Goal: Task Accomplishment & Management: Manage account settings

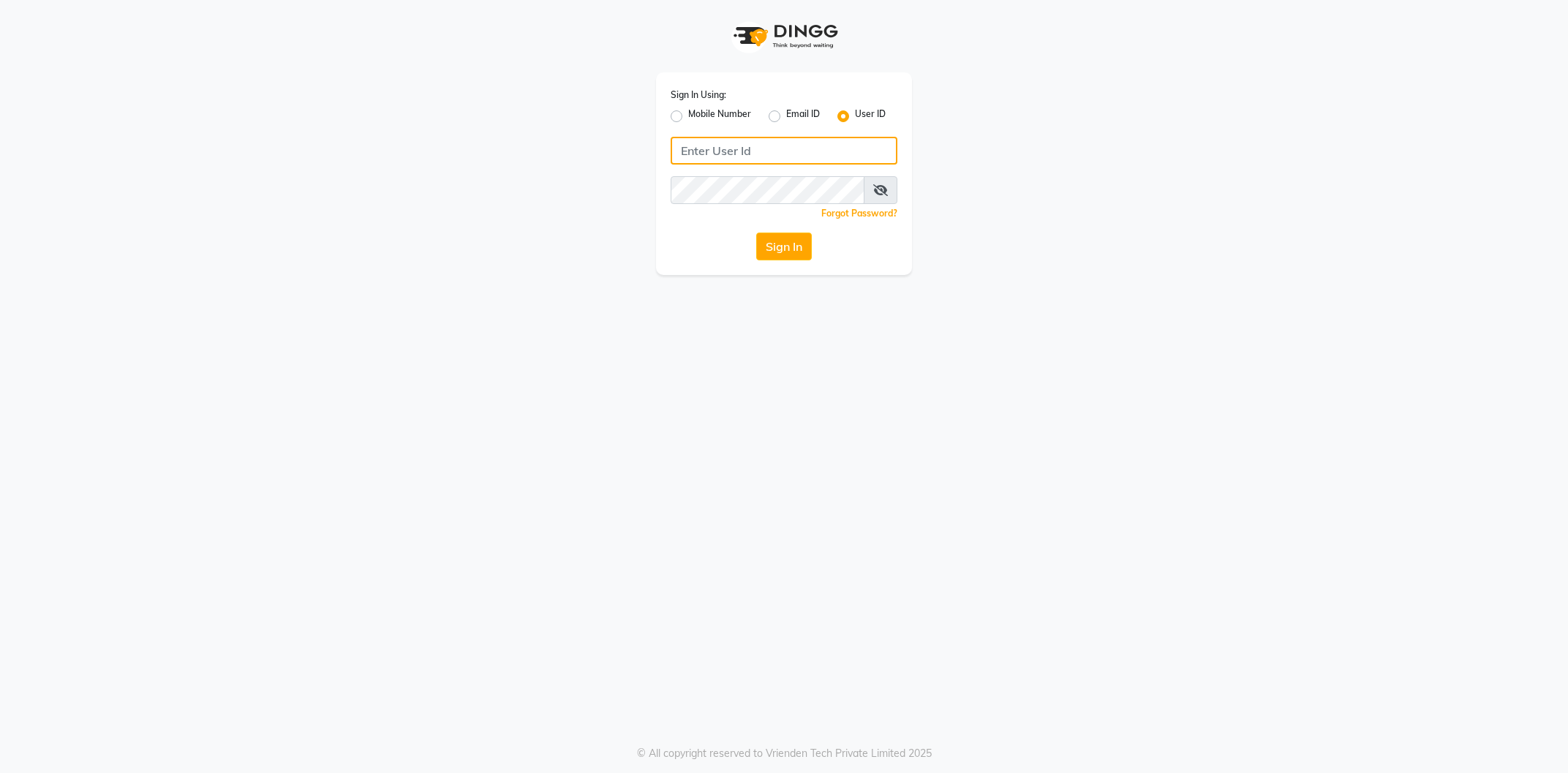
click at [761, 149] on input "Username" at bounding box center [784, 150] width 226 height 27
click at [556, 223] on div "Sign In Using: Mobile Number Email ID User ID Remember me Forgot Password? Sign…" at bounding box center [784, 137] width 834 height 275
click at [736, 152] on input "Username" at bounding box center [784, 150] width 226 height 27
type input "9265804100"
click at [777, 256] on button "Sign In" at bounding box center [784, 246] width 56 height 27
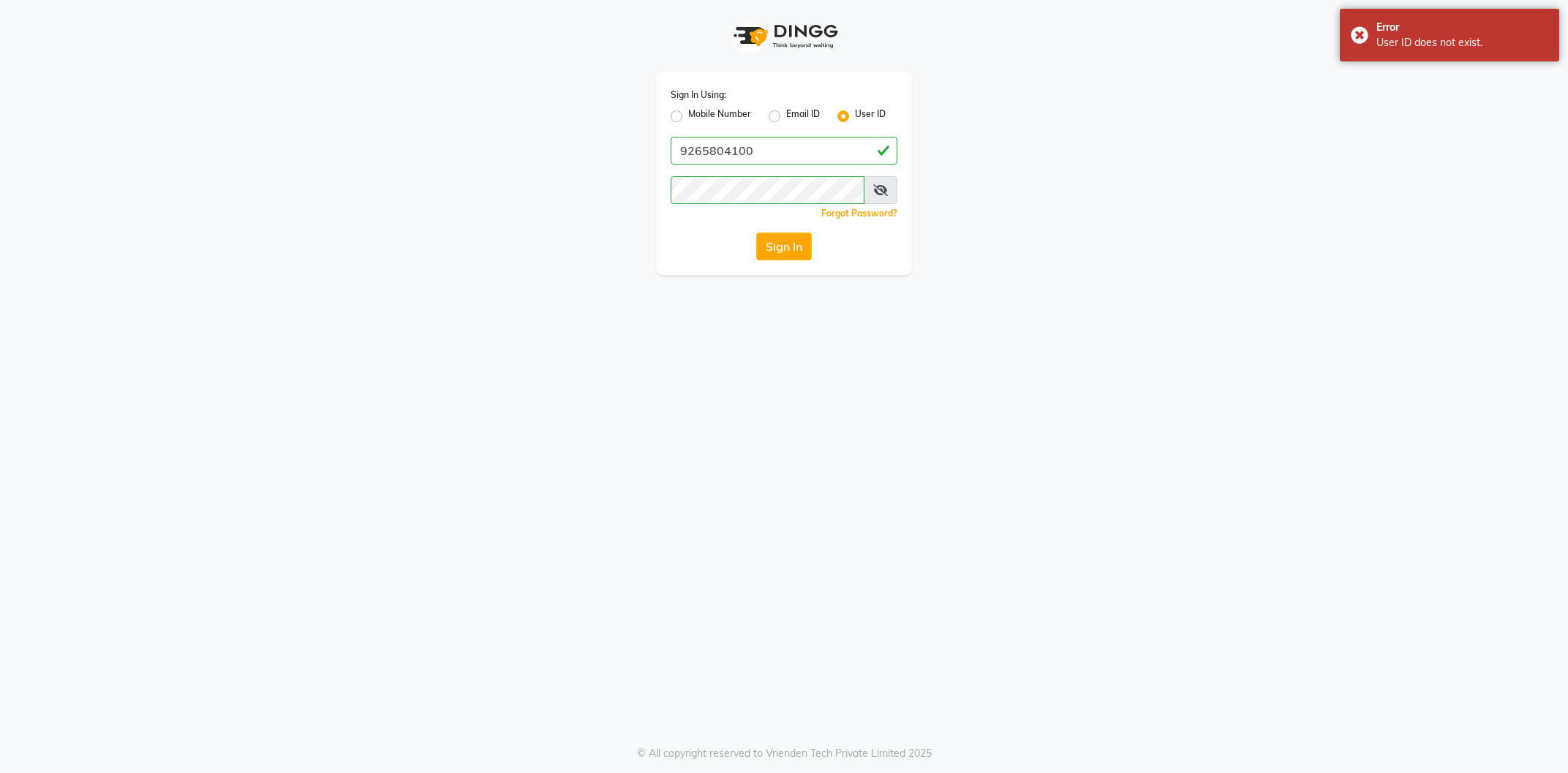
click at [688, 118] on label "Mobile Number" at bounding box center [720, 116] width 63 height 18
click at [688, 117] on input "Mobile Number" at bounding box center [693, 112] width 9 height 9
radio input "true"
radio input "false"
click at [744, 156] on input "Username" at bounding box center [808, 150] width 178 height 27
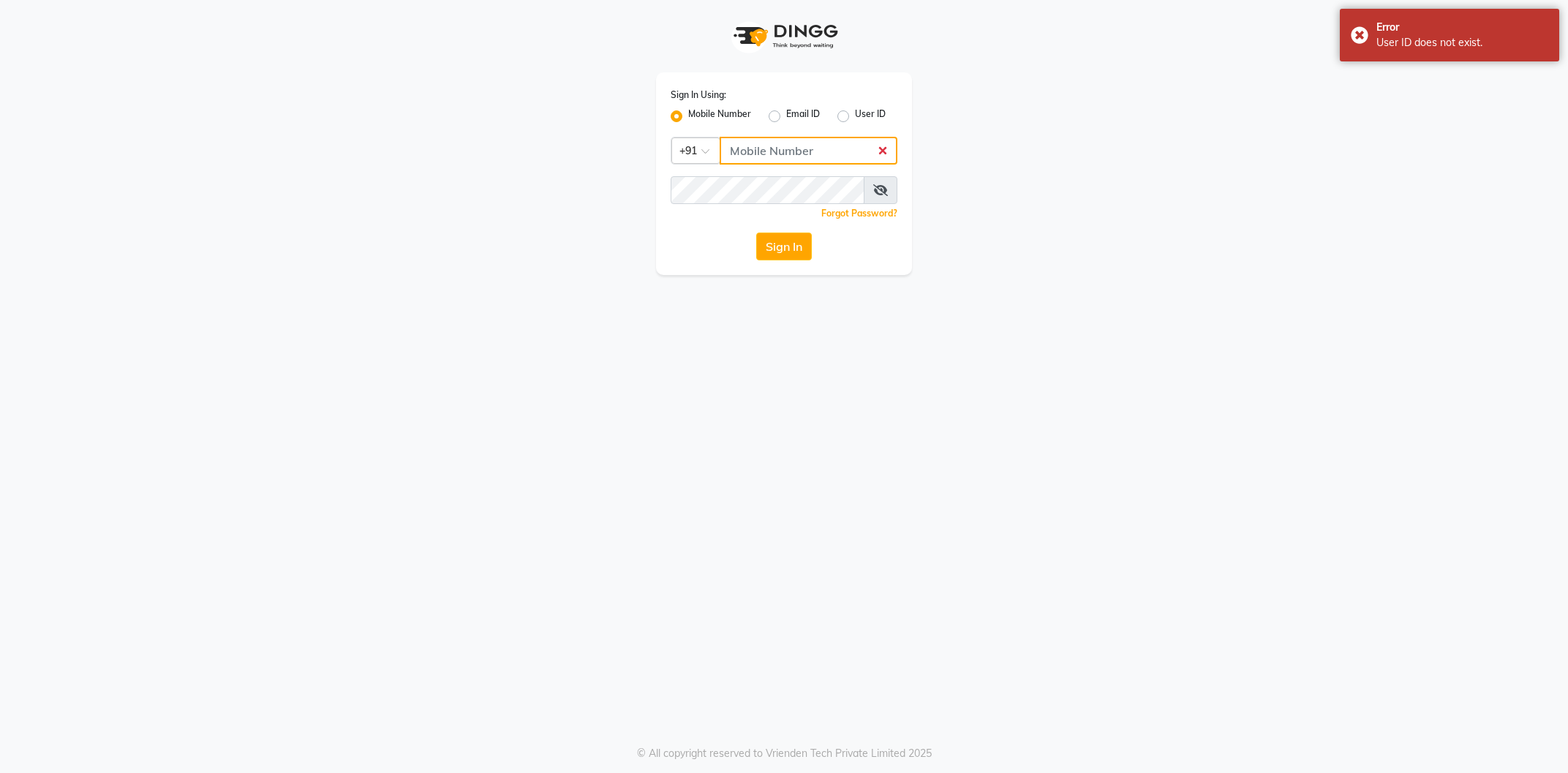
click at [746, 141] on input "Username" at bounding box center [808, 150] width 178 height 27
drag, startPoint x: 753, startPoint y: 149, endPoint x: 755, endPoint y: 159, distance: 10.2
click at [755, 149] on input "Username" at bounding box center [808, 150] width 178 height 27
type input "9265804100"
click at [762, 251] on button "Sign In" at bounding box center [784, 246] width 56 height 27
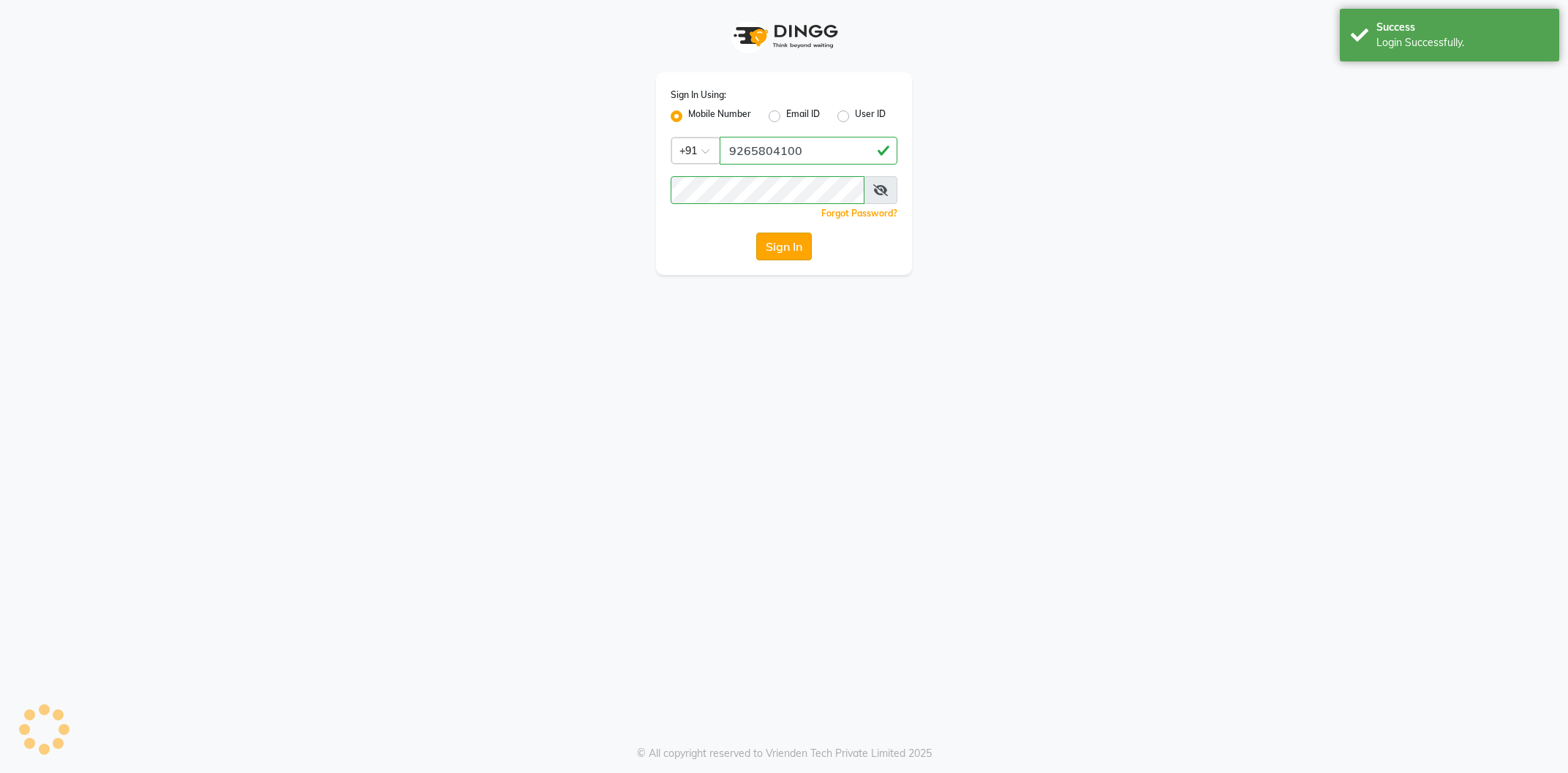
select select "service"
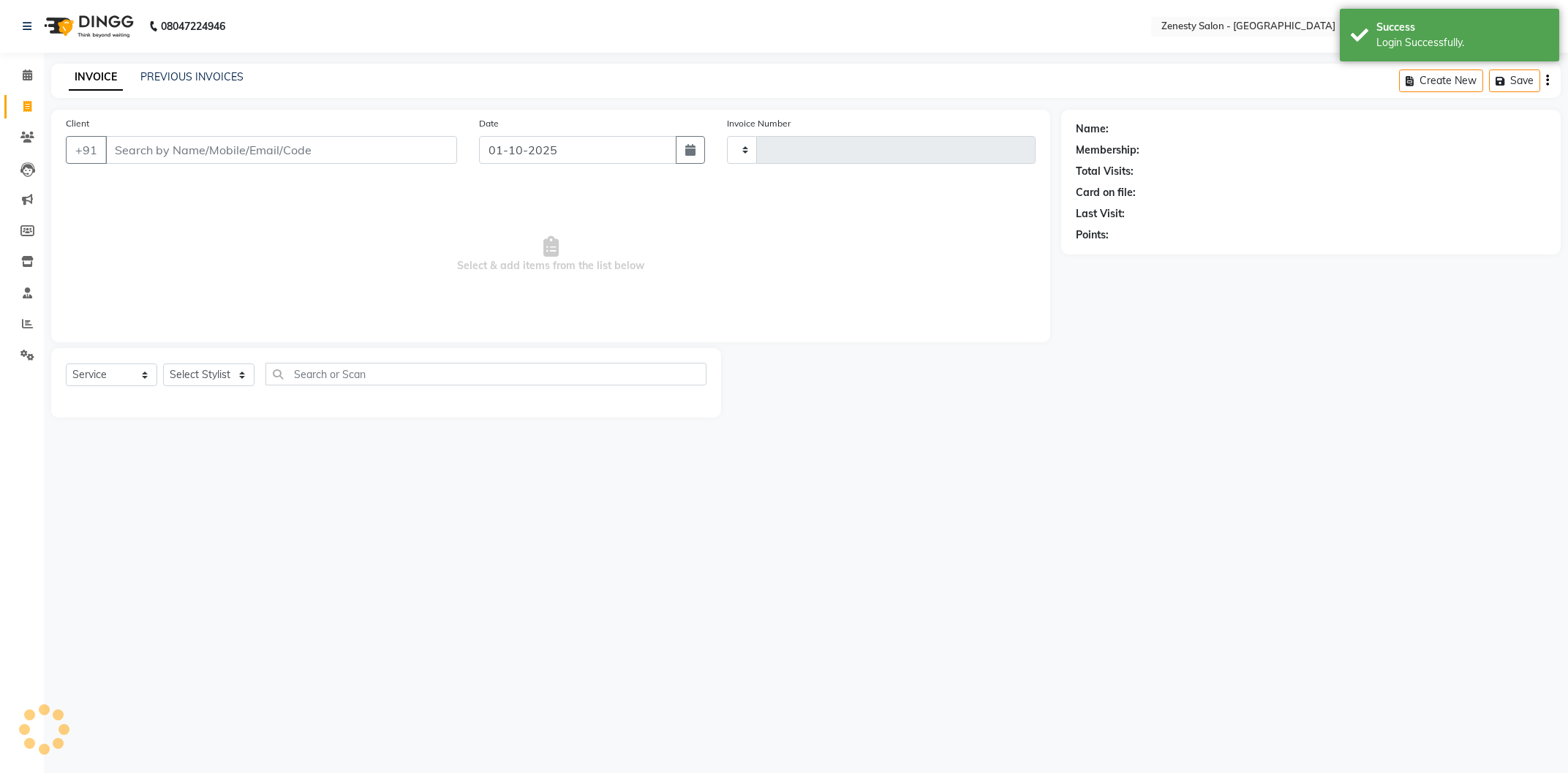
type input "6743"
select select "en"
select select "5713"
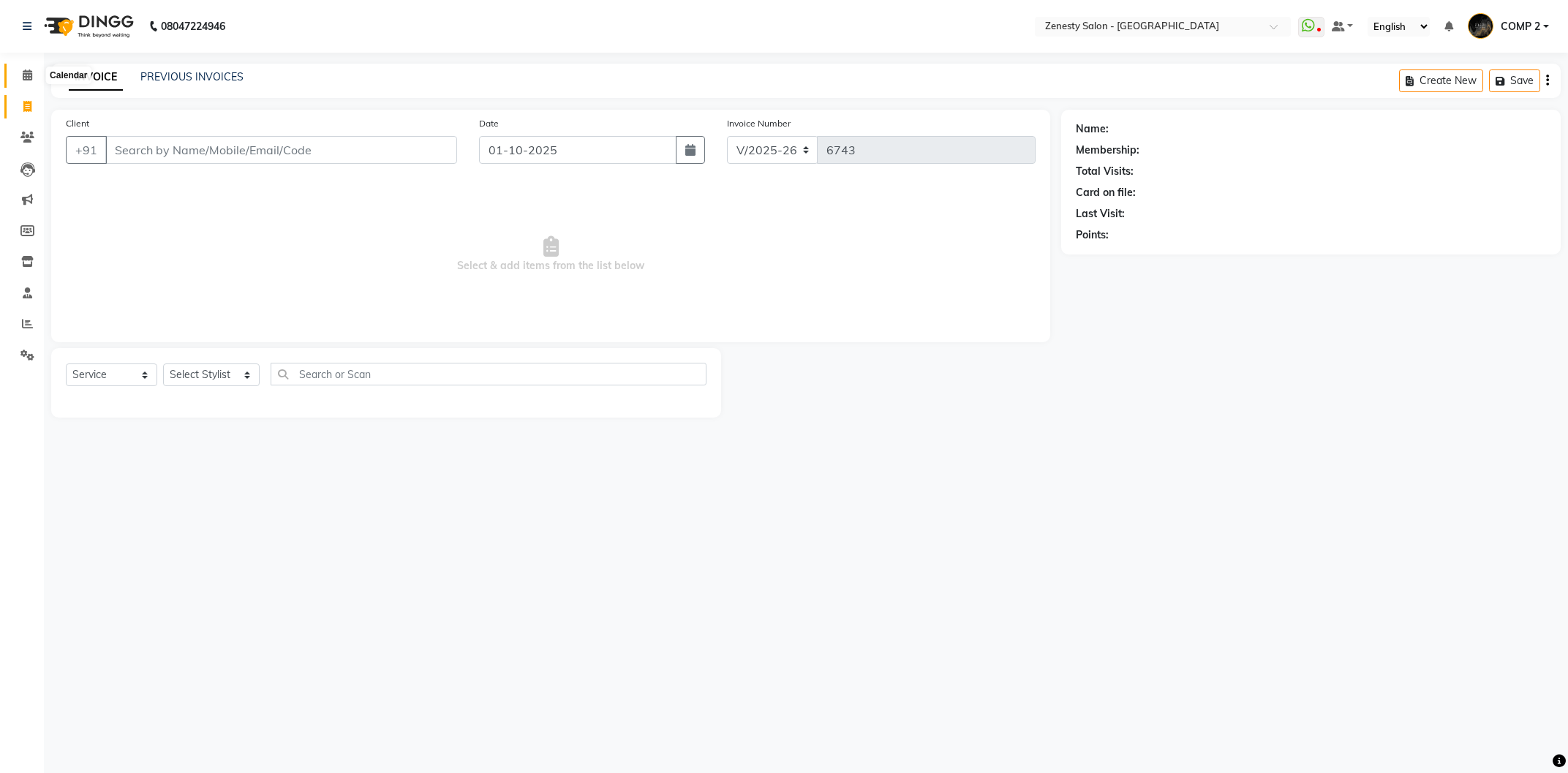
click at [38, 79] on span at bounding box center [27, 75] width 26 height 17
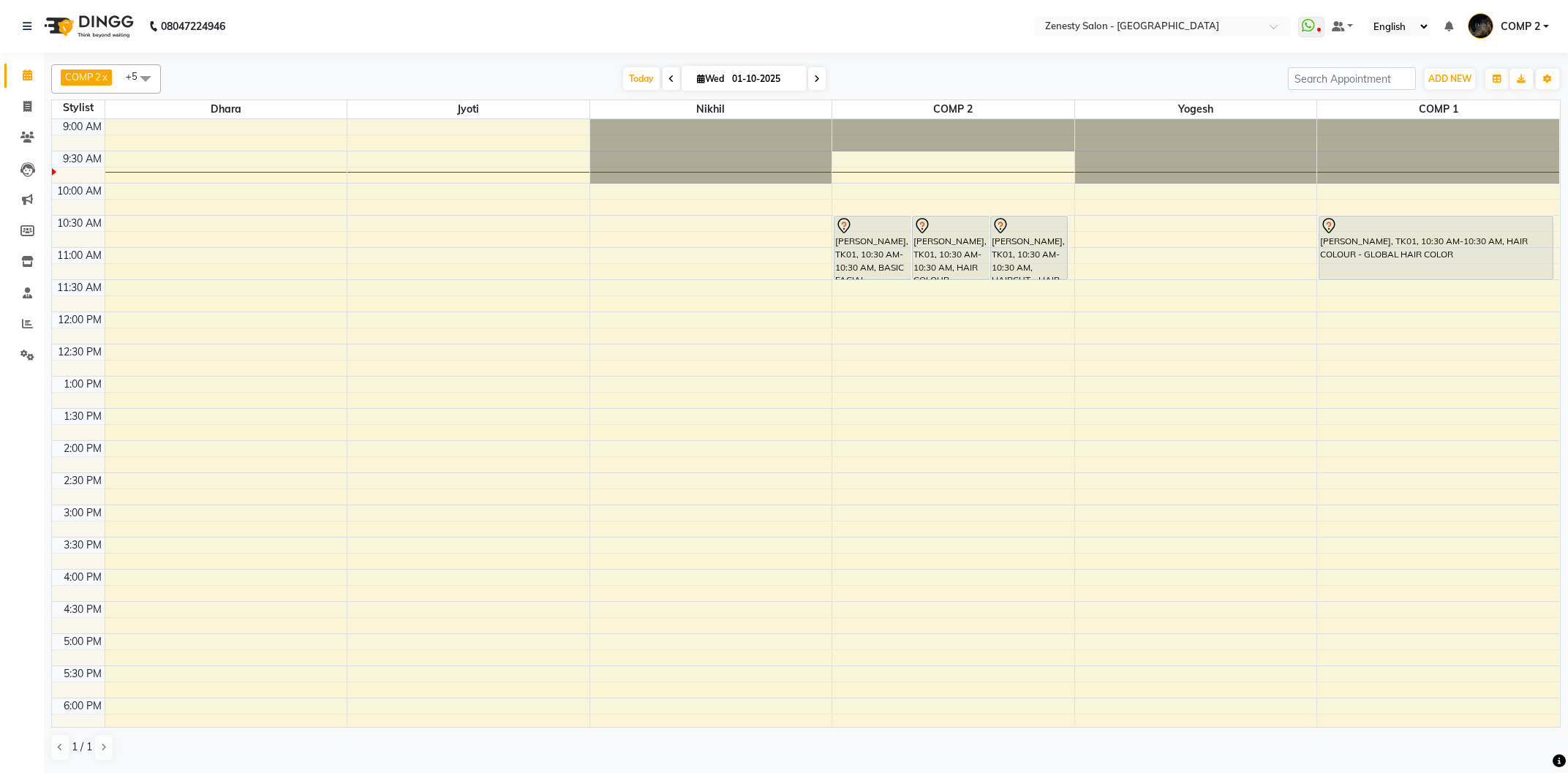
click at [814, 82] on span at bounding box center [816, 79] width 18 height 23
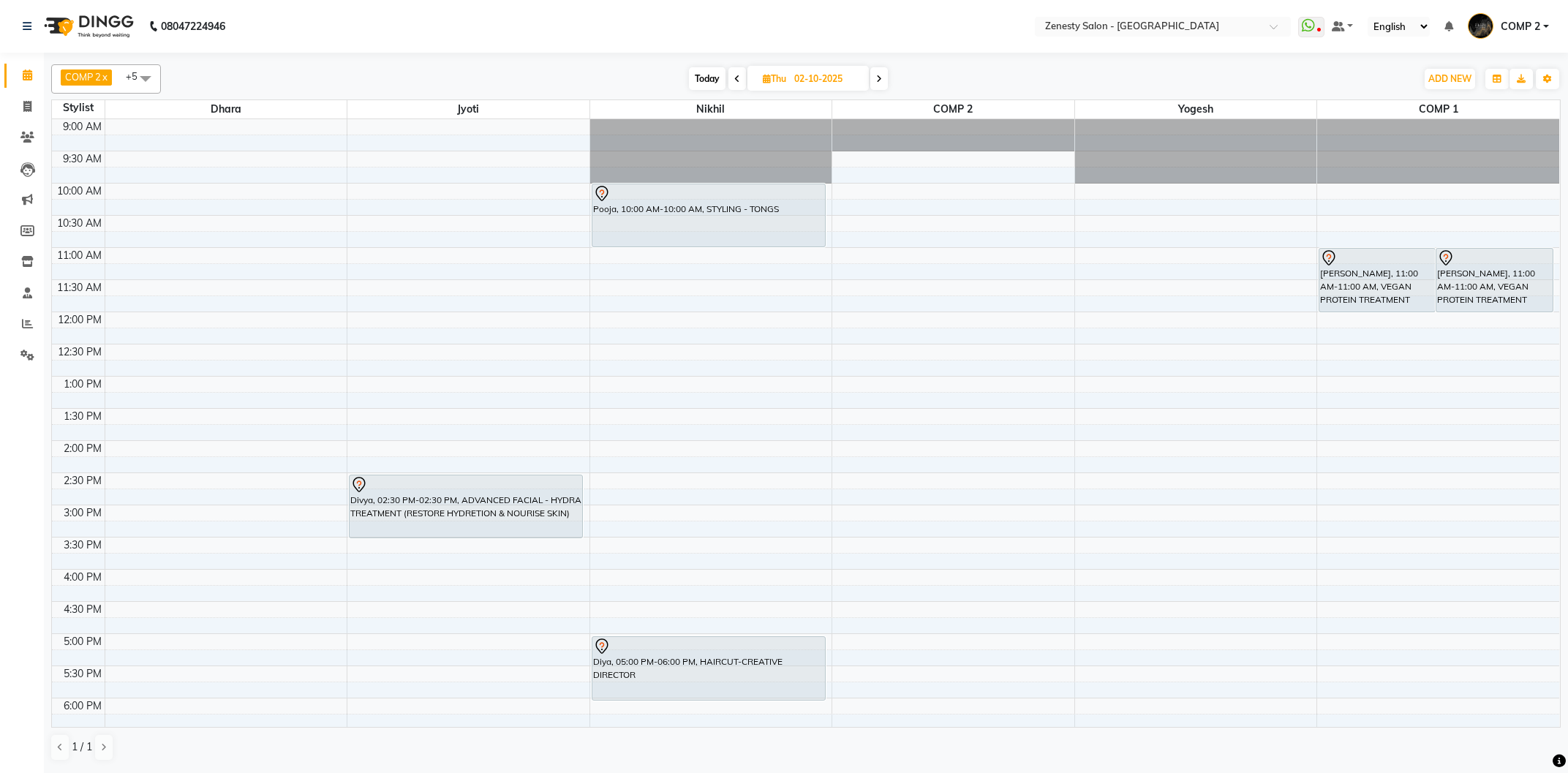
click at [883, 85] on span at bounding box center [879, 79] width 18 height 23
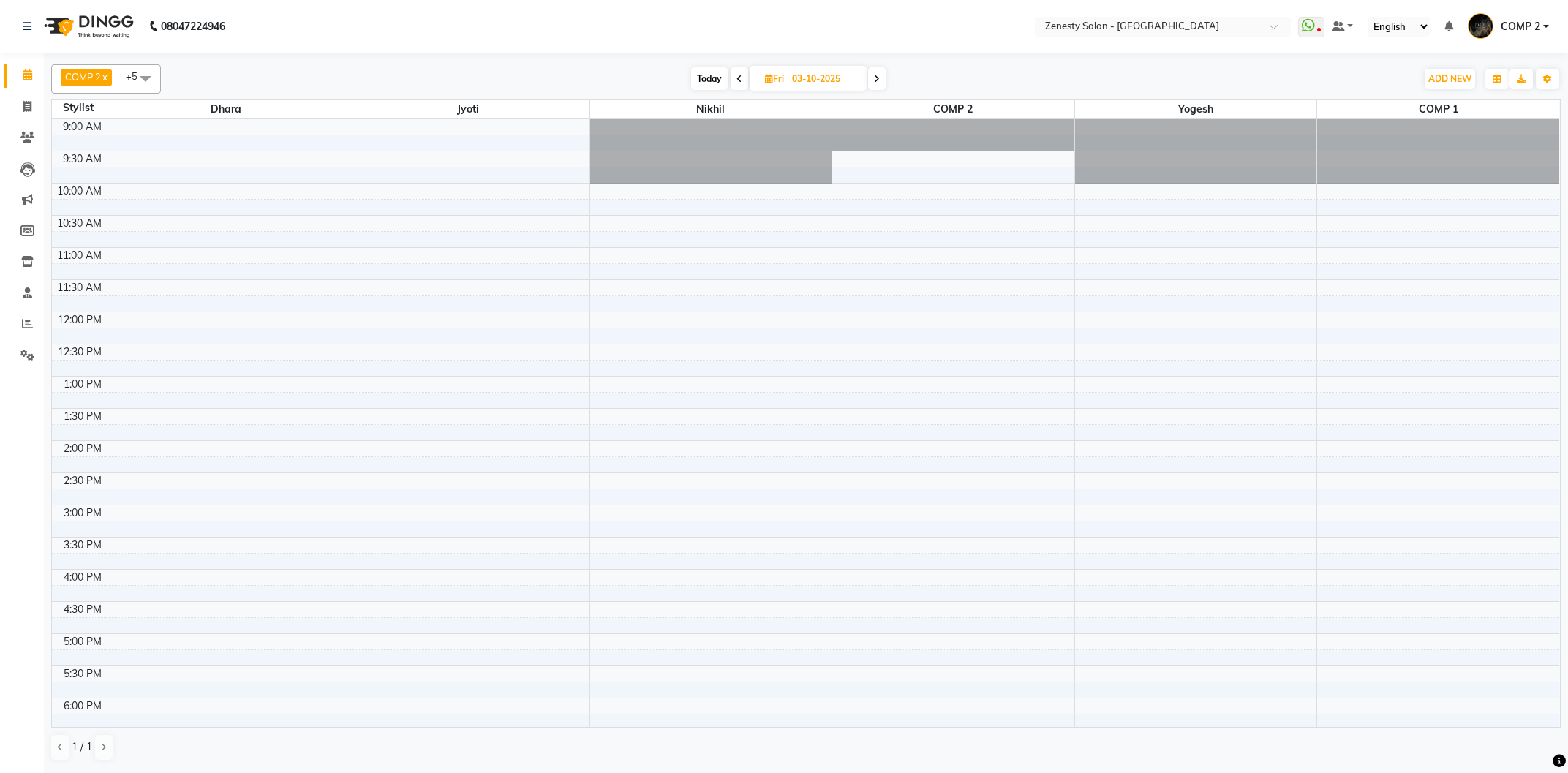
click at [742, 81] on span at bounding box center [739, 79] width 18 height 23
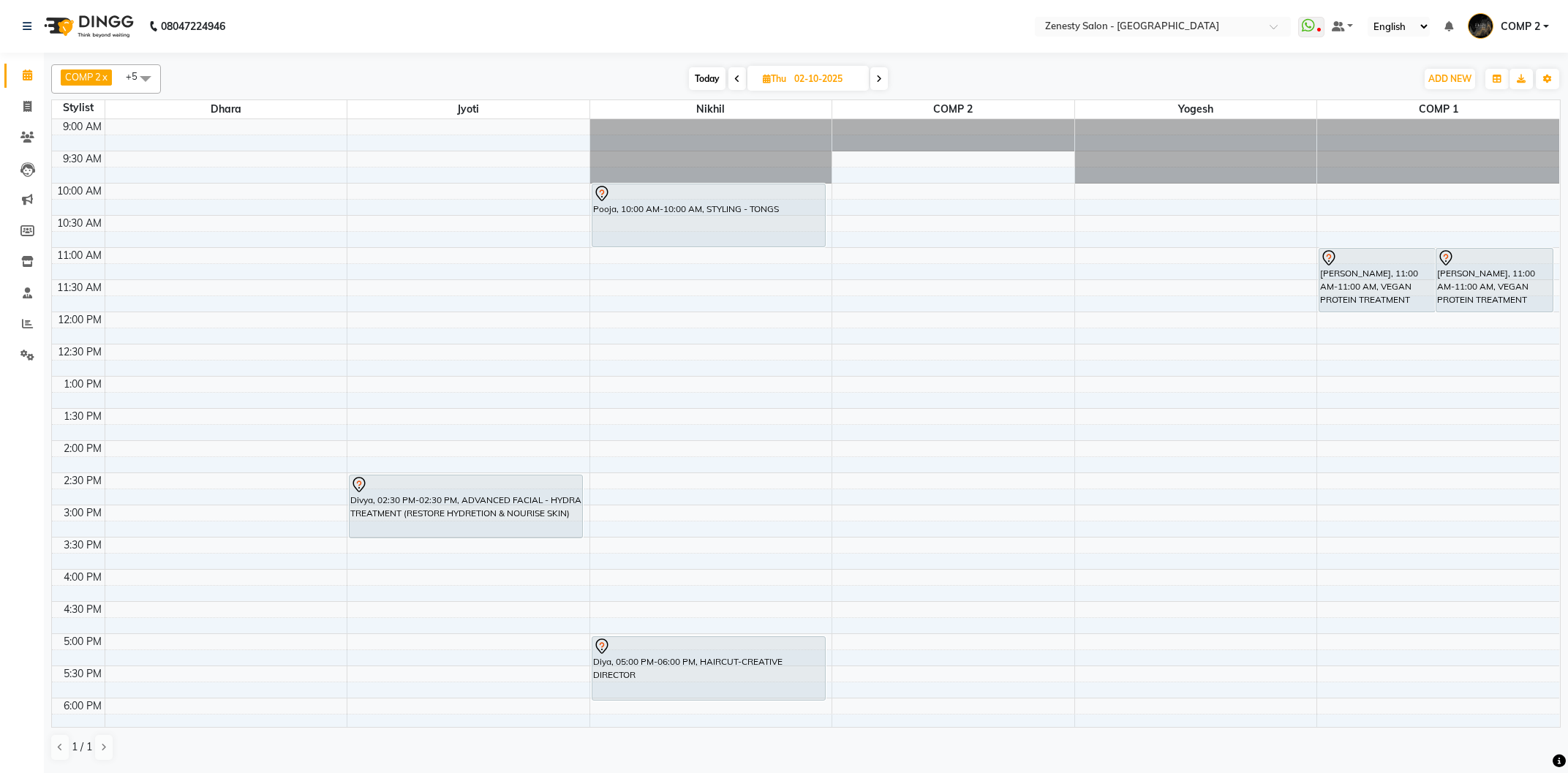
click at [739, 79] on span at bounding box center [737, 79] width 18 height 23
type input "01-10-2025"
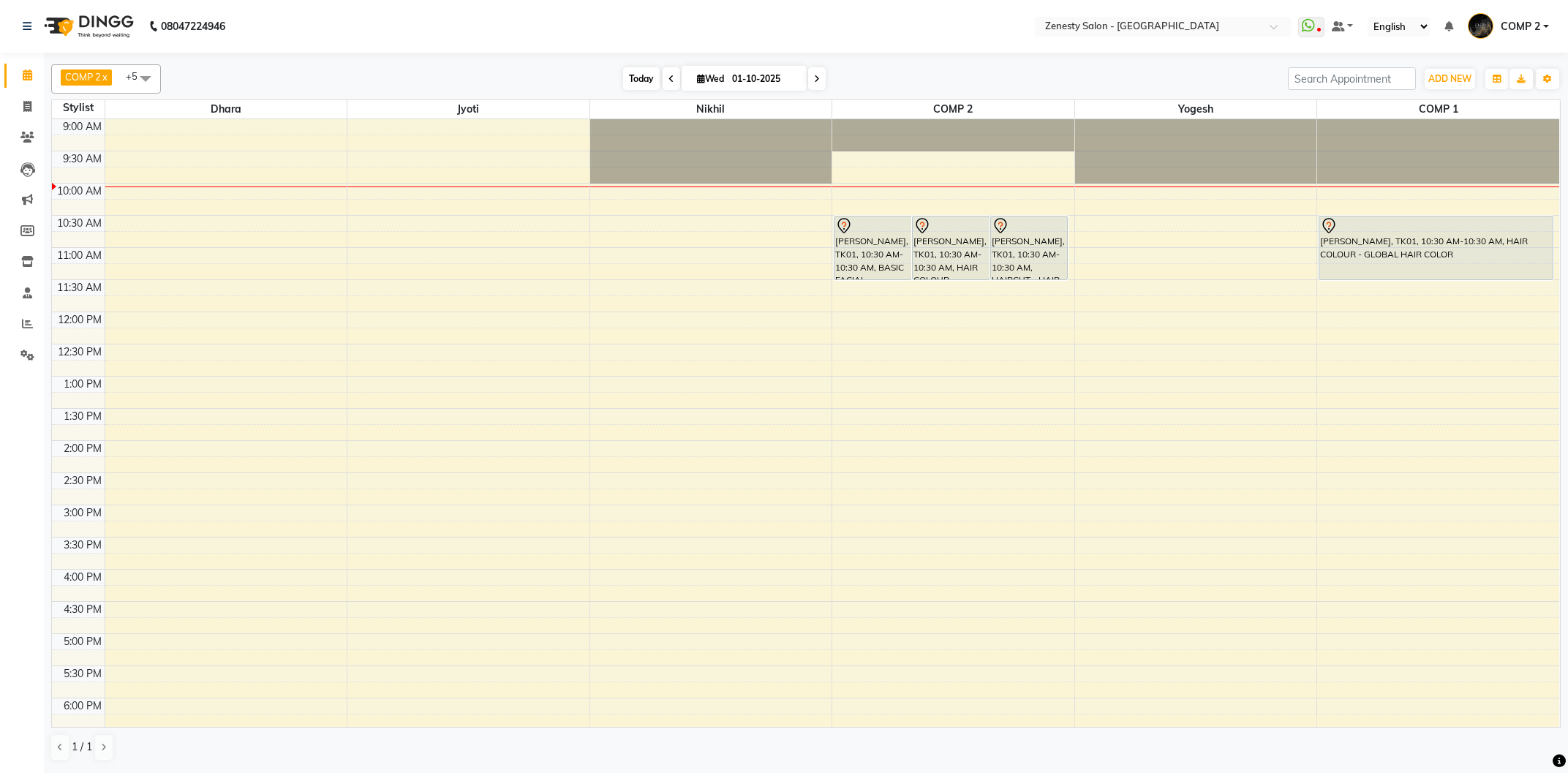
click at [636, 80] on span "Today" at bounding box center [641, 79] width 37 height 23
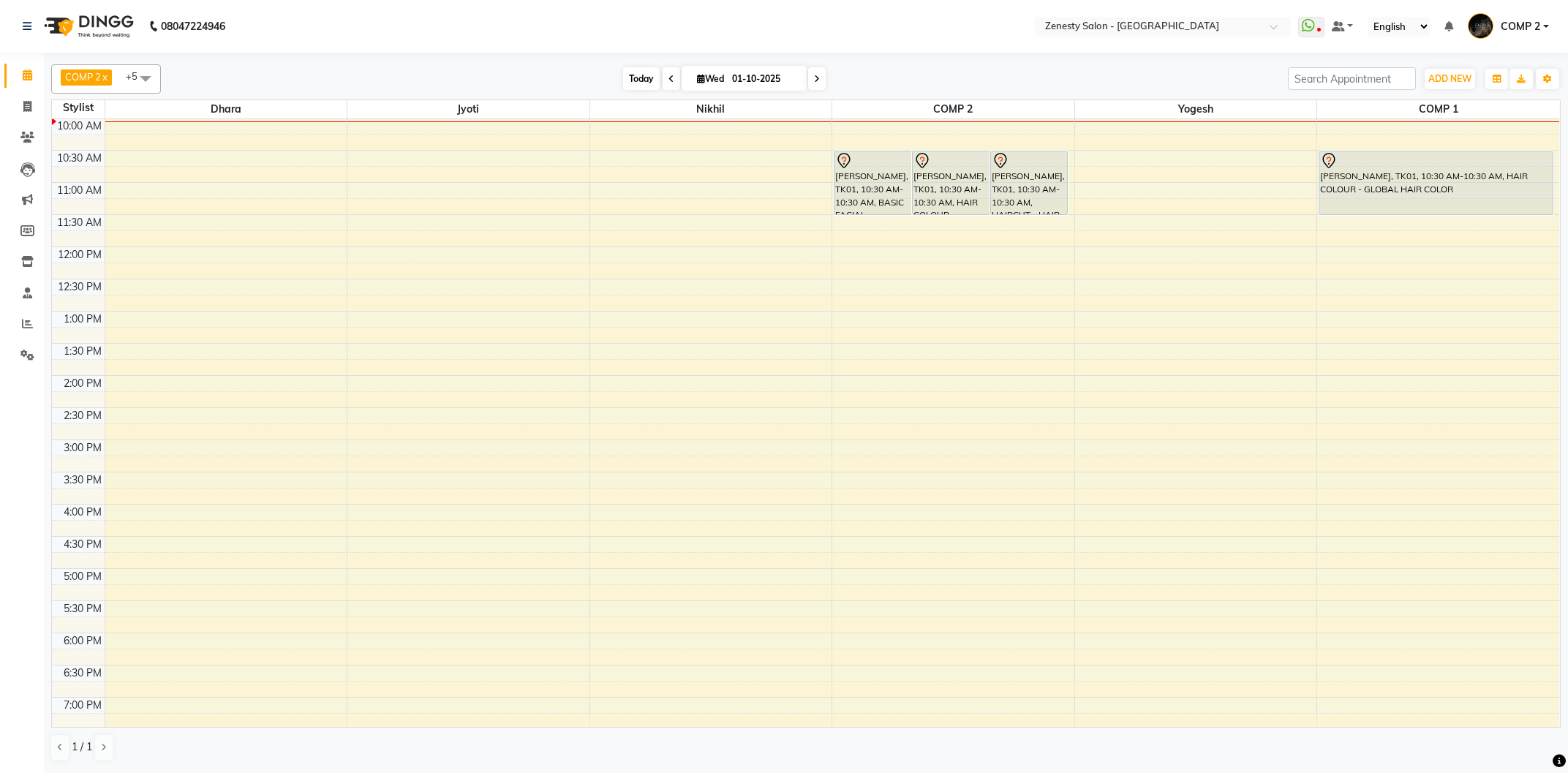
click at [643, 72] on span "Today" at bounding box center [641, 79] width 37 height 23
click at [728, 78] on input "01-10-2025" at bounding box center [765, 79] width 73 height 22
select select "10"
select select "2025"
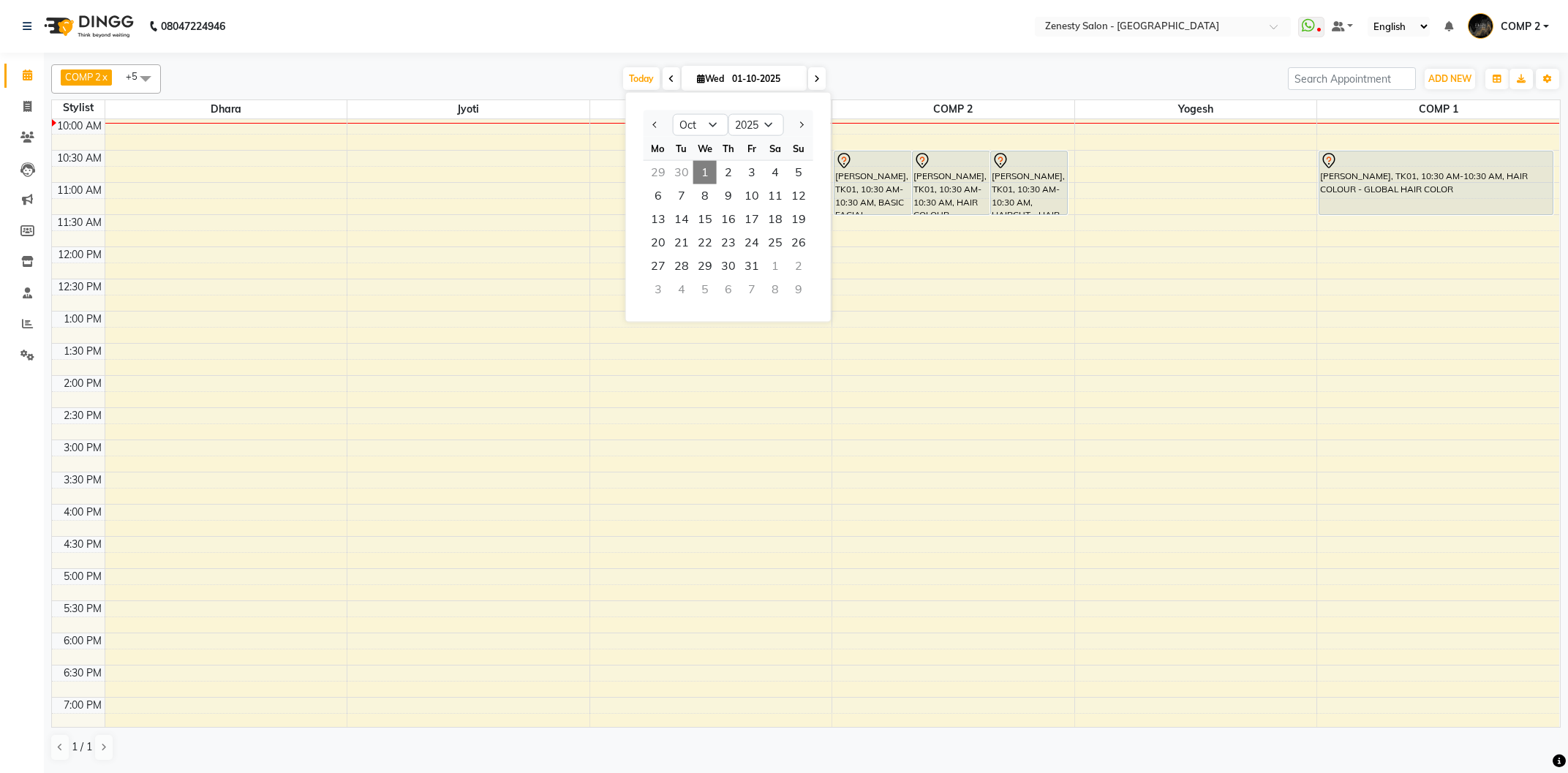
click at [687, 169] on div "30" at bounding box center [681, 172] width 24 height 24
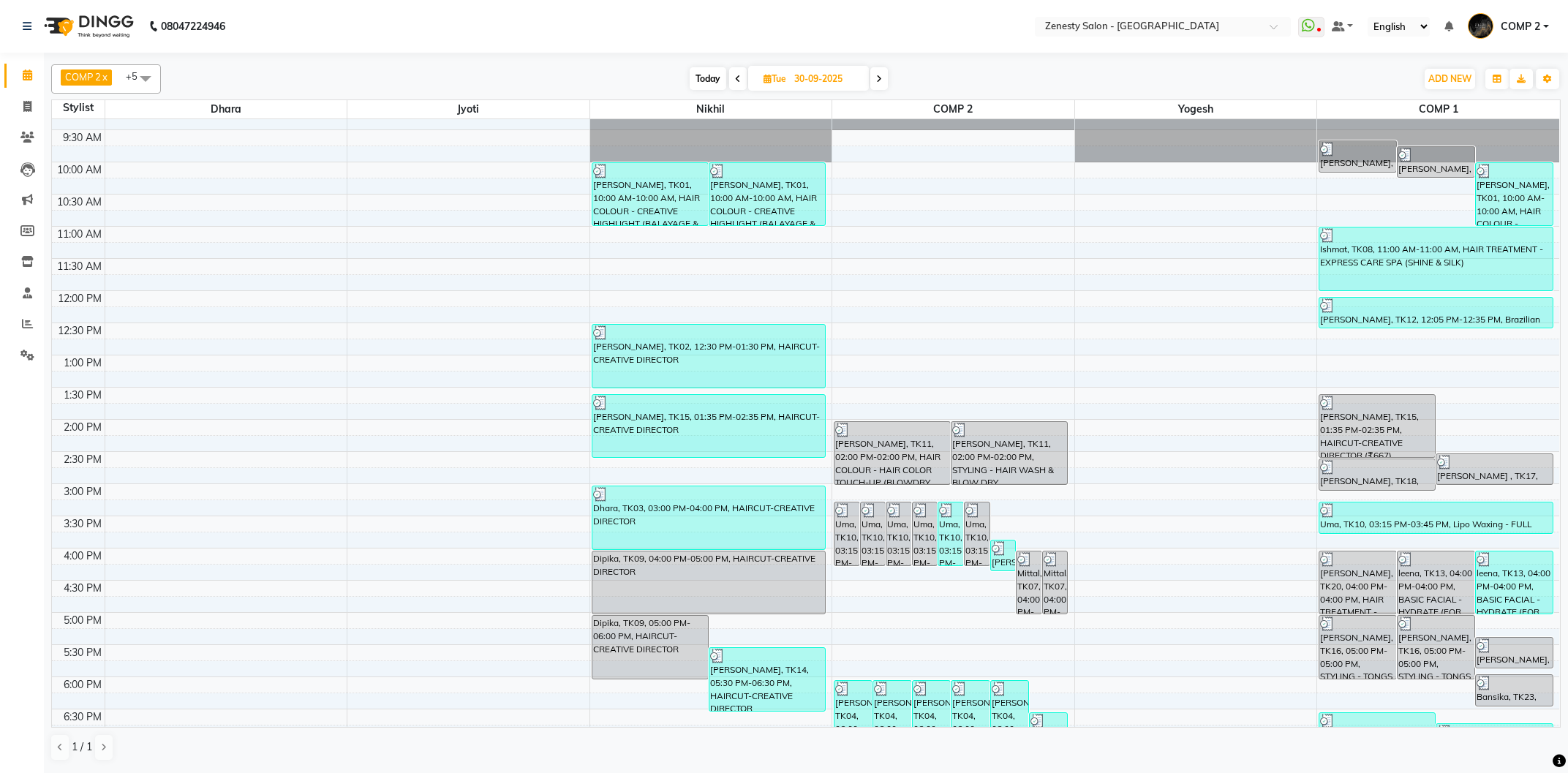
scroll to position [0, 0]
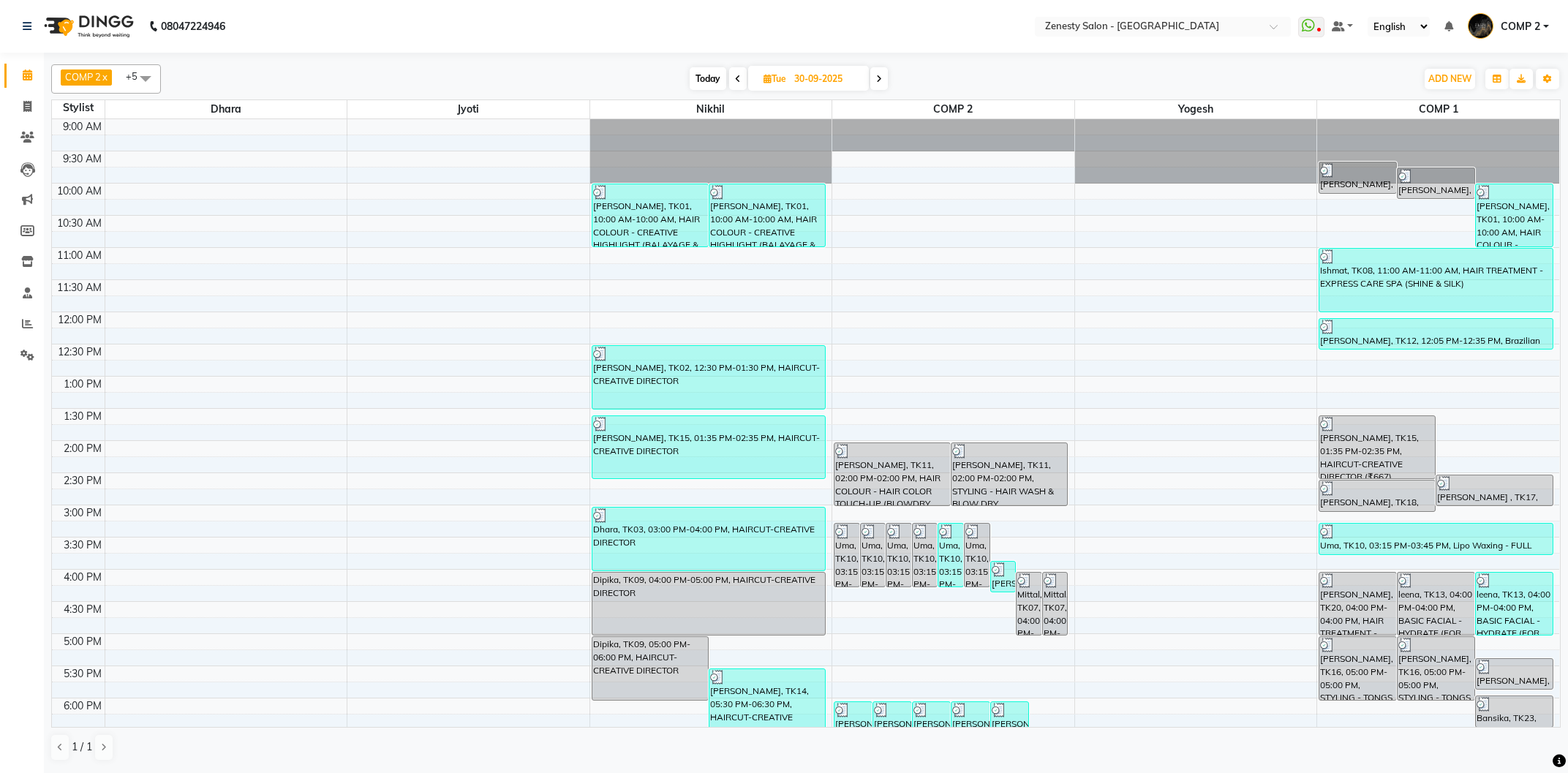
click at [711, 79] on span "Today" at bounding box center [708, 79] width 37 height 23
type input "01-10-2025"
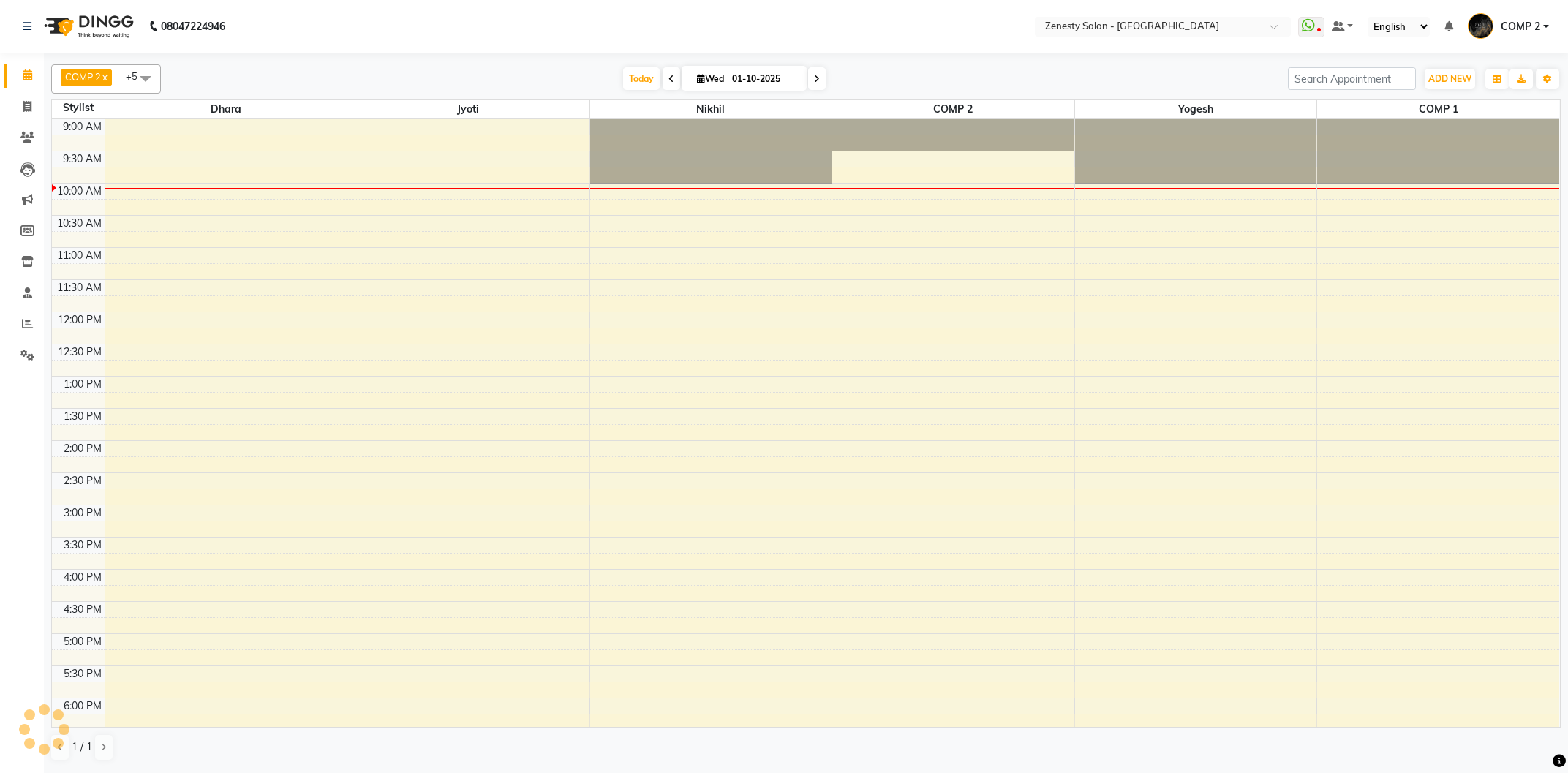
scroll to position [65, 0]
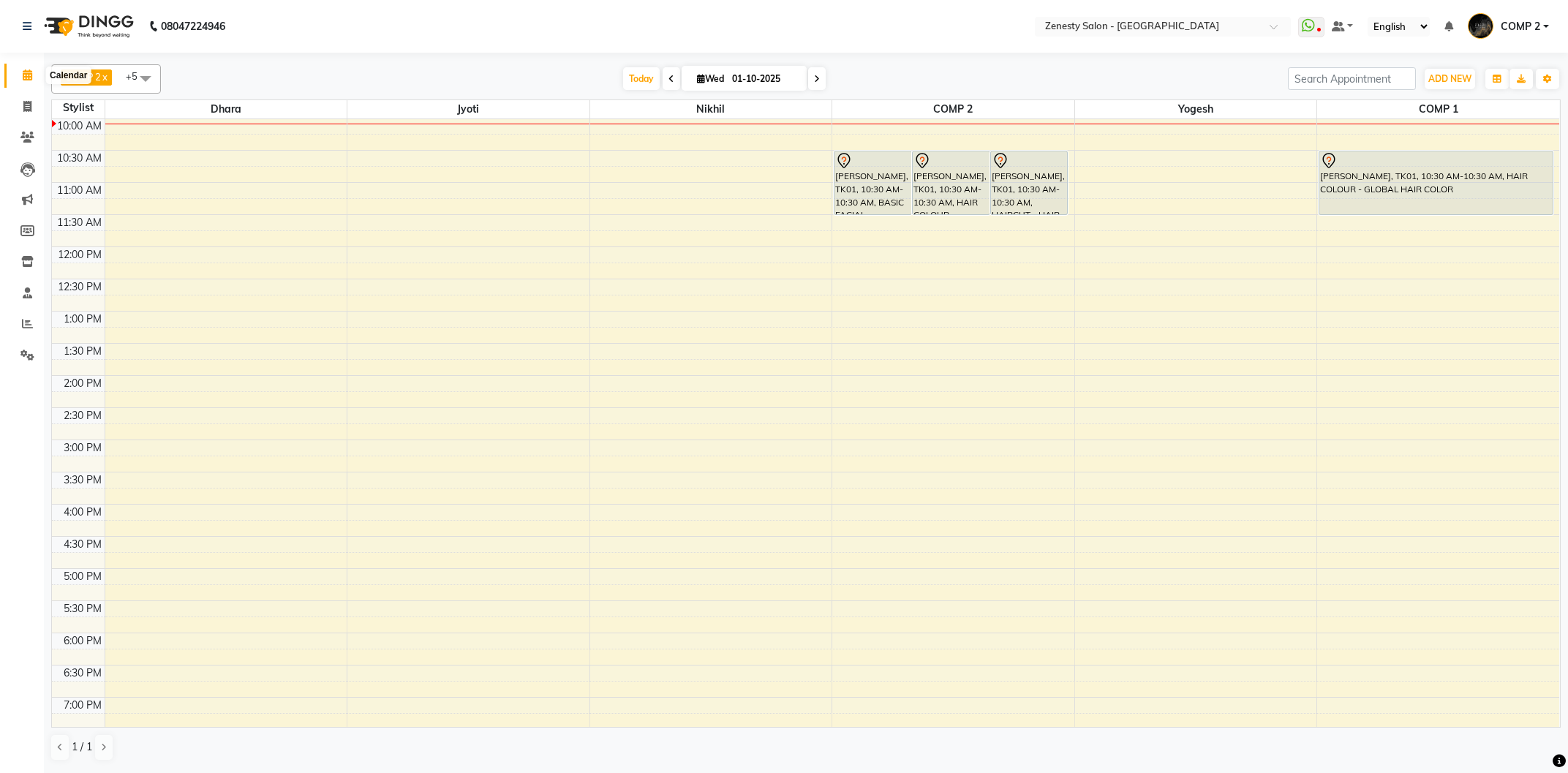
click at [27, 76] on icon at bounding box center [27, 75] width 9 height 11
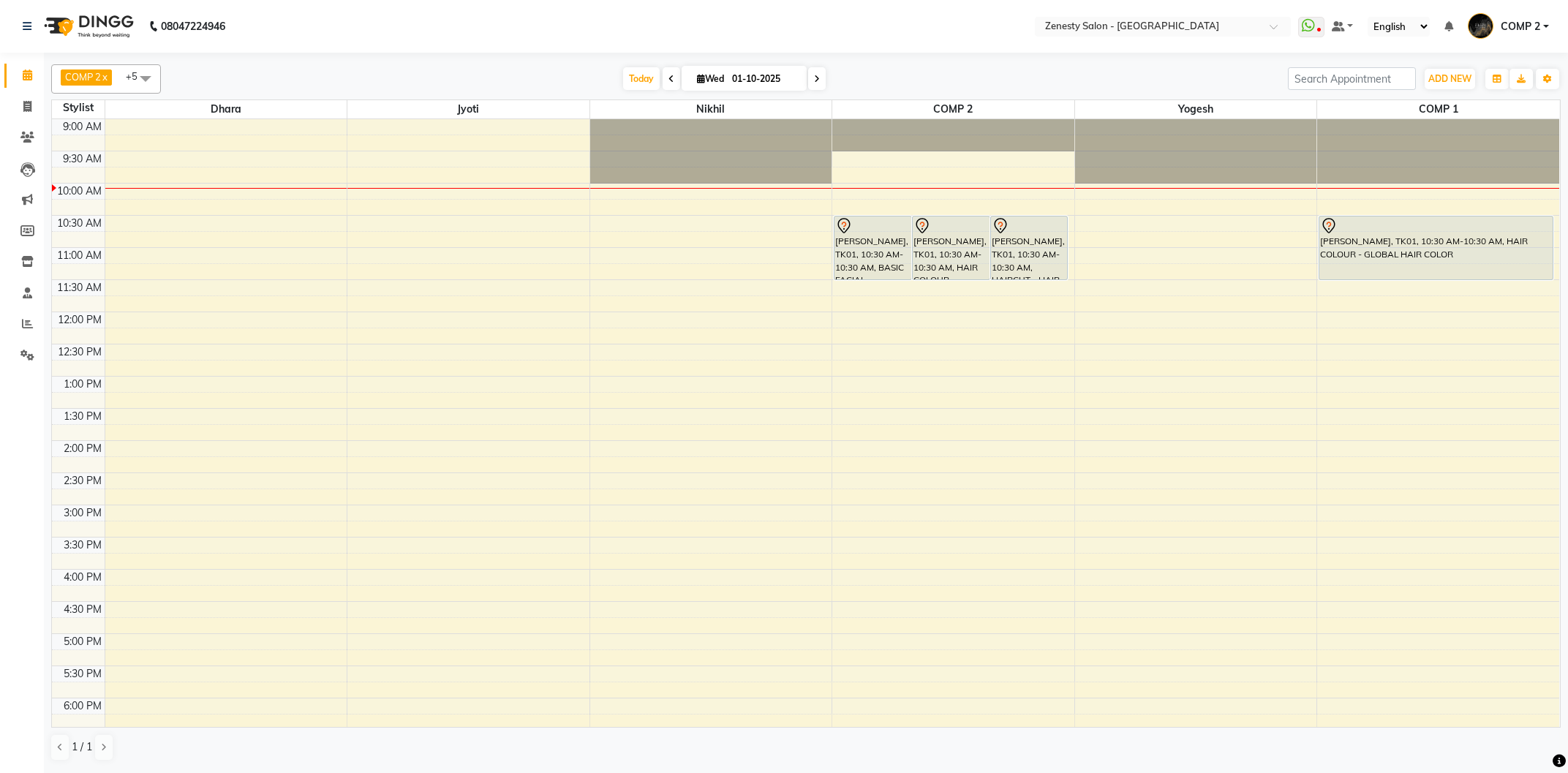
click at [29, 117] on link "Invoice" at bounding box center [22, 107] width 35 height 24
select select "5713"
select select "service"
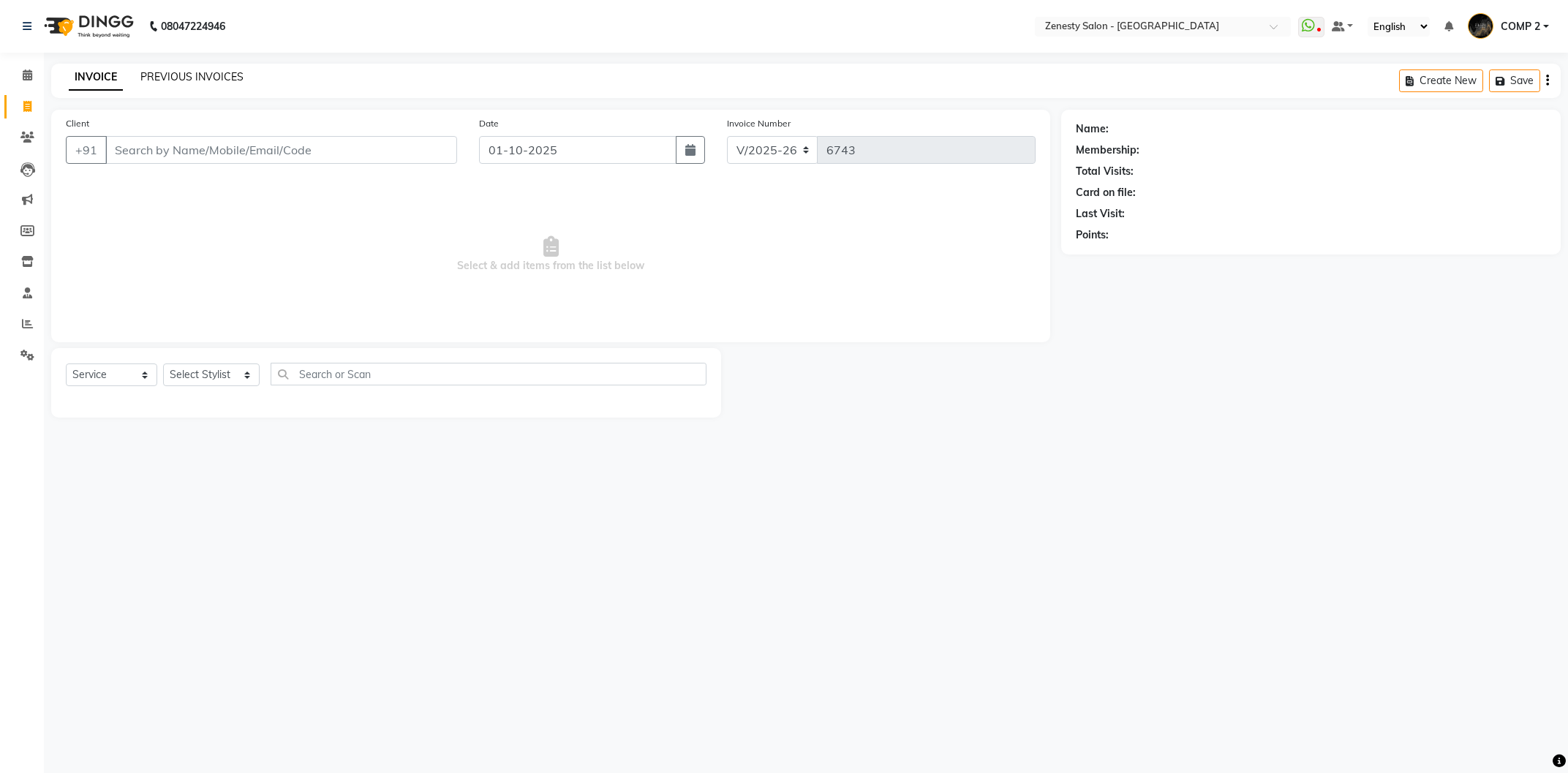
click at [189, 82] on link "PREVIOUS INVOICES" at bounding box center [191, 76] width 103 height 13
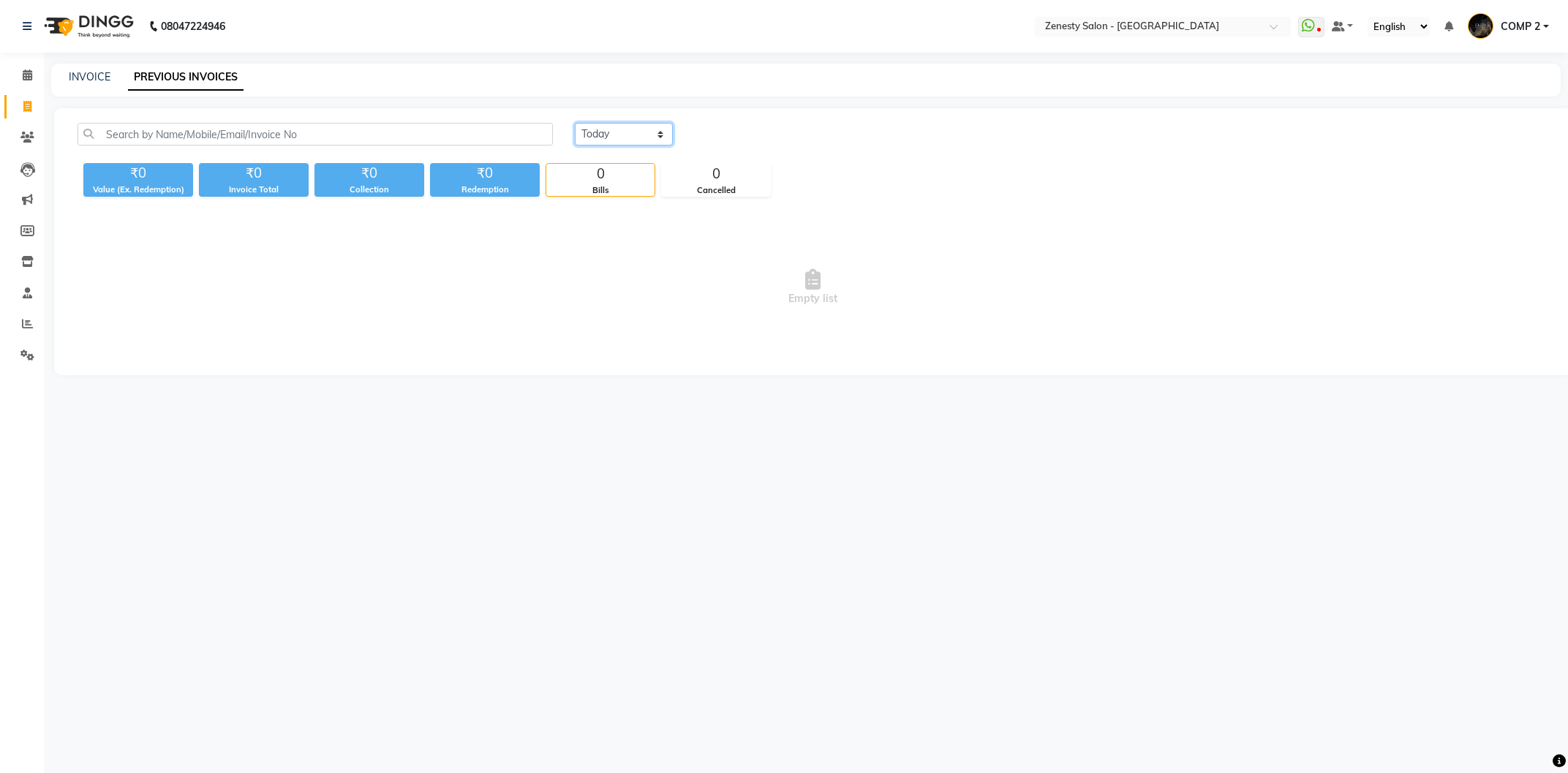
click at [575, 123] on select "Today Yesterday Custom Range" at bounding box center [624, 134] width 98 height 23
select select "yesterday"
click option "Yesterday" at bounding box center [0, 0] width 0 height 0
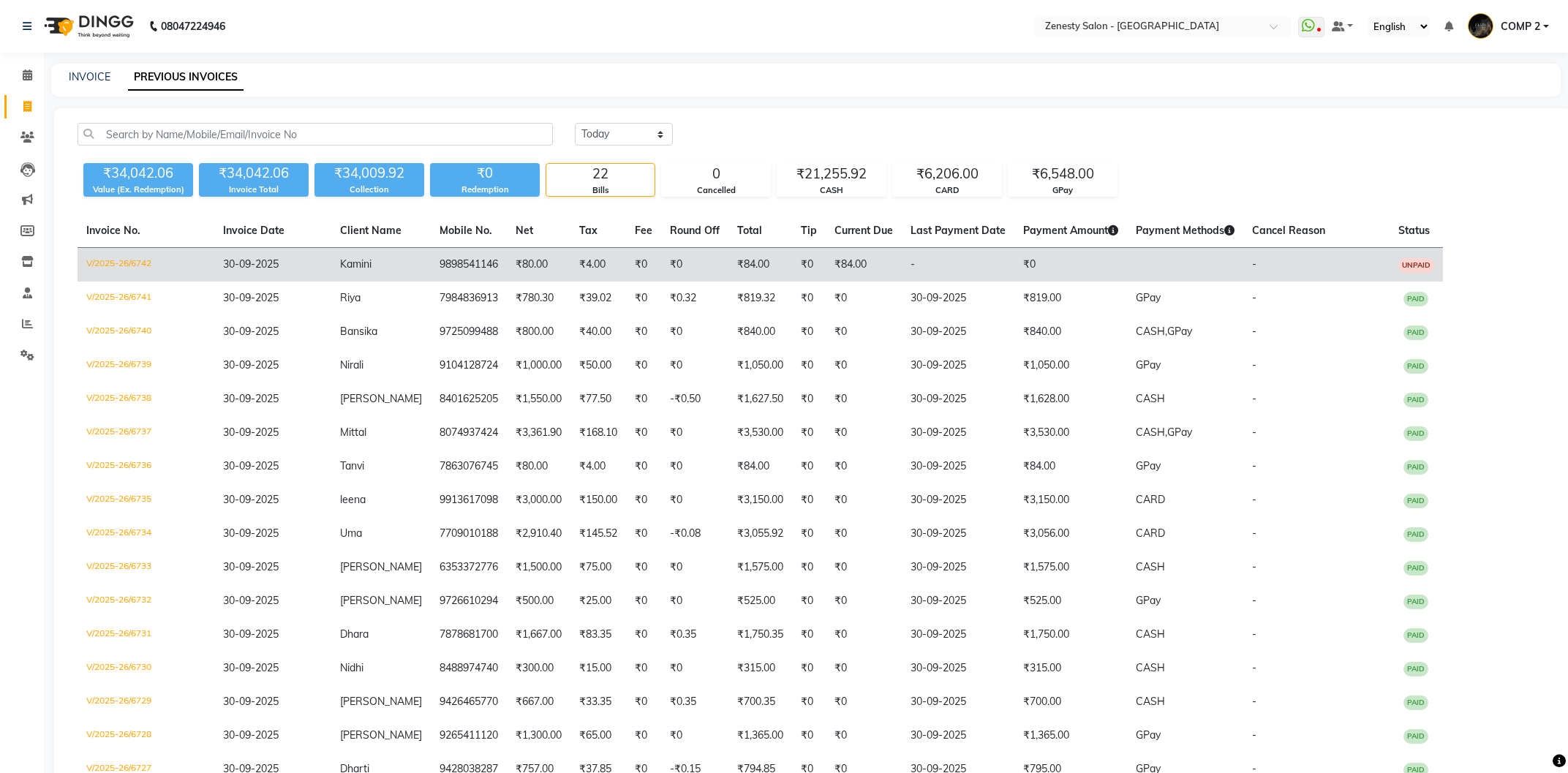
click at [483, 265] on td "9898541146" at bounding box center [469, 265] width 76 height 34
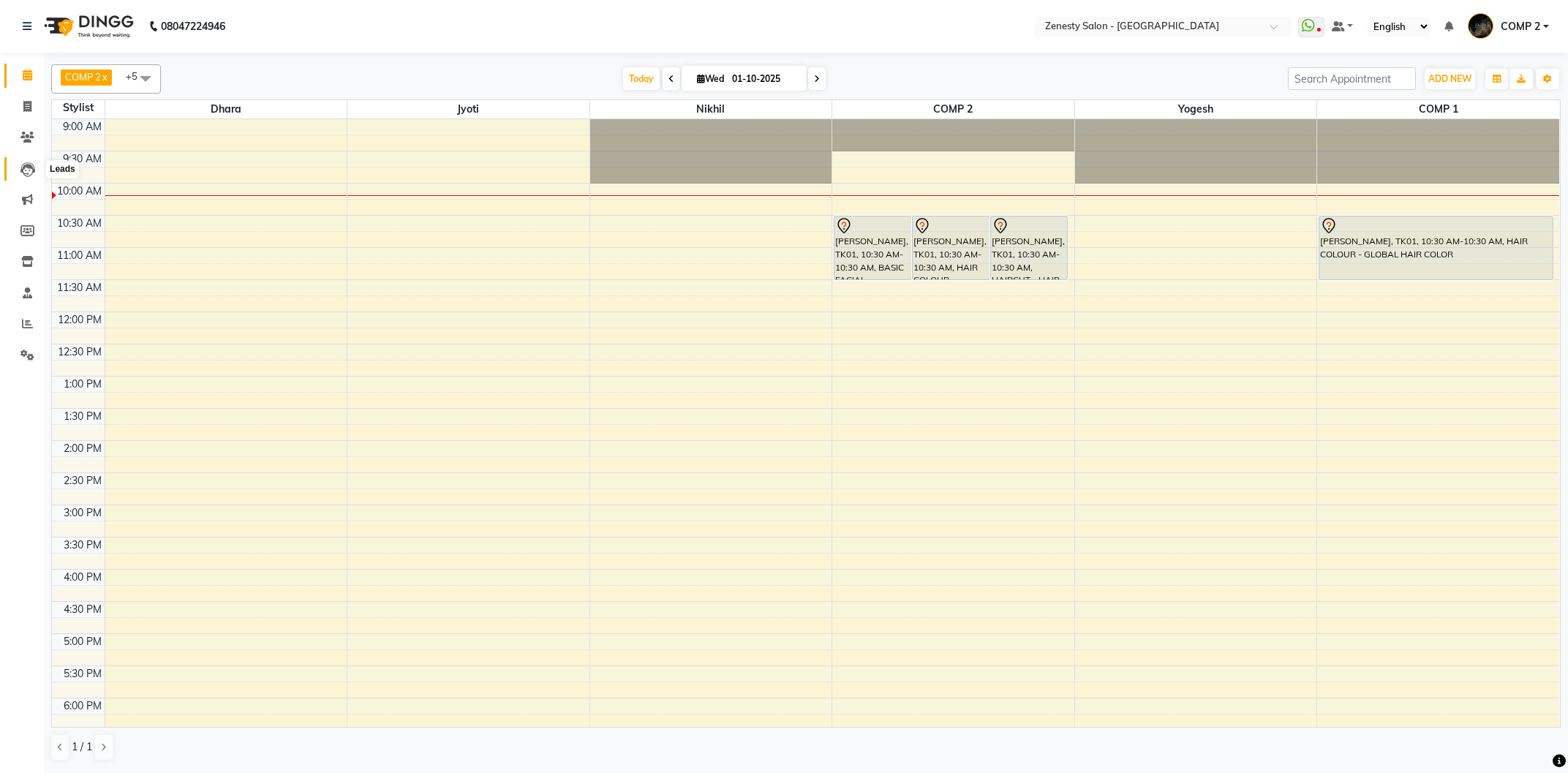
click at [25, 171] on icon at bounding box center [27, 169] width 14 height 14
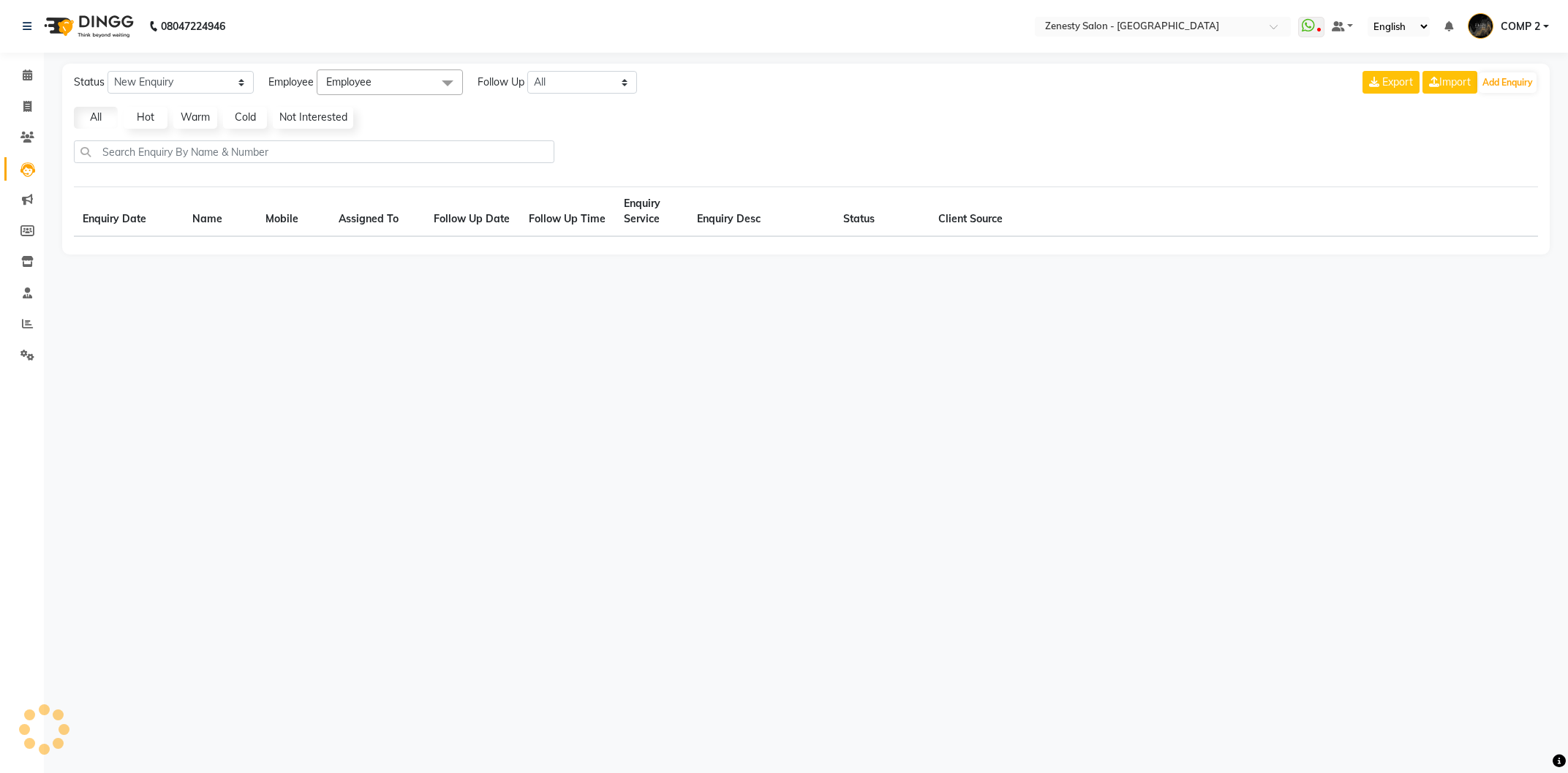
select select "10"
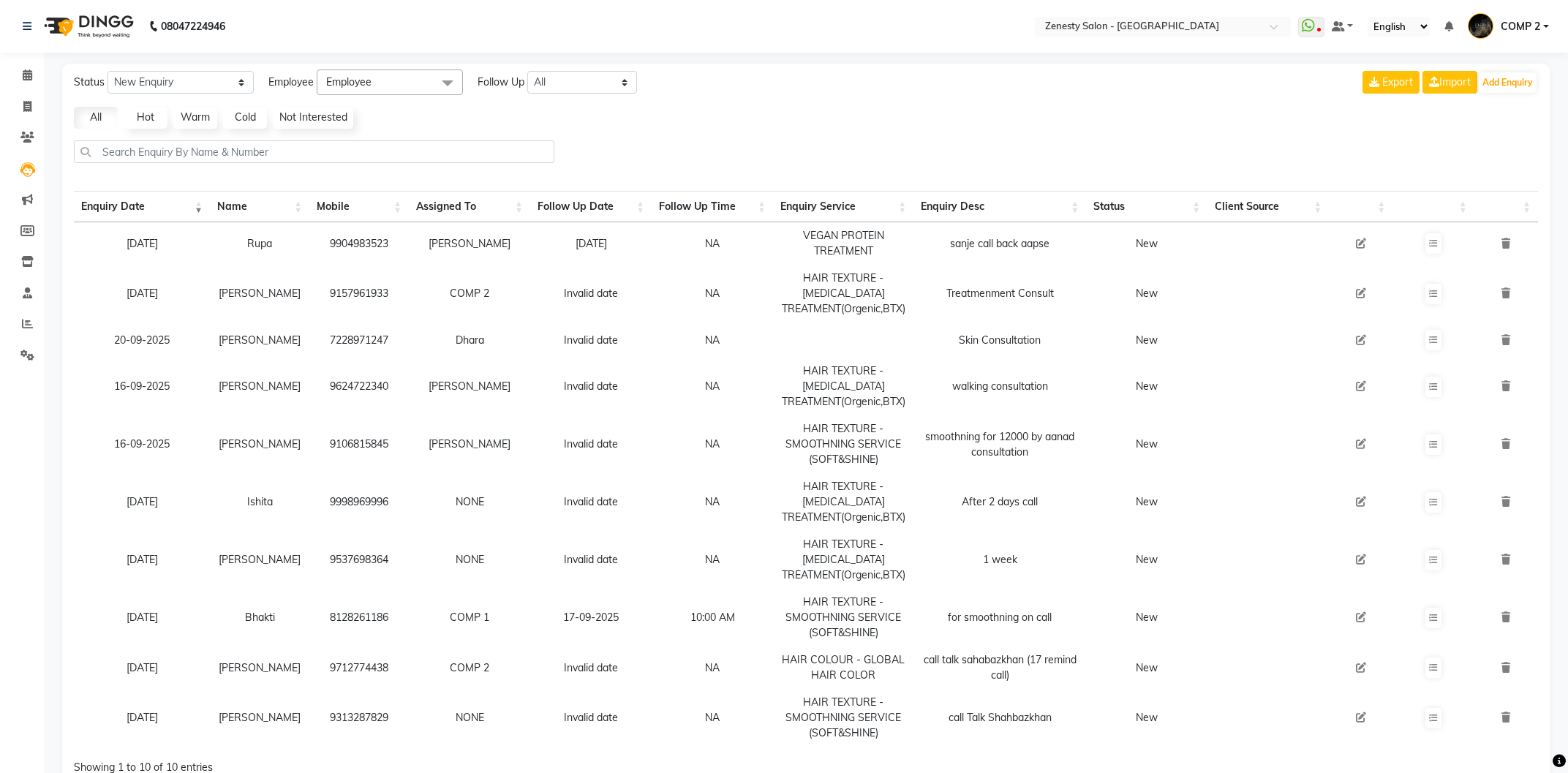
drag, startPoint x: 5, startPoint y: 180, endPoint x: 42, endPoint y: 226, distance: 59.0
click at [30, 216] on ul "Calendar Invoice Clients Leads Marketing Members Inventory Staff Reports Settin…" at bounding box center [22, 219] width 44 height 318
click at [28, 204] on icon at bounding box center [27, 199] width 11 height 11
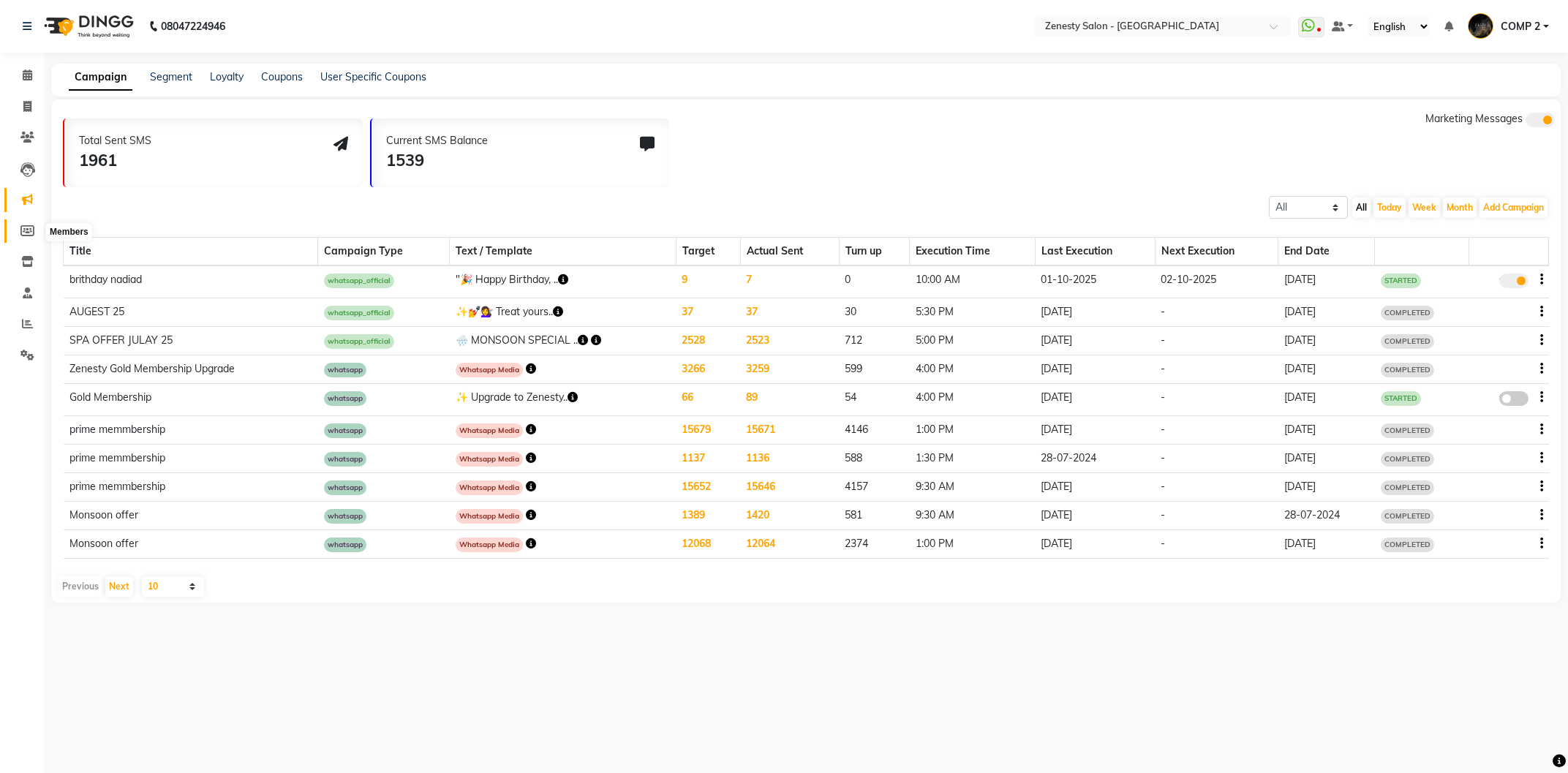
click at [28, 233] on icon at bounding box center [27, 230] width 14 height 11
select select
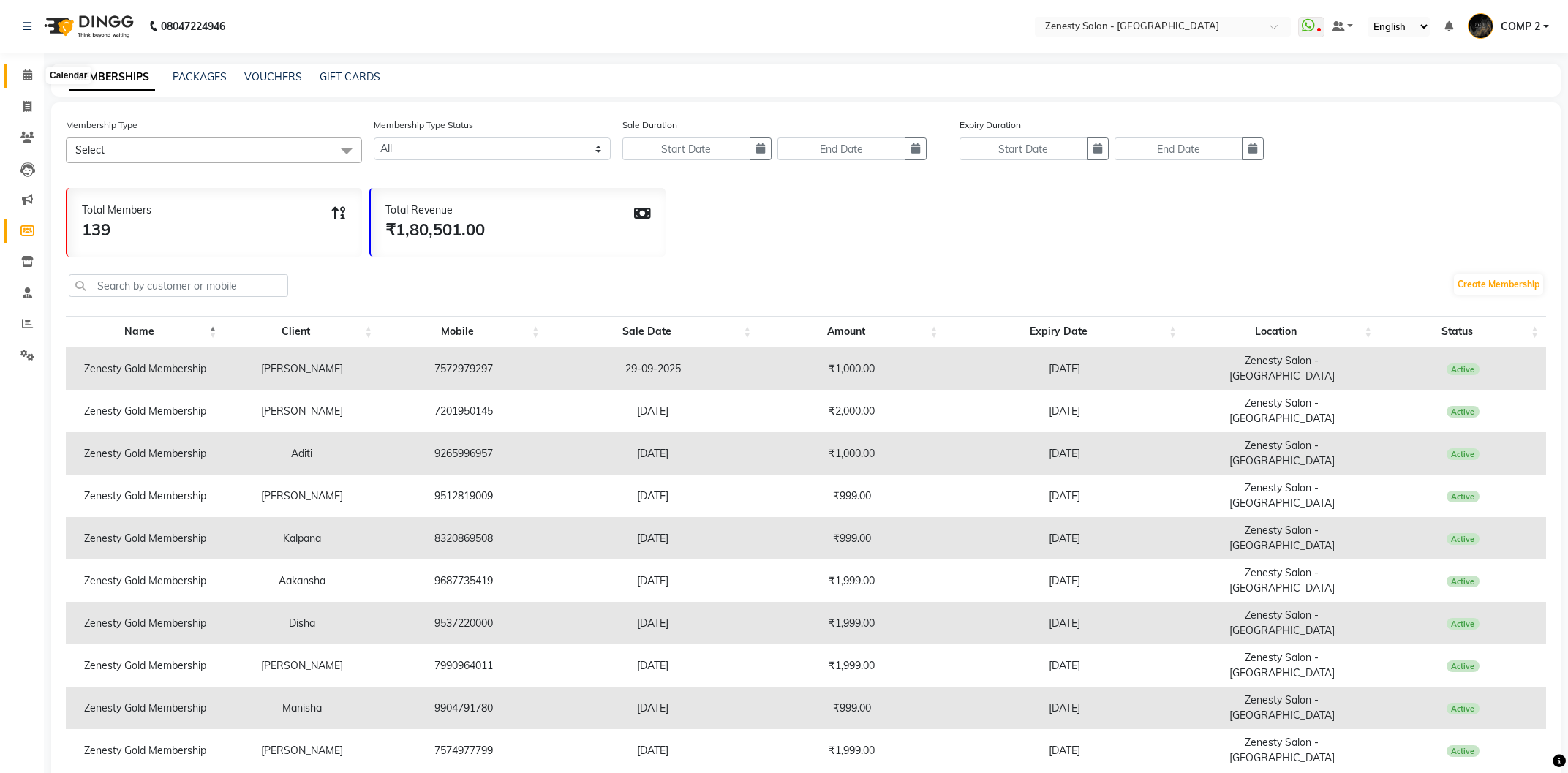
click at [35, 72] on span at bounding box center [27, 75] width 26 height 17
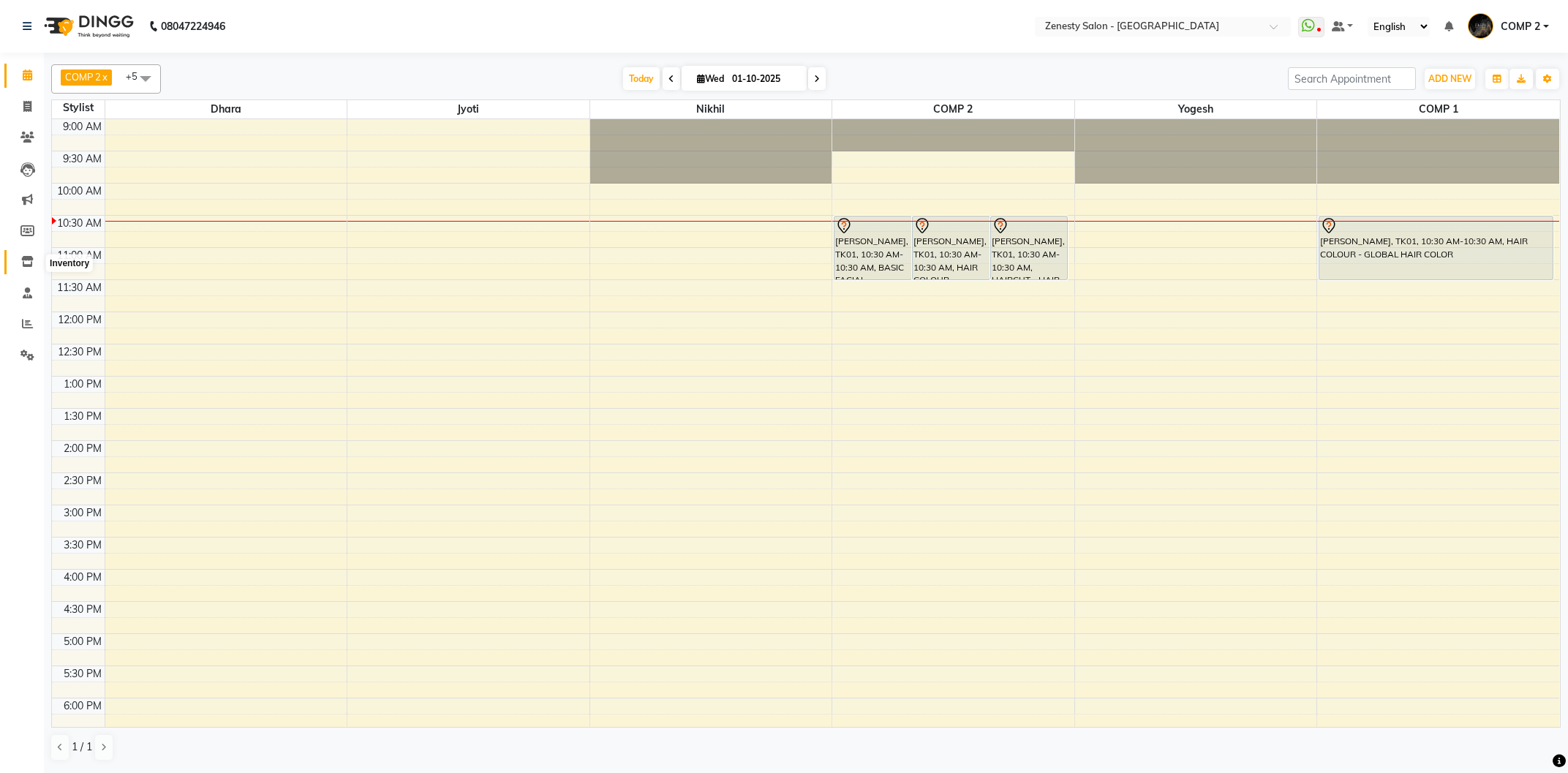
click at [26, 267] on icon at bounding box center [27, 261] width 12 height 11
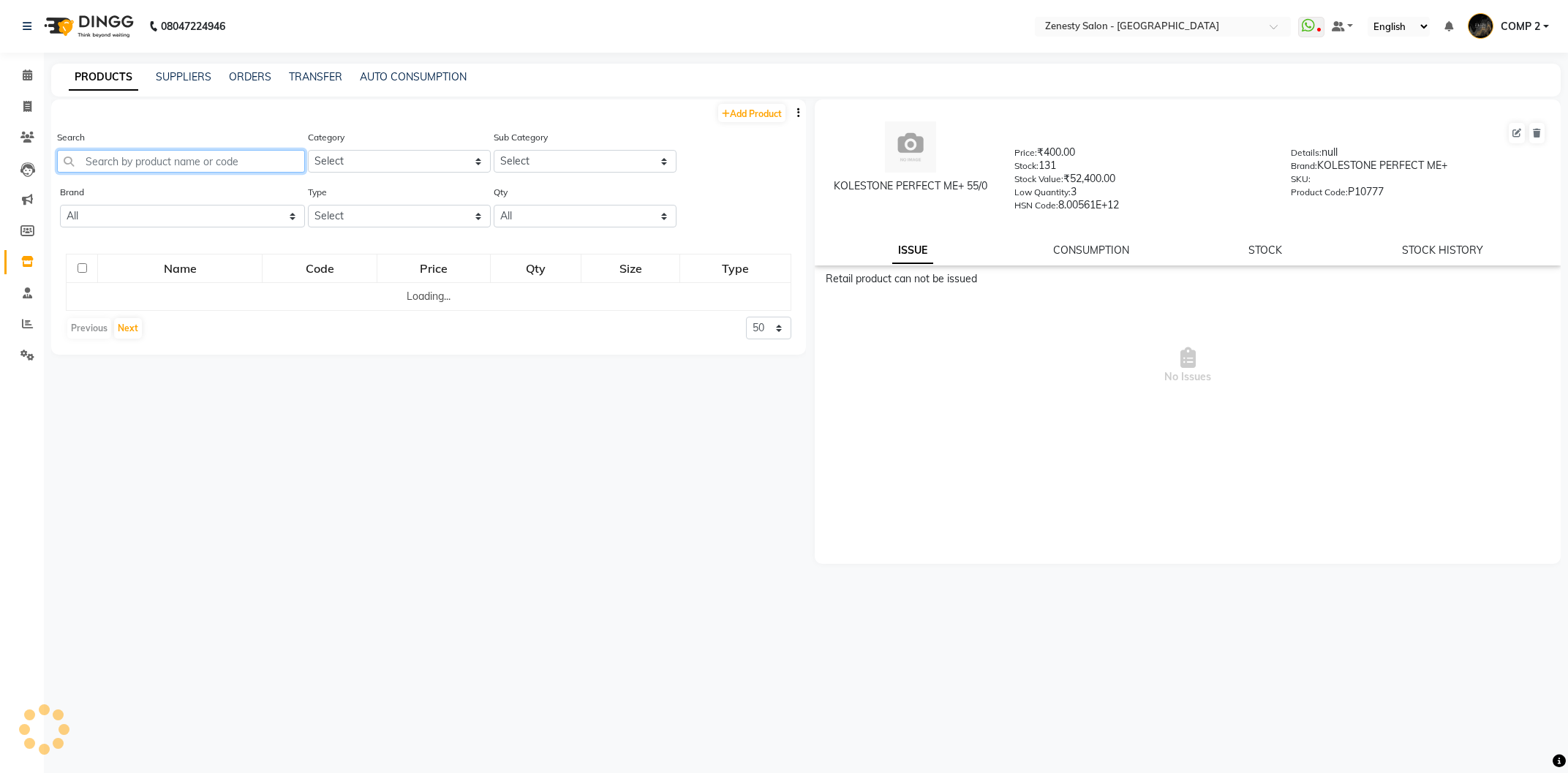
click at [211, 165] on input "text" at bounding box center [181, 162] width 248 height 23
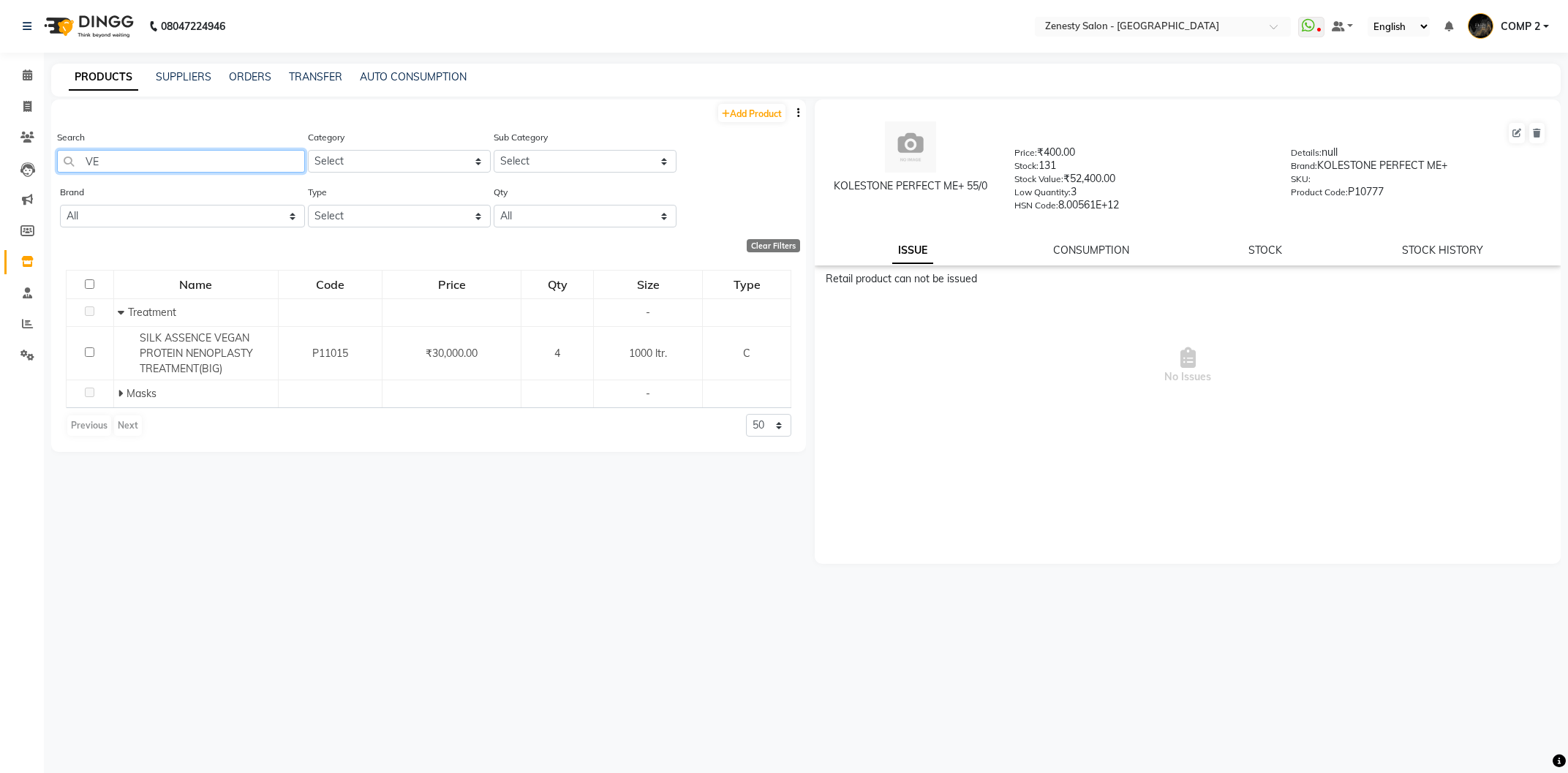
type input "V"
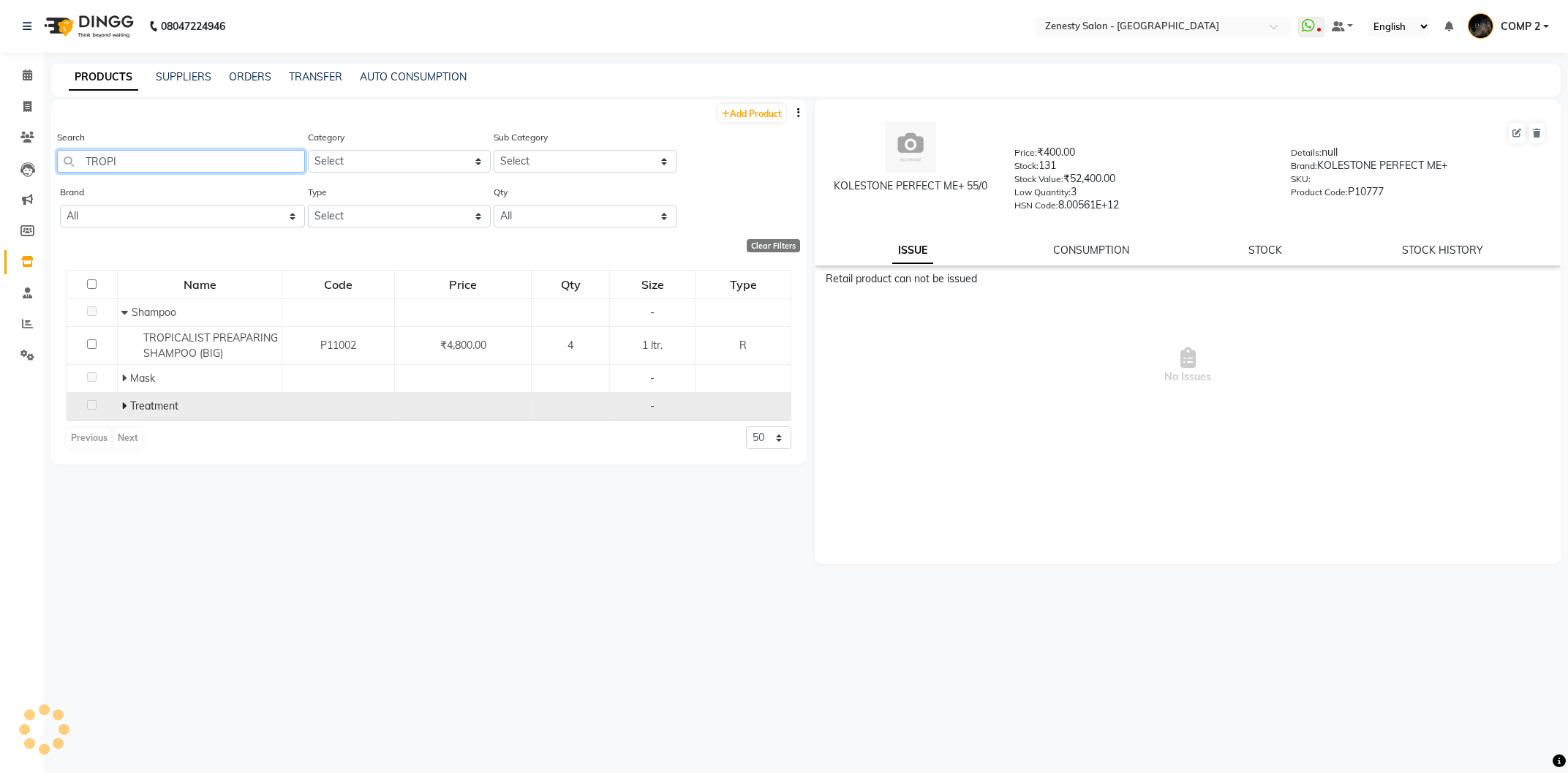
type input "TROPI"
click at [127, 412] on span at bounding box center [123, 406] width 5 height 13
drag, startPoint x: 204, startPoint y: 164, endPoint x: 5, endPoint y: 160, distance: 199.0
click at [57, 160] on input "TROPI" at bounding box center [181, 162] width 248 height 23
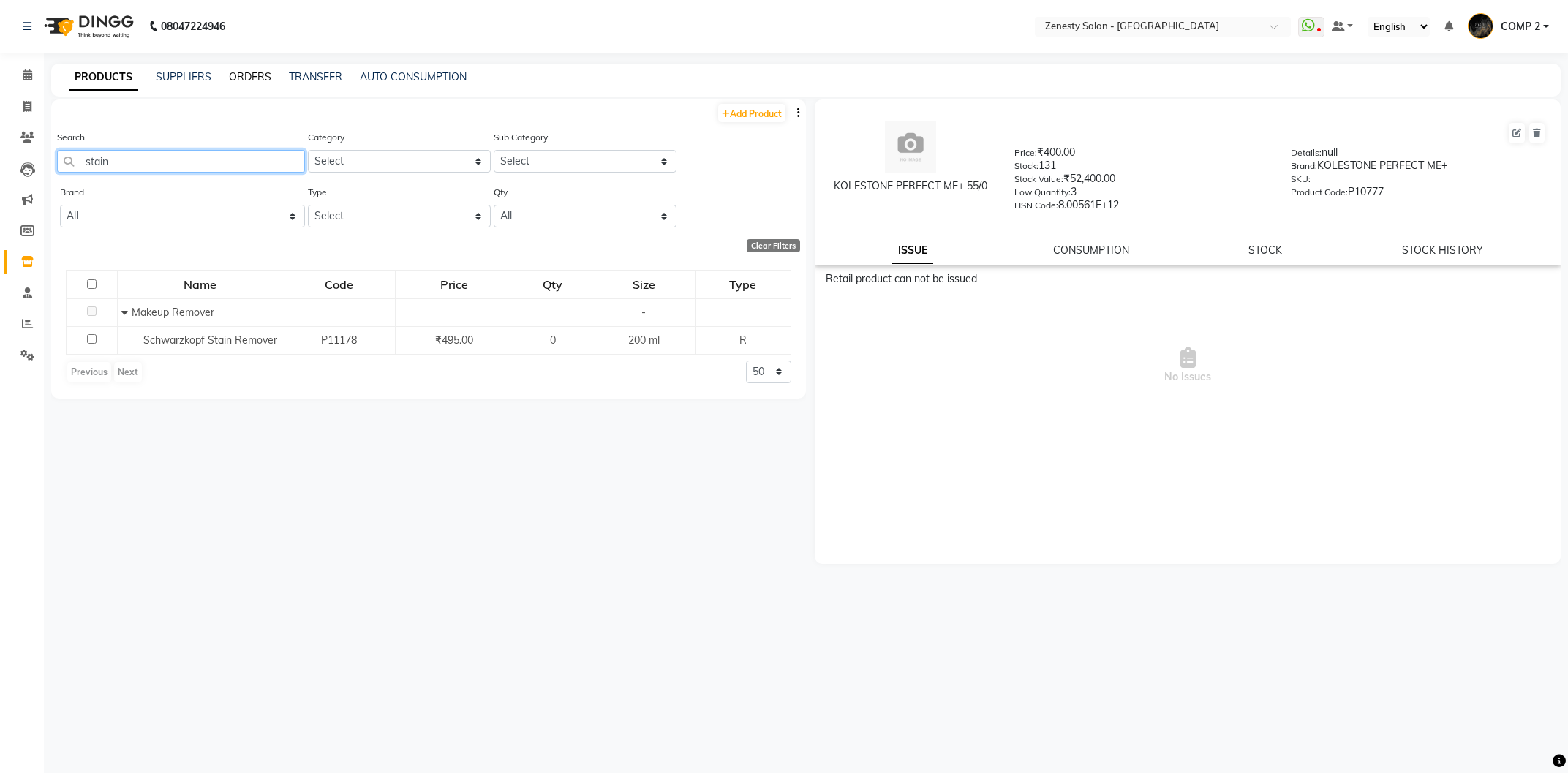
type input "stain"
click at [242, 78] on link "ORDERS" at bounding box center [250, 76] width 43 height 13
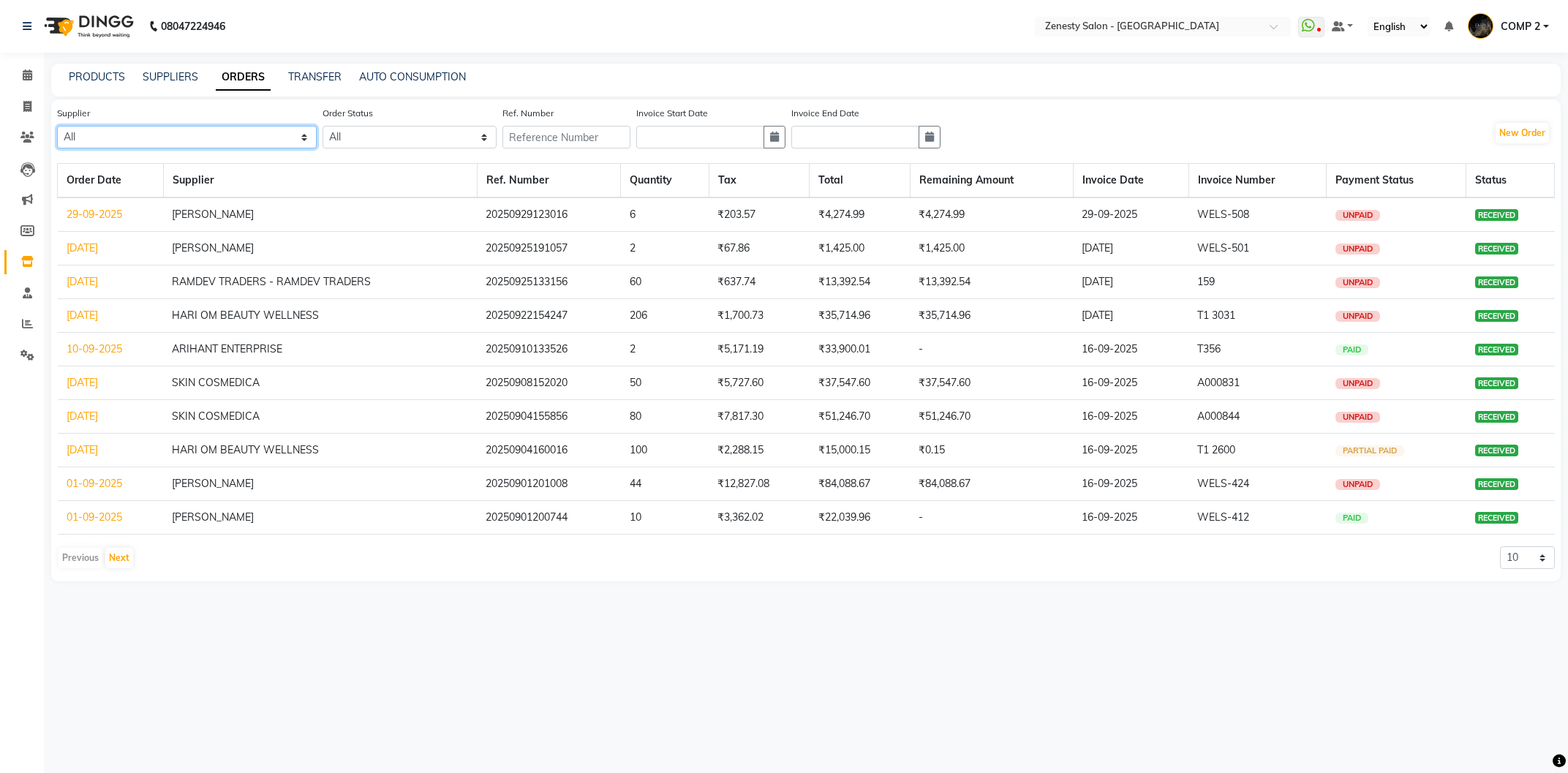
click at [57, 126] on select "All NARAYAN SALES - NARAYAN NEEV ENTERPRICE - NEEV SKIN COSMEDICA VINAYAK MARKE…" at bounding box center [187, 137] width 260 height 23
select select "5176"
click option "HARI OM BEAUTY WELLNESS" at bounding box center [0, 0] width 0 height 0
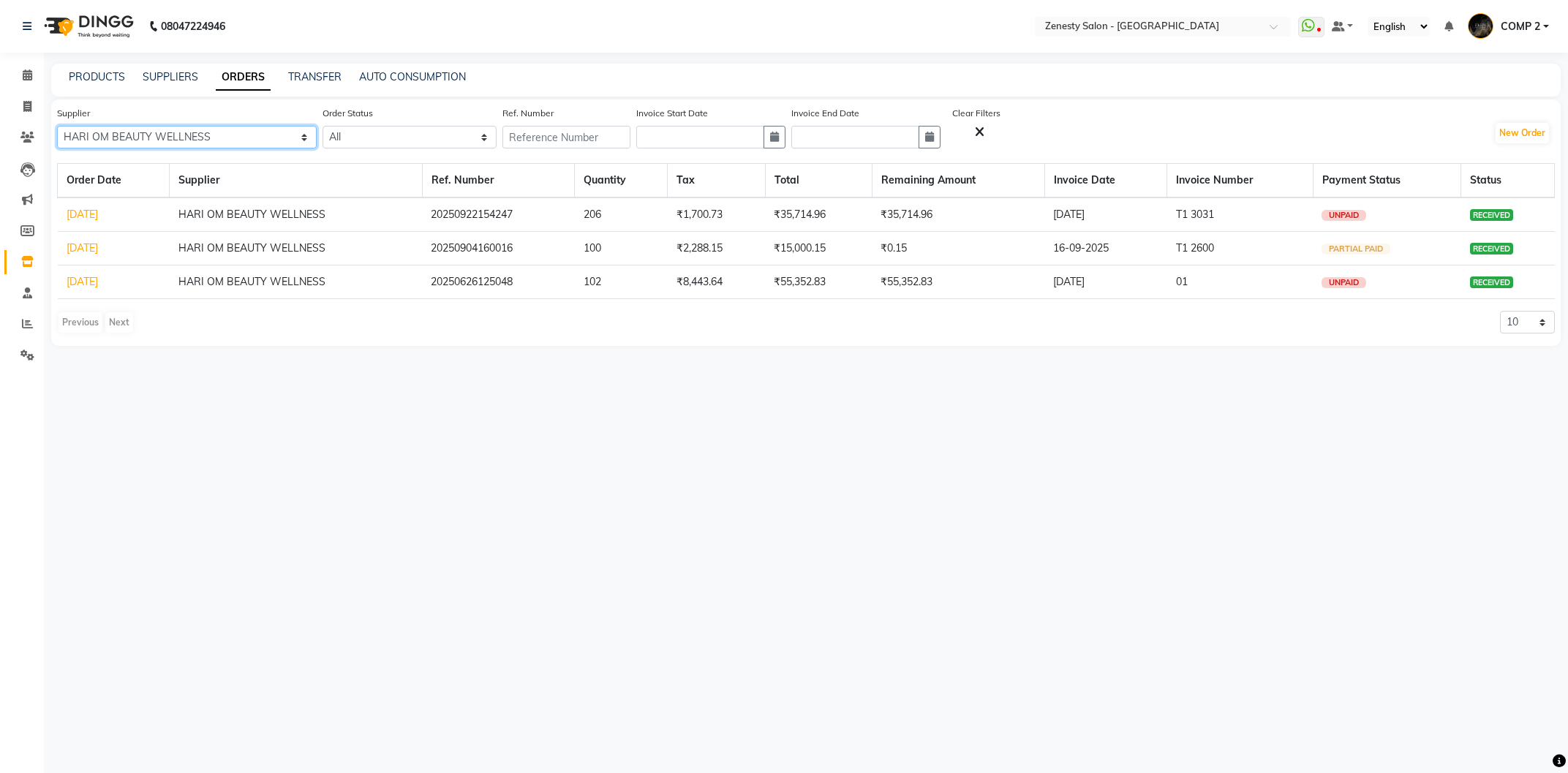
click at [28, 121] on app-home "08047224946 Select Location × Zenesty Salon - Nadiad, Petlad Road WhatsApp Stat…" at bounding box center [784, 184] width 1568 height 368
click at [57, 126] on select "All NARAYAN SALES - NARAYAN NEEV ENTERPRICE - NEEV SKIN COSMEDICA VINAYAK MARKE…" at bounding box center [187, 137] width 260 height 23
click at [85, 129] on select "All NARAYAN SALES - NARAYAN NEEV ENTERPRICE - NEEV SKIN COSMEDICA VINAYAK MARKE…" at bounding box center [187, 137] width 260 height 23
click at [57, 126] on select "All NARAYAN SALES - NARAYAN NEEV ENTERPRICE - NEEV SKIN COSMEDICA VINAYAK MARKE…" at bounding box center [187, 137] width 260 height 23
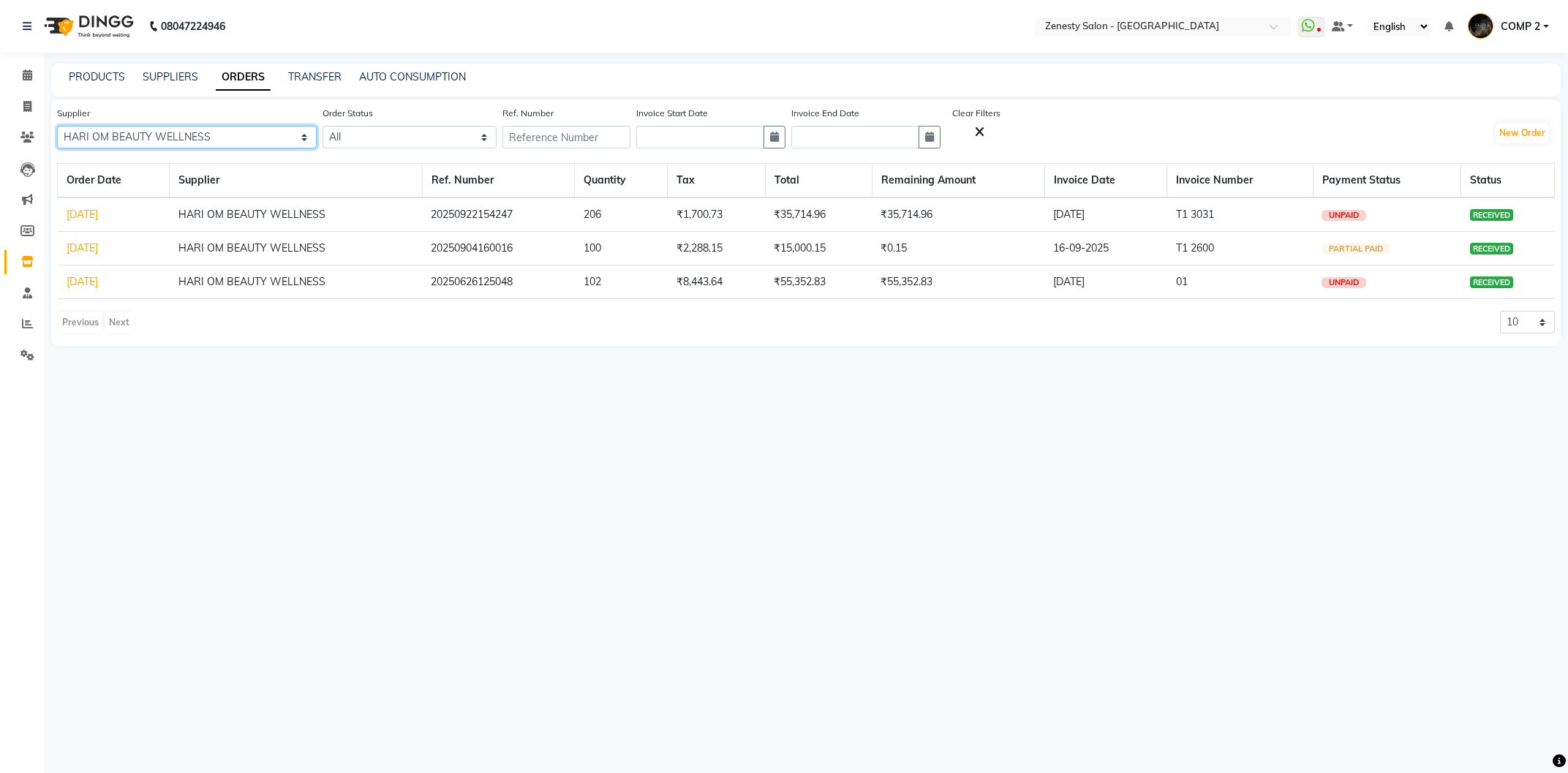
click at [252, 140] on select "All NARAYAN SALES - NARAYAN NEEV ENTERPRICE - NEEV SKIN COSMEDICA VINAYAK MARKE…" at bounding box center [187, 137] width 260 height 23
click at [1504, 125] on button "New Order" at bounding box center [1522, 133] width 53 height 21
select select "true"
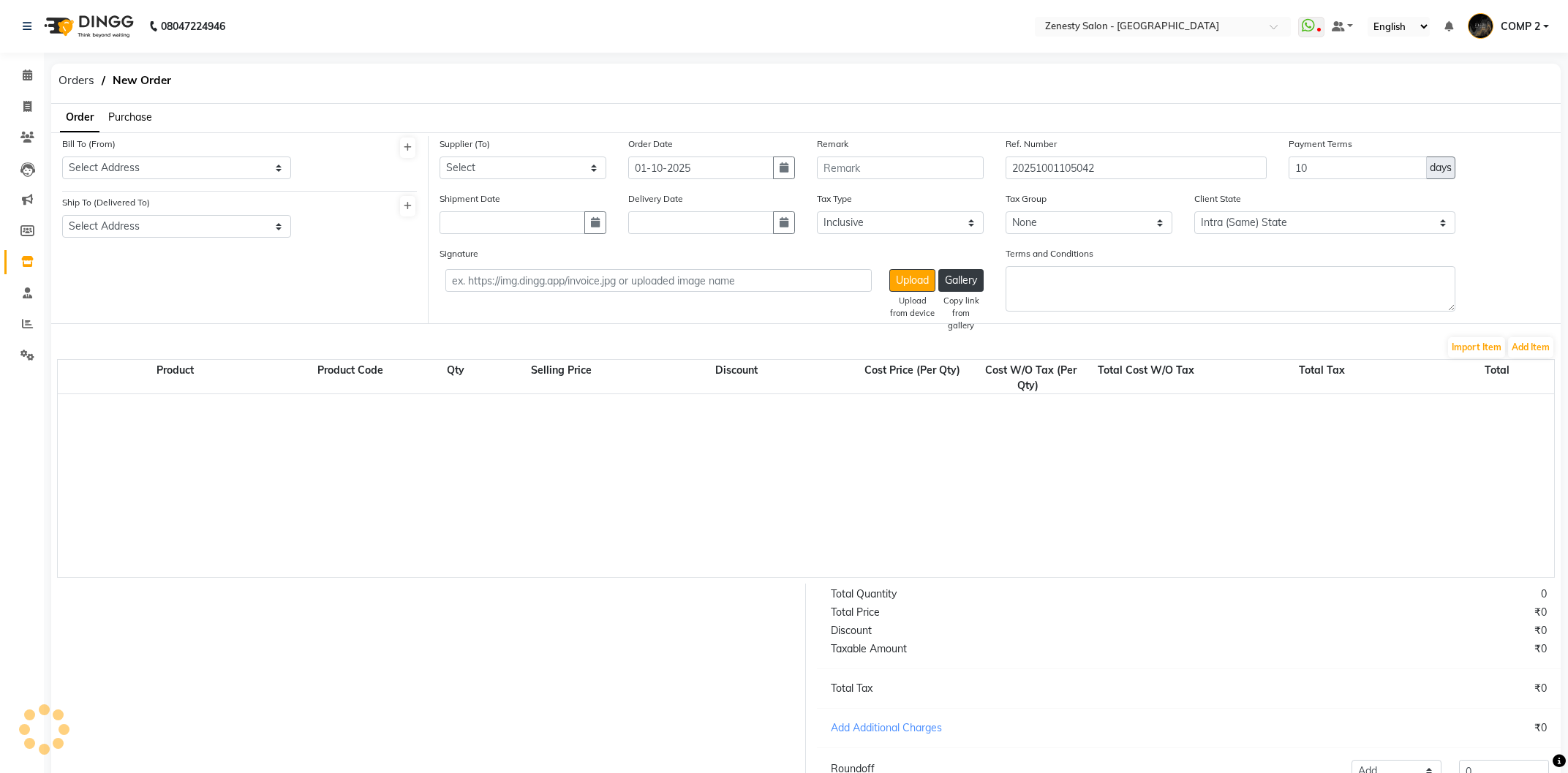
select select "6690"
click at [63, 156] on select "Select Address Zenesty Nadiad" at bounding box center [177, 168] width 229 height 23
click at [149, 166] on select "Select Address Zenesty Nadiad" at bounding box center [177, 168] width 229 height 23
click at [63, 156] on select "Select Address Zenesty Nadiad" at bounding box center [177, 168] width 229 height 23
click at [149, 166] on select "Select Address Zenesty Nadiad" at bounding box center [177, 168] width 229 height 23
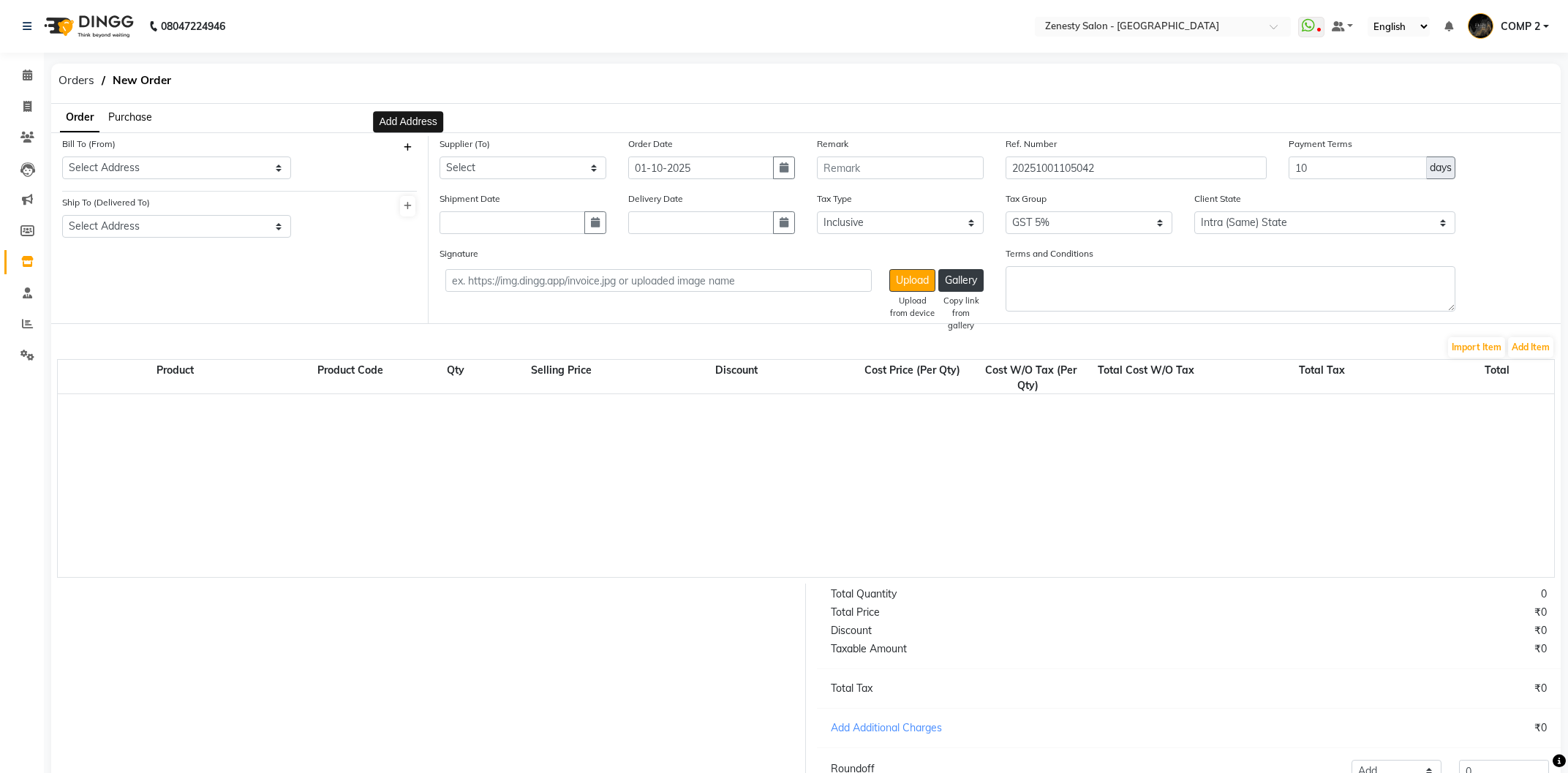
click at [415, 145] on button at bounding box center [408, 147] width 15 height 21
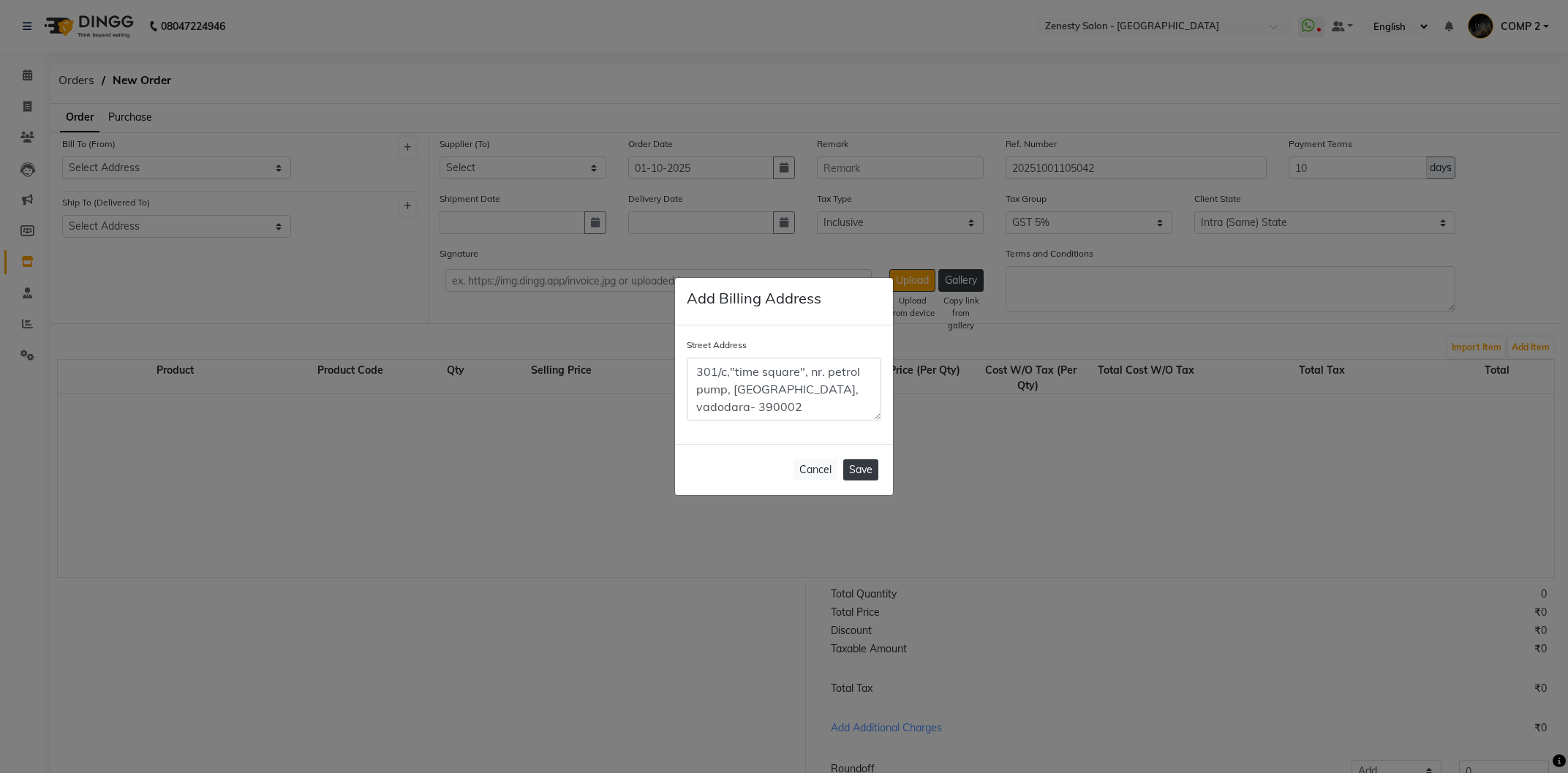
type textarea "301/c,"time square", nr. petrol pump, fatehgunj, vadodara- 390002"
click at [861, 464] on button "Save" at bounding box center [861, 470] width 35 height 21
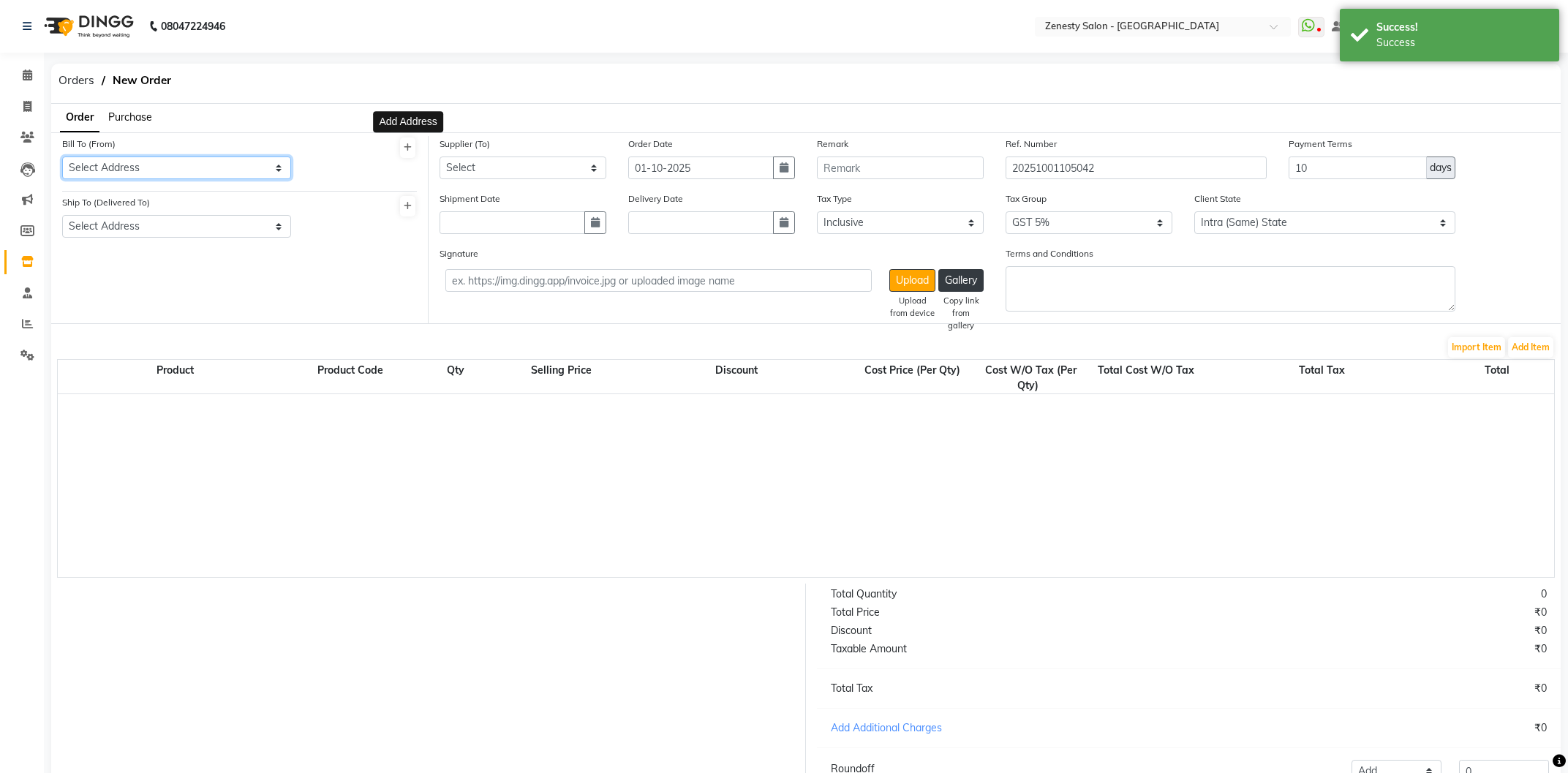
click at [63, 156] on select "Select Address Zenesty Nadiad 301/c,"time square", nr. petrol pump, fatehgunj, …" at bounding box center [177, 168] width 229 height 23
click option "301/c,"time square", nr. petrol pump, fatehgunj, vadodara- 390002" at bounding box center [0, 0] width 0 height 0
click at [63, 215] on select "Select Address Zenesty nadiad" at bounding box center [177, 226] width 229 height 23
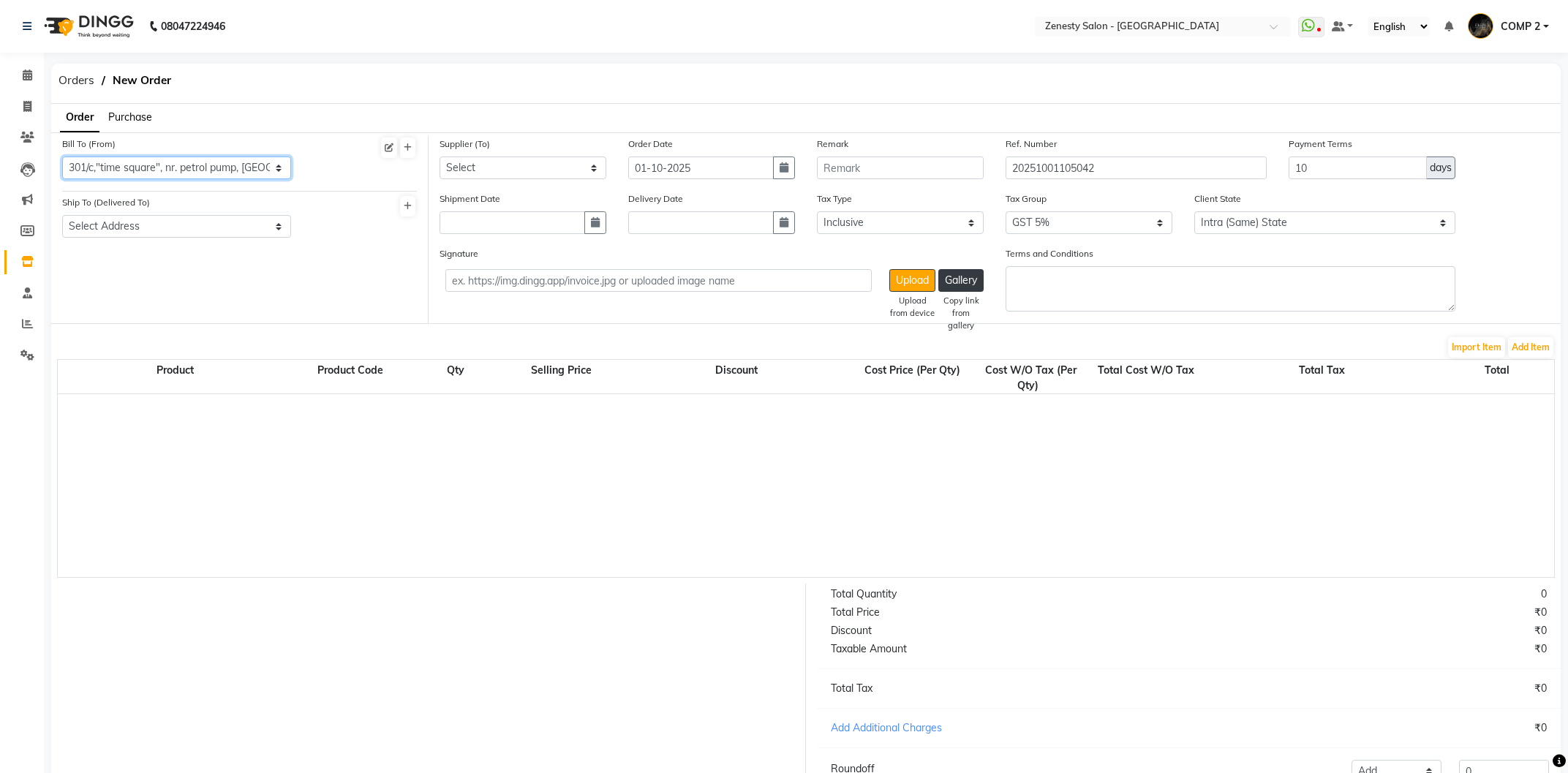
click at [63, 156] on select "Select Address Zenesty Nadiad 301/c,"time square", nr. petrol pump, fatehgunj, …" at bounding box center [177, 168] width 229 height 23
select select "784"
click option "Zenesty Nadiad" at bounding box center [0, 0] width 0 height 0
click at [63, 215] on select "Select Address Zenesty nadiad" at bounding box center [177, 226] width 229 height 23
select select "785"
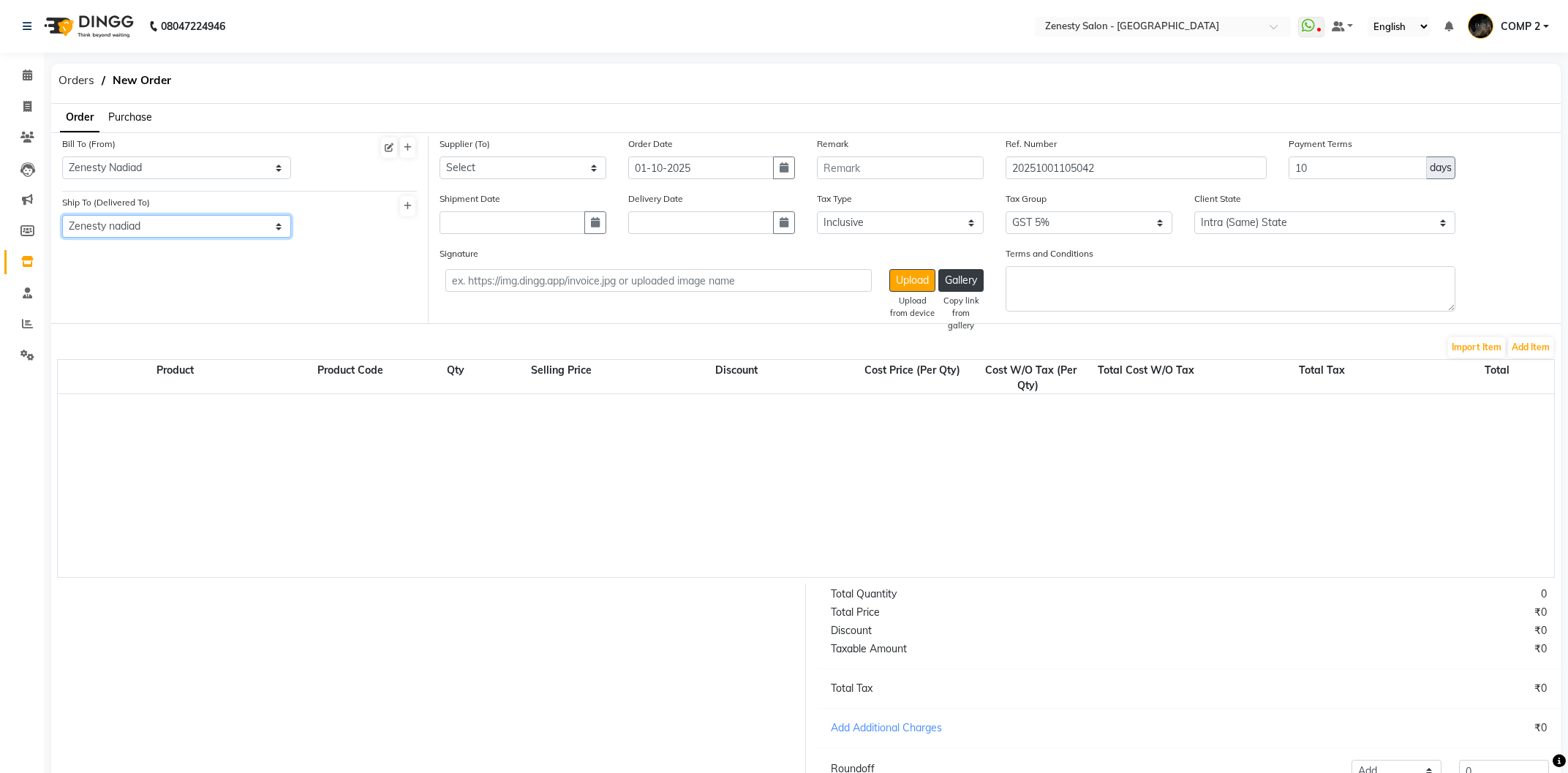
click option "Zenesty nadiad" at bounding box center [0, 0] width 0 height 0
click at [63, 156] on select "Select Address Zenesty Nadiad 301/c,"time square", nr. petrol pump, fatehgunj, …" at bounding box center [177, 168] width 229 height 23
select select "1793"
click option "301/c,"time square", nr. petrol pump, fatehgunj, vadodara- 390002" at bounding box center [0, 0] width 0 height 0
click at [440, 156] on select "Select NARAYAN SALES - NARAYAN NEEV ENTERPRICE - NEEV SKIN COSMEDICA VINAYAK MA…" at bounding box center [523, 168] width 167 height 23
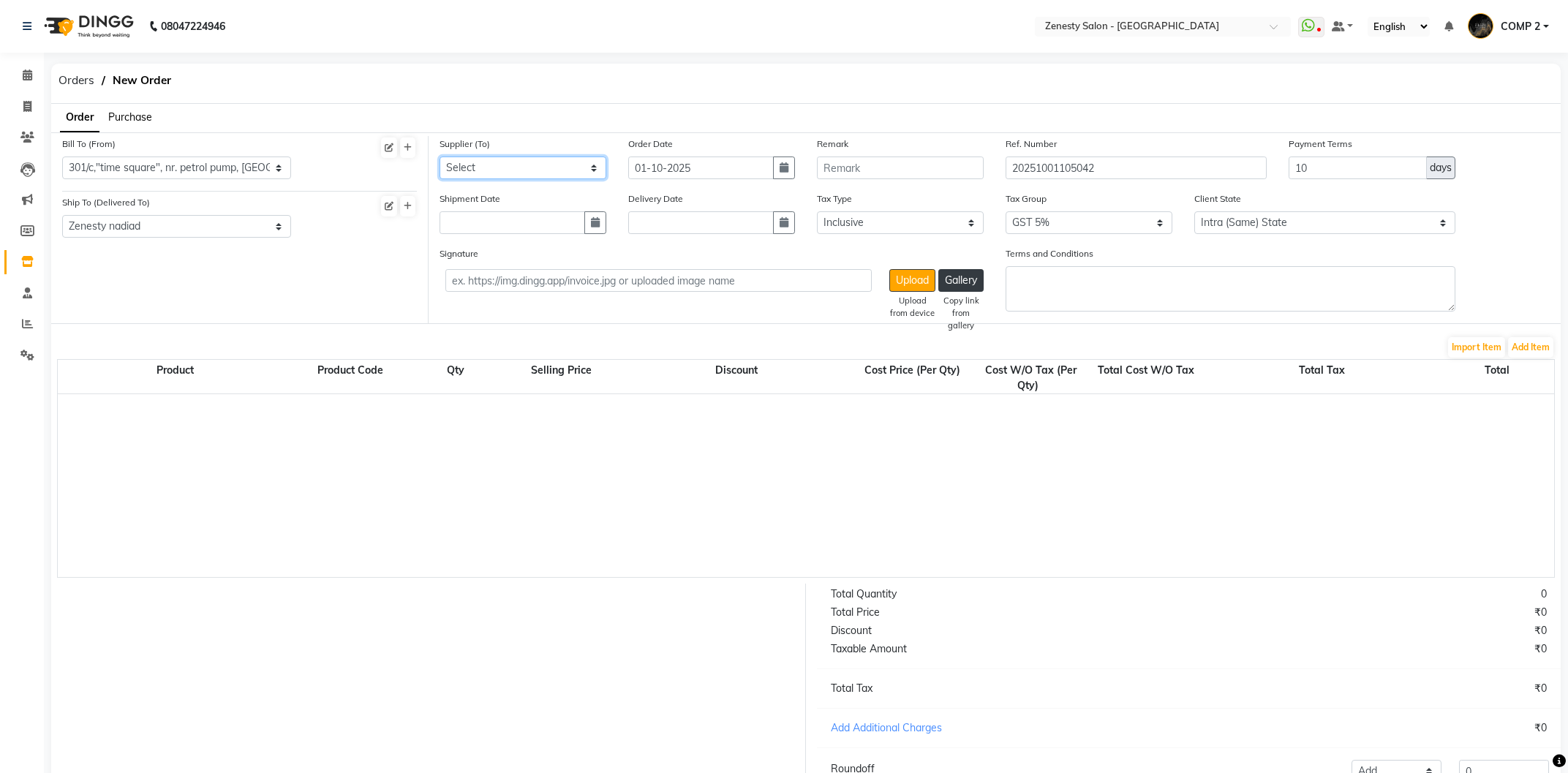
click at [491, 164] on select "Select NARAYAN SALES - NARAYAN NEEV ENTERPRICE - NEEV SKIN COSMEDICA VINAYAK MA…" at bounding box center [523, 168] width 167 height 23
click at [648, 170] on input "01-10-2025" at bounding box center [701, 168] width 146 height 23
select select "10"
select select "2025"
click at [789, 309] on div "26" at bounding box center [784, 314] width 24 height 24
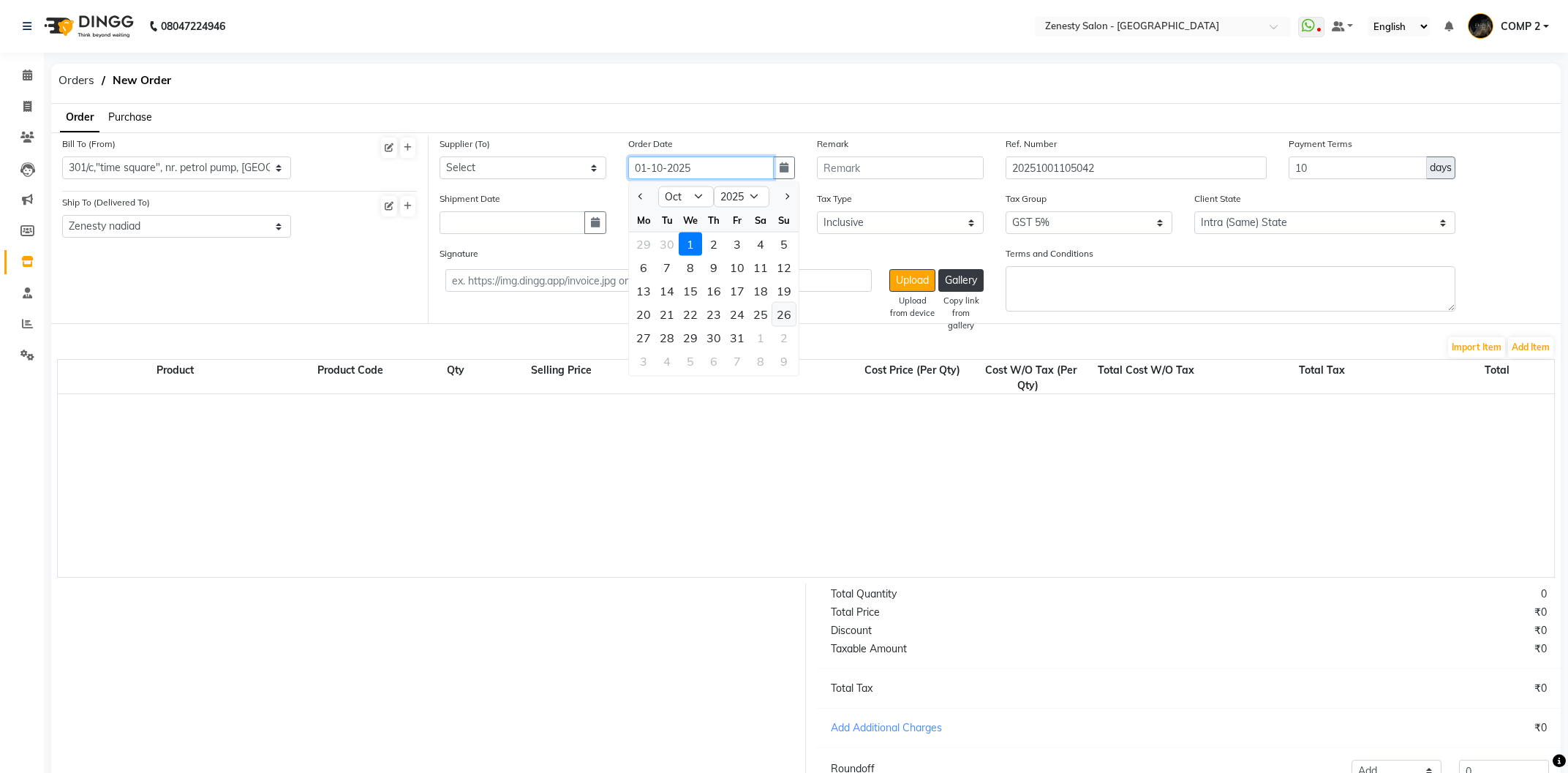
type input "26-10-2025"
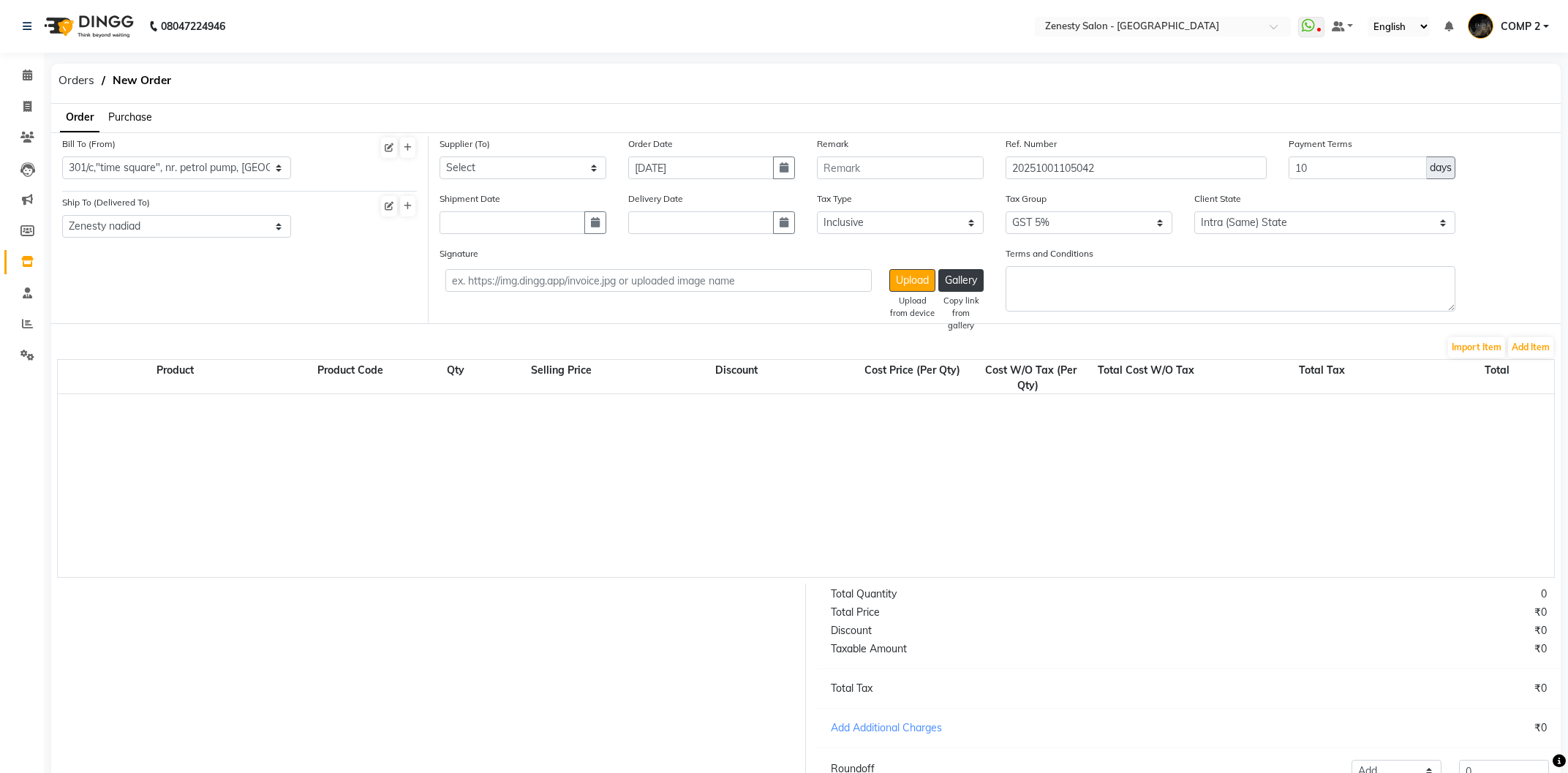
click at [203, 155] on div "Bill To (From) Select Address Zenesty Nadiad 301/c,"time square", nr. petrol pu…" at bounding box center [177, 157] width 229 height 43
click at [63, 156] on select "Select Address Zenesty Nadiad 301/c,"time square", nr. petrol pump, fatehgunj, …" at bounding box center [177, 168] width 229 height 23
select select "784"
click option "Zenesty Nadiad" at bounding box center [0, 0] width 0 height 0
click at [440, 156] on select "Select NARAYAN SALES - NARAYAN NEEV ENTERPRICE - NEEV SKIN COSMEDICA VINAYAK MA…" at bounding box center [523, 168] width 167 height 23
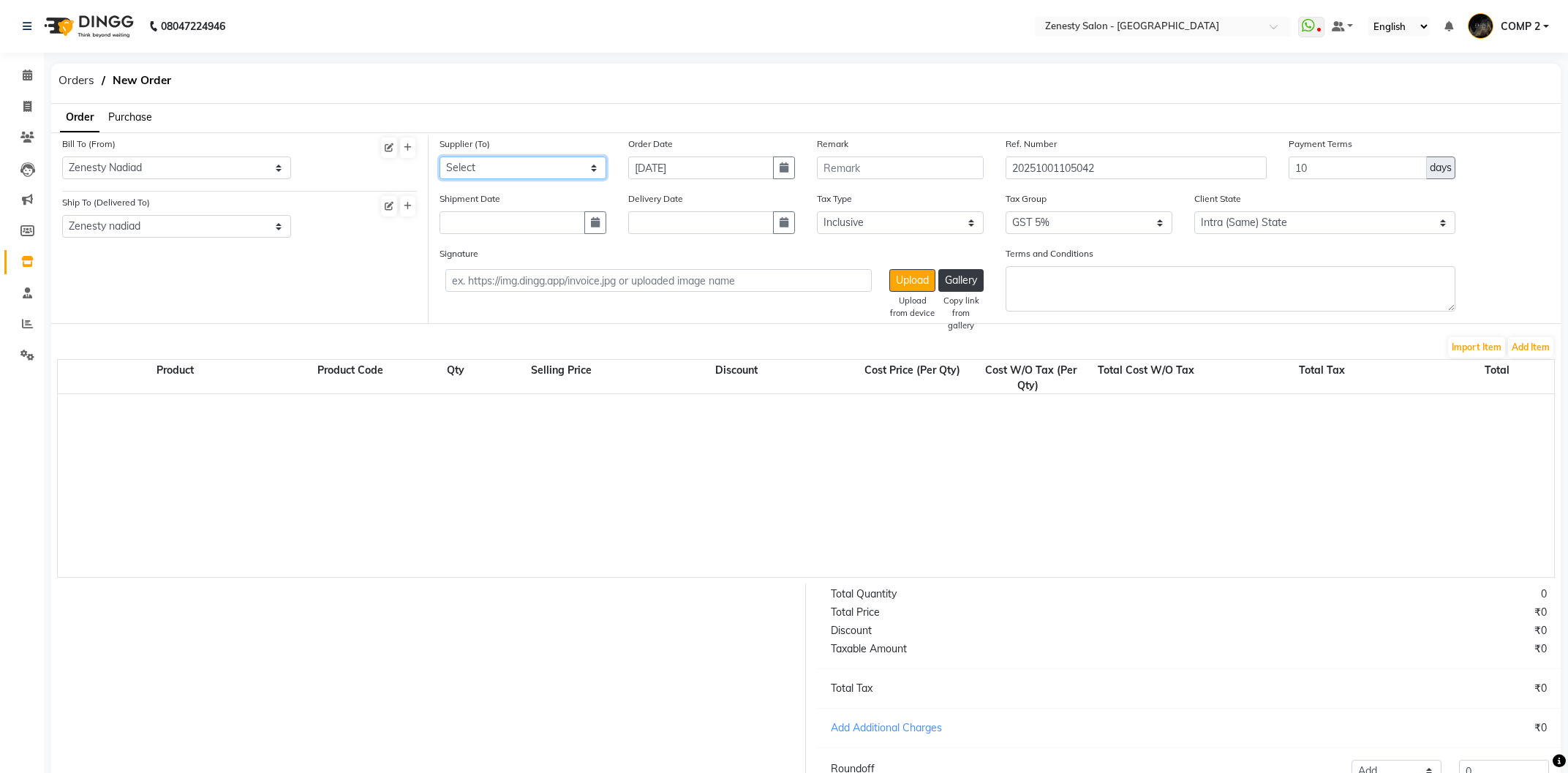
select select "5978"
click option "RAMDEV TRADERS - RAMDEV TRADERS" at bounding box center [0, 0] width 0 height 0
click at [524, 170] on select "Select NARAYAN SALES - NARAYAN NEEV ENTERPRICE - NEEV SKIN COSMEDICA VINAYAK MA…" at bounding box center [523, 168] width 167 height 23
click at [440, 156] on select "Select NARAYAN SALES - NARAYAN NEEV ENTERPRICE - NEEV SKIN COSMEDICA VINAYAK MA…" at bounding box center [523, 168] width 167 height 23
click at [483, 162] on select "Select NARAYAN SALES - NARAYAN NEEV ENTERPRICE - NEEV SKIN COSMEDICA VINAYAK MA…" at bounding box center [523, 168] width 167 height 23
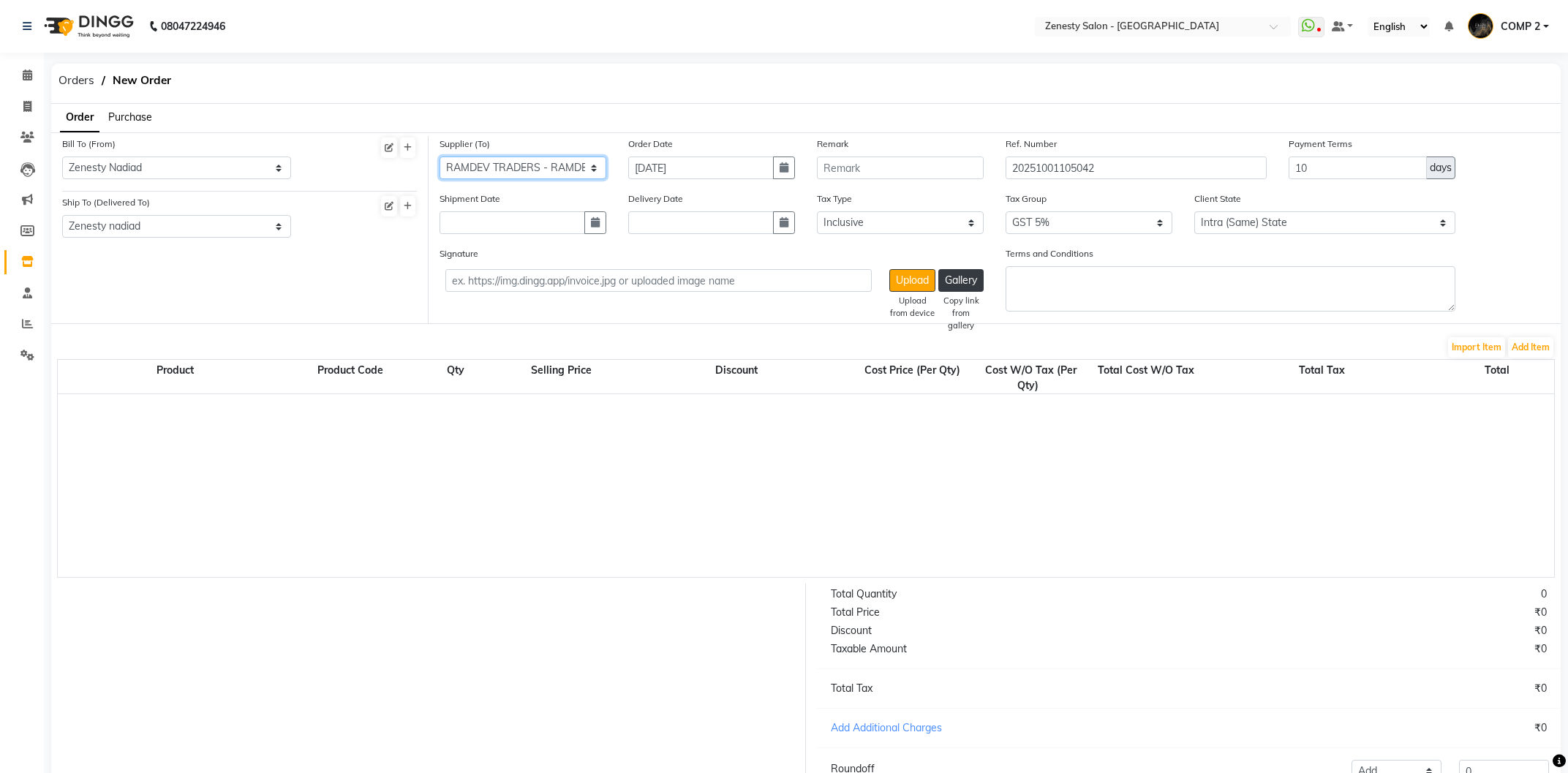
click at [440, 156] on select "Select NARAYAN SALES - NARAYAN NEEV ENTERPRICE - NEEV SKIN COSMEDICA VINAYAK MA…" at bounding box center [523, 168] width 167 height 23
click at [483, 162] on select "Select NARAYAN SALES - NARAYAN NEEV ENTERPRICE - NEEV SKIN COSMEDICA VINAYAK MA…" at bounding box center [523, 168] width 167 height 23
click at [440, 156] on select "Select NARAYAN SALES - NARAYAN NEEV ENTERPRICE - NEEV SKIN COSMEDICA VINAYAK MA…" at bounding box center [523, 168] width 167 height 23
click at [595, 166] on select "Select NARAYAN SALES - NARAYAN NEEV ENTERPRICE - NEEV SKIN COSMEDICA VINAYAK MA…" at bounding box center [523, 168] width 167 height 23
click at [440, 156] on select "Select NARAYAN SALES - NARAYAN NEEV ENTERPRICE - NEEV SKIN COSMEDICA VINAYAK MA…" at bounding box center [523, 168] width 167 height 23
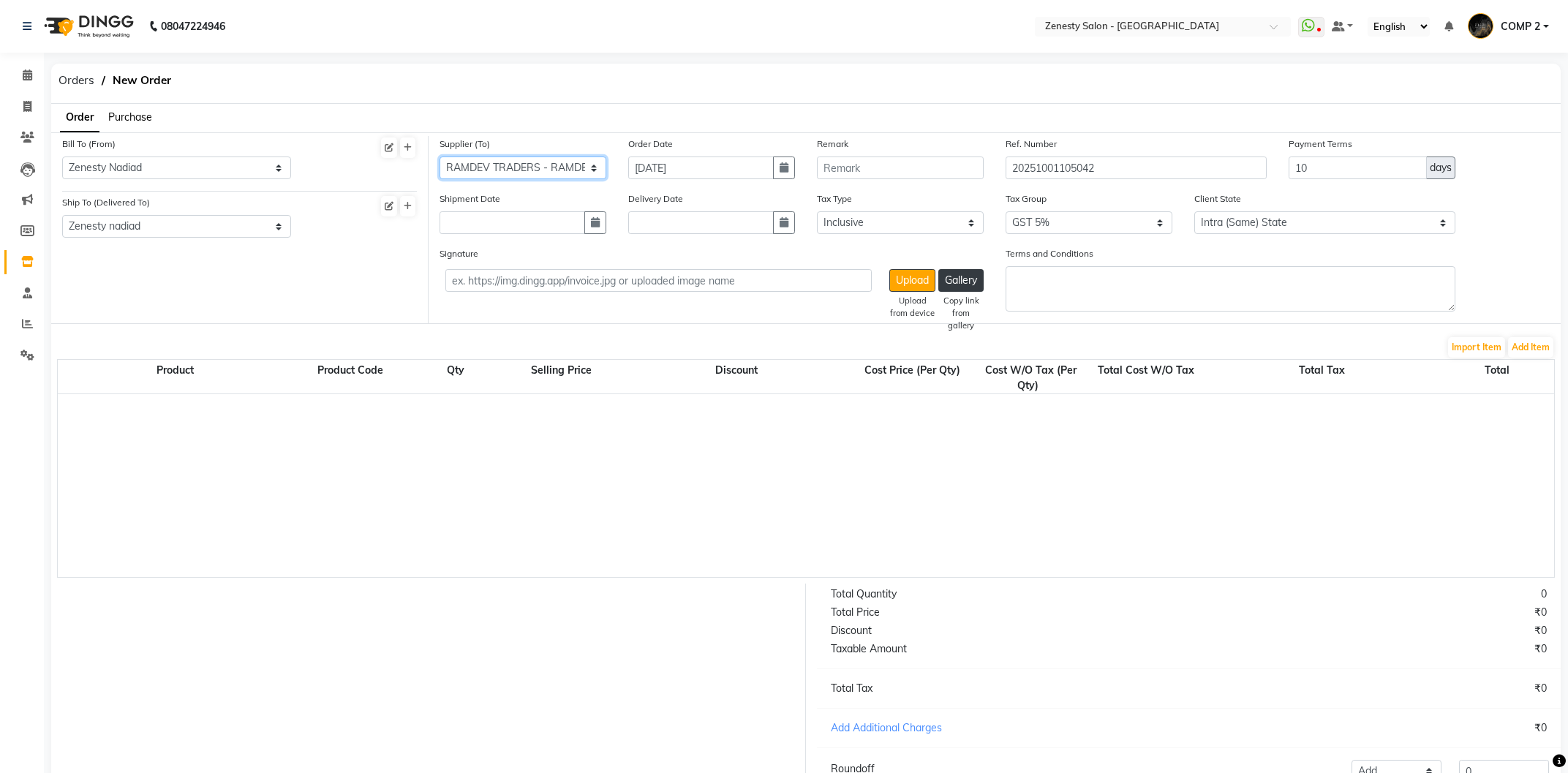
click at [450, 166] on select "Select NARAYAN SALES - NARAYAN NEEV ENTERPRICE - NEEV SKIN COSMEDICA VINAYAK MA…" at bounding box center [523, 168] width 167 height 23
drag, startPoint x: 441, startPoint y: 159, endPoint x: 562, endPoint y: 162, distance: 121.0
click at [562, 162] on select "Select NARAYAN SALES - NARAYAN NEEV ENTERPRICE - NEEV SKIN COSMEDICA VINAYAK MA…" at bounding box center [523, 168] width 167 height 23
click at [440, 156] on select "Select NARAYAN SALES - NARAYAN NEEV ENTERPRICE - NEEV SKIN COSMEDICA VINAYAK MA…" at bounding box center [523, 168] width 167 height 23
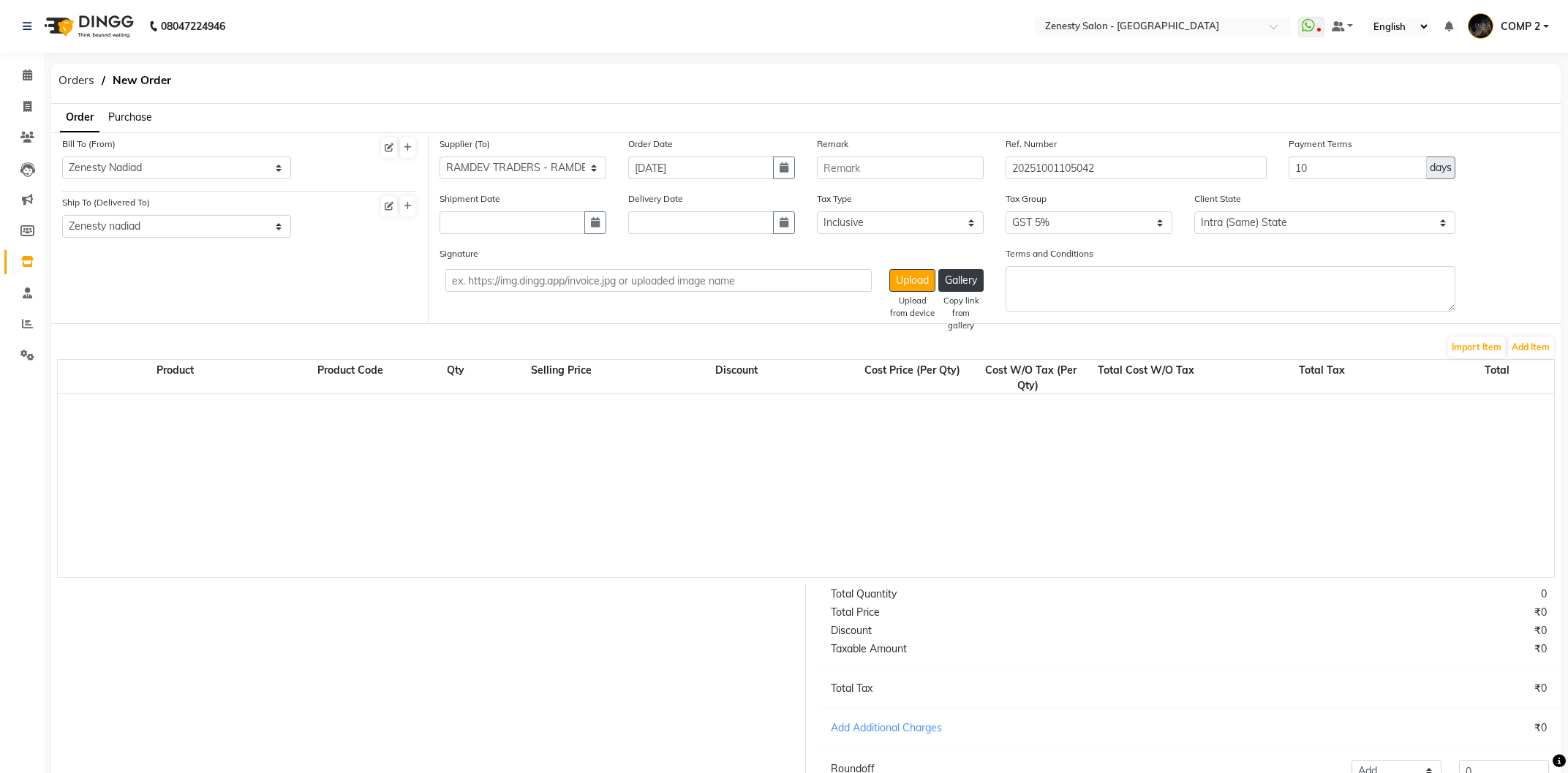
click at [345, 302] on div "Bill To (From) Select Address Zenesty Nadiad 301/c,"time square", nr. petrol pu…" at bounding box center [239, 229] width 377 height 188
click at [69, 82] on span "Orders" at bounding box center [76, 80] width 50 height 27
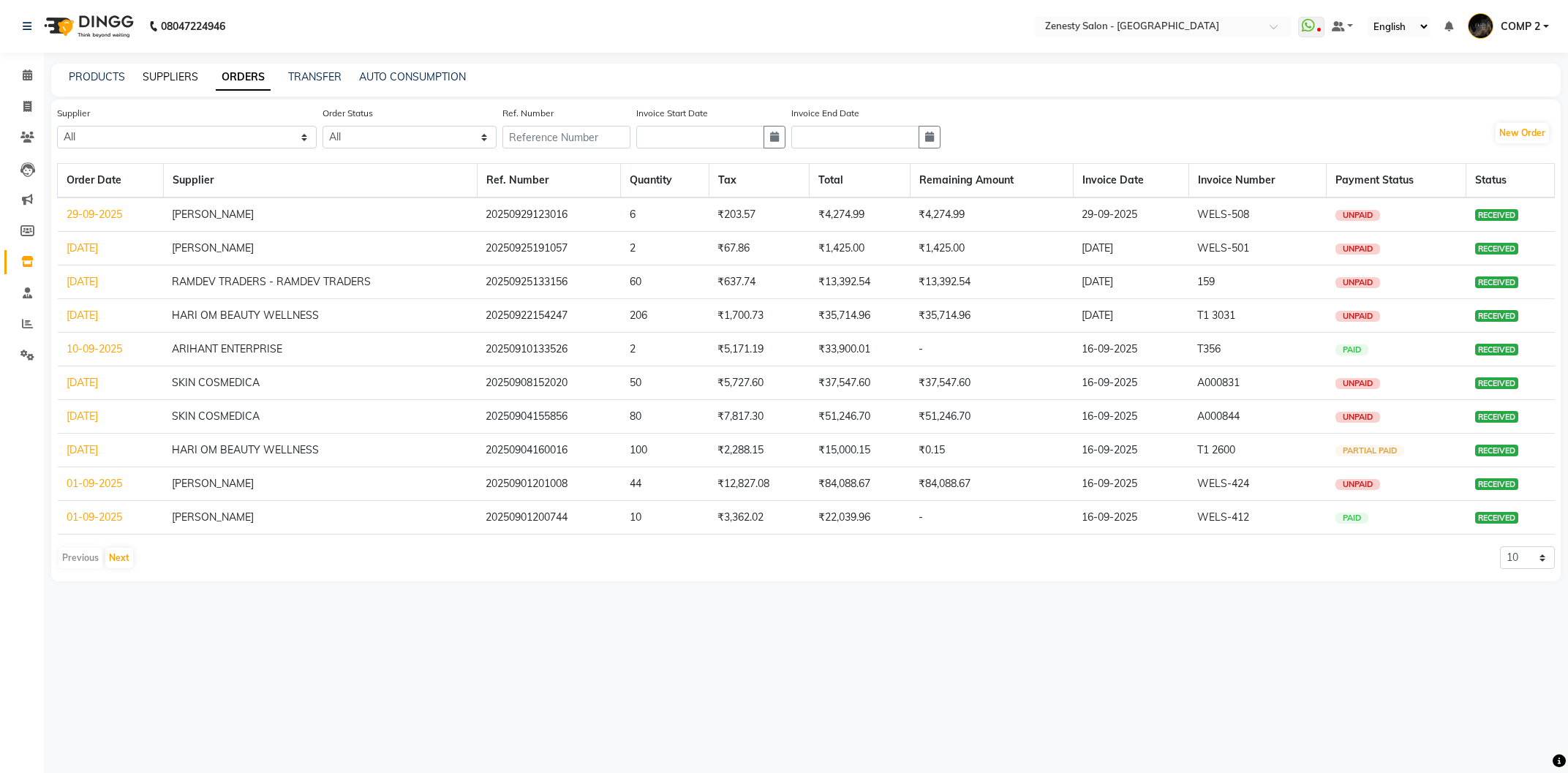
click at [174, 79] on link "SUPPLIERS" at bounding box center [170, 76] width 56 height 13
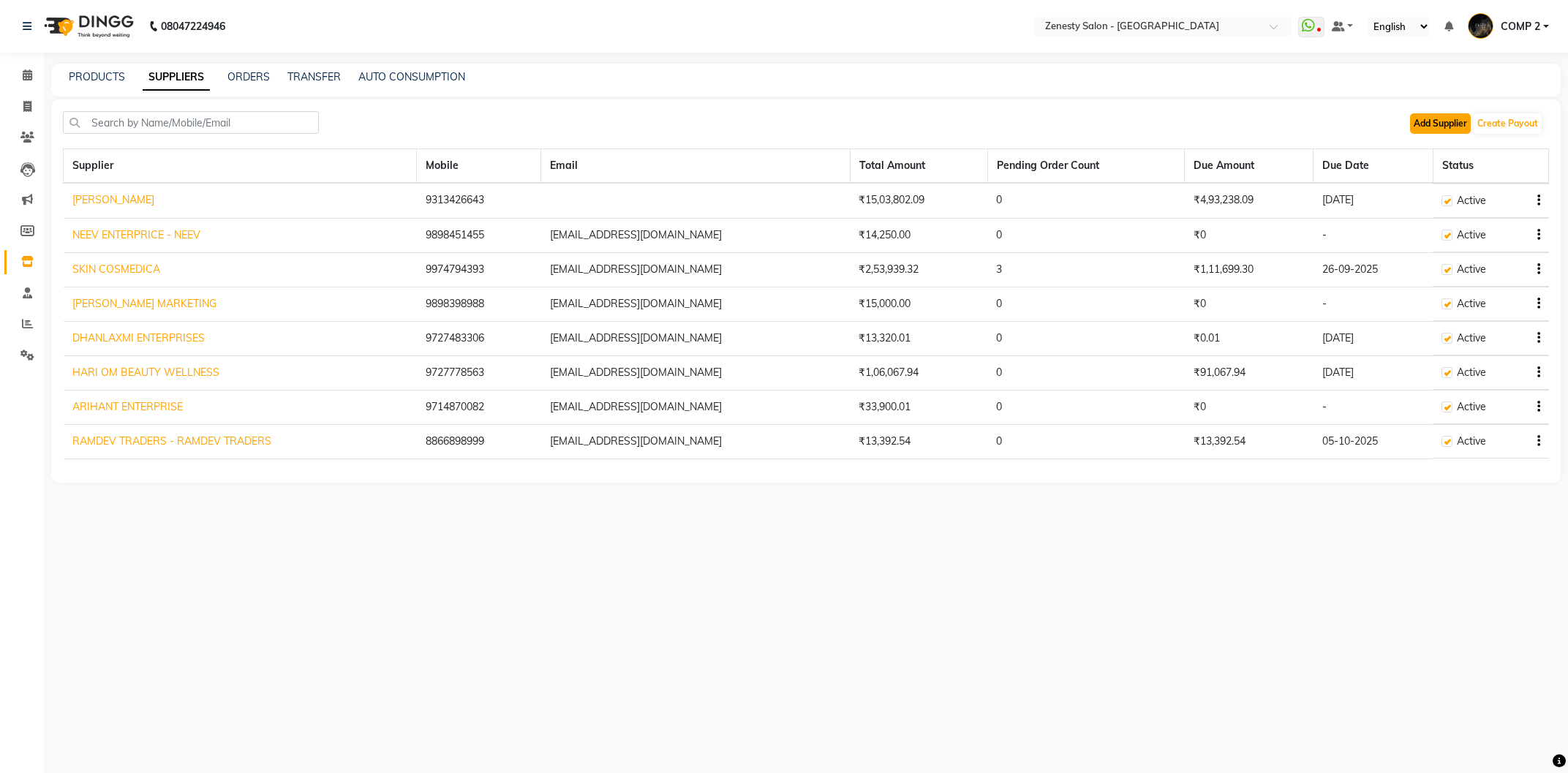
click at [1436, 125] on button "Add Supplier" at bounding box center [1441, 123] width 61 height 21
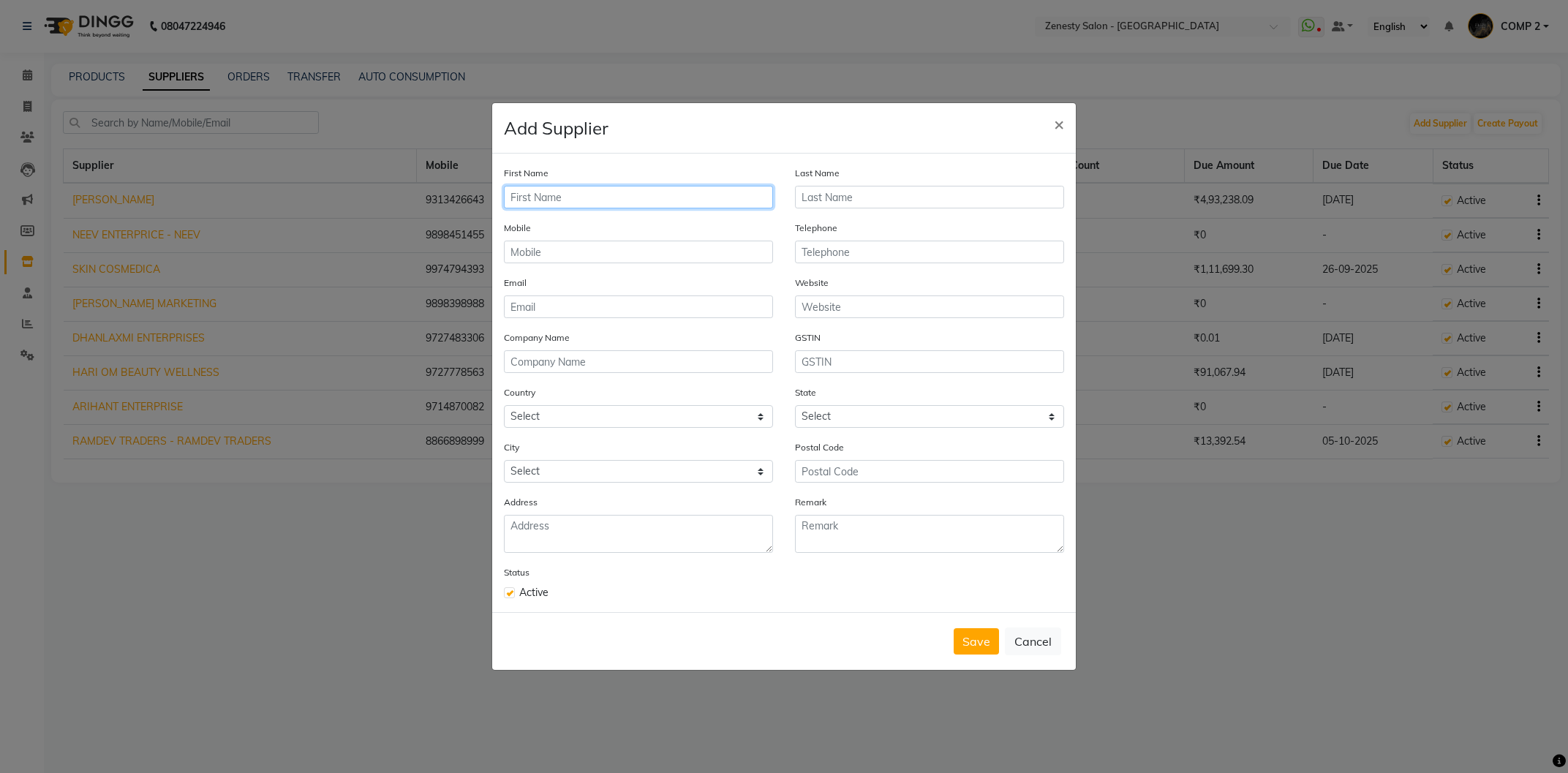
click at [583, 194] on input "text" at bounding box center [638, 197] width 269 height 23
type input "r"
click at [1220, 563] on ngb-modal-window "Add Supplier × First Name Last Name Mobile Telephone Email Website Company Name…" at bounding box center [784, 386] width 1568 height 773
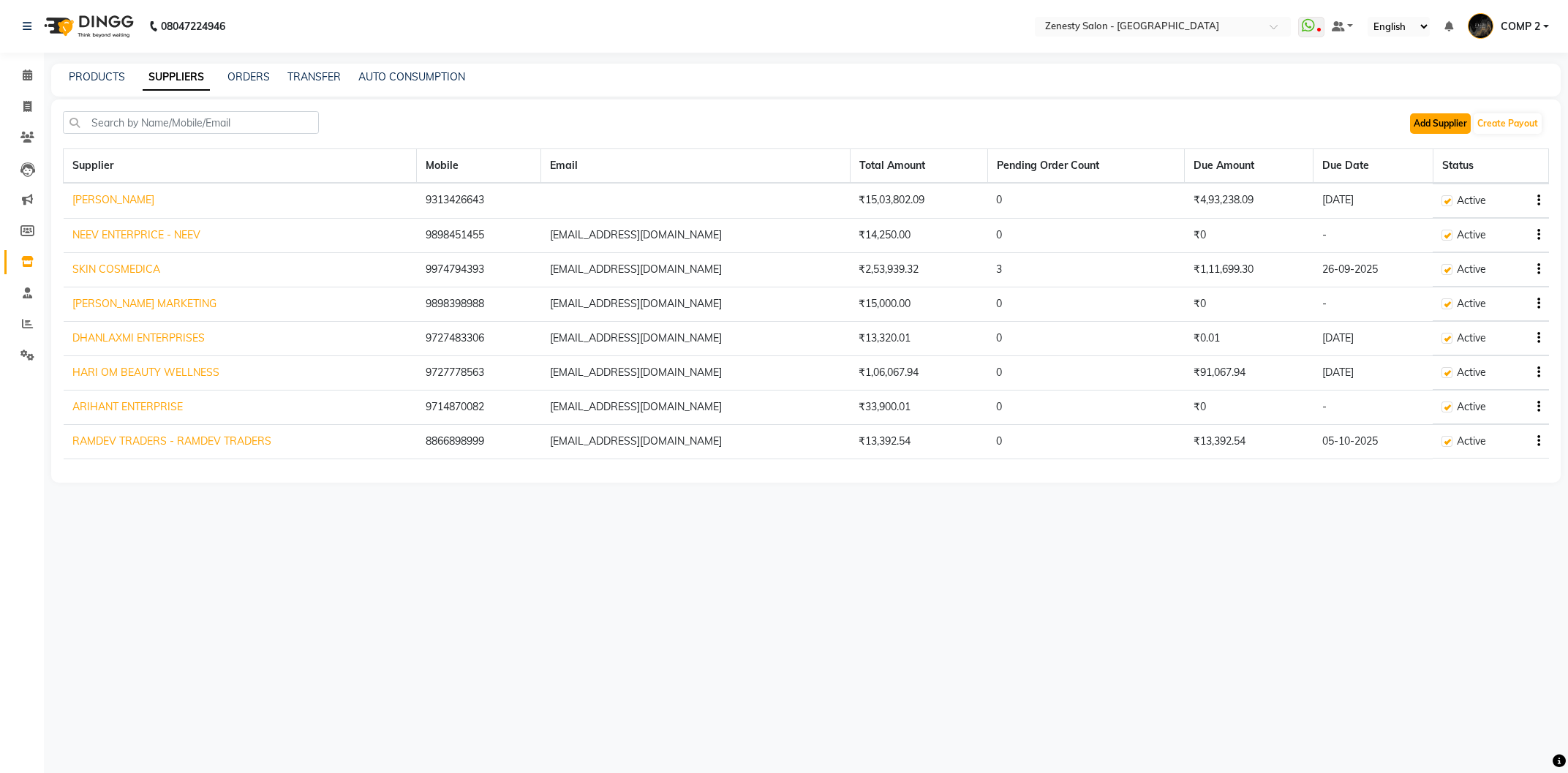
click at [1446, 120] on button "Add Supplier" at bounding box center [1441, 123] width 61 height 21
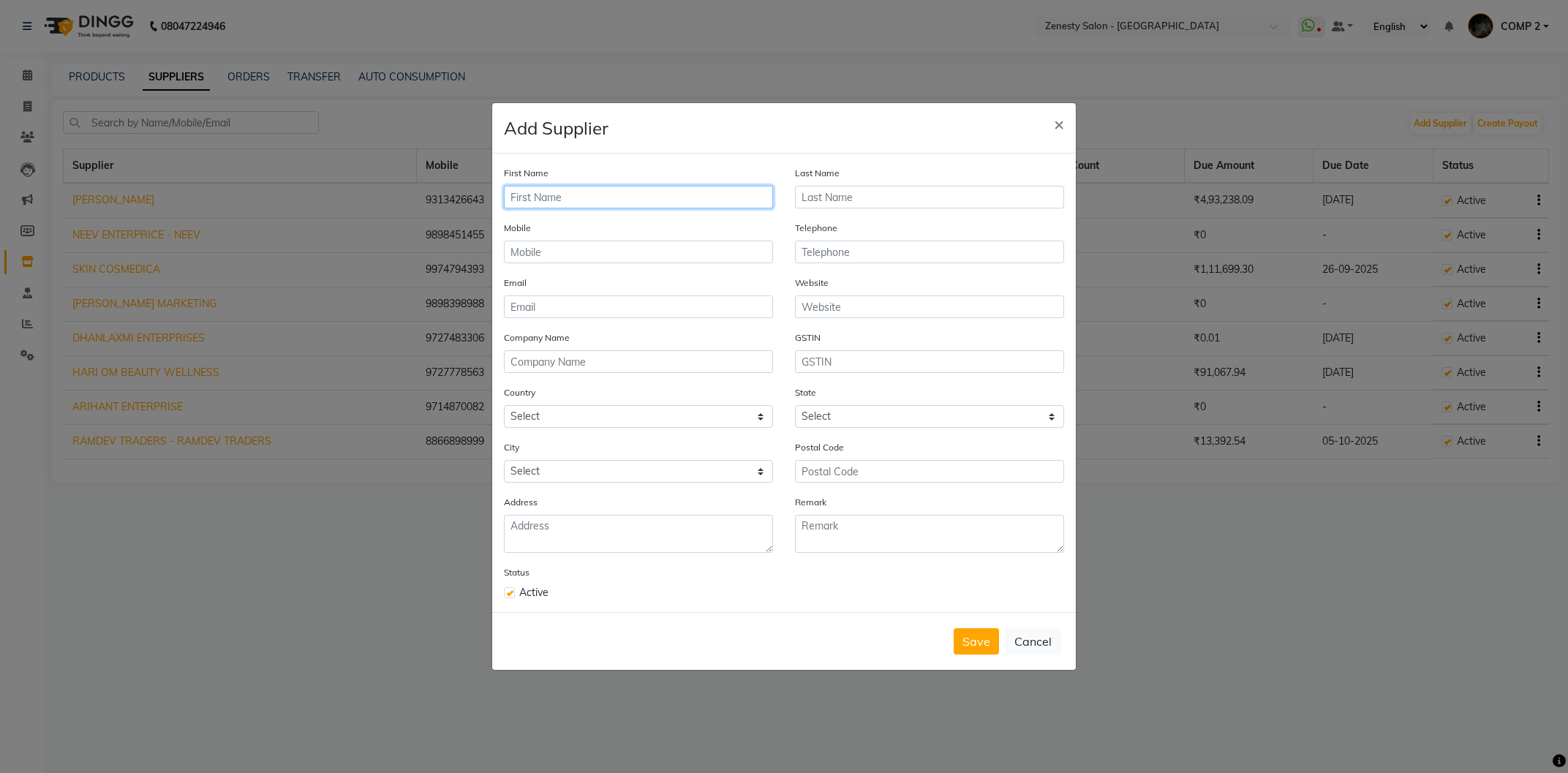
click at [649, 195] on input "text" at bounding box center [638, 197] width 269 height 23
type input "RUSHABH ENTERPRISE"
click at [665, 258] on input "text" at bounding box center [638, 252] width 269 height 23
click at [699, 313] on input "email" at bounding box center [638, 307] width 269 height 23
click at [615, 252] on input "text" at bounding box center [638, 252] width 269 height 23
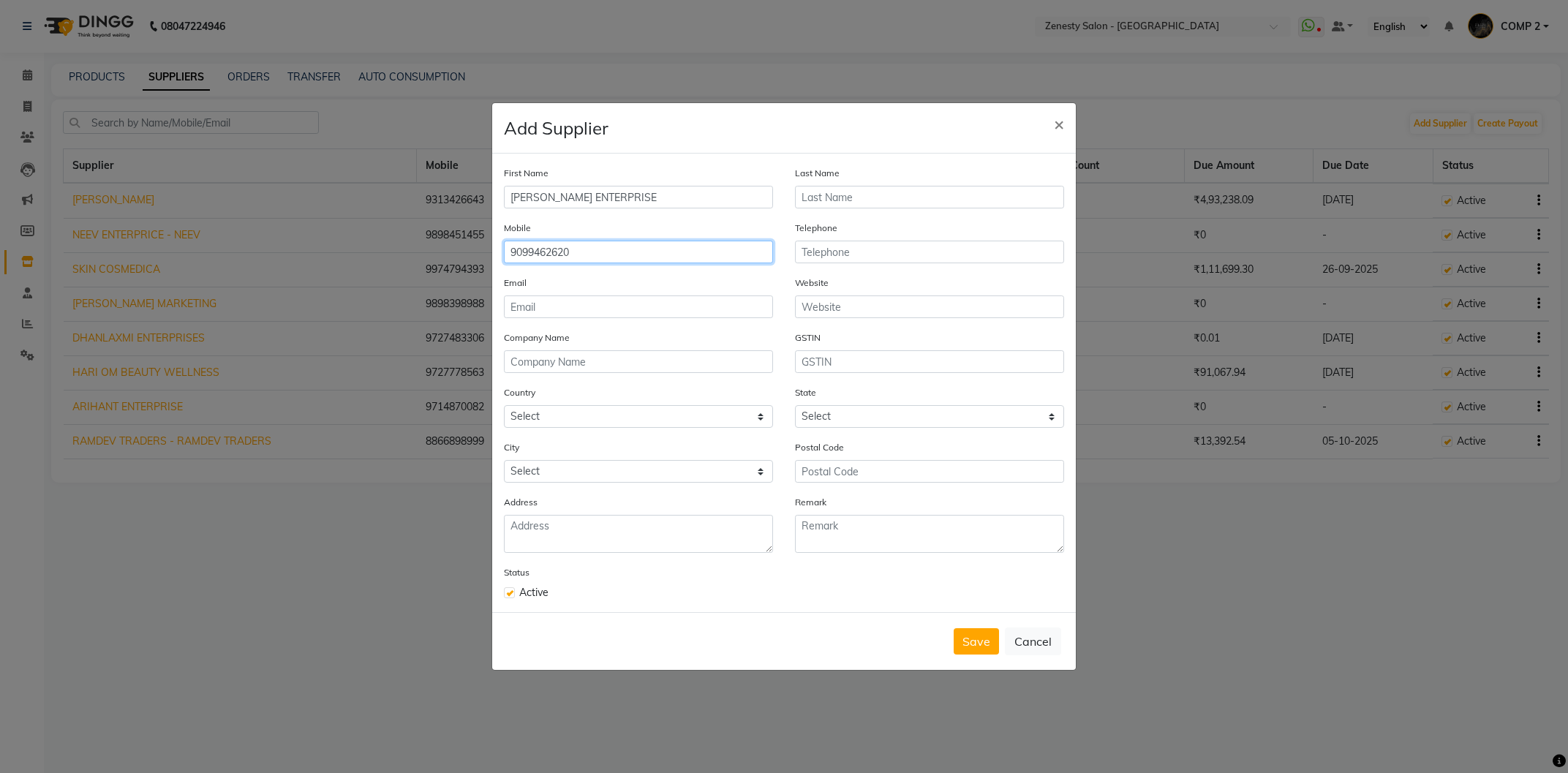
type input "9099462620"
click at [646, 311] on input "email" at bounding box center [638, 307] width 269 height 23
click at [550, 361] on input "text" at bounding box center [638, 362] width 269 height 23
click at [504, 405] on select "Select Afghanistan Albania Algeria American Samoa Andorra Angola Anguilla Antar…" at bounding box center [638, 416] width 269 height 23
click at [555, 414] on select "Select Afghanistan Albania Algeria American Samoa Andorra Angola Anguilla Antar…" at bounding box center [638, 416] width 269 height 23
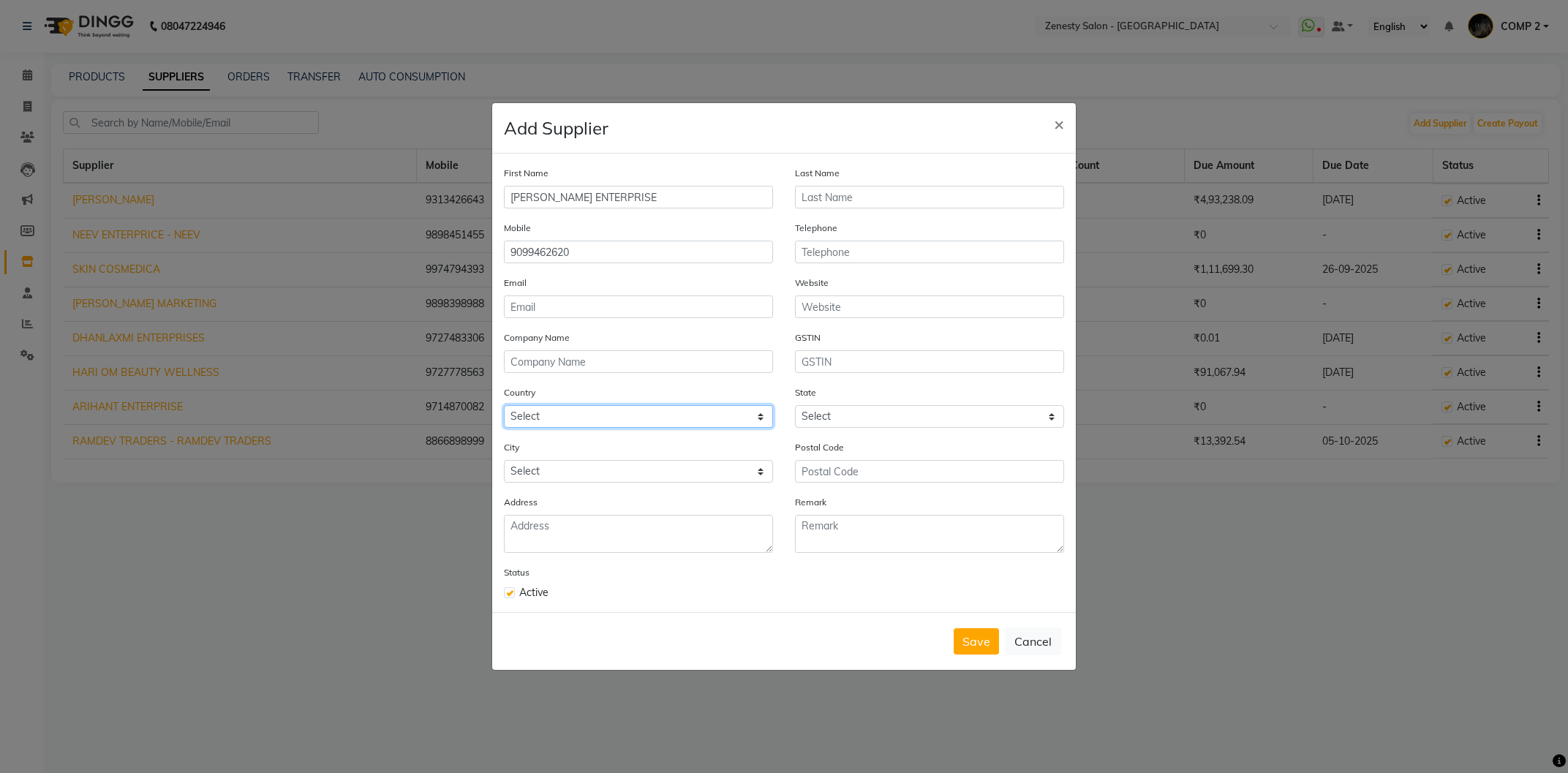
click at [504, 405] on select "Select Afghanistan Albania Algeria American Samoa Andorra Angola Anguilla Antar…" at bounding box center [638, 416] width 269 height 23
select select "1"
click option "India" at bounding box center [0, 0] width 0 height 0
click at [504, 460] on select "Select" at bounding box center [638, 471] width 269 height 23
click at [580, 476] on select "Select" at bounding box center [638, 471] width 269 height 23
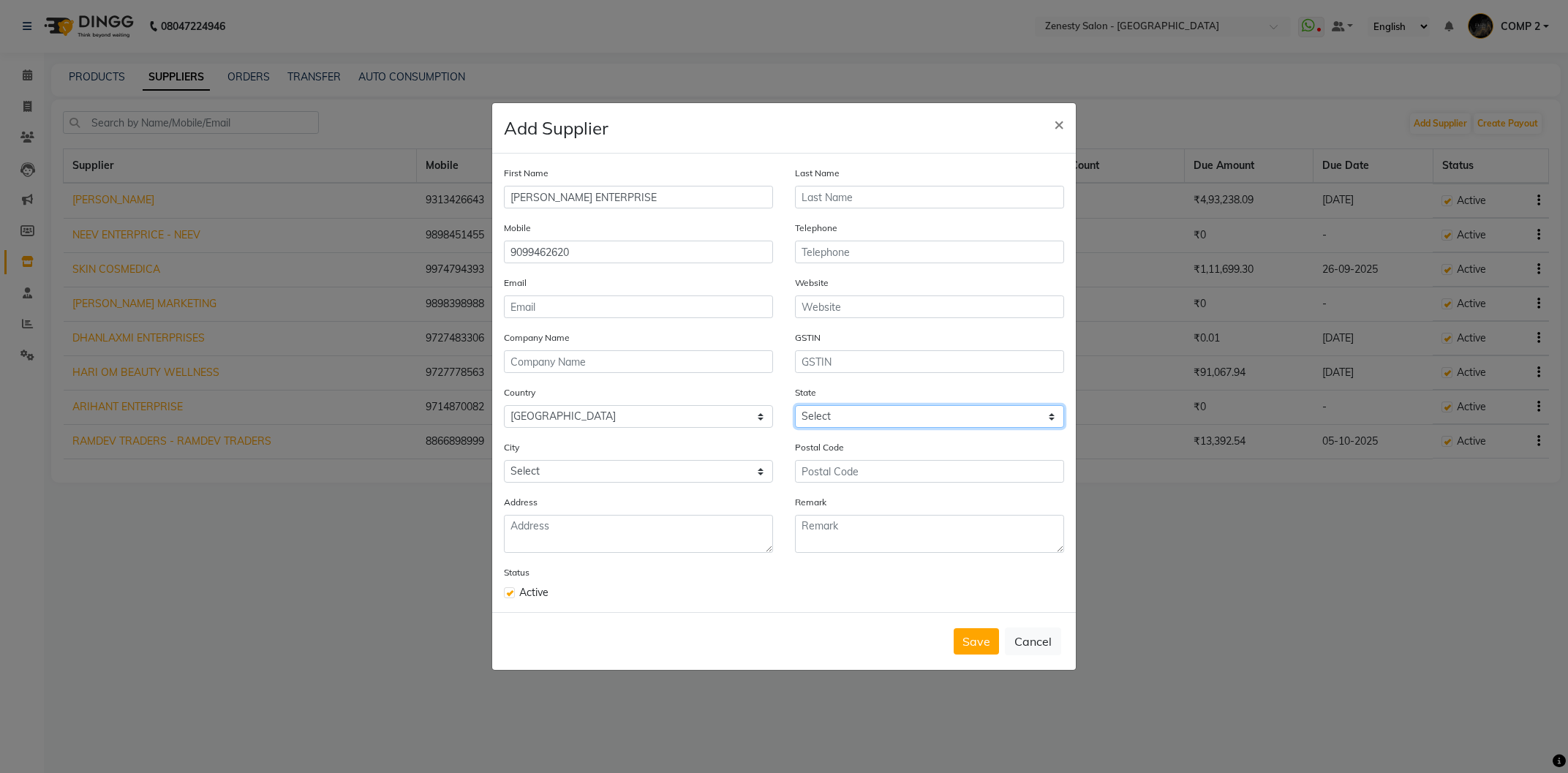
click at [795, 405] on select "Select Andaman and Nicobar Islands Andhra Pradesh Arunachal Pradesh Assam Bihar…" at bounding box center [929, 416] width 269 height 23
select select "12"
click option "Gujarat" at bounding box center [0, 0] width 0 height 0
click at [504, 460] on select "Select Abrama Adalaj Adityana Advana Ahmedabad Ahwa Alang Ambaji Ambaliyasan Am…" at bounding box center [638, 471] width 269 height 23
select select "1068"
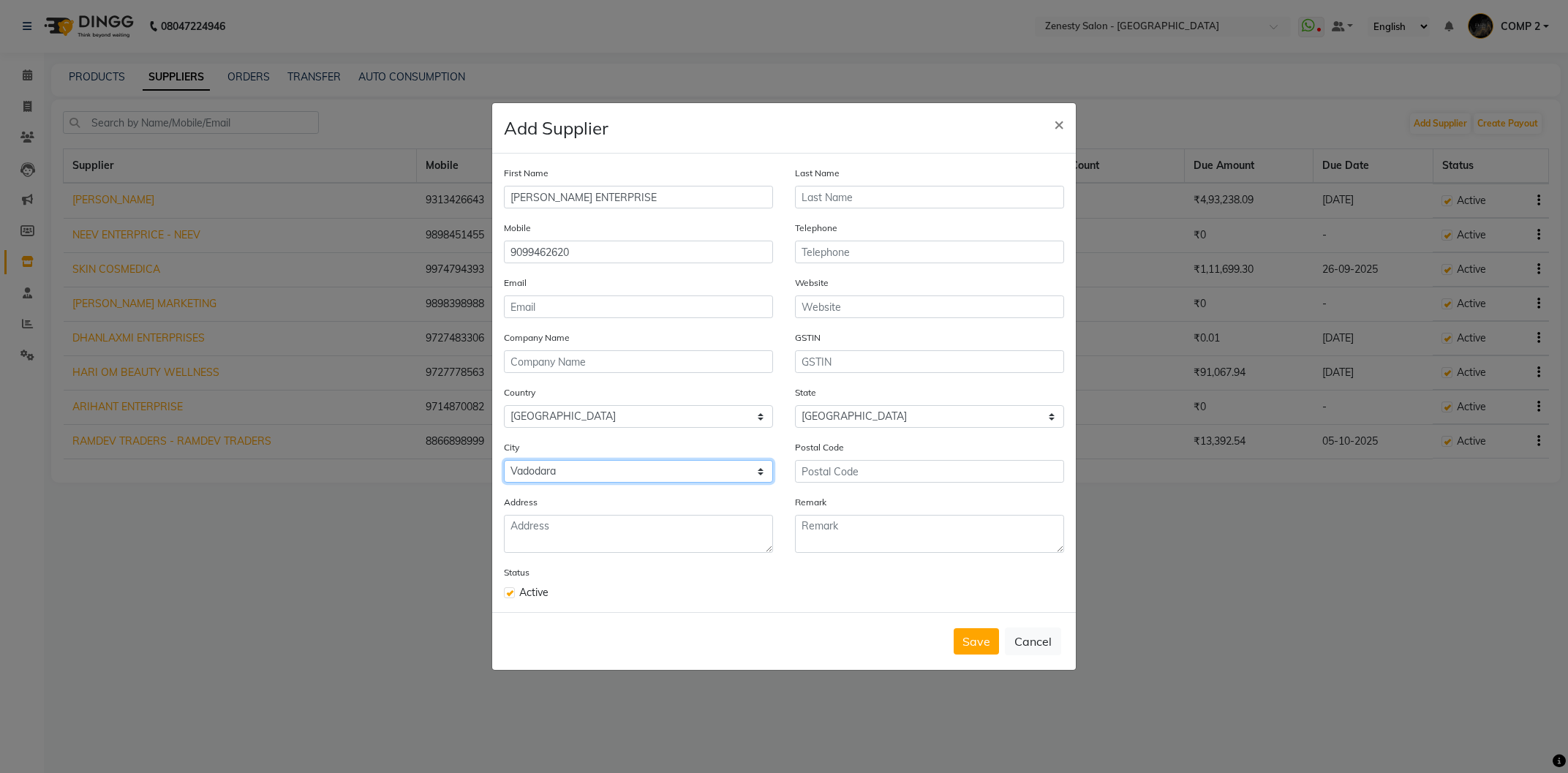
click option "Vadodara" at bounding box center [0, 0] width 0 height 0
click at [624, 549] on textarea at bounding box center [638, 534] width 269 height 38
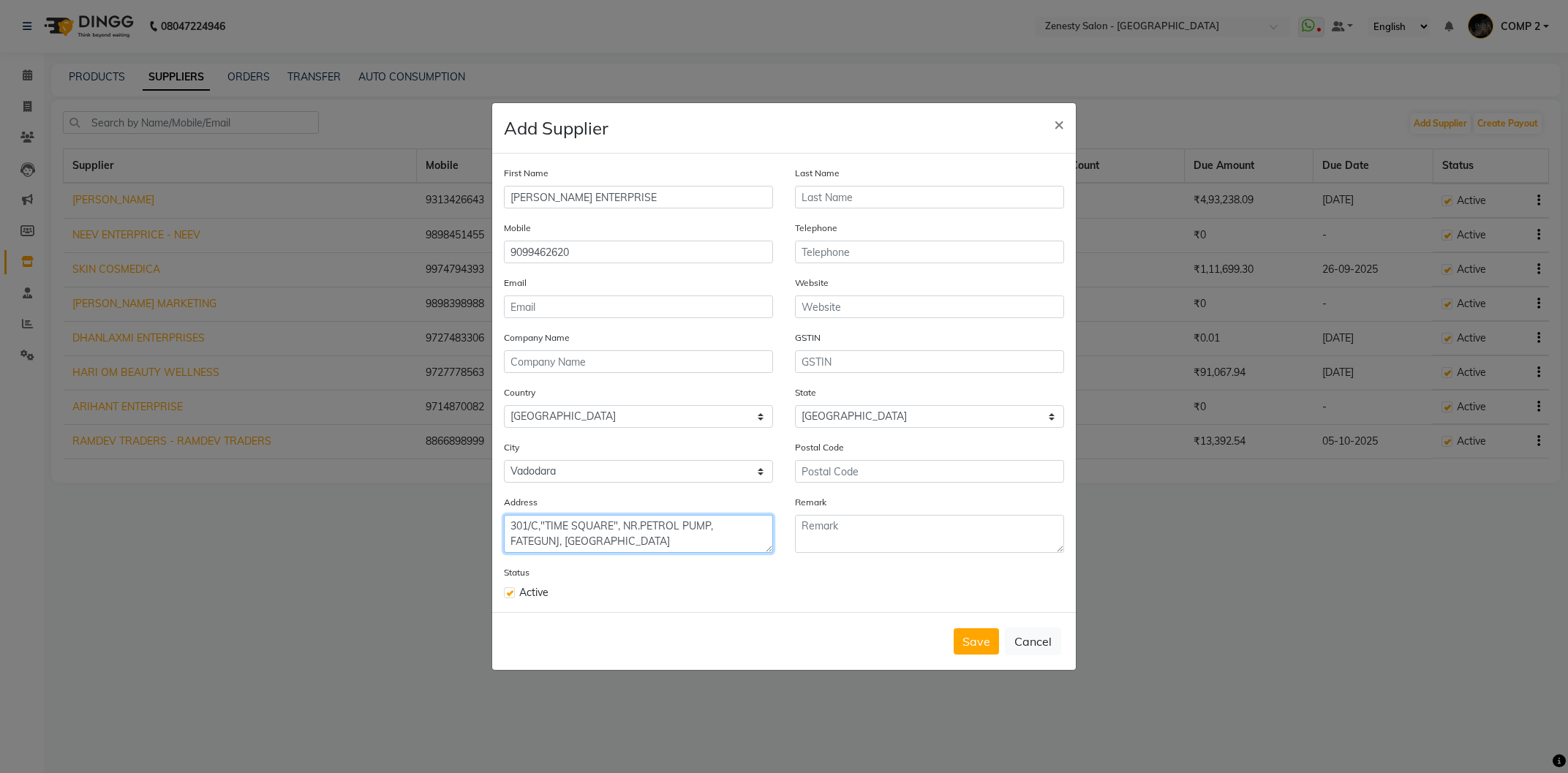
type textarea "301/C,"TIME SQUARE", NR.PETROL PUMP, FATEGUNJ, VADODARA"
click at [826, 476] on input "text" at bounding box center [929, 471] width 269 height 23
click at [817, 467] on input "39002" at bounding box center [929, 471] width 269 height 23
click at [868, 470] on input "390002" at bounding box center [929, 471] width 269 height 23
type input "390002"
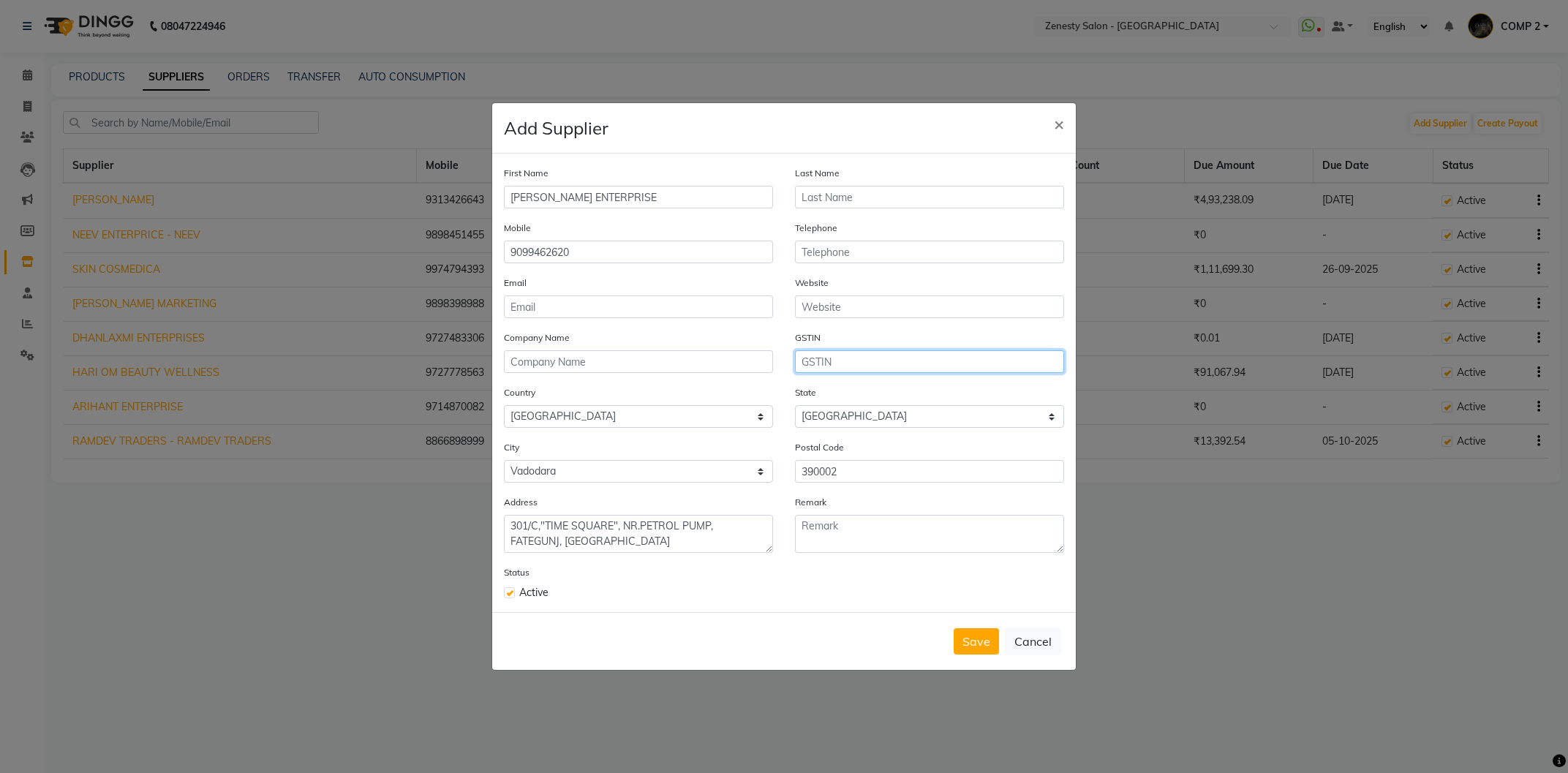
click at [847, 363] on input "text" at bounding box center [929, 362] width 269 height 23
type input "24AHAPS8335D1ZH"
click at [958, 635] on button "Save" at bounding box center [976, 641] width 45 height 27
click at [697, 306] on input "email" at bounding box center [638, 307] width 269 height 23
click at [985, 657] on div "Save Cancel" at bounding box center [784, 641] width 584 height 58
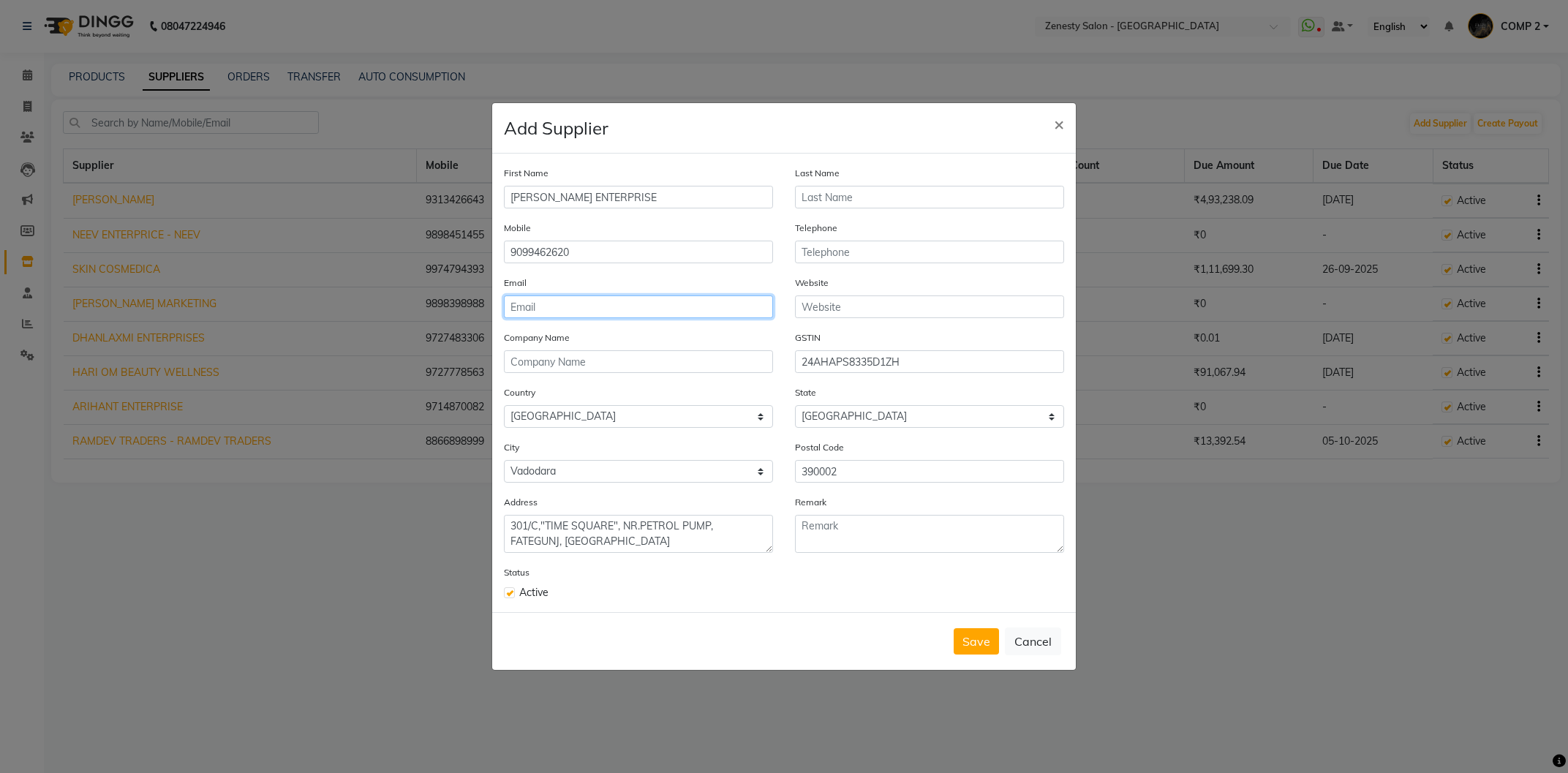
click at [665, 310] on input "email" at bounding box center [638, 307] width 269 height 23
type input "."
click at [951, 641] on div "Save Cancel" at bounding box center [784, 641] width 584 height 58
click at [952, 640] on div "Save Cancel" at bounding box center [784, 641] width 584 height 58
click at [986, 646] on button "Save" at bounding box center [976, 641] width 45 height 27
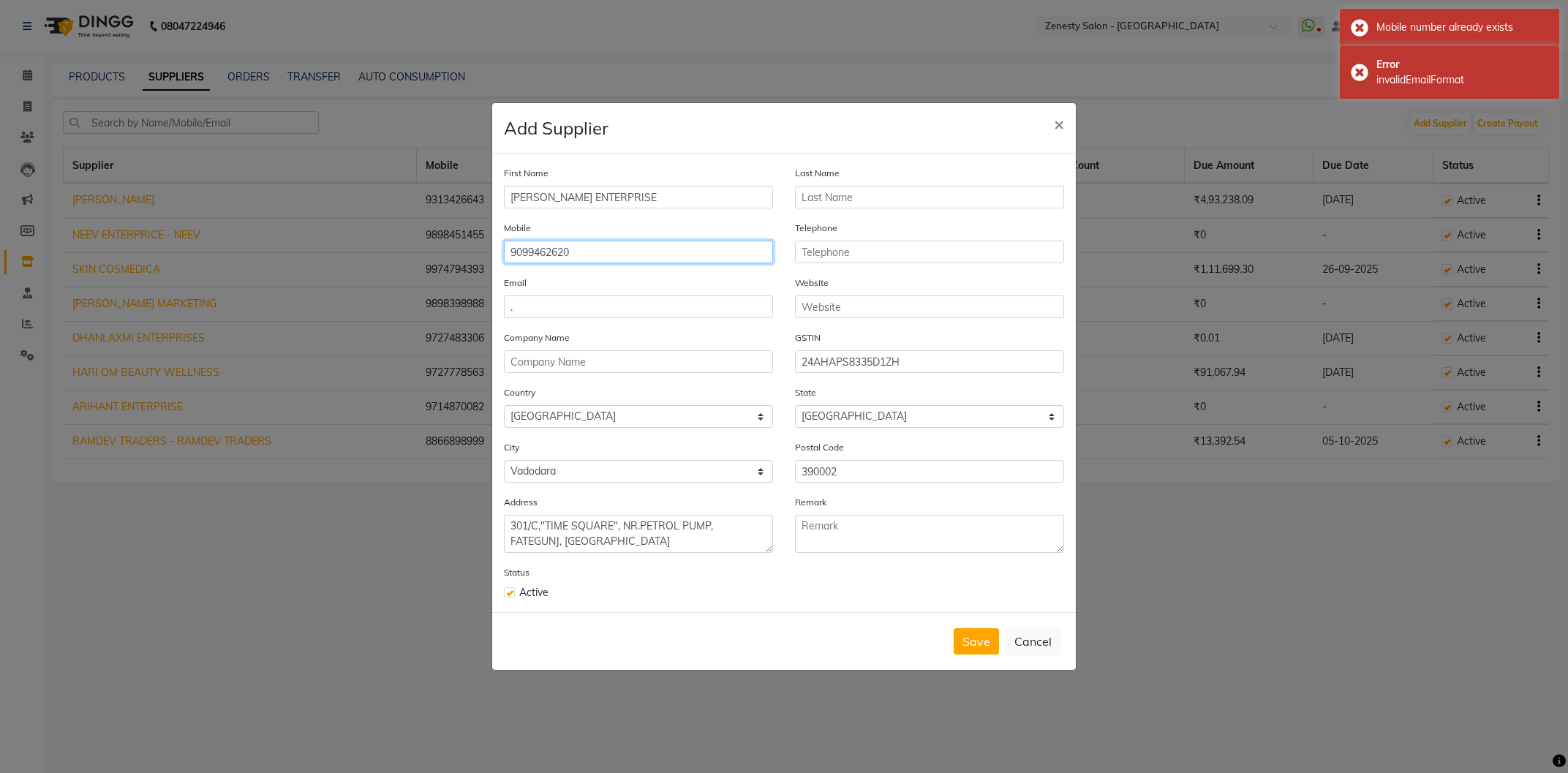
click at [590, 257] on input "9099462620" at bounding box center [638, 252] width 269 height 23
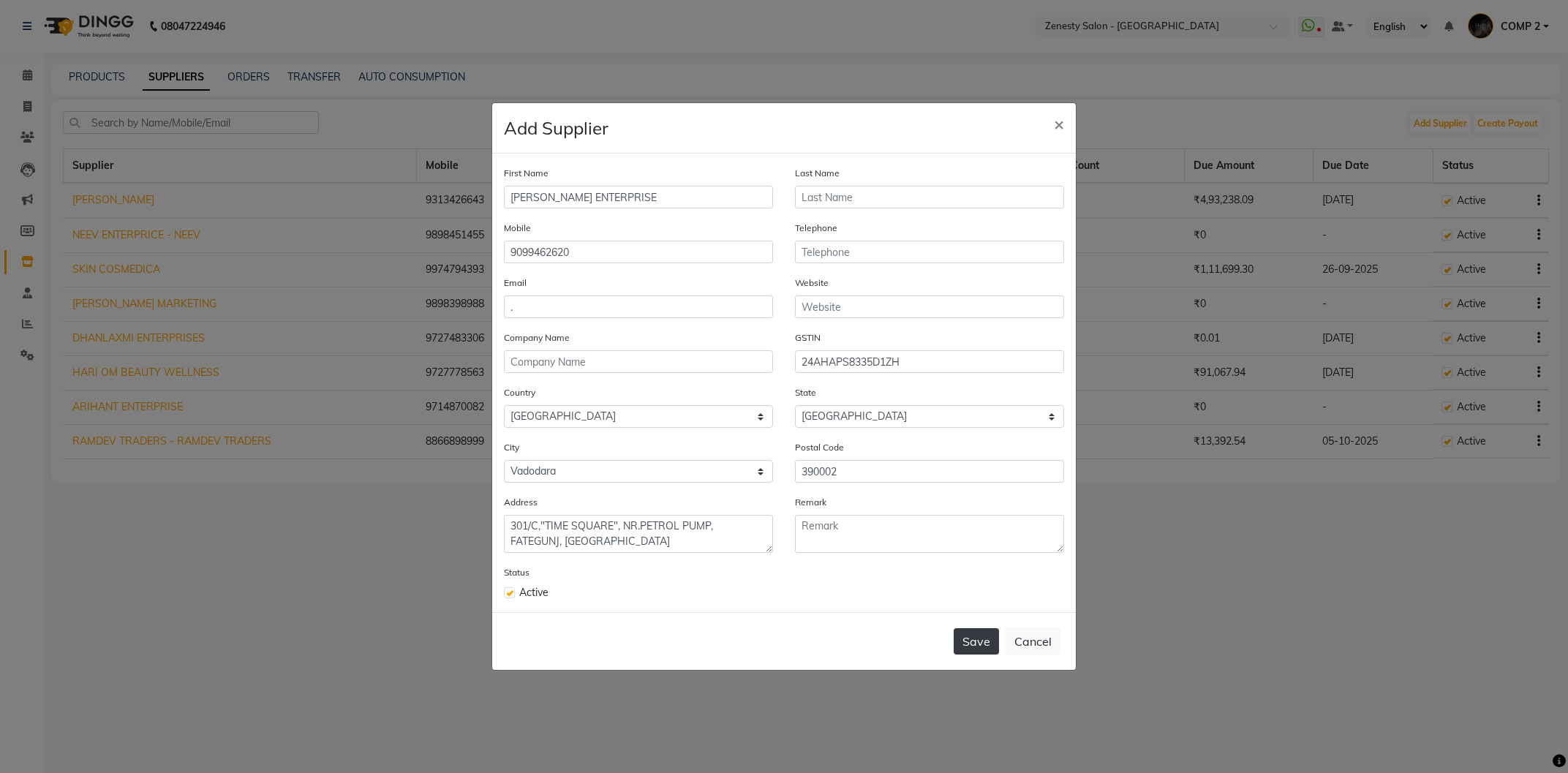
click at [969, 641] on button "Save" at bounding box center [976, 641] width 45 height 27
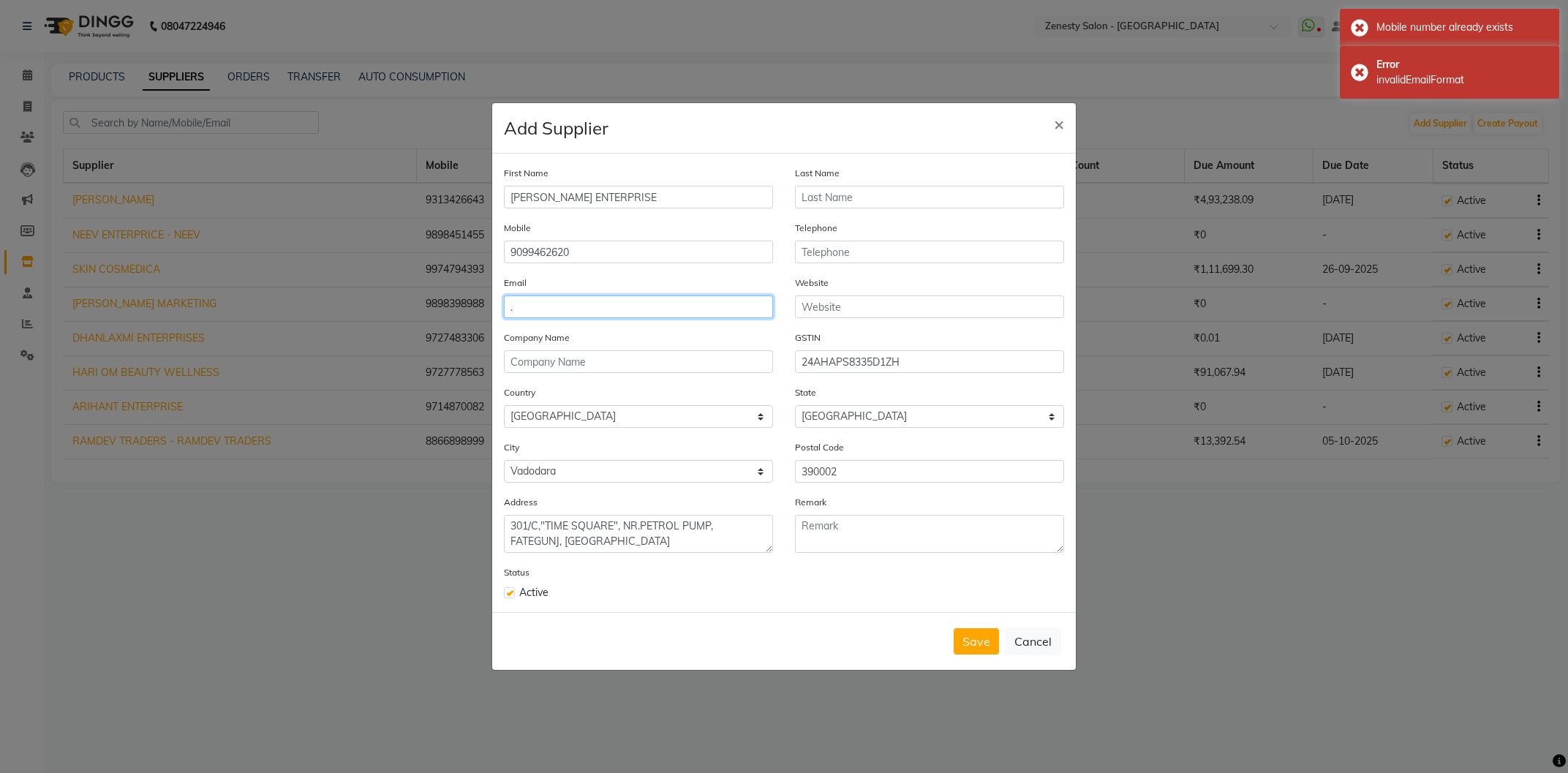
drag, startPoint x: 536, startPoint y: 315, endPoint x: 482, endPoint y: 315, distance: 54.0
click at [504, 315] on input "." at bounding box center [638, 307] width 269 height 23
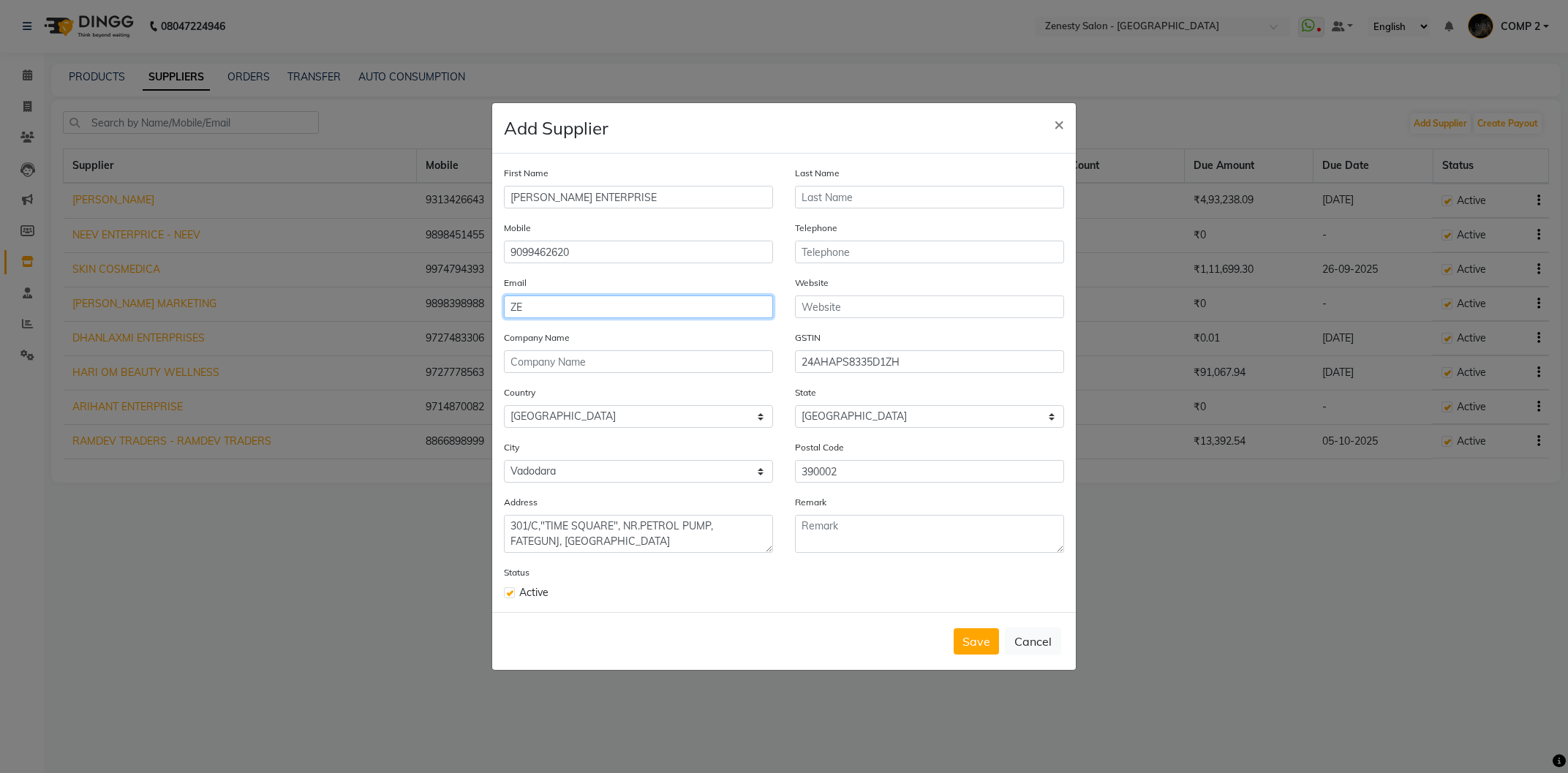
type input "Z"
type input "zenestysalonnadiad@gmail.com"
click at [983, 640] on button "Save" at bounding box center [976, 641] width 45 height 27
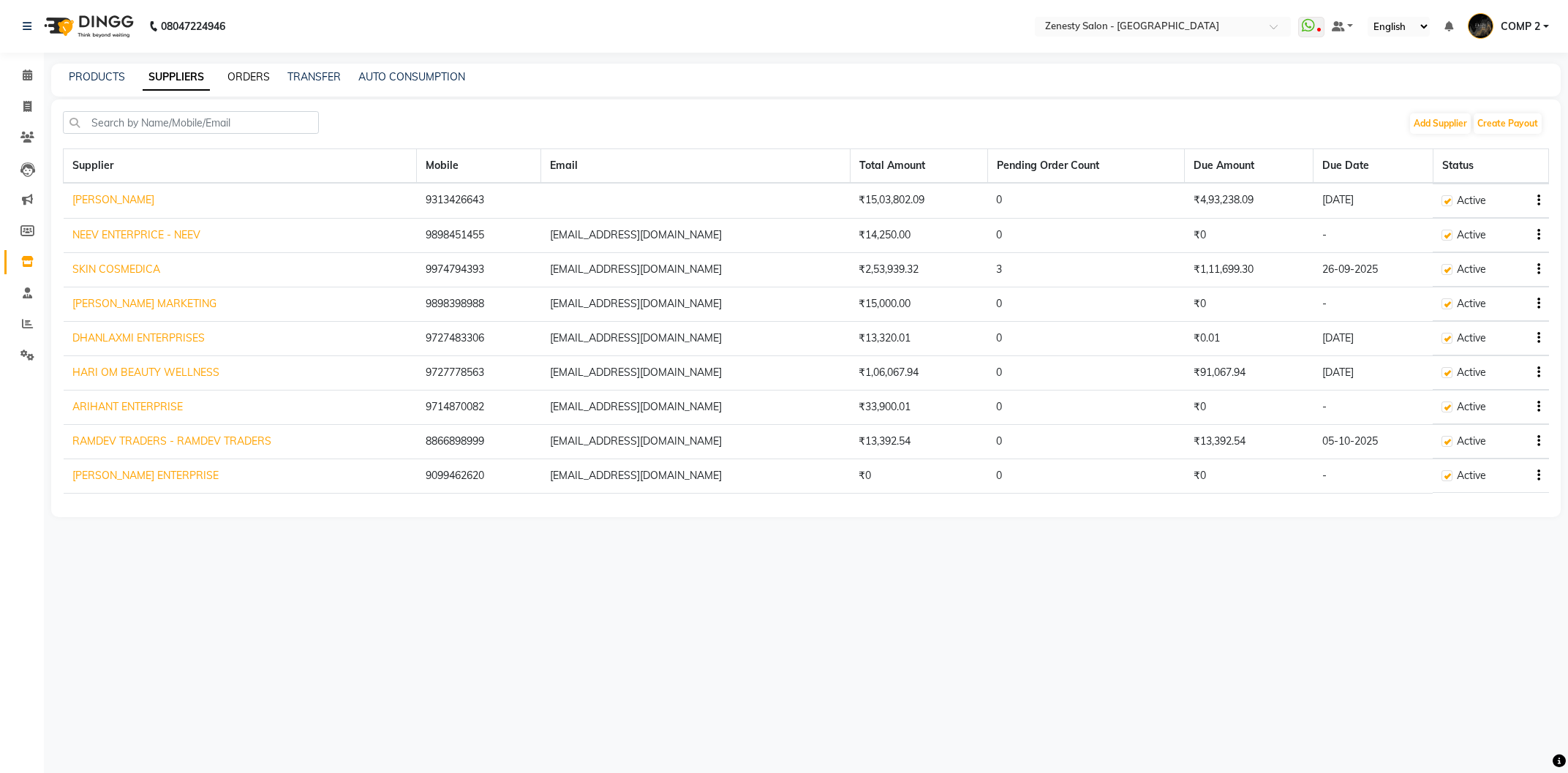
click at [238, 75] on link "ORDERS" at bounding box center [249, 76] width 43 height 13
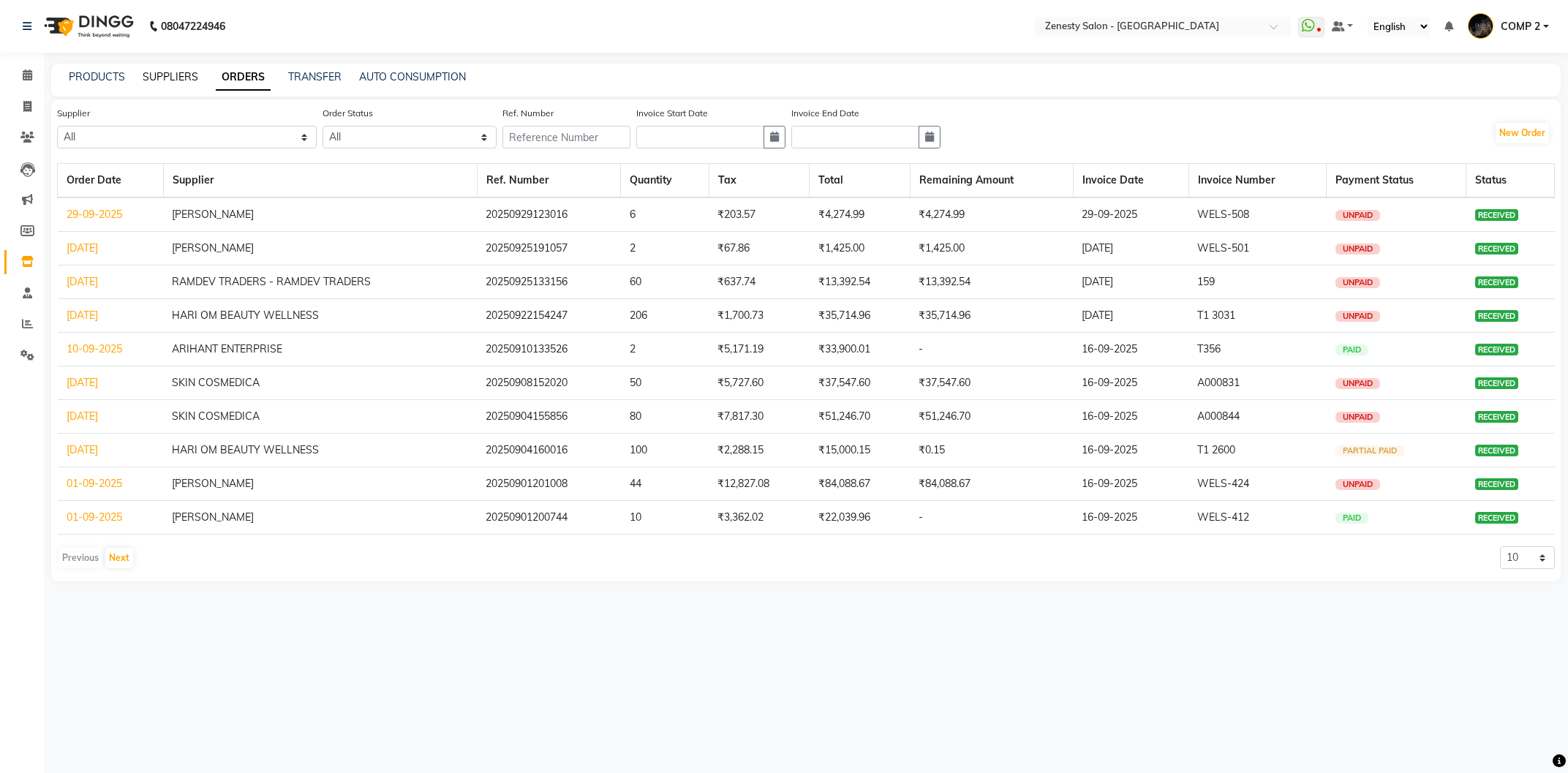
click at [178, 78] on link "SUPPLIERS" at bounding box center [170, 76] width 56 height 13
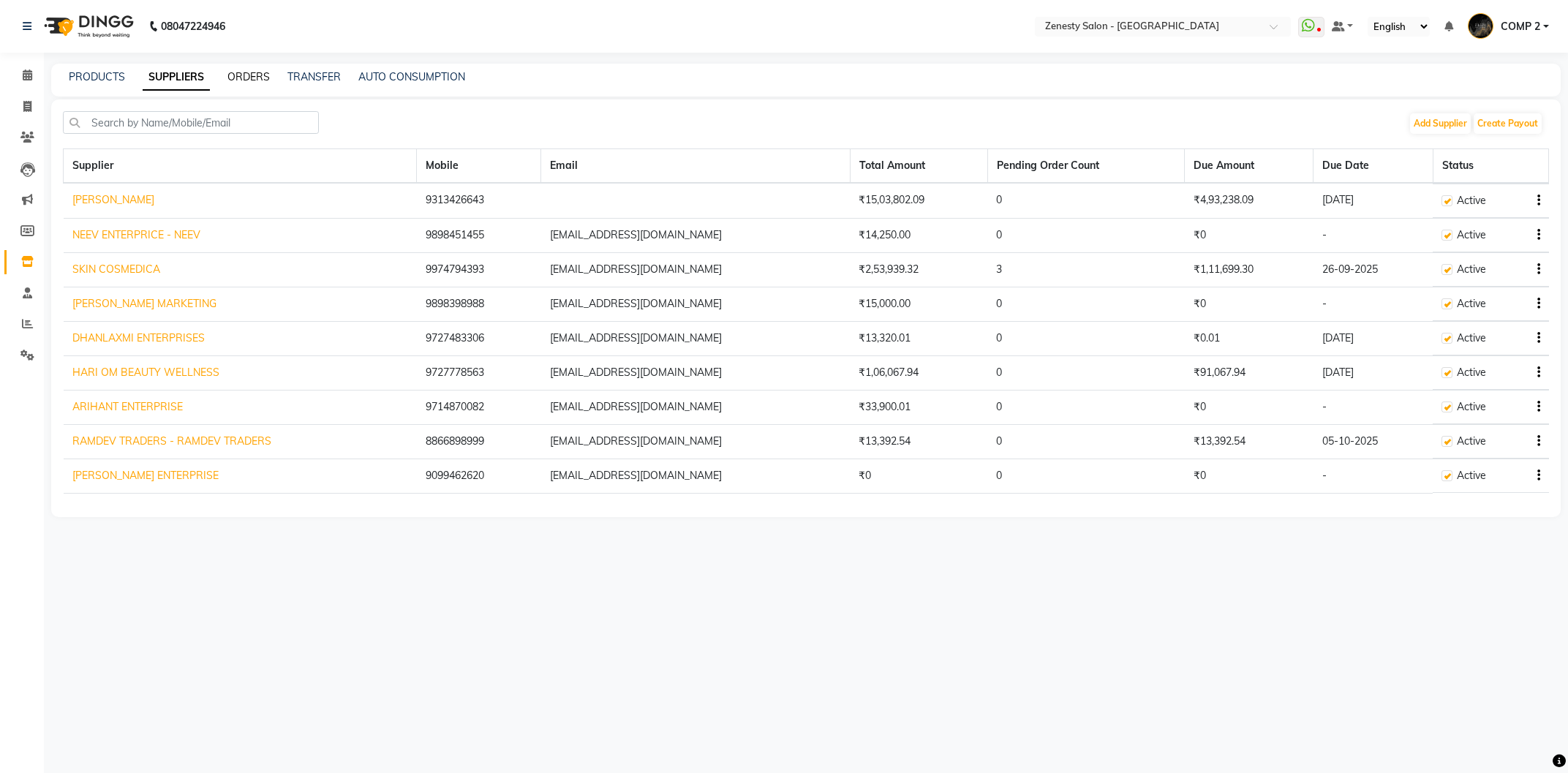
click at [258, 79] on link "ORDERS" at bounding box center [249, 76] width 43 height 13
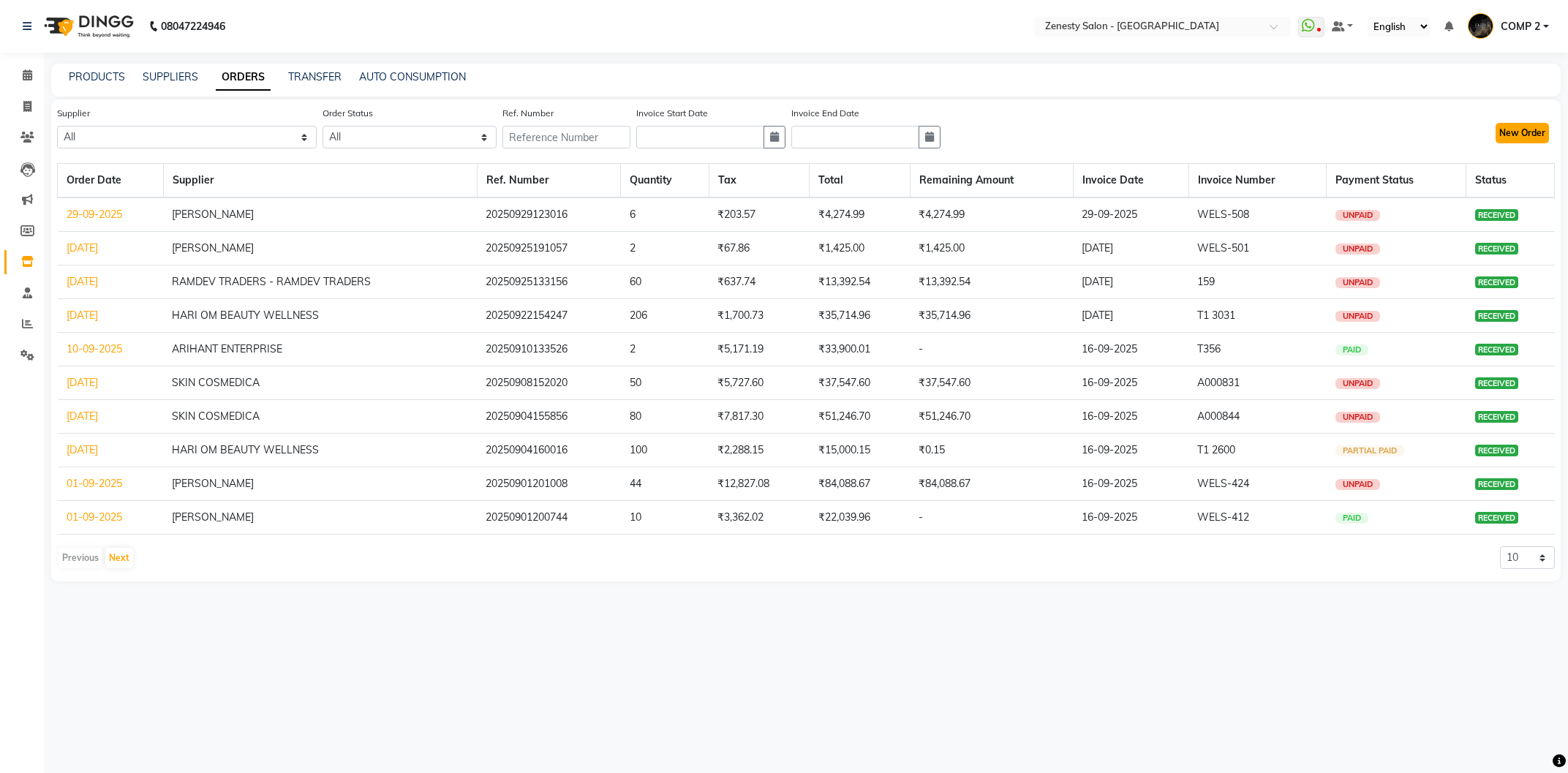
click at [1512, 135] on button "New Order" at bounding box center [1522, 133] width 53 height 21
select select "true"
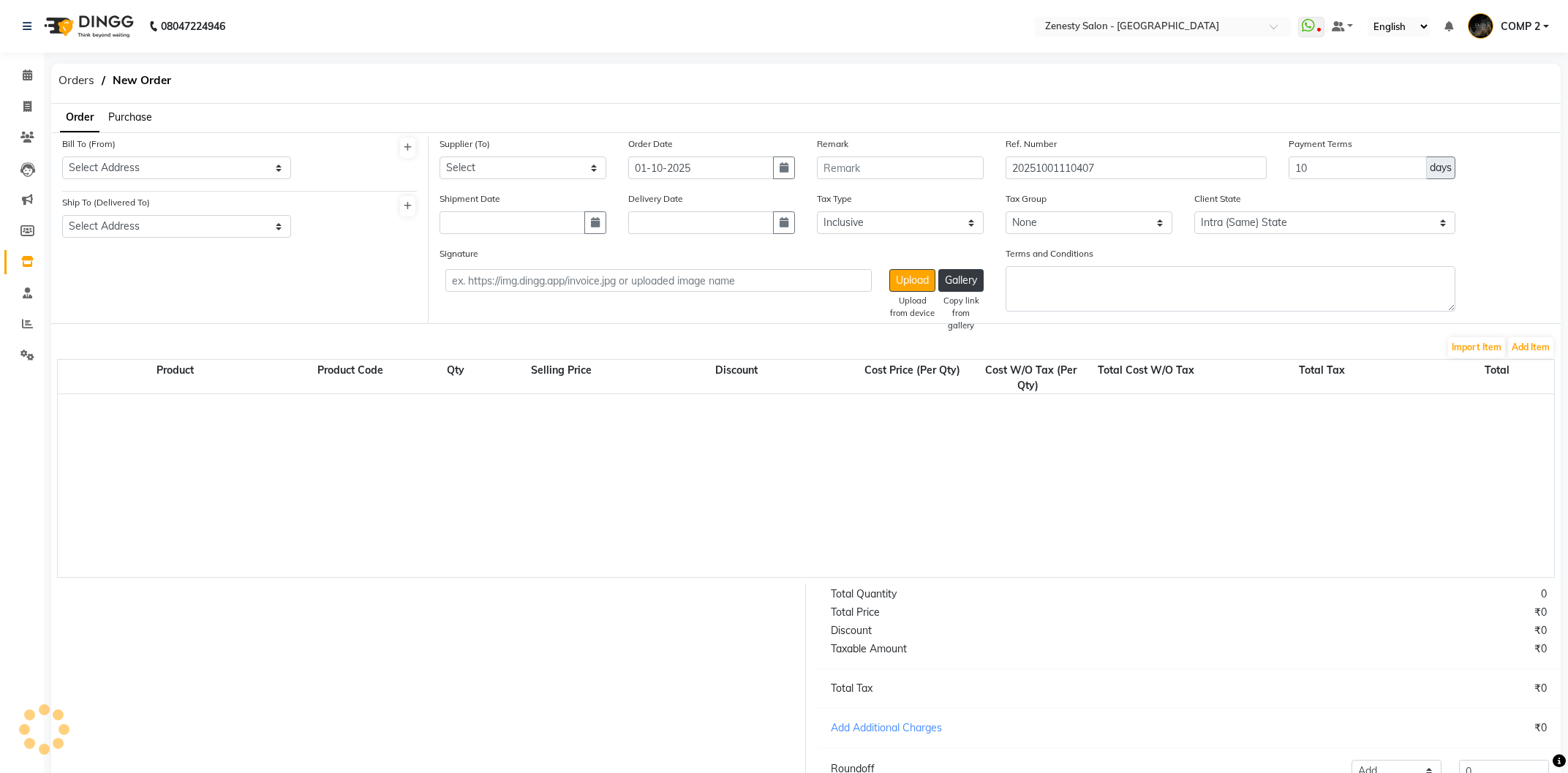
select select "6690"
click at [63, 156] on select "Select Address Zenesty Nadiad 301/c,"time square", nr. petrol pump, fatehgunj, …" at bounding box center [177, 168] width 229 height 23
select select "784"
click option "Zenesty Nadiad" at bounding box center [0, 0] width 0 height 0
click at [63, 215] on select "Select Address Zenesty nadiad" at bounding box center [177, 226] width 229 height 23
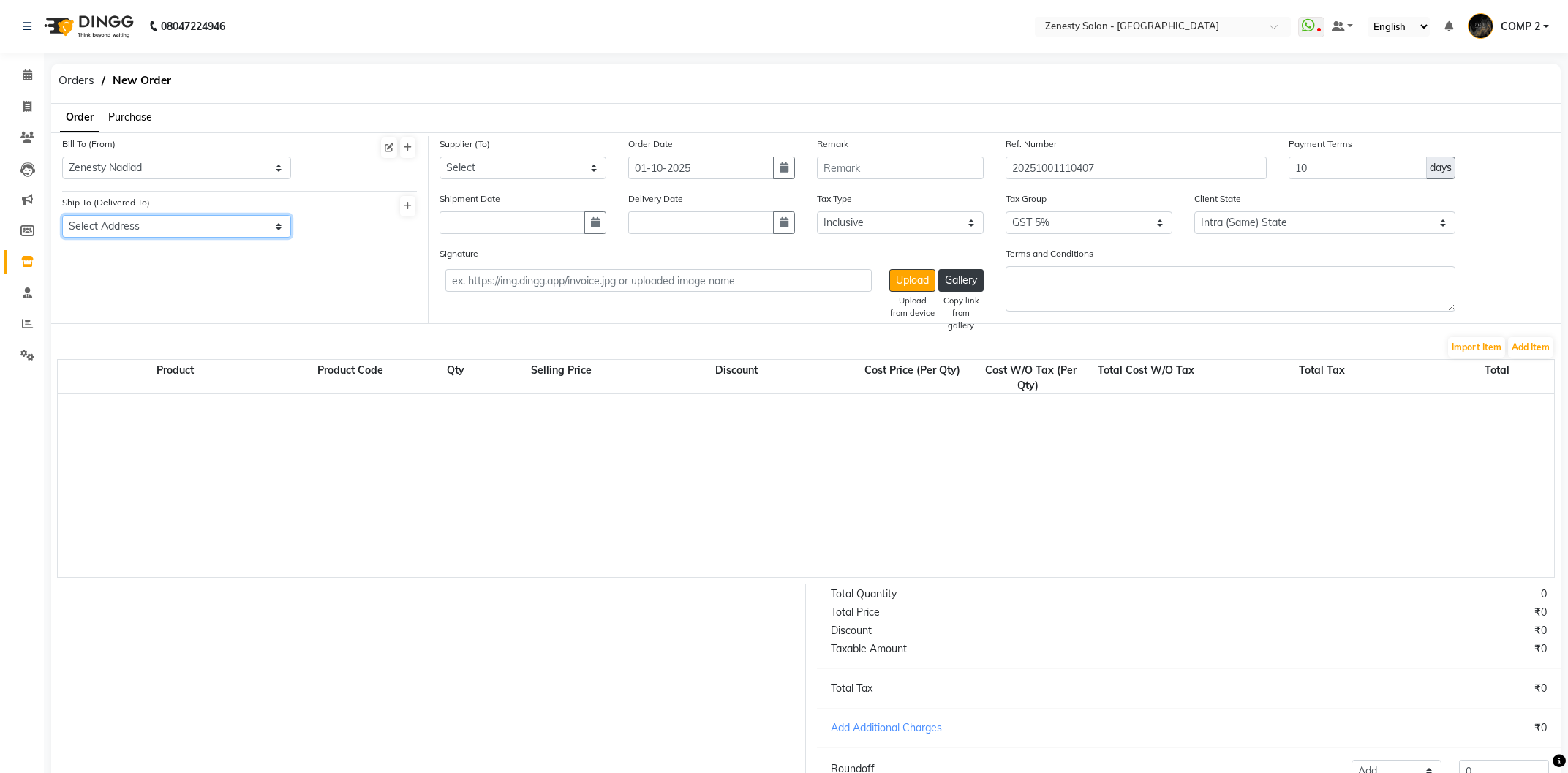
select select "785"
click option "Zenesty nadiad" at bounding box center [0, 0] width 0 height 0
click at [440, 156] on select "Select NARAYAN SALES - NARAYAN NEEV ENTERPRICE - NEEV SKIN COSMEDICA VINAYAK MA…" at bounding box center [523, 168] width 167 height 23
select select "6040"
click option "RUSHABH ENTERPRISE" at bounding box center [0, 0] width 0 height 0
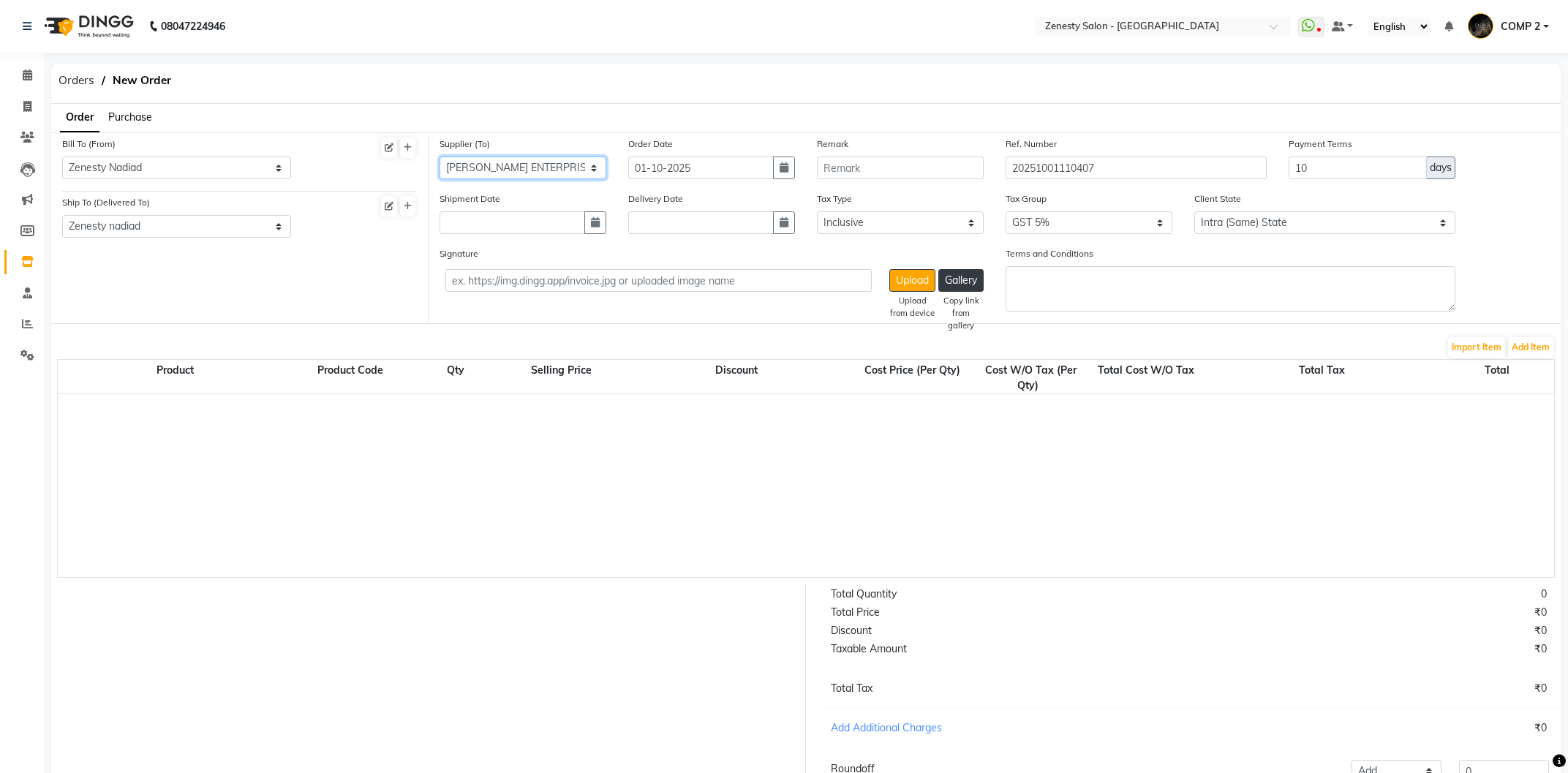
click at [571, 168] on select "Select NARAYAN SALES - NARAYAN NEEV ENTERPRICE - NEEV SKIN COSMEDICA VINAYAK MA…" at bounding box center [523, 168] width 167 height 23
click at [713, 169] on input "01-10-2025" at bounding box center [701, 168] width 146 height 23
select select "10"
select select "2025"
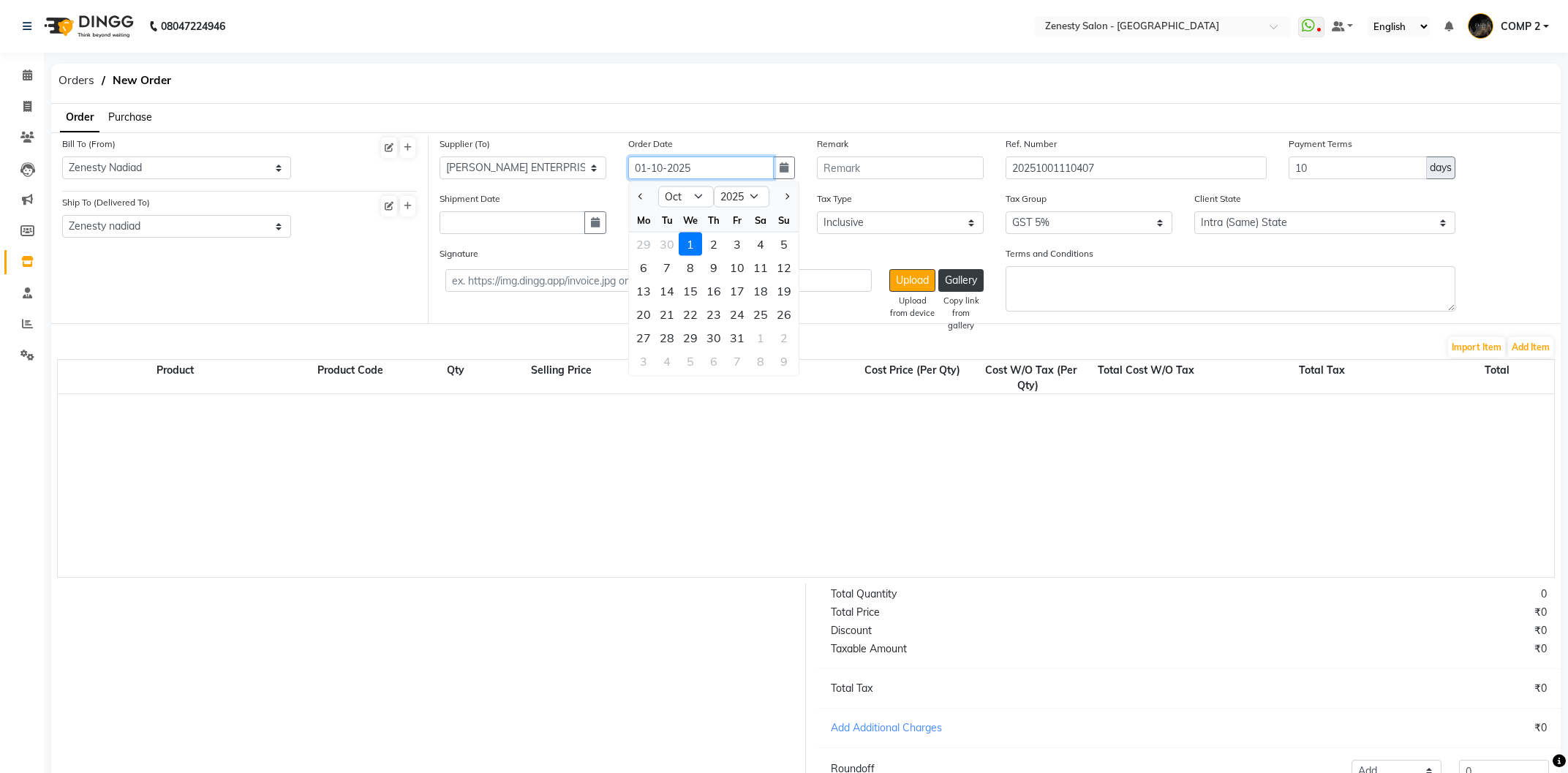
drag, startPoint x: 644, startPoint y: 167, endPoint x: 636, endPoint y: 168, distance: 8.1
click at [636, 168] on input "01-10-2025" at bounding box center [701, 168] width 146 height 23
click at [714, 176] on input "26-10-2025" at bounding box center [701, 168] width 146 height 23
drag, startPoint x: 662, startPoint y: 168, endPoint x: 649, endPoint y: 168, distance: 13.0
click at [649, 168] on input "26-10-2025" at bounding box center [701, 168] width 146 height 23
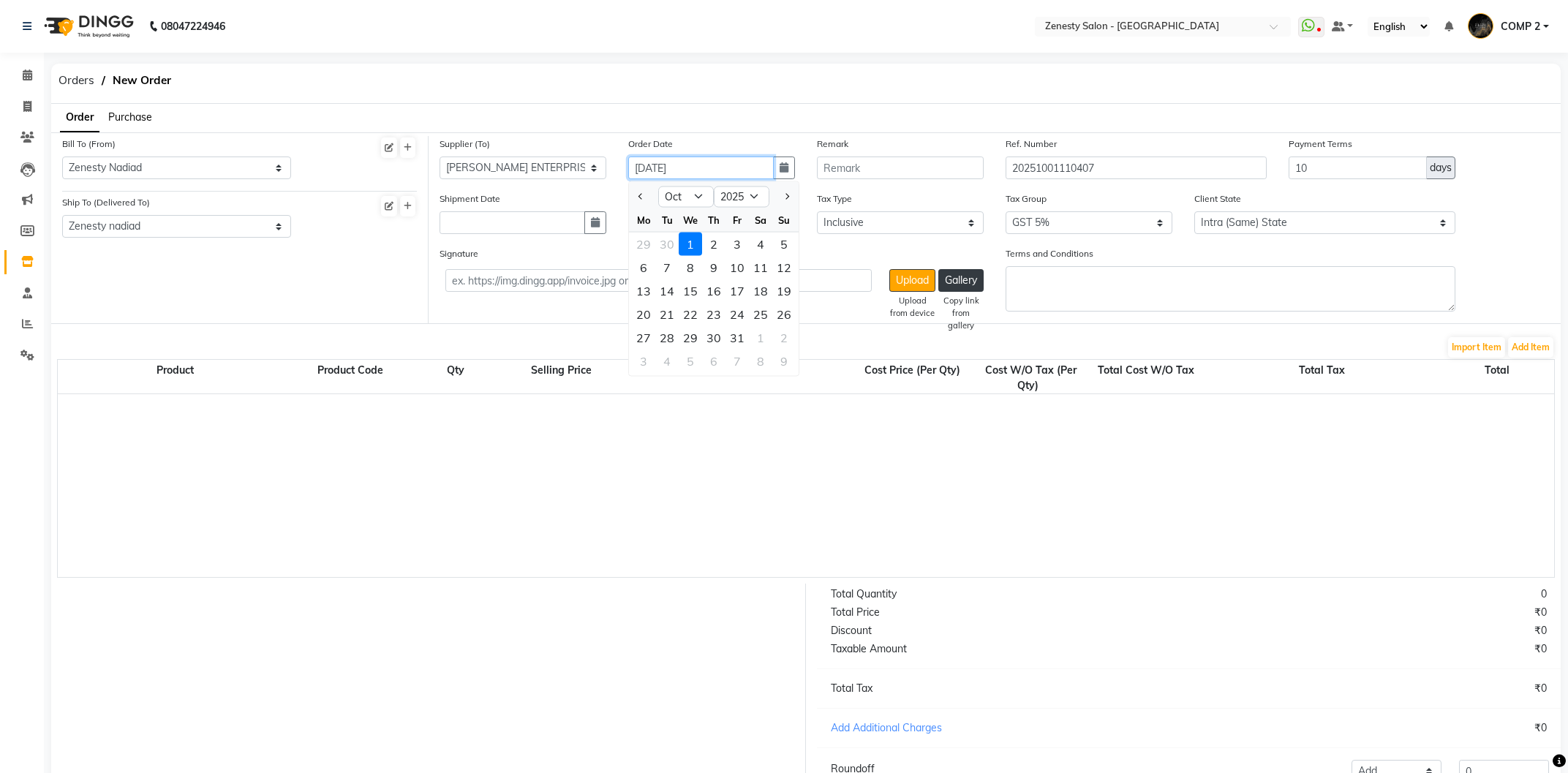
click at [665, 169] on input "26-10-2025" at bounding box center [701, 168] width 146 height 23
drag, startPoint x: 665, startPoint y: 169, endPoint x: 650, endPoint y: 172, distance: 15.3
click at [650, 172] on input "26-10-2025" at bounding box center [701, 168] width 146 height 23
click at [709, 172] on input "26-09-2025" at bounding box center [701, 168] width 146 height 23
type input "26-09-2025"
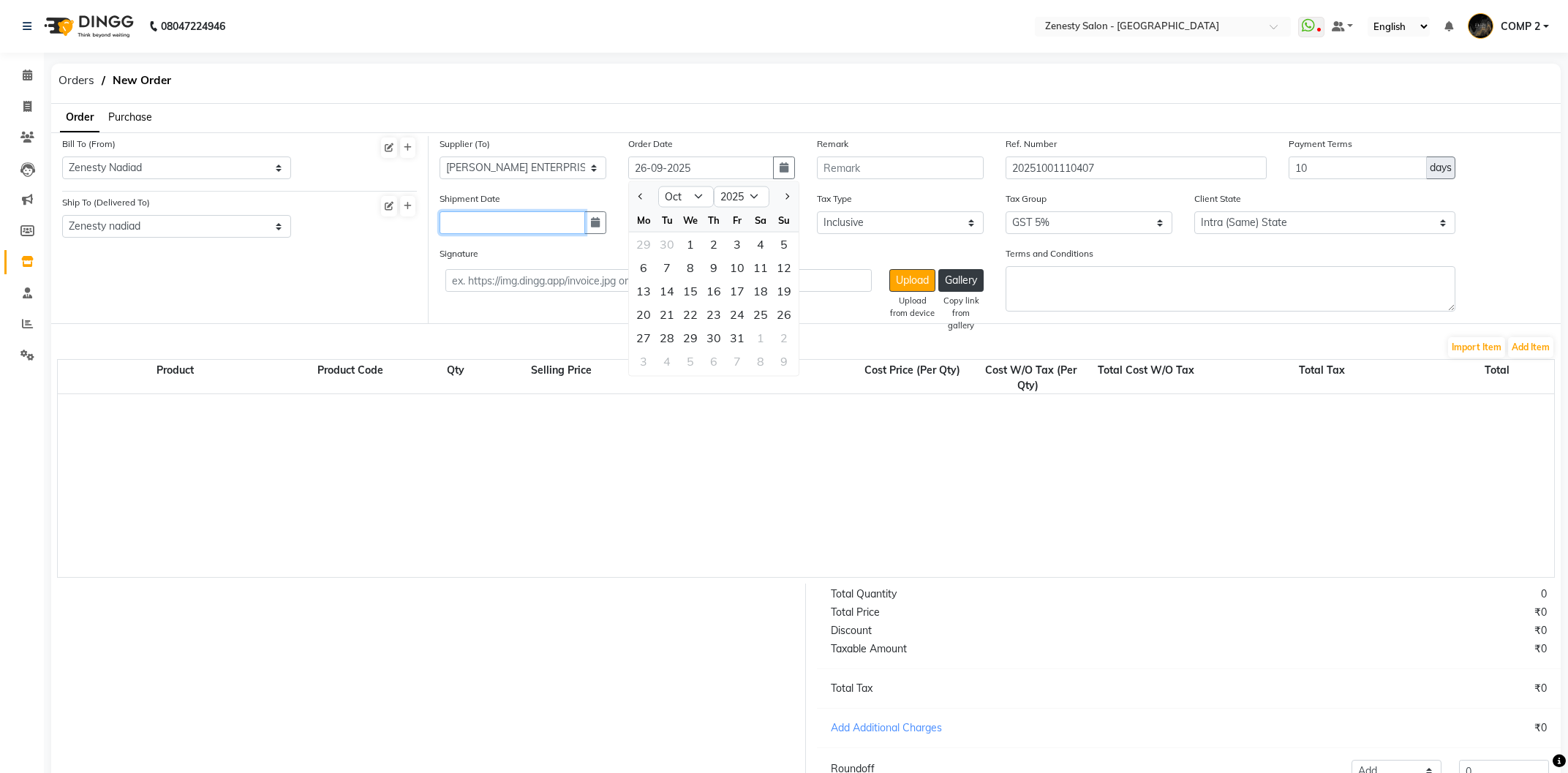
click at [512, 224] on input "text" at bounding box center [512, 223] width 146 height 23
select select "10"
select select "2025"
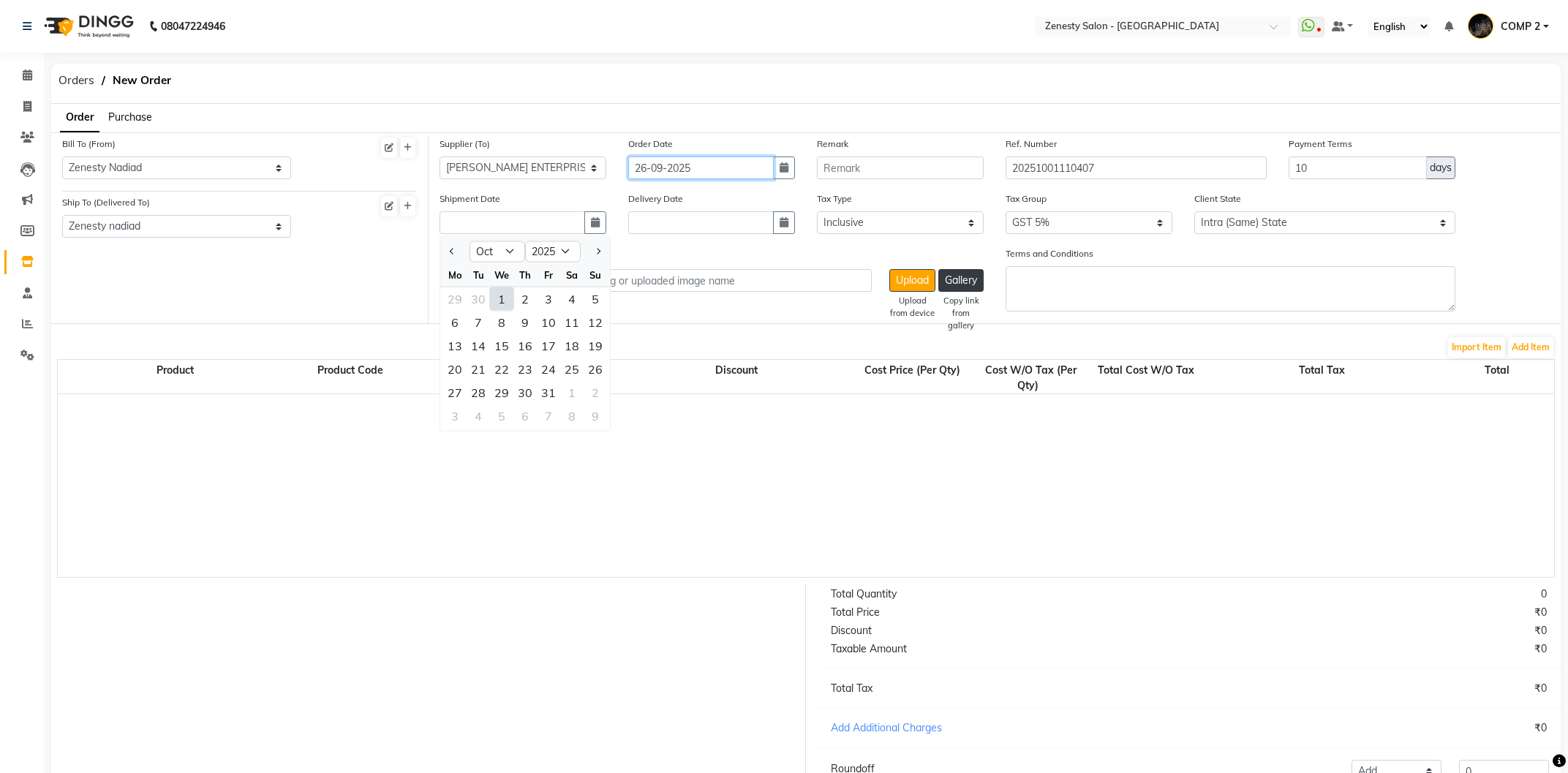
click at [720, 173] on input "26-09-2025" at bounding box center [701, 168] width 146 height 23
select select "9"
select select "2025"
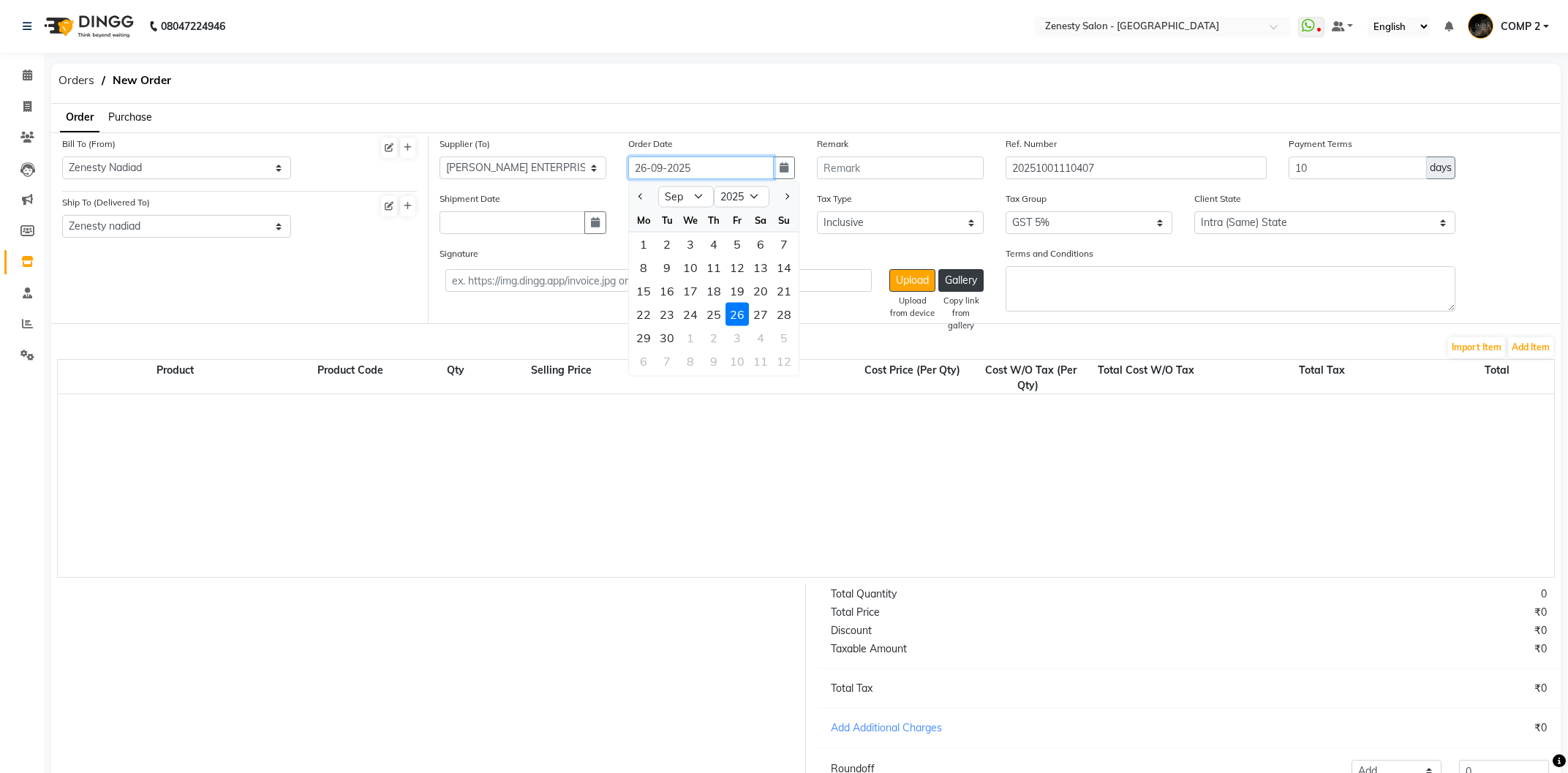
click at [750, 167] on input "26-09-2025" at bounding box center [701, 168] width 146 height 23
click at [497, 222] on input "text" at bounding box center [512, 223] width 146 height 23
select select "10"
select select "2025"
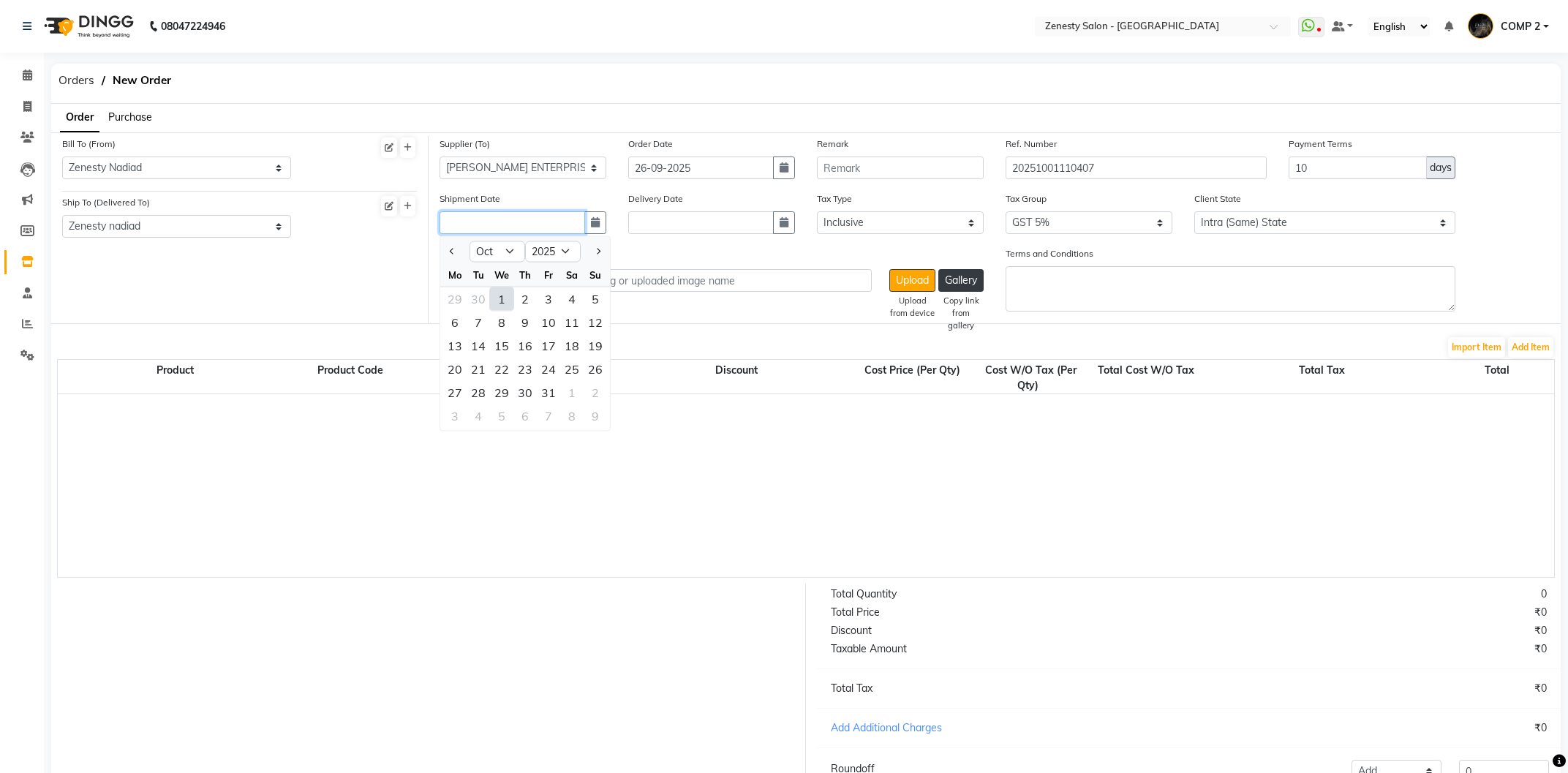
click at [497, 222] on input "text" at bounding box center [512, 223] width 146 height 23
click at [499, 297] on div "1" at bounding box center [502, 299] width 24 height 24
type input "01-10-2025"
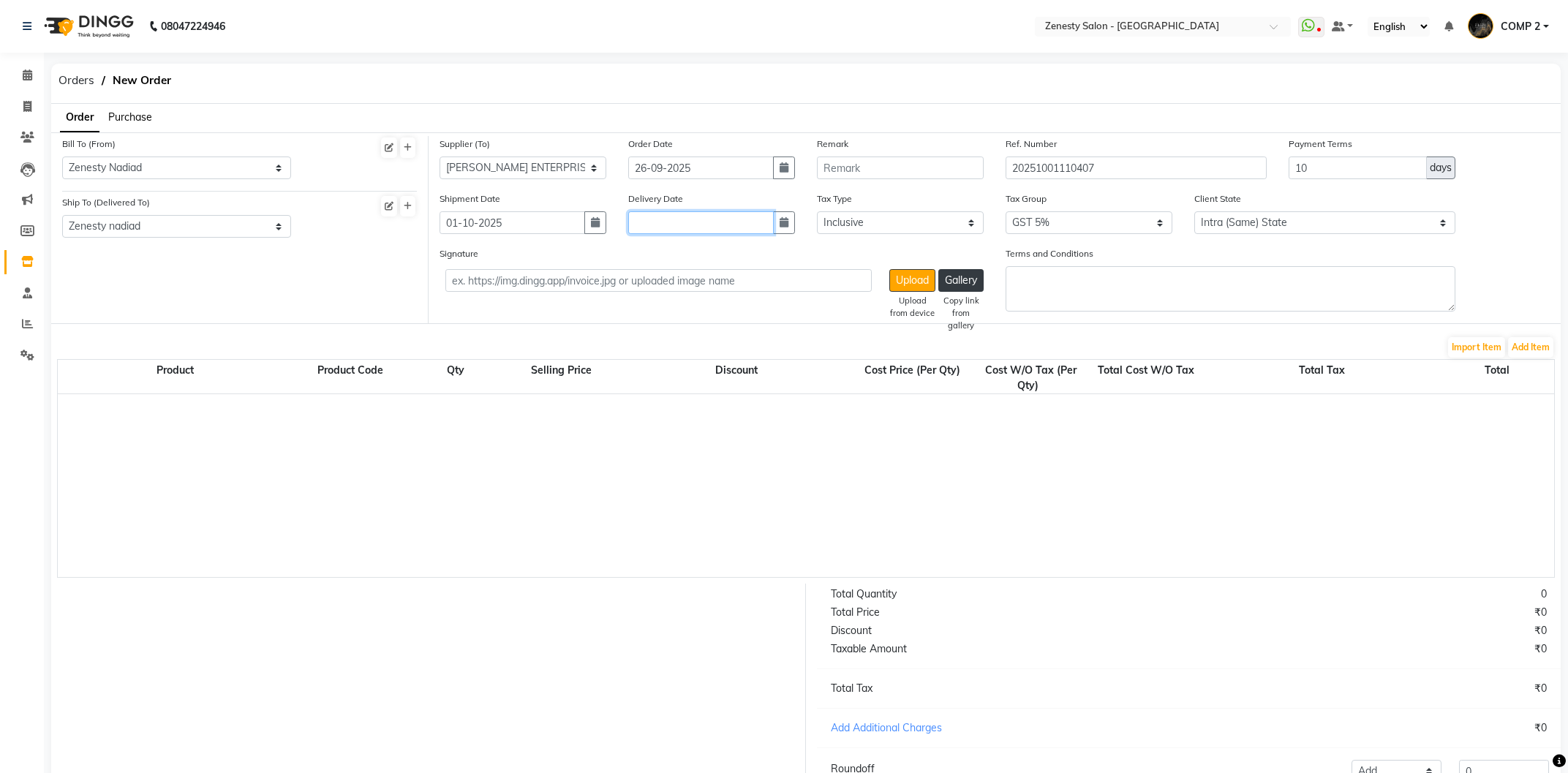
click at [689, 223] on input "text" at bounding box center [701, 223] width 146 height 23
select select "10"
select select "2025"
click at [688, 303] on div "1" at bounding box center [690, 299] width 24 height 24
type input "01-10-2025"
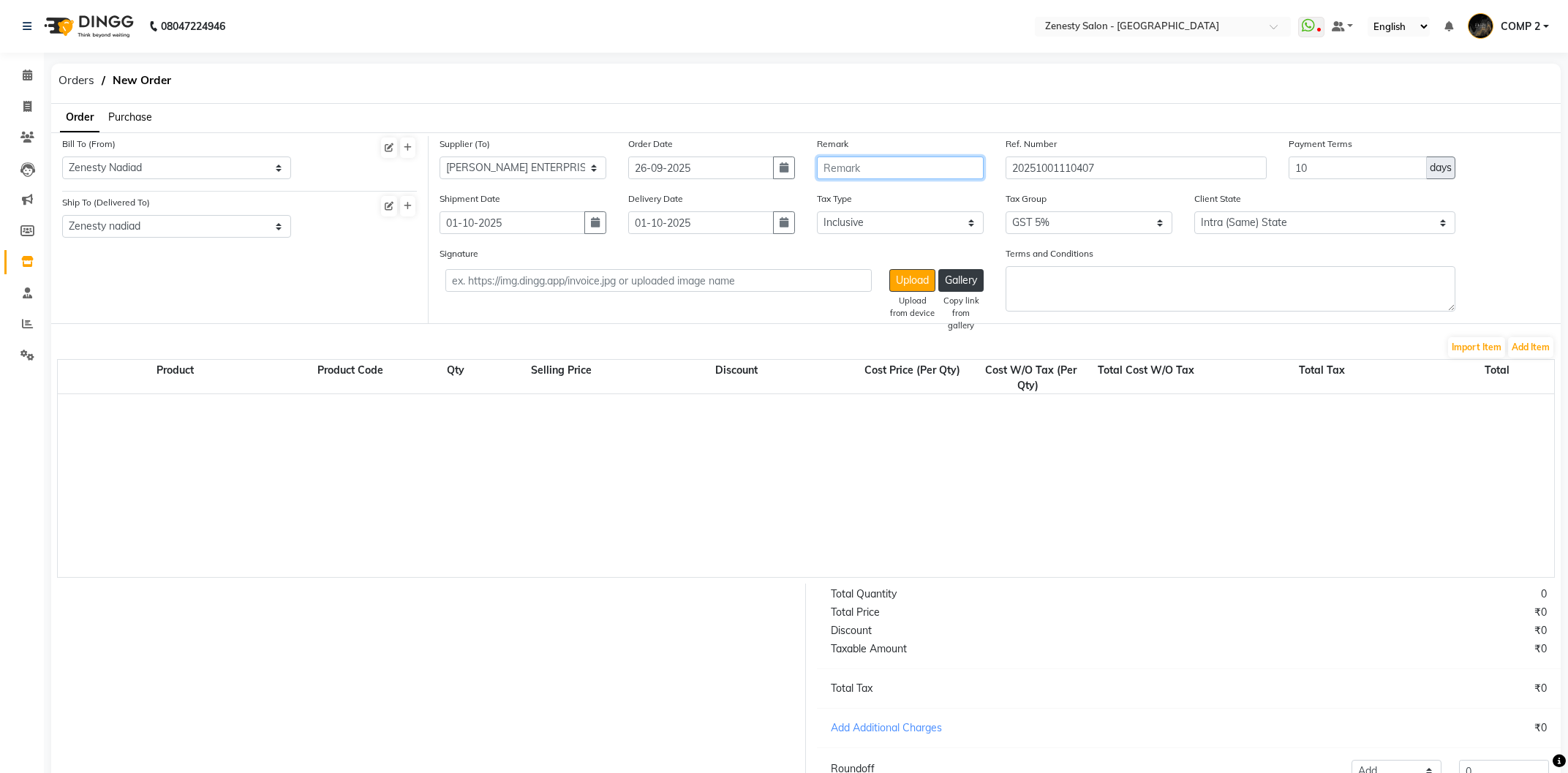
click at [869, 168] on input "text" at bounding box center [900, 168] width 167 height 23
click at [1194, 211] on select "Intra (Same) State Inter (Other) State" at bounding box center [1325, 223] width 261 height 23
click at [1133, 279] on textarea "Terms and Conditions" at bounding box center [1230, 288] width 450 height 45
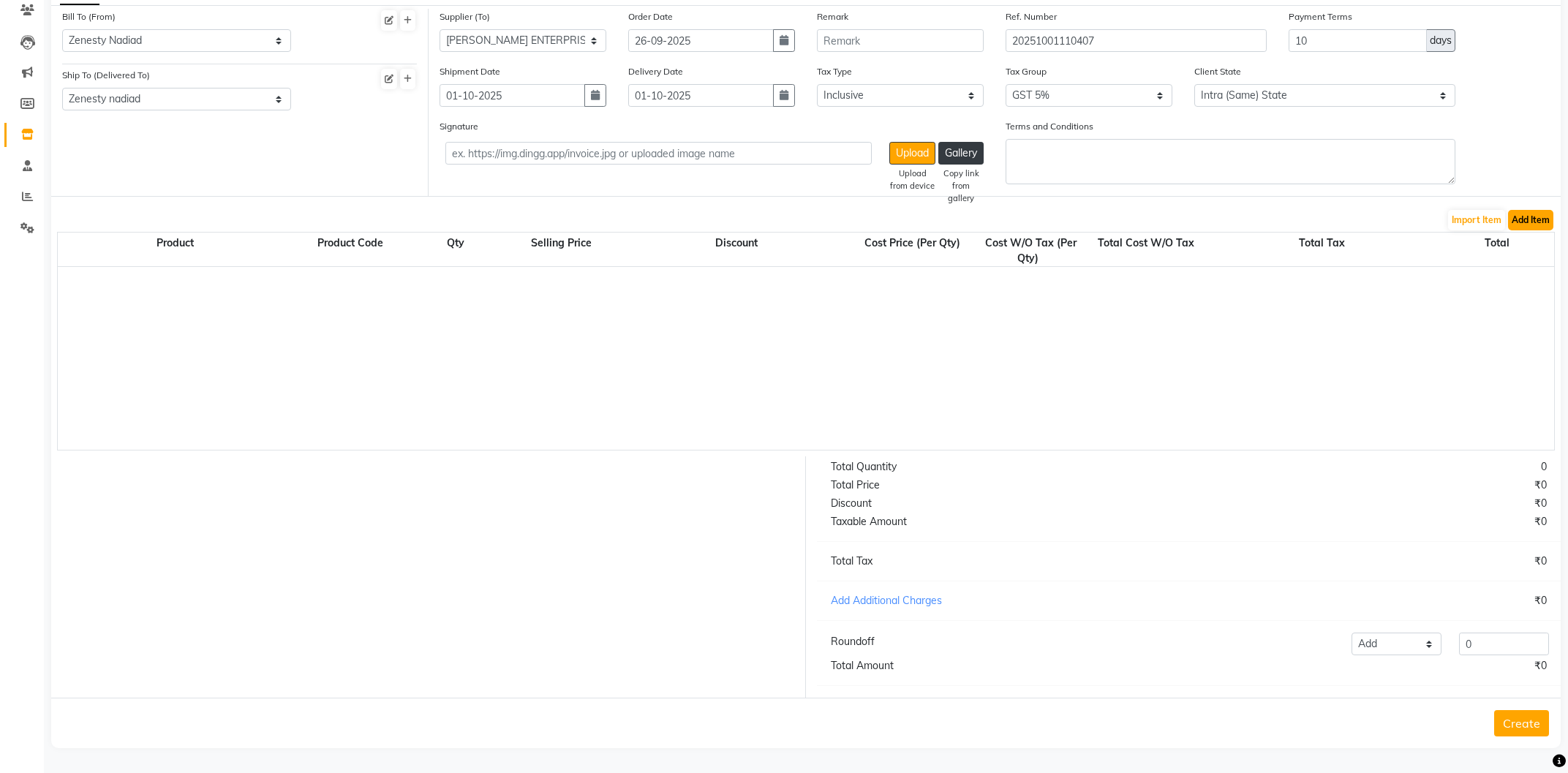
click at [1551, 223] on button "Add Item" at bounding box center [1530, 220] width 45 height 21
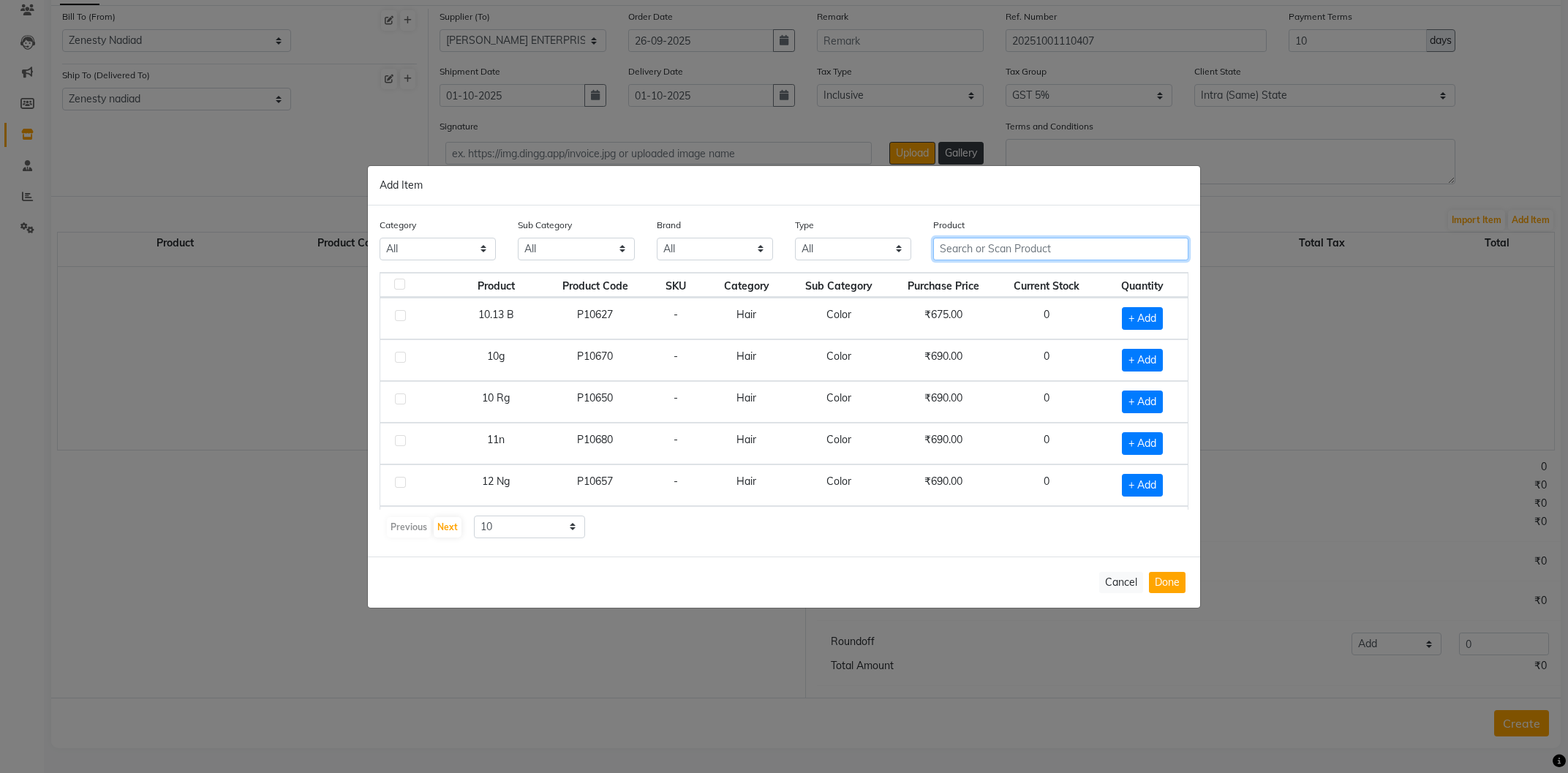
click at [1011, 249] on input "text" at bounding box center [1060, 249] width 255 height 23
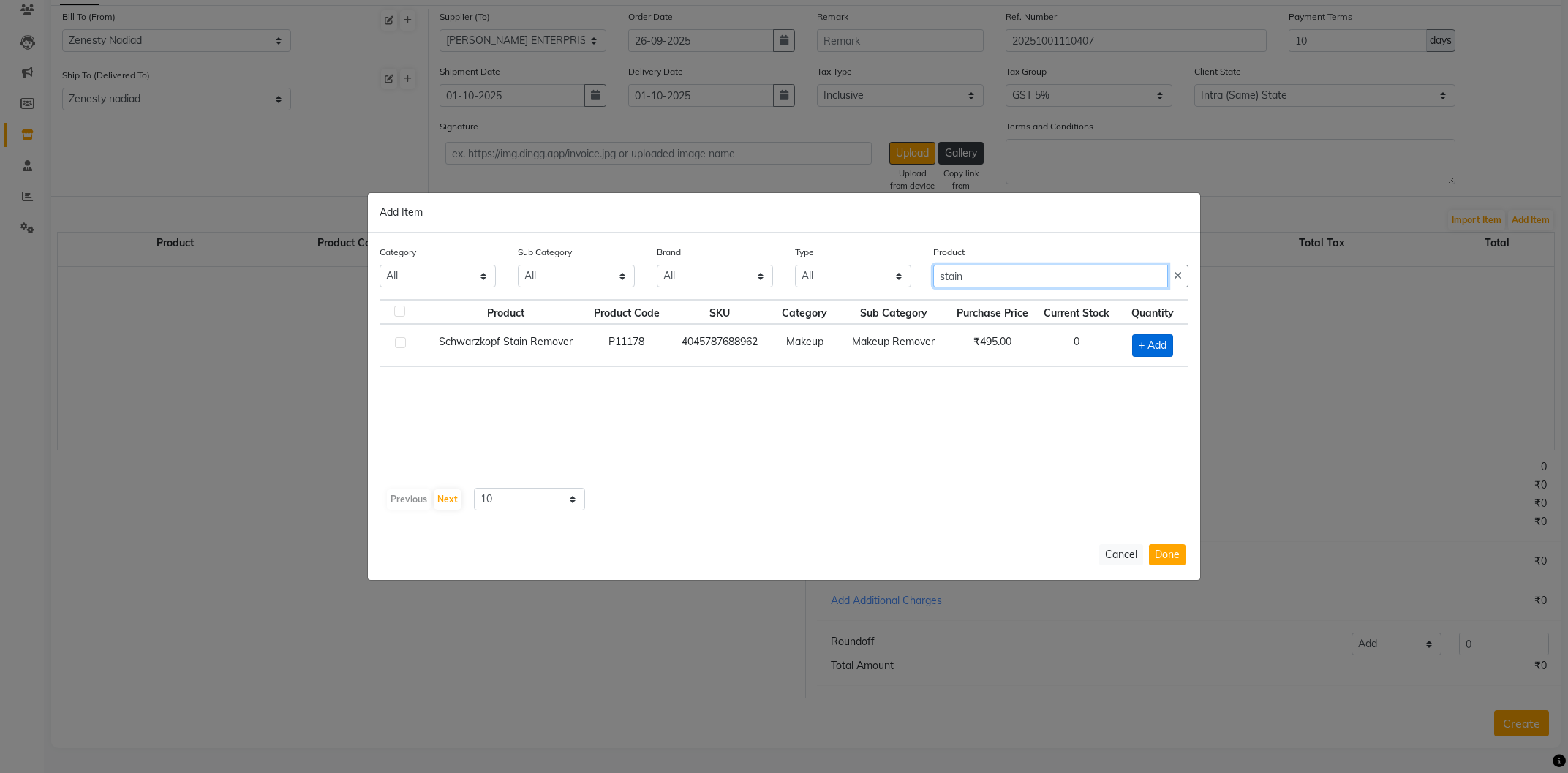
type input "stain"
click at [1156, 348] on span "+ Add" at bounding box center [1153, 345] width 41 height 23
checkbox input "true"
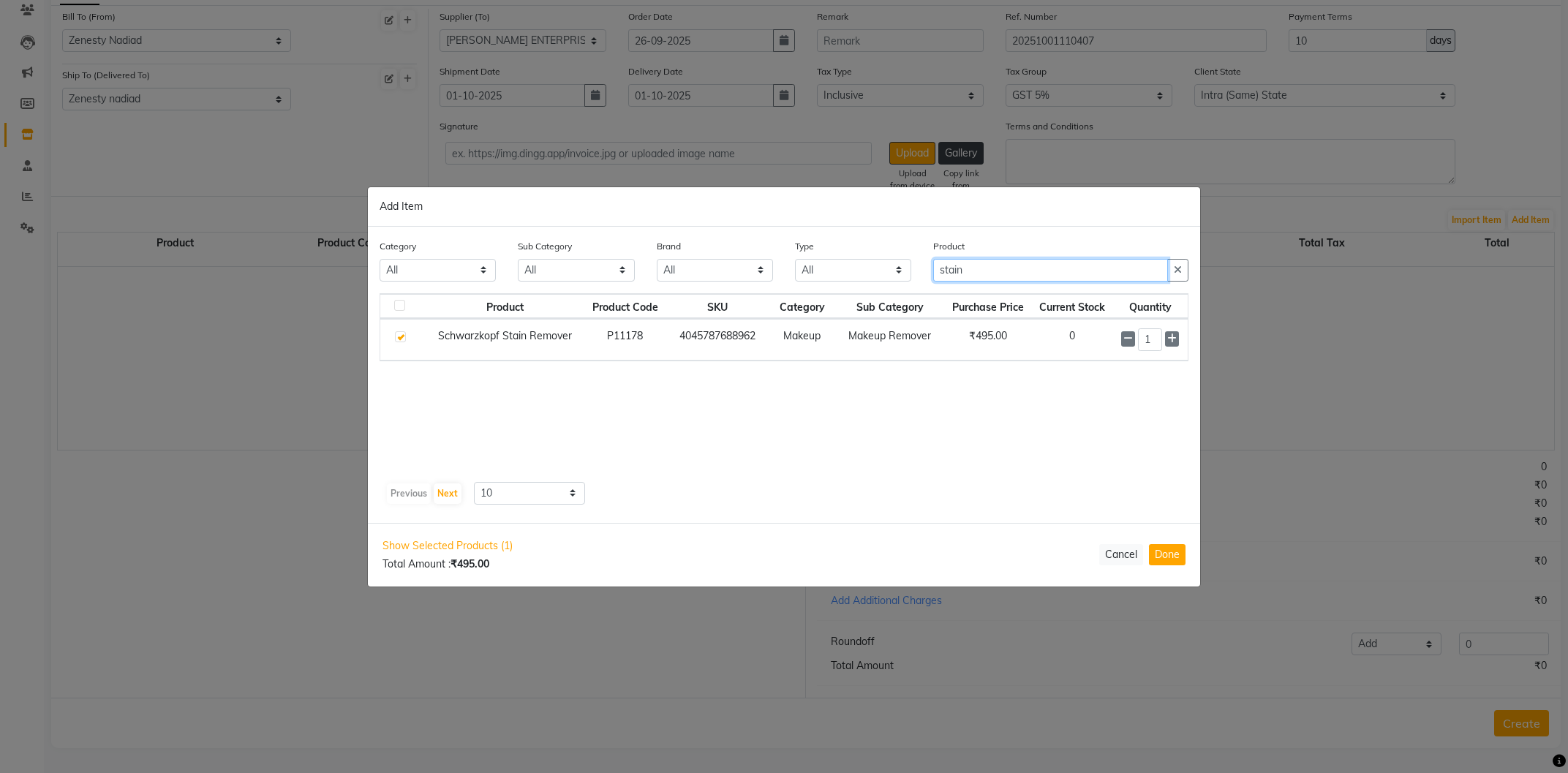
click at [1021, 274] on input "stain" at bounding box center [1050, 271] width 235 height 23
type input "s"
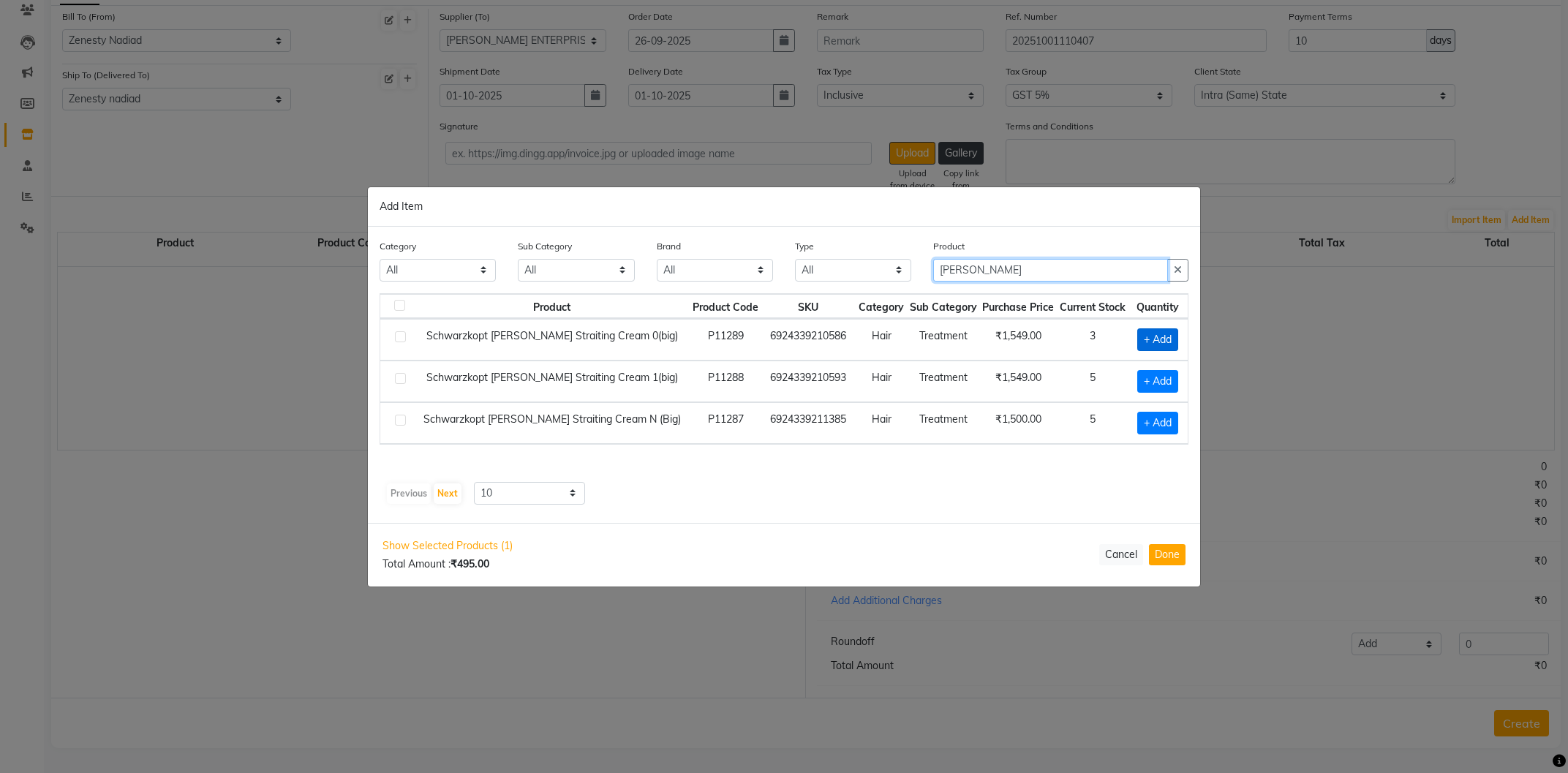
type input "glatt"
click at [1170, 340] on span "+ Add" at bounding box center [1158, 340] width 41 height 23
checkbox input "true"
click at [1161, 381] on span "+ Add" at bounding box center [1156, 381] width 41 height 23
checkbox input "true"
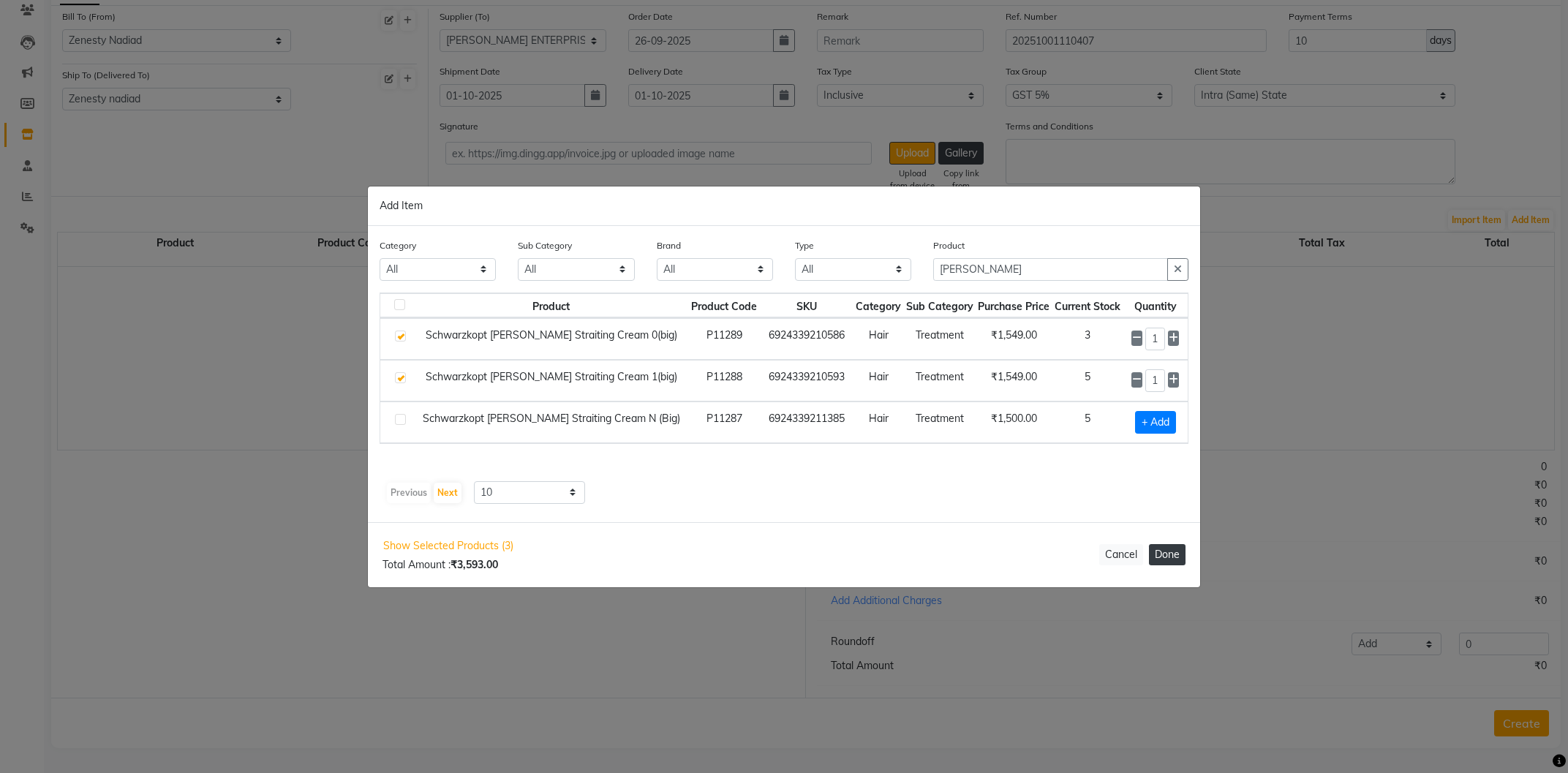
click at [1162, 553] on button "Done" at bounding box center [1167, 555] width 37 height 21
select select "6690"
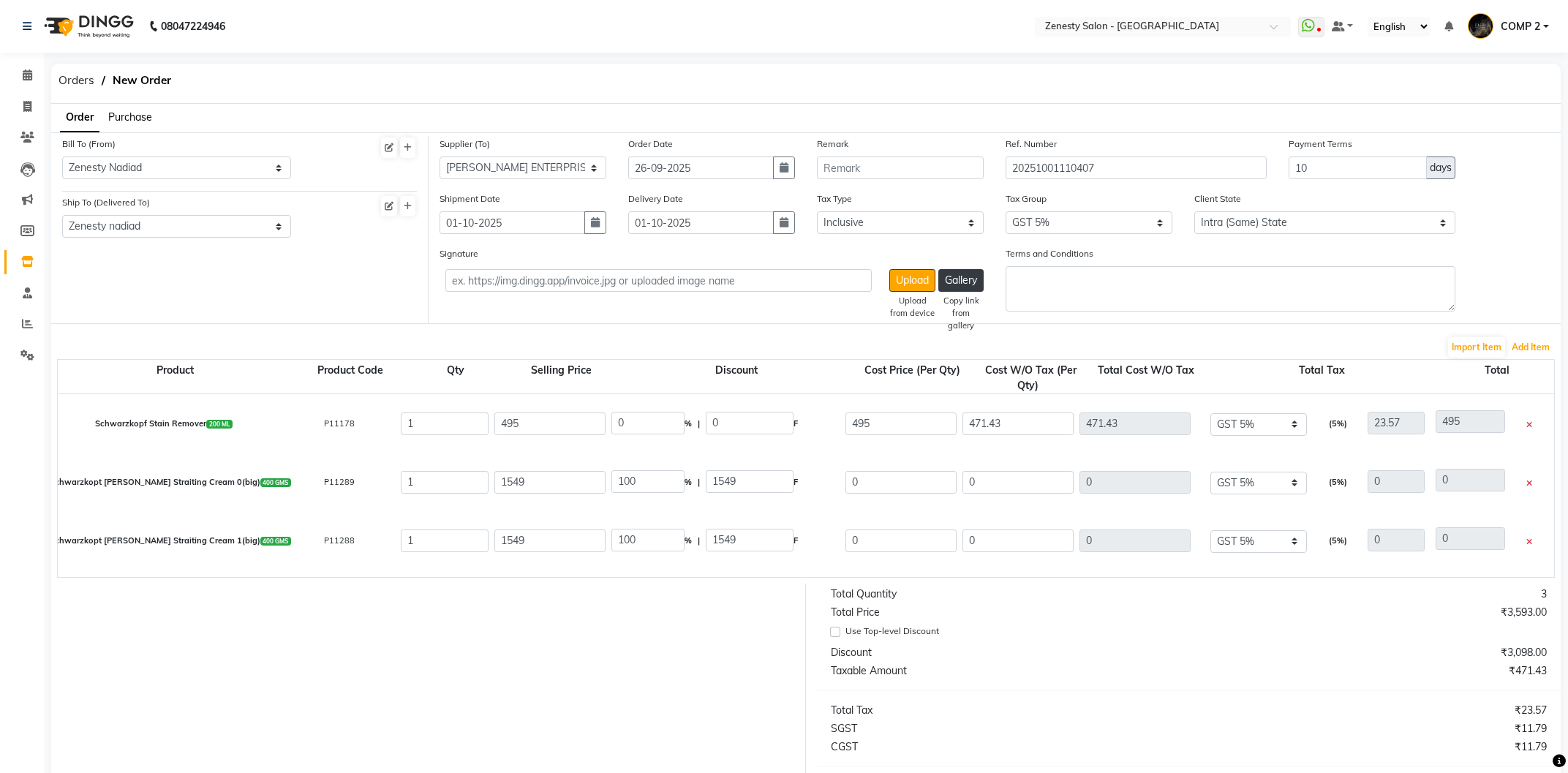
scroll to position [188, 0]
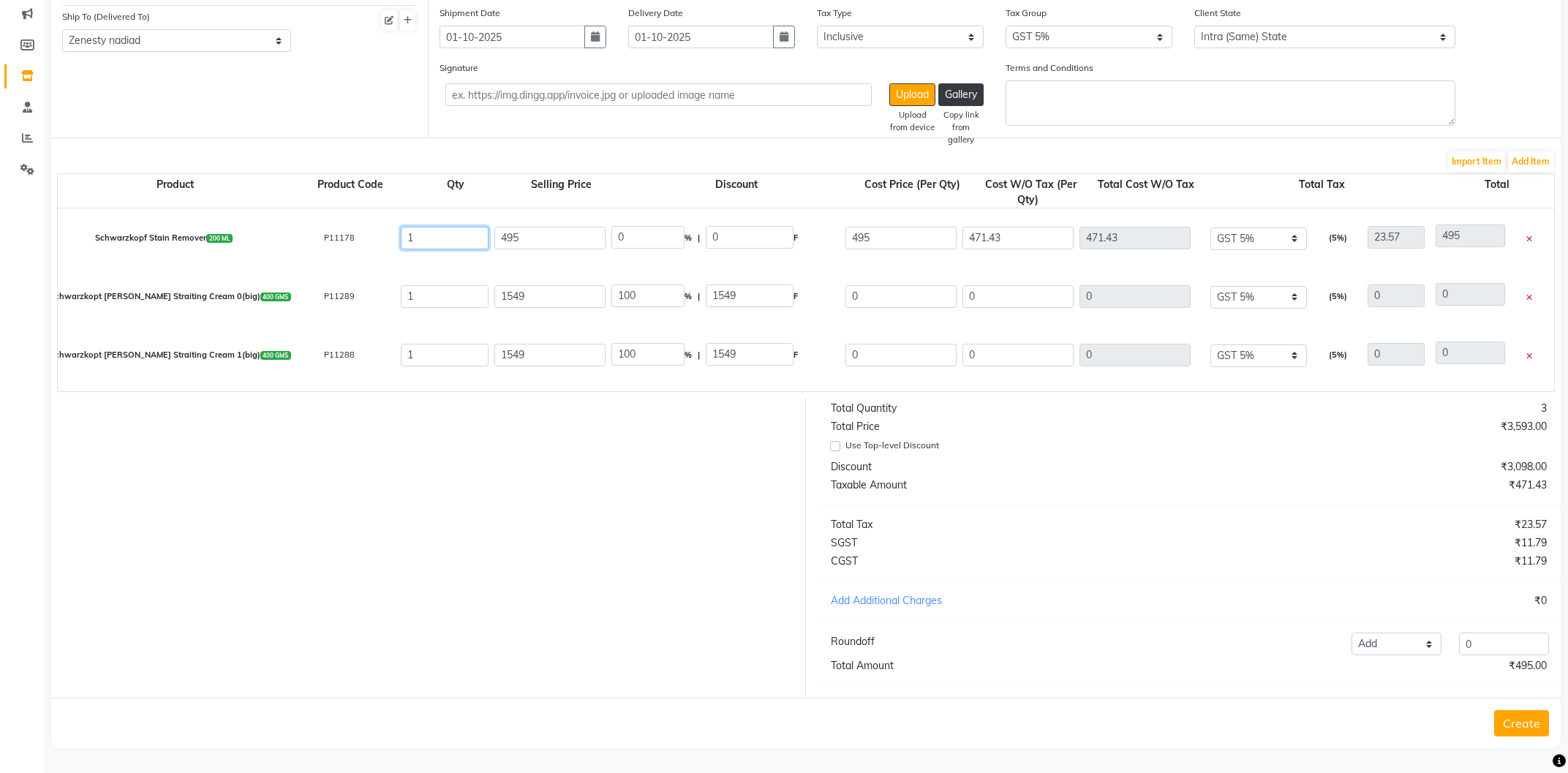
drag, startPoint x: 424, startPoint y: 238, endPoint x: 400, endPoint y: 239, distance: 24.0
click at [401, 239] on input "1" at bounding box center [444, 238] width 88 height 23
type input "2"
type input "942.86"
type input "966.43"
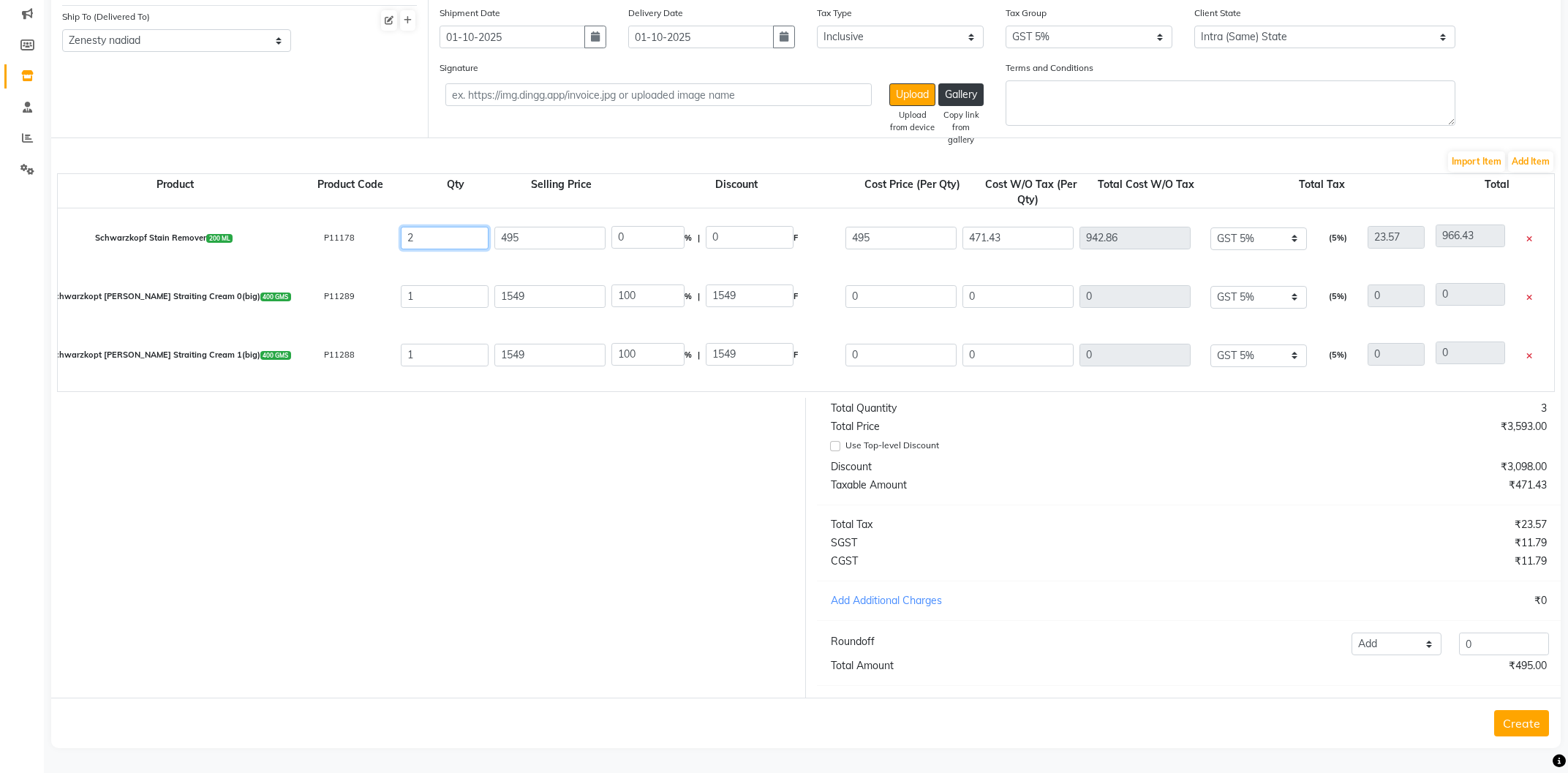
type input "47.14"
type input "990"
type input "24"
type input "11314.32"
type input "11361.46"
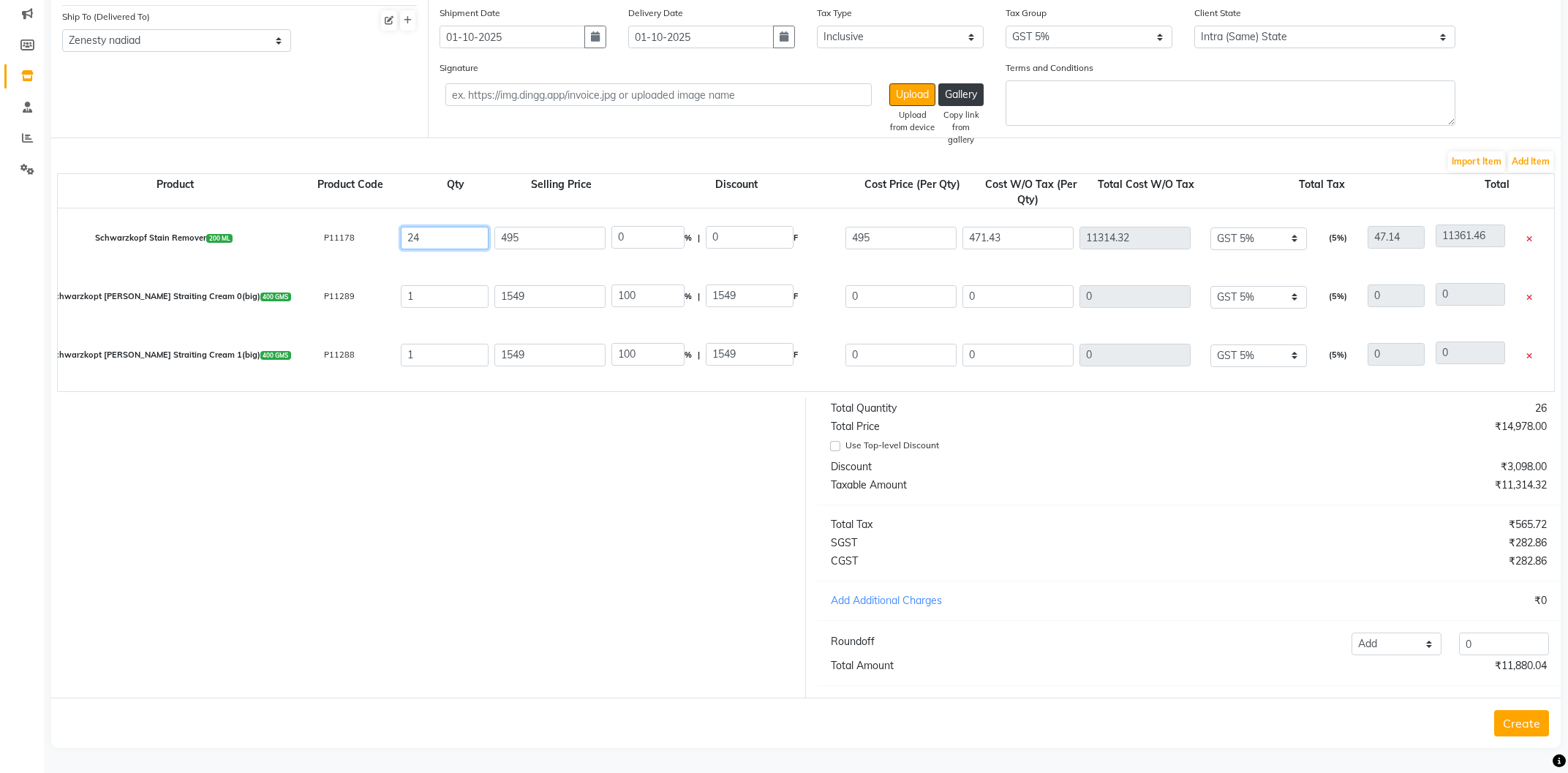
type input "565.72"
type input "11880.04"
type input "24"
drag, startPoint x: 434, startPoint y: 305, endPoint x: 390, endPoint y: 303, distance: 44.0
click at [401, 303] on input "1" at bounding box center [444, 297] width 88 height 23
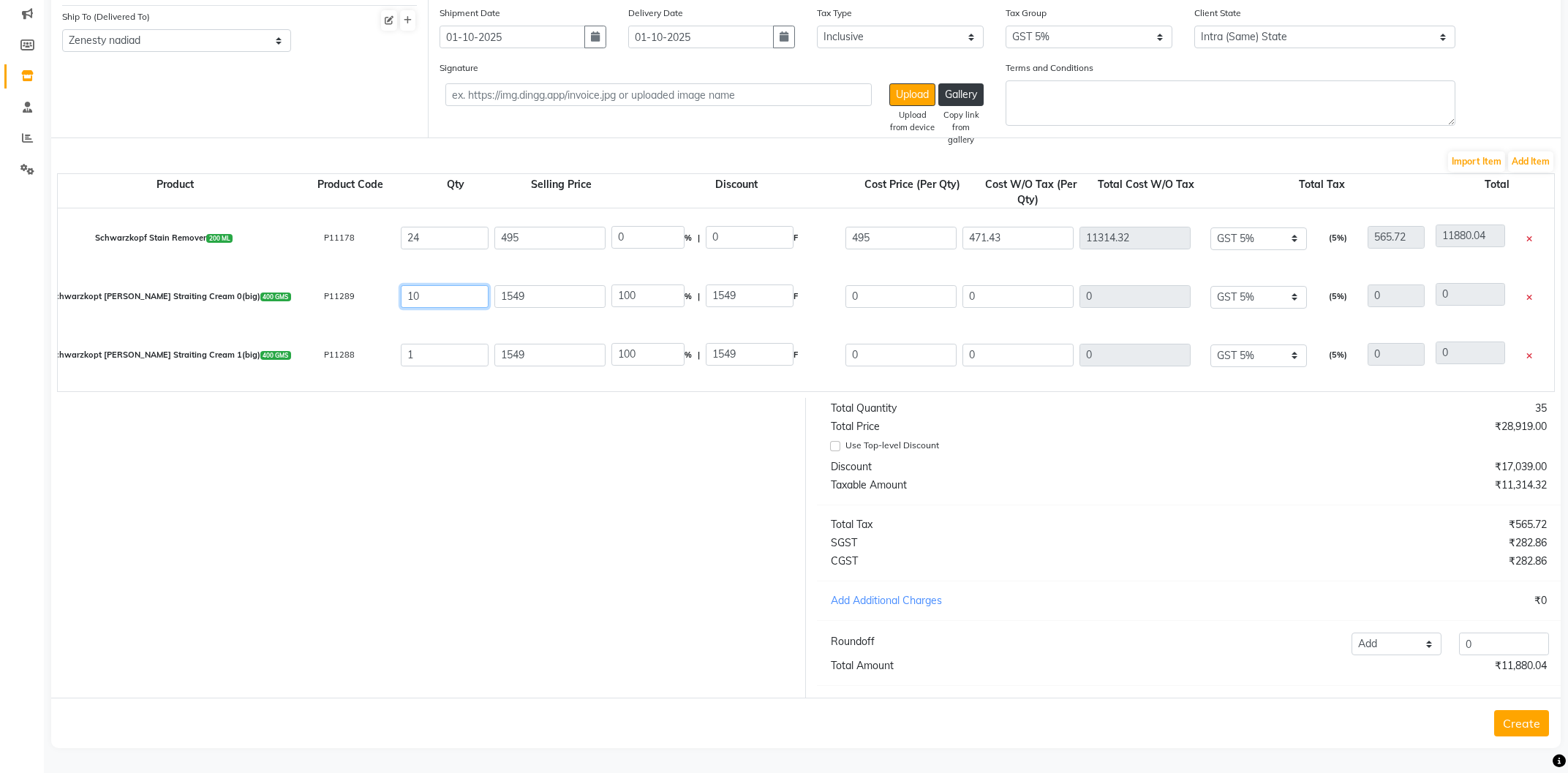
type input "10"
drag, startPoint x: 446, startPoint y: 356, endPoint x: 325, endPoint y: 351, distance: 121.1
click at [401, 351] on input "1" at bounding box center [444, 355] width 88 height 23
type input "6"
click at [1518, 729] on button "Create" at bounding box center [1522, 723] width 55 height 27
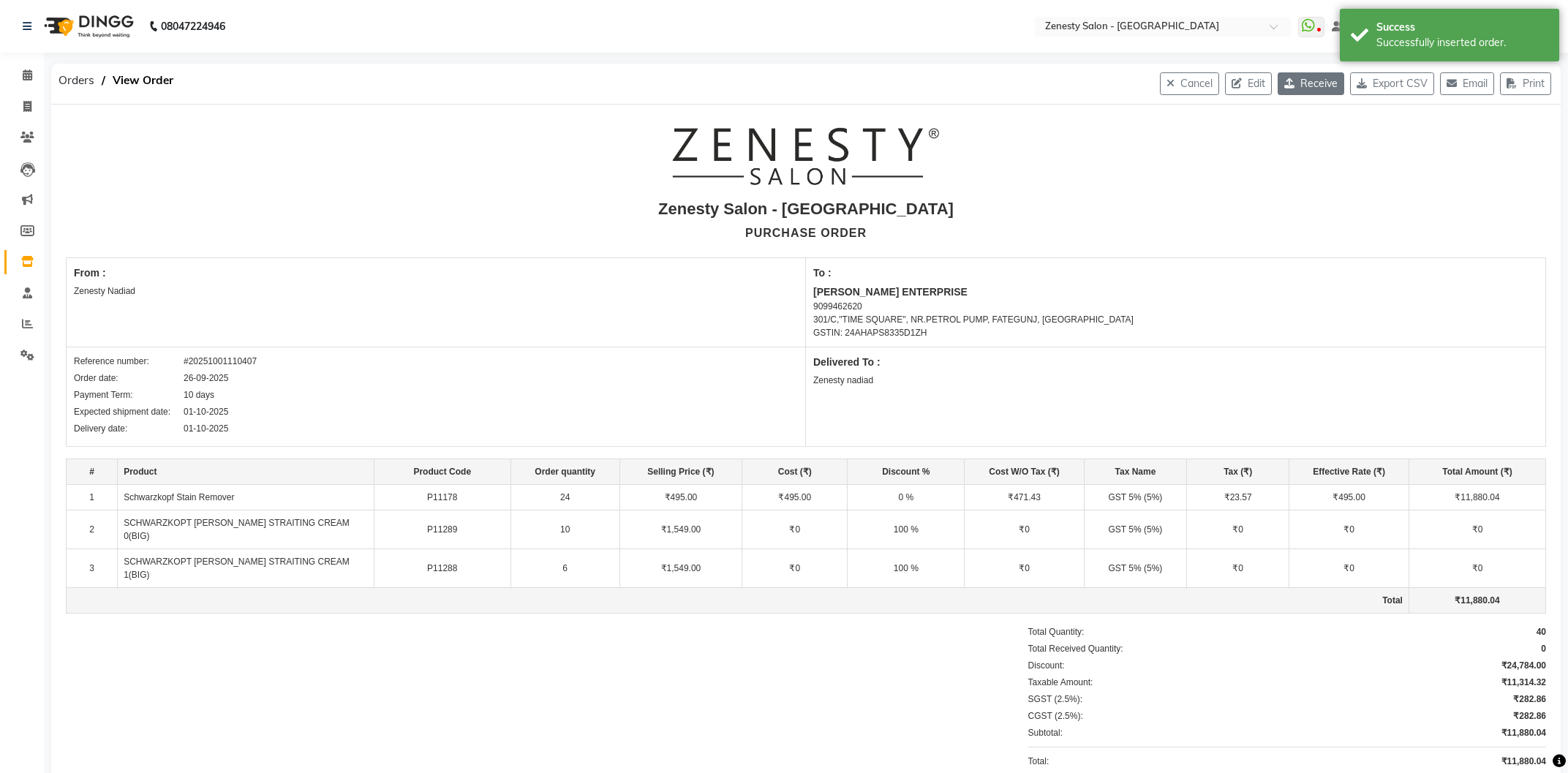
click at [1310, 88] on button "Receive" at bounding box center [1310, 84] width 66 height 23
select select "784"
select select "785"
select select "6040"
select select "true"
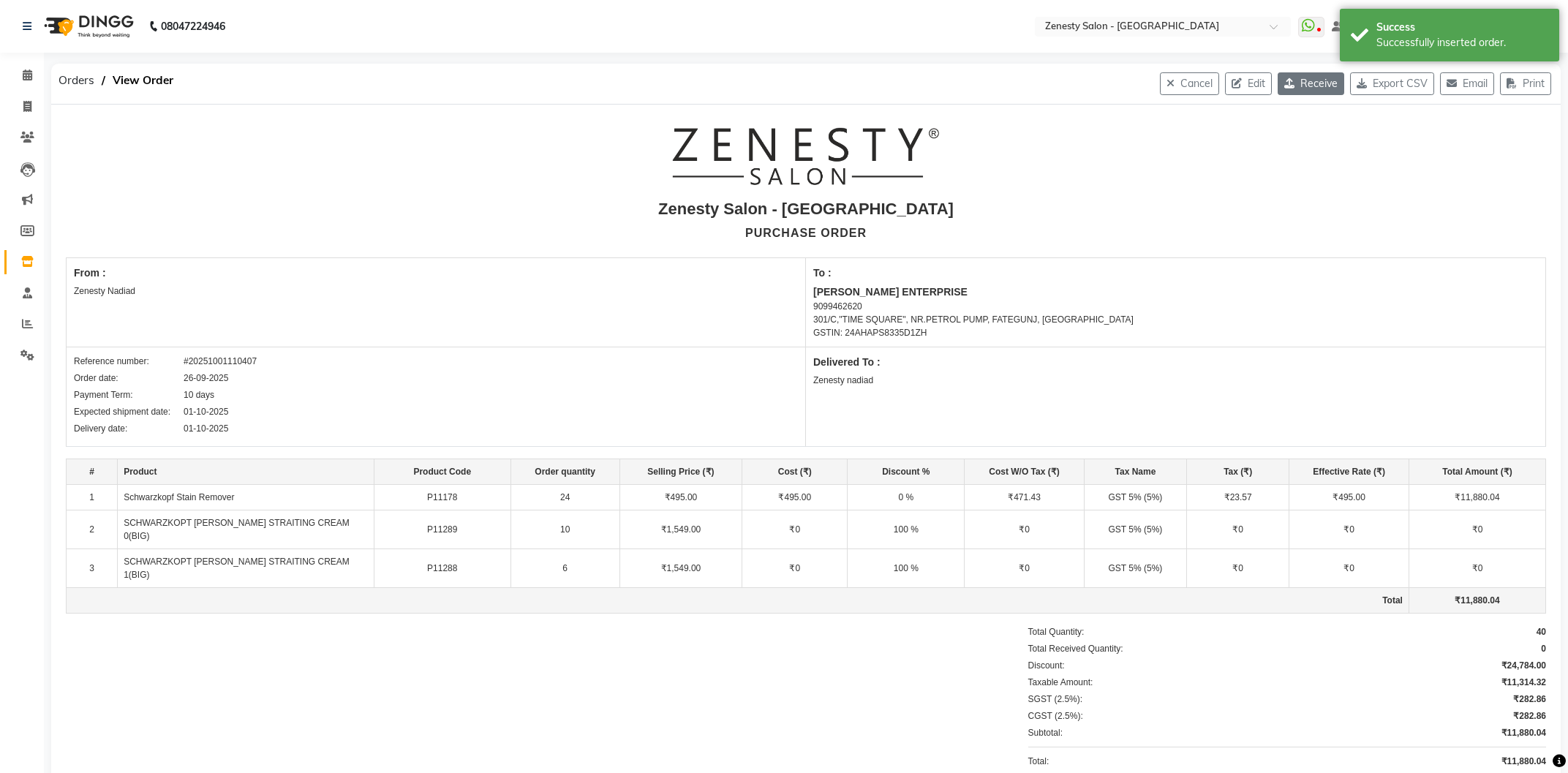
select select "6690"
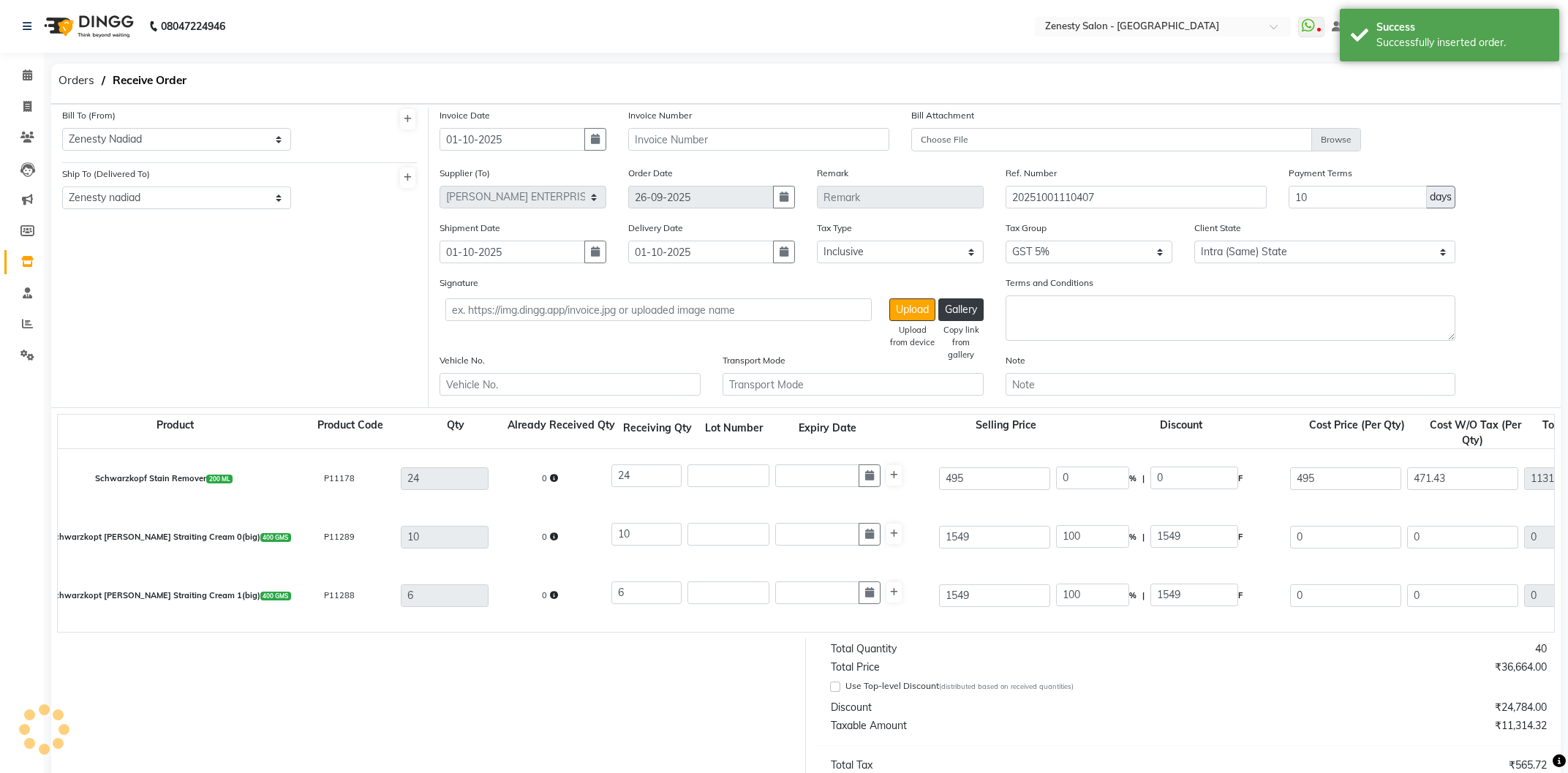
scroll to position [243, 0]
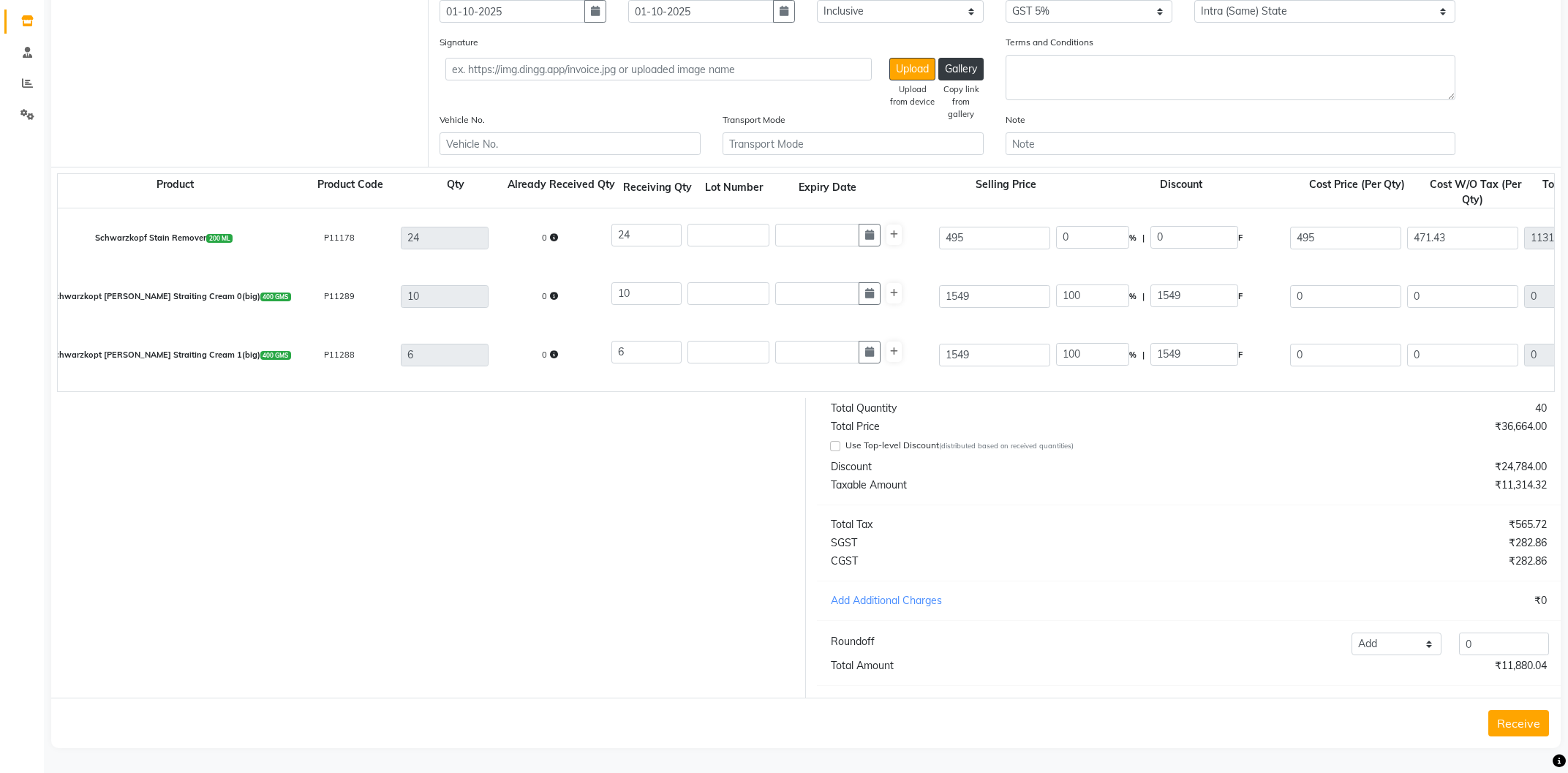
click at [1522, 718] on button "Receive" at bounding box center [1518, 723] width 61 height 27
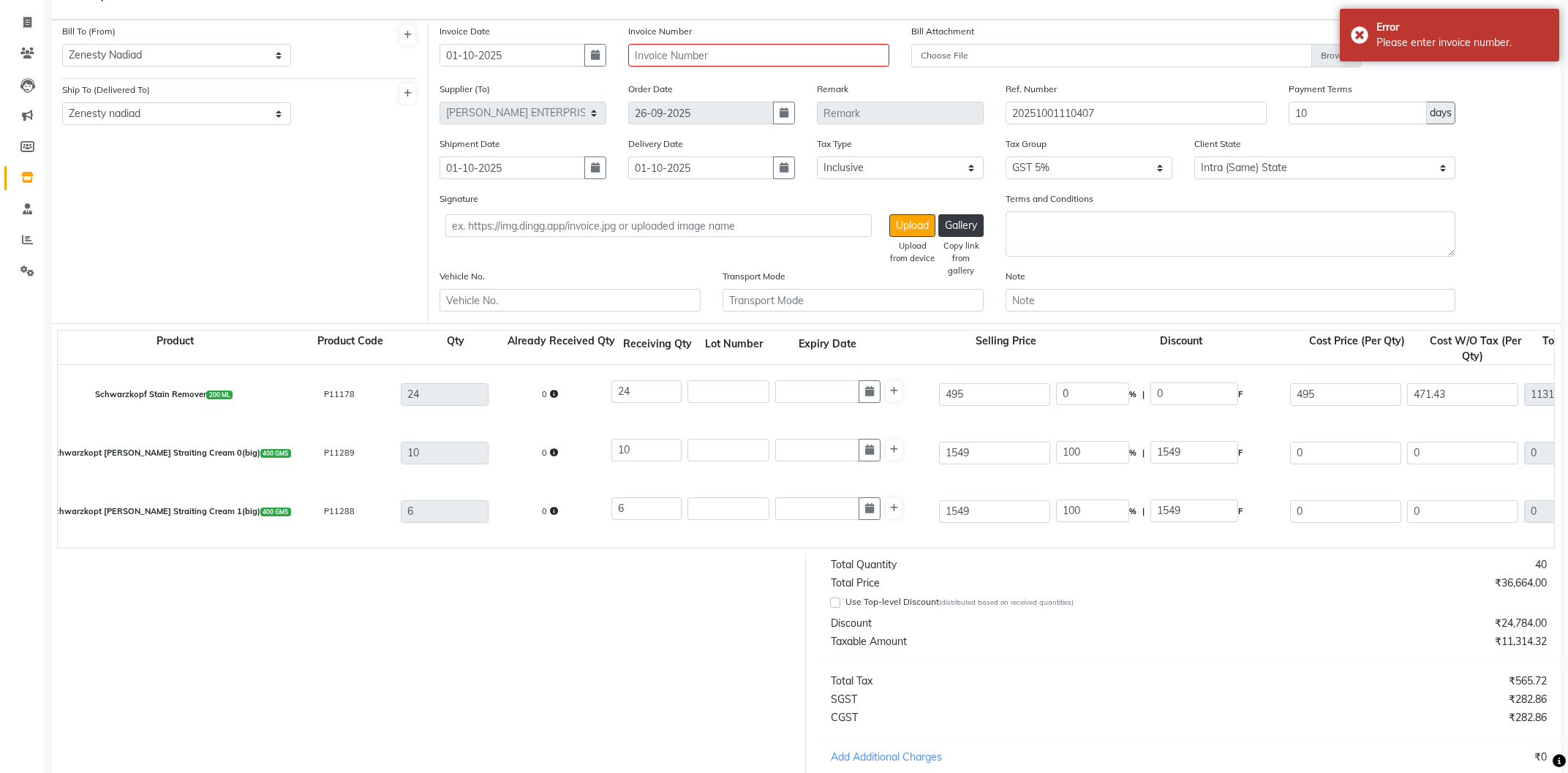
scroll to position [0, 0]
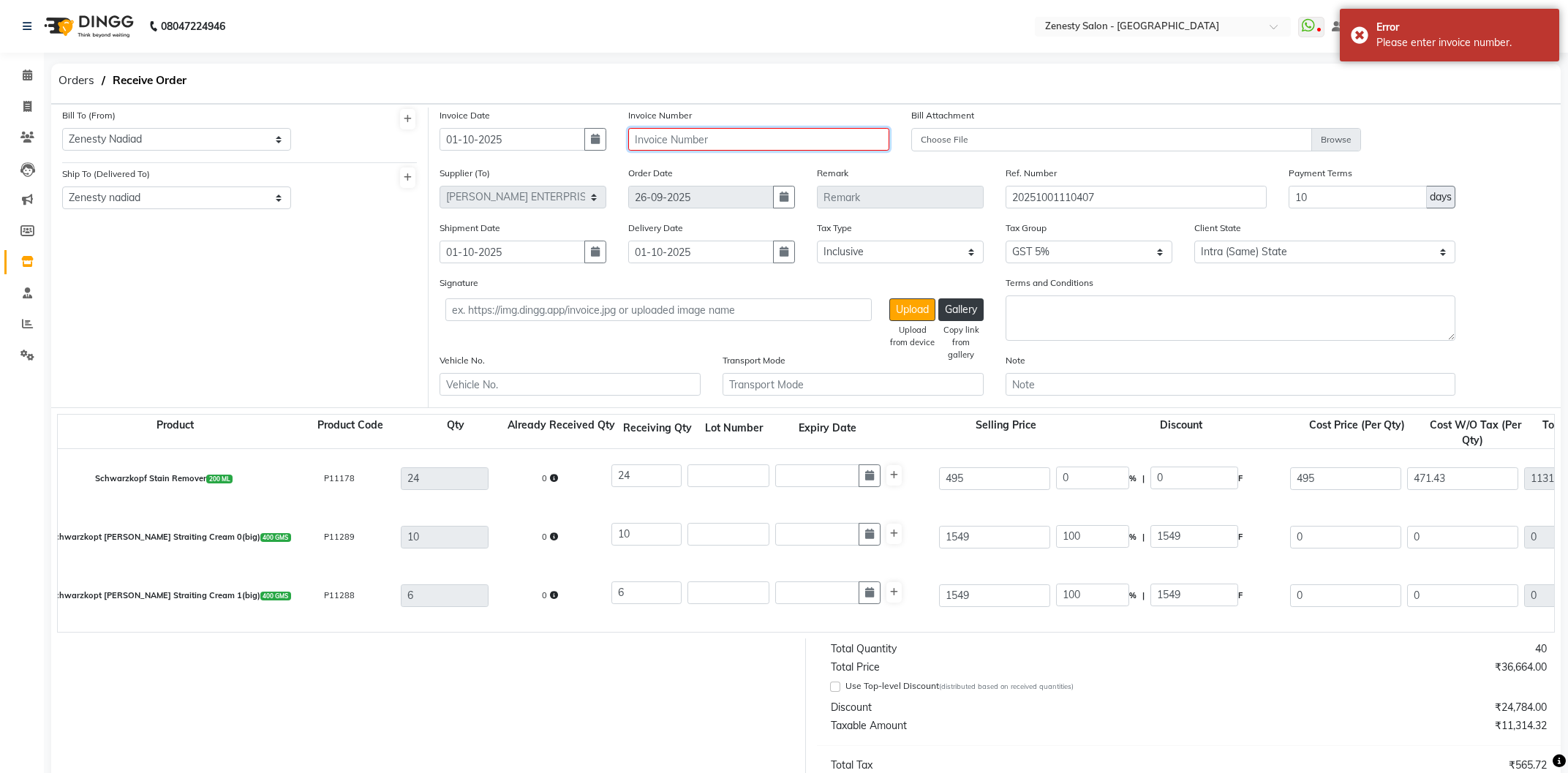
click at [776, 150] on input "text" at bounding box center [758, 140] width 261 height 23
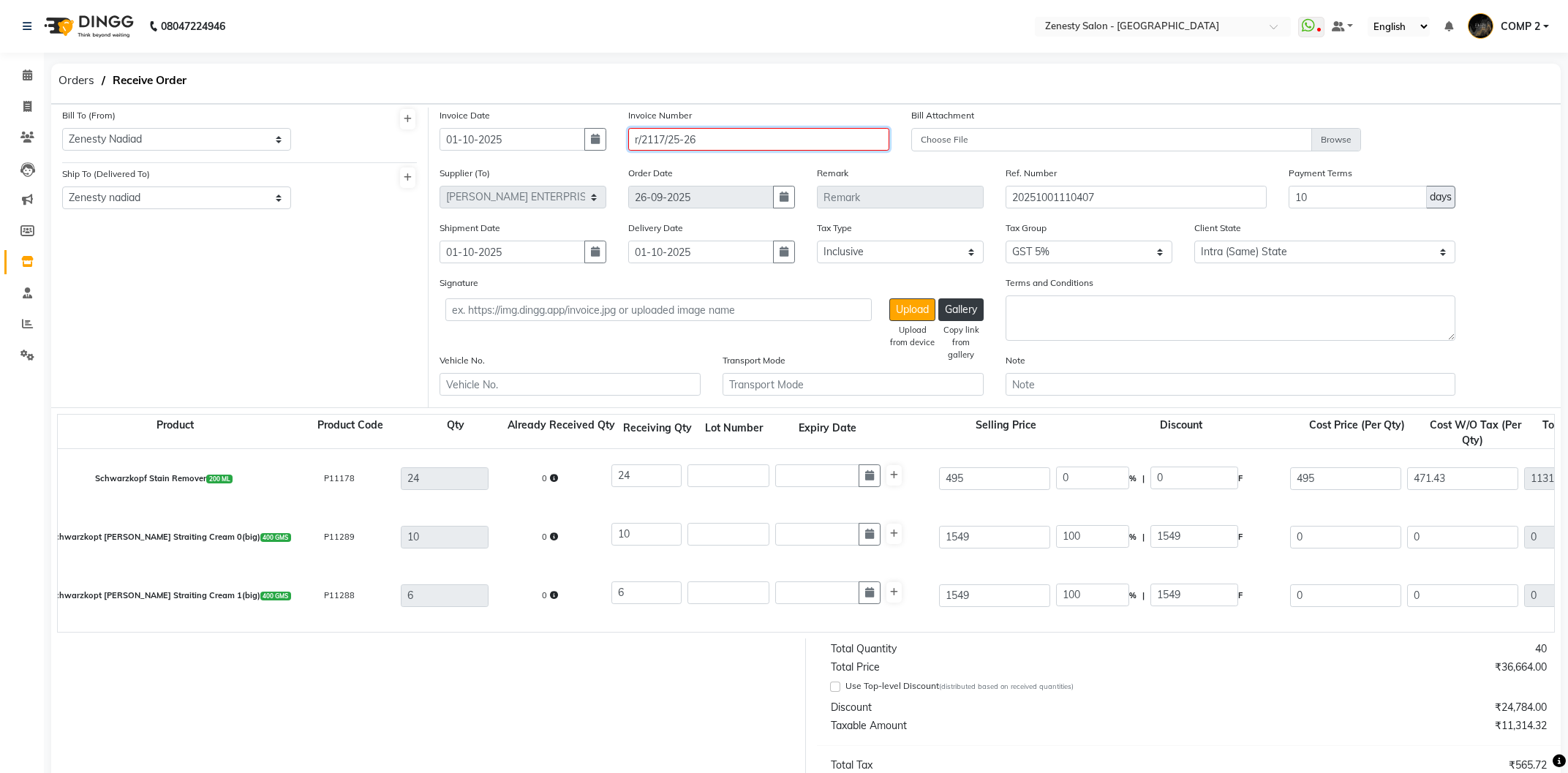
click at [638, 140] on input "r/2117/25-26" at bounding box center [758, 140] width 261 height 23
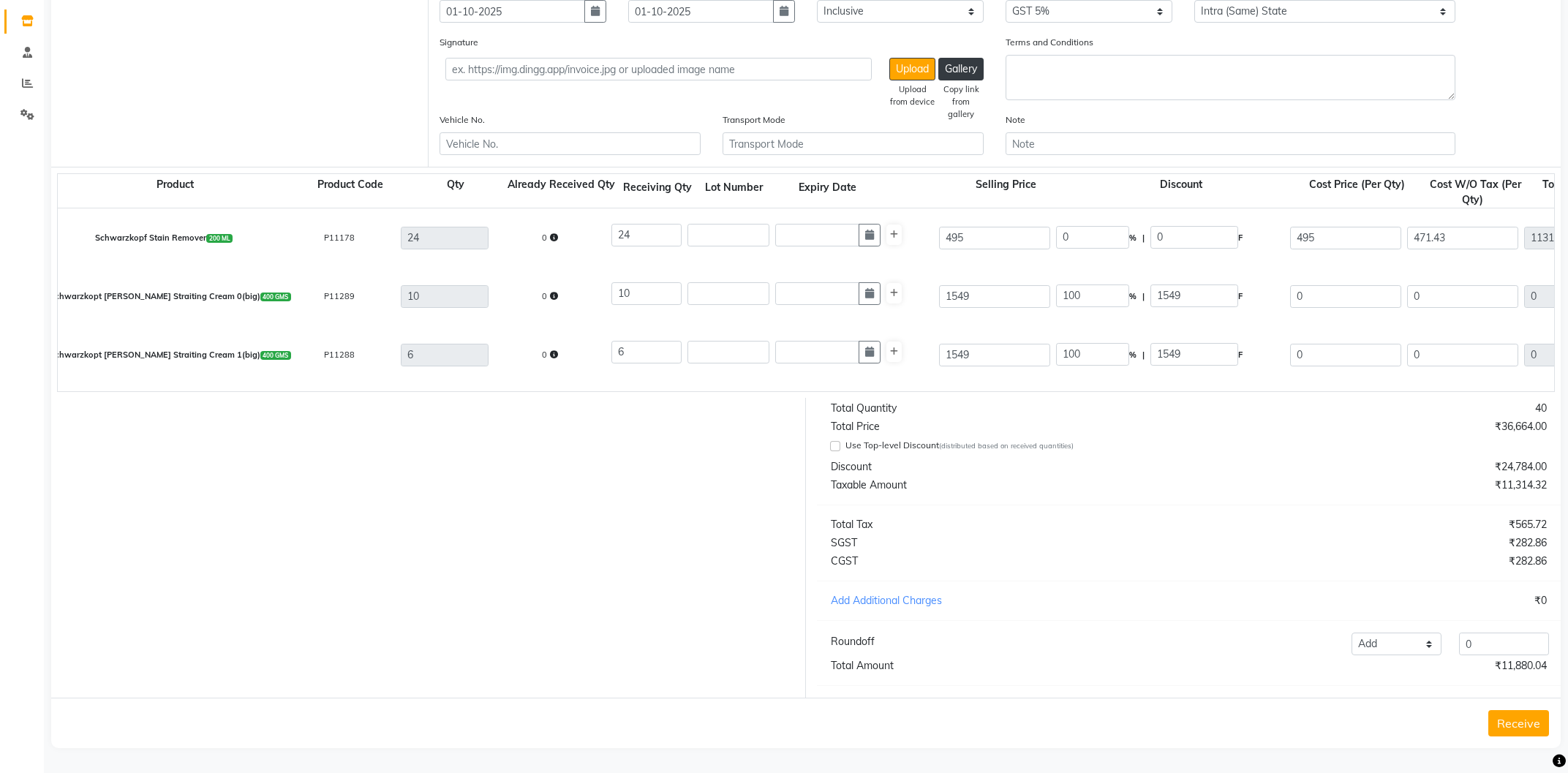
type input "R/2117/25-26"
click at [1510, 728] on button "Receive" at bounding box center [1518, 723] width 61 height 27
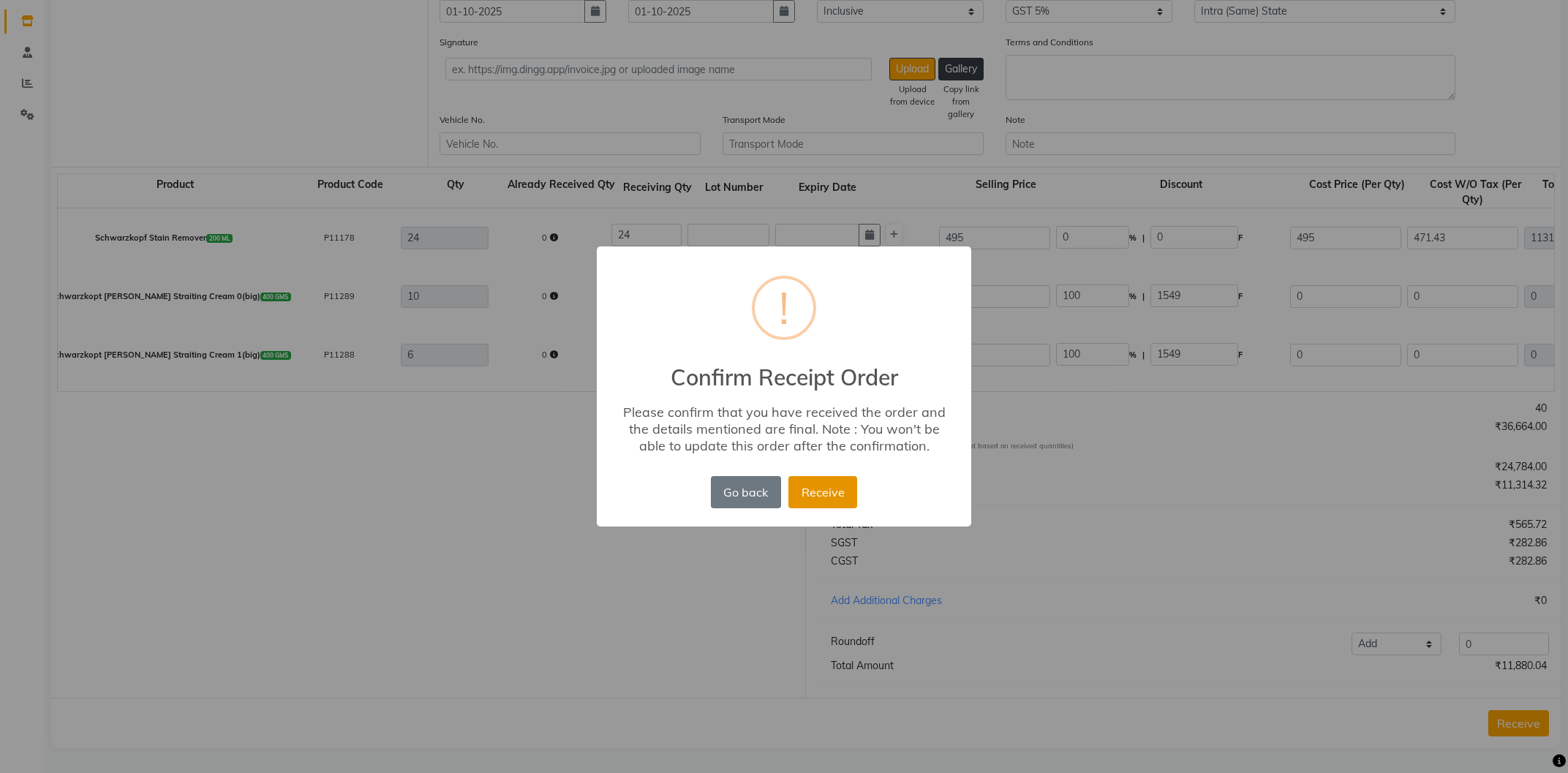
click at [830, 486] on button "Receive" at bounding box center [822, 492] width 69 height 32
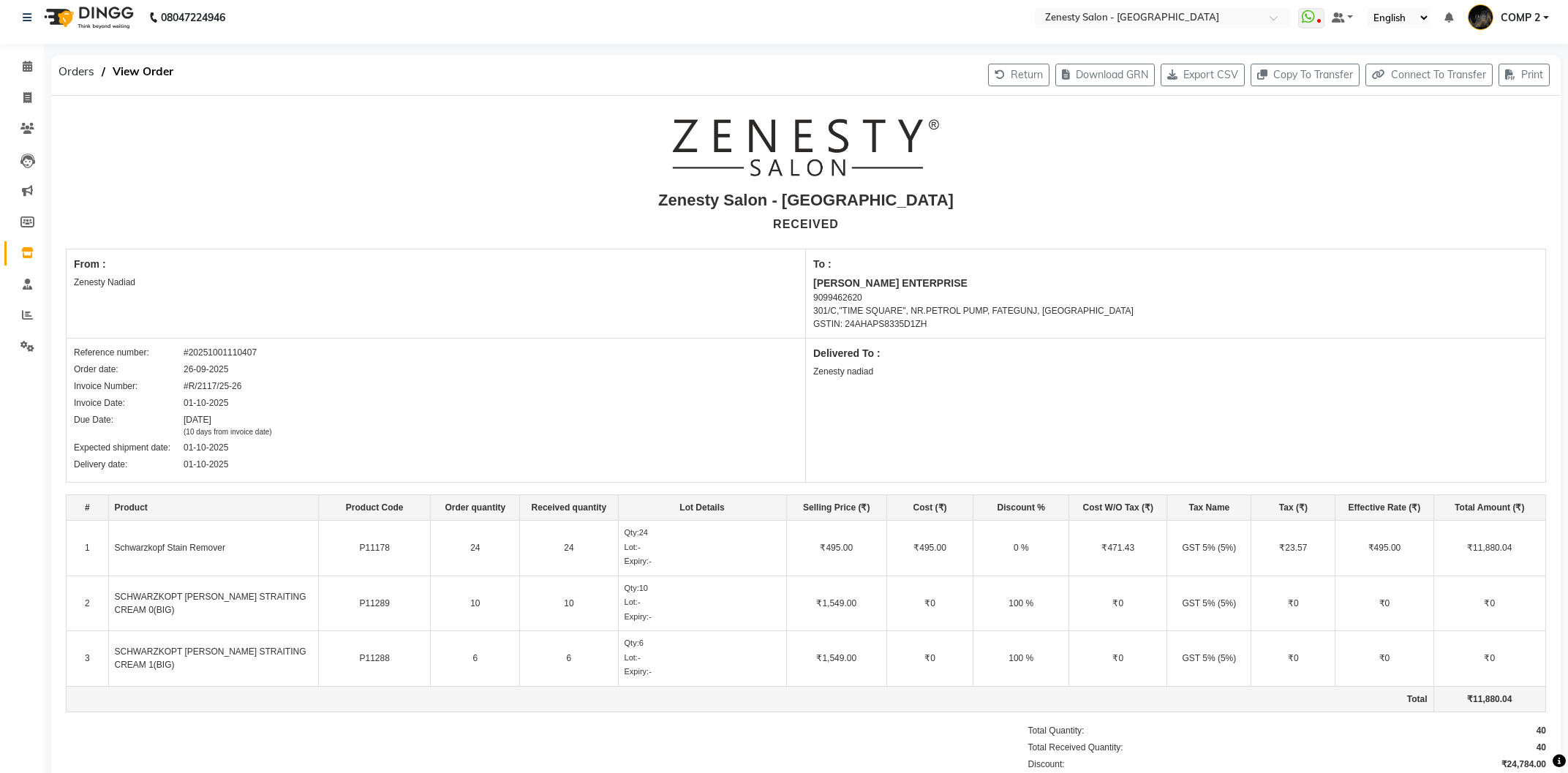
scroll to position [0, 0]
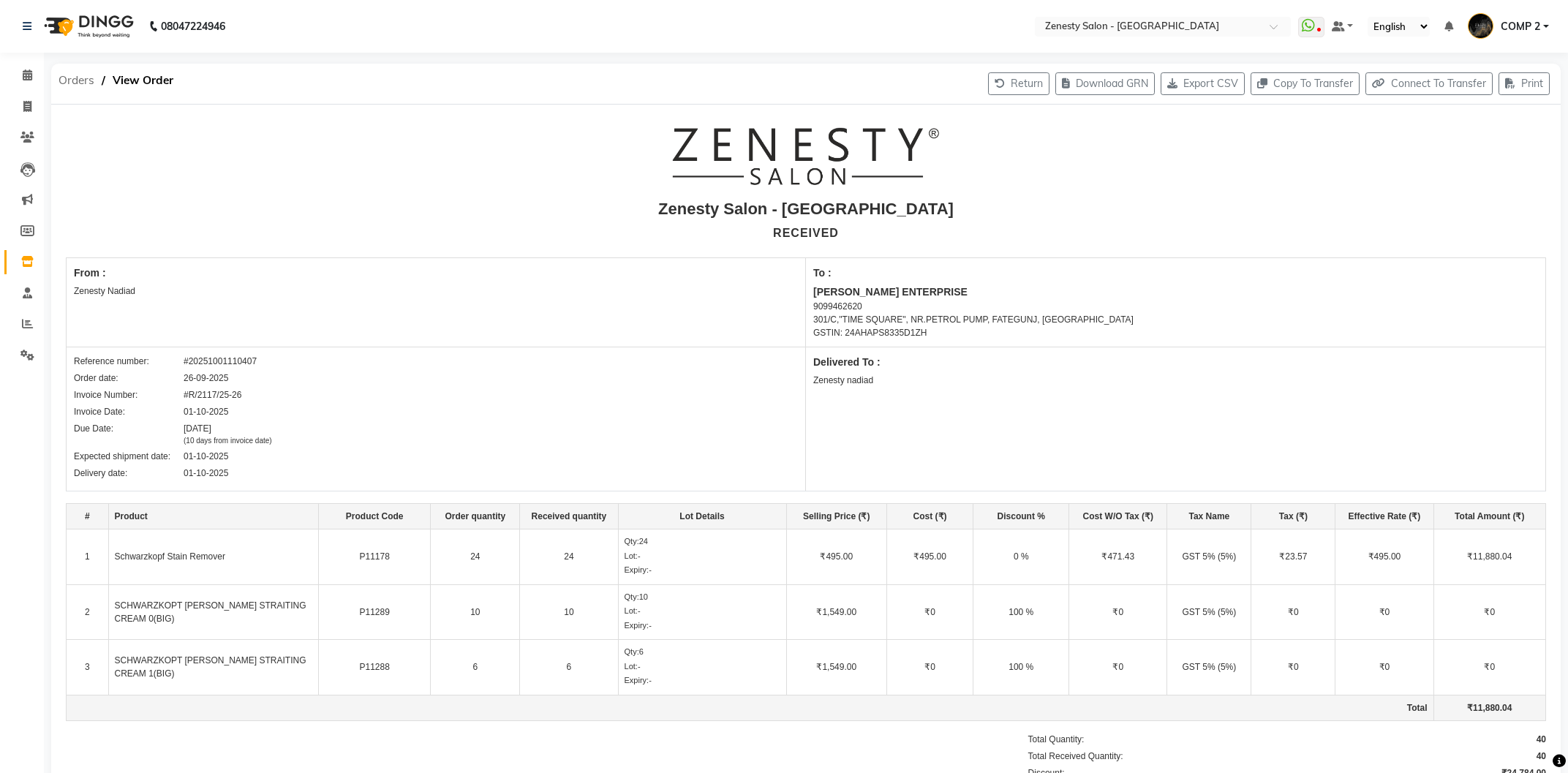
click at [79, 80] on span "Orders" at bounding box center [76, 80] width 50 height 27
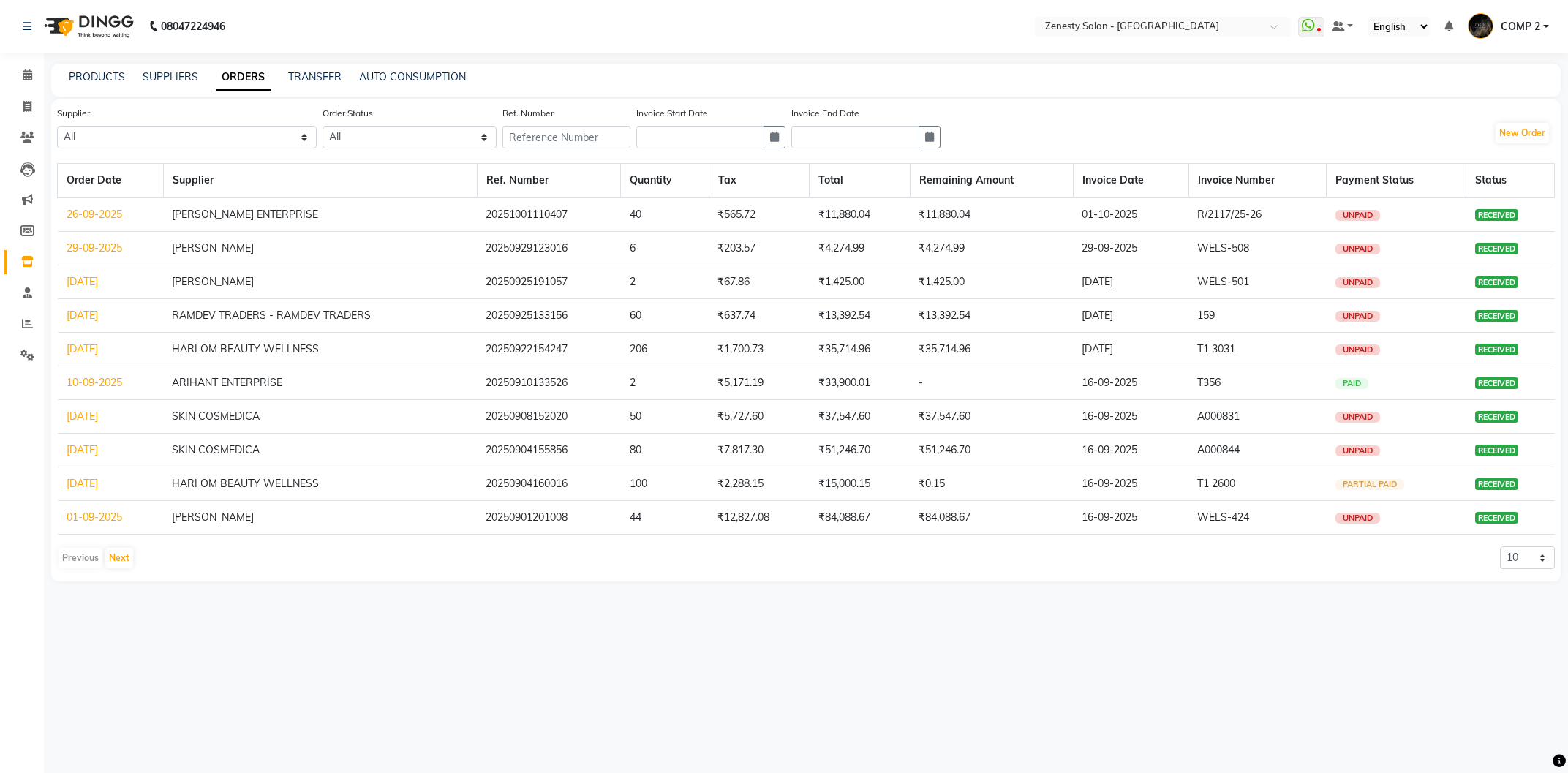
click at [833, 211] on td "₹11,880.04" at bounding box center [860, 214] width 101 height 34
click at [528, 209] on td "20251001110407" at bounding box center [548, 214] width 144 height 34
click at [1388, 611] on div "08047224946 Select Location × Zenesty Salon - Nadiad, Petlad Road WhatsApp Stat…" at bounding box center [784, 386] width 1568 height 773
click at [85, 217] on link "26-09-2025" at bounding box center [94, 213] width 56 height 13
click at [72, 213] on link "26-09-2025" at bounding box center [94, 213] width 56 height 13
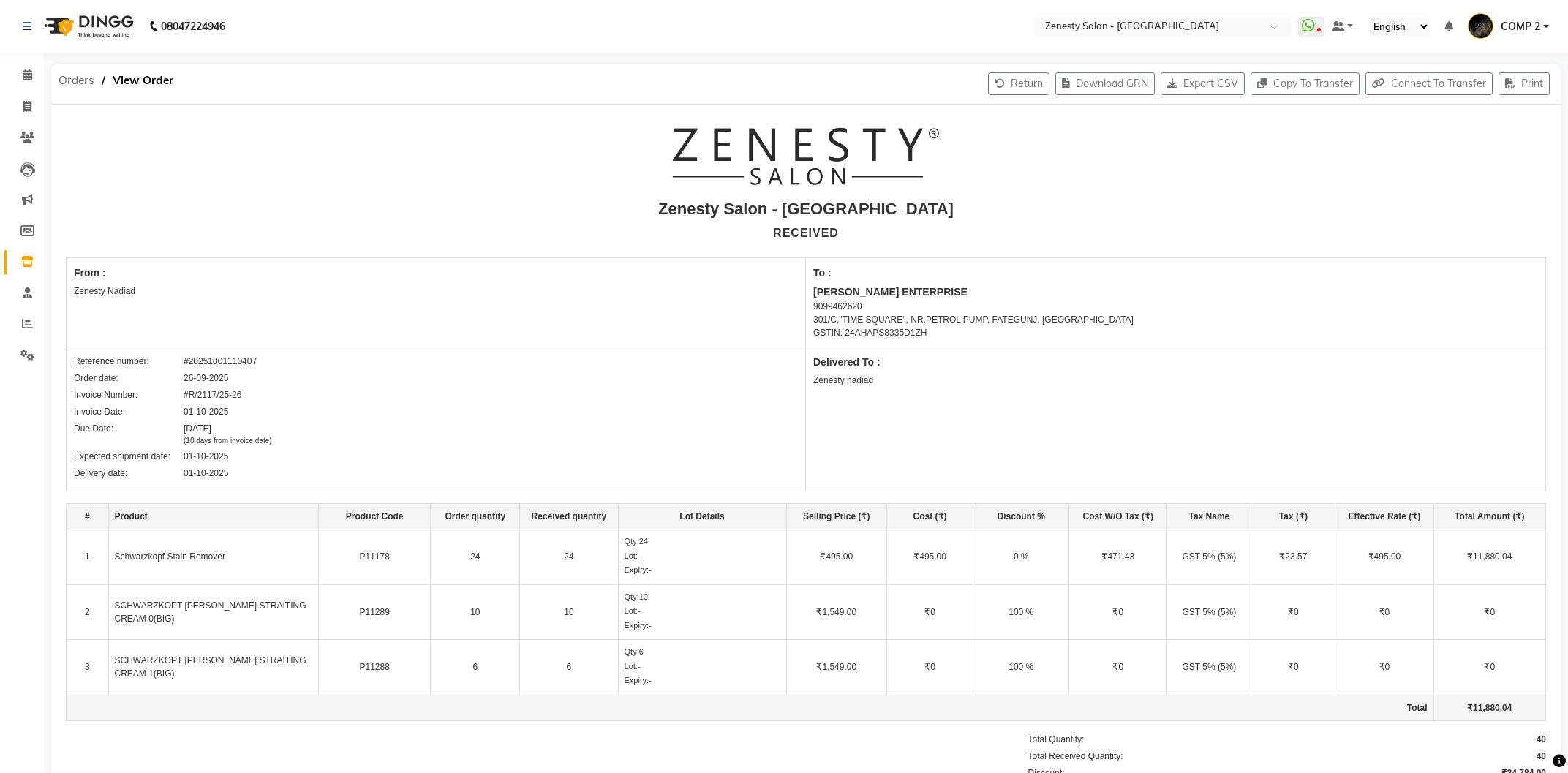
click at [85, 83] on span "Orders" at bounding box center [76, 80] width 50 height 27
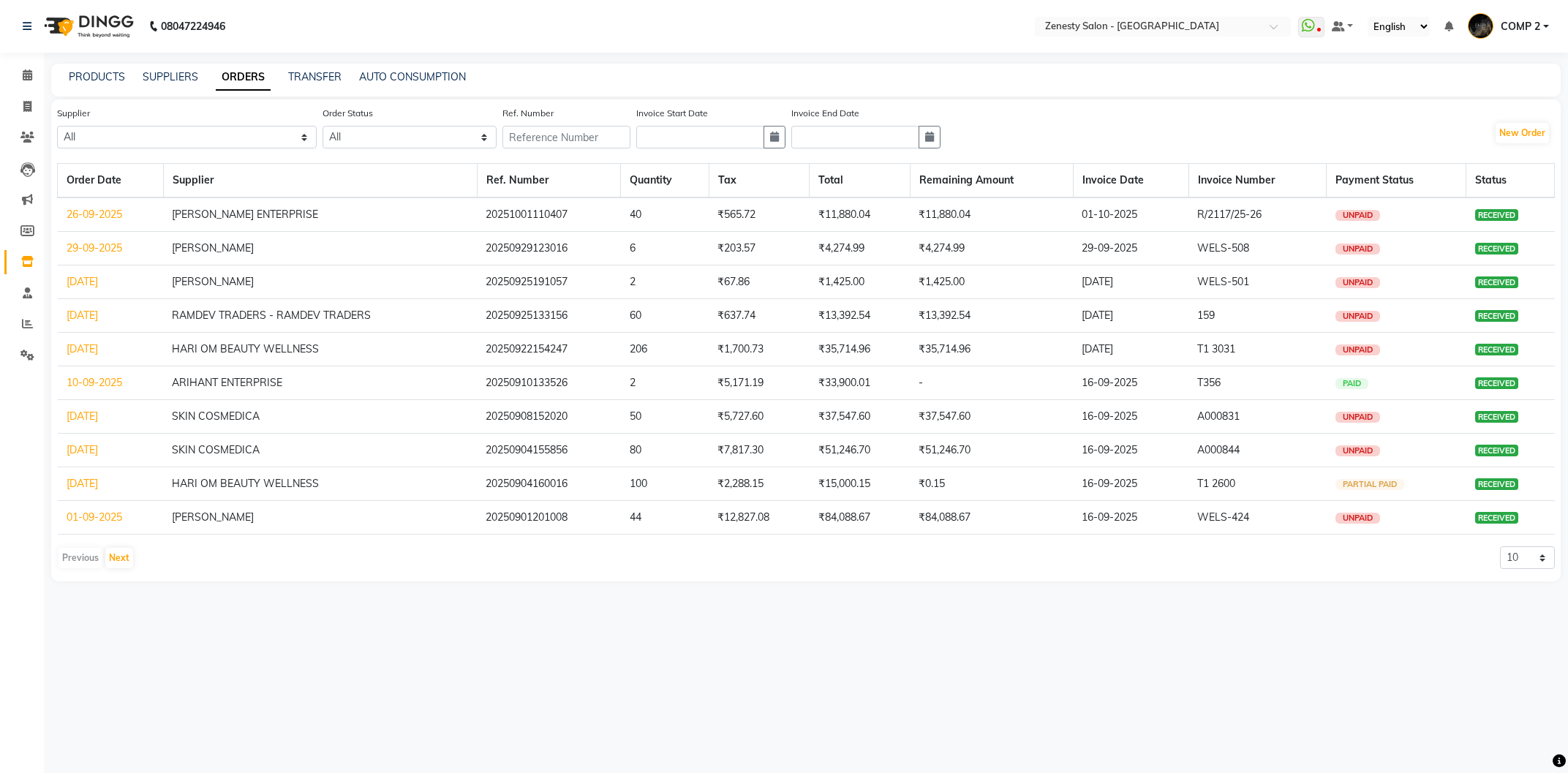
click at [115, 217] on link "26-09-2025" at bounding box center [94, 213] width 56 height 13
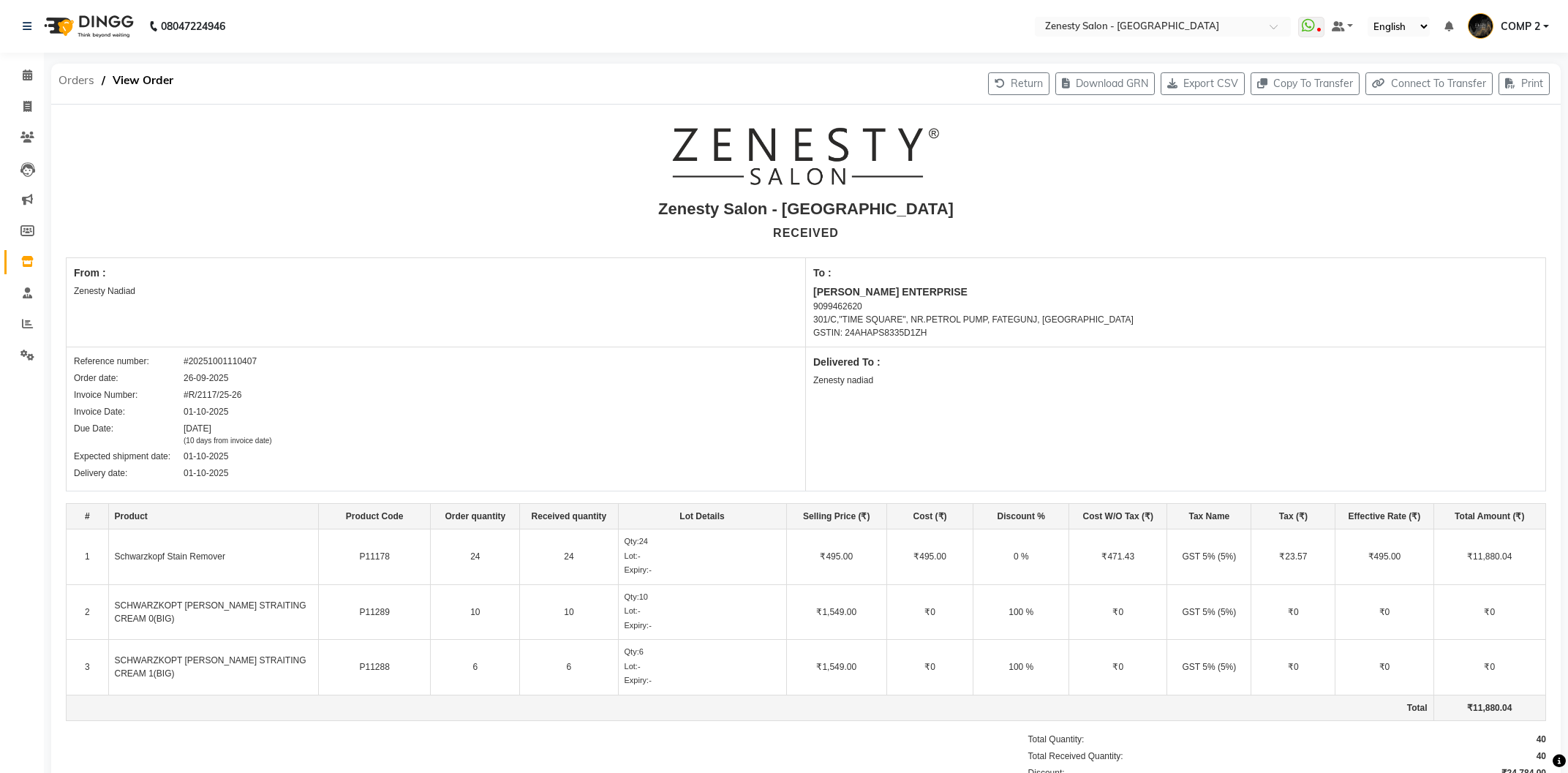
click at [66, 75] on span "Orders" at bounding box center [76, 80] width 50 height 27
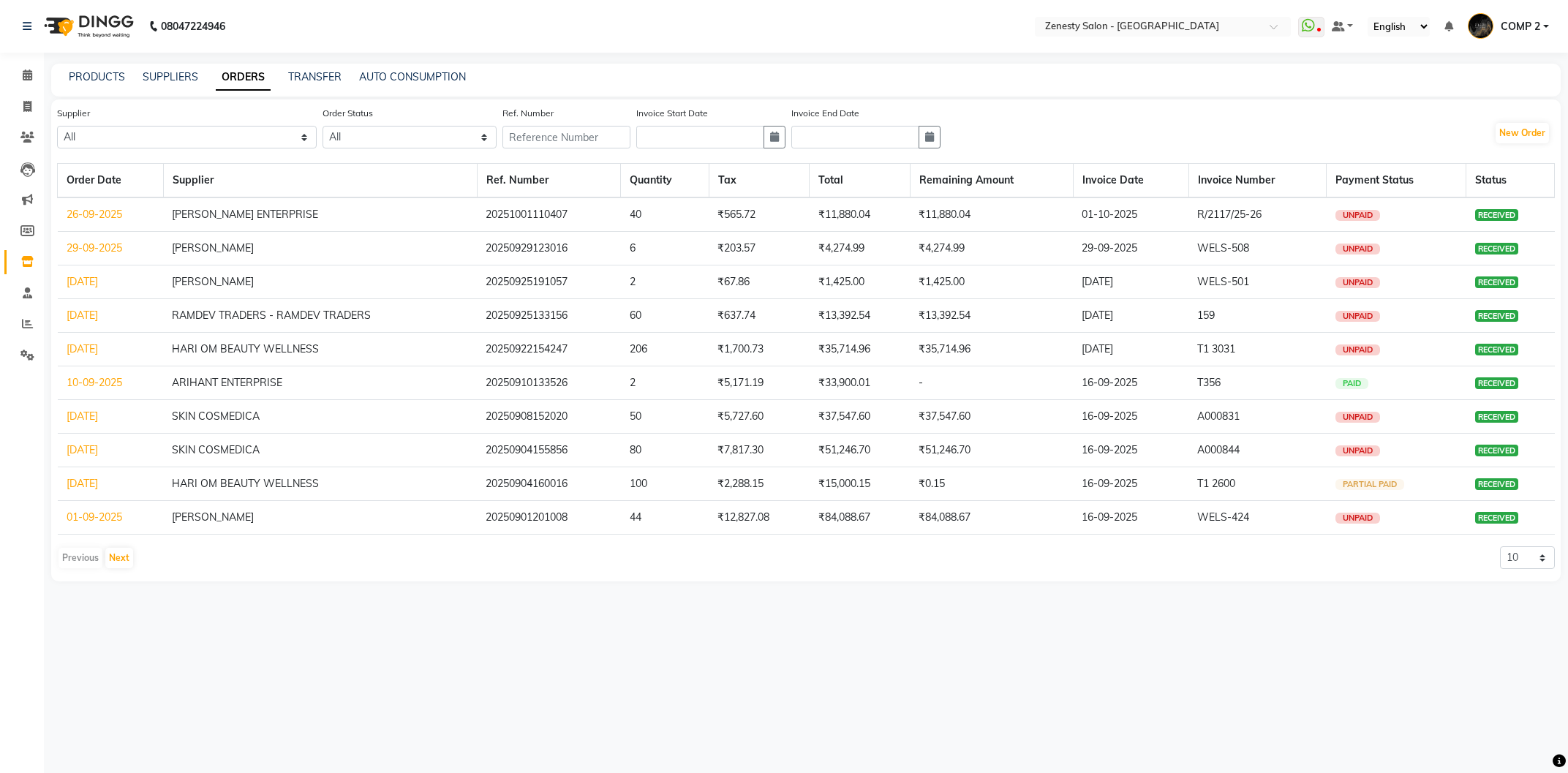
click at [778, 631] on div "08047224946 Select Location × Zenesty Salon - Nadiad, Petlad Road WhatsApp Stat…" at bounding box center [784, 386] width 1568 height 773
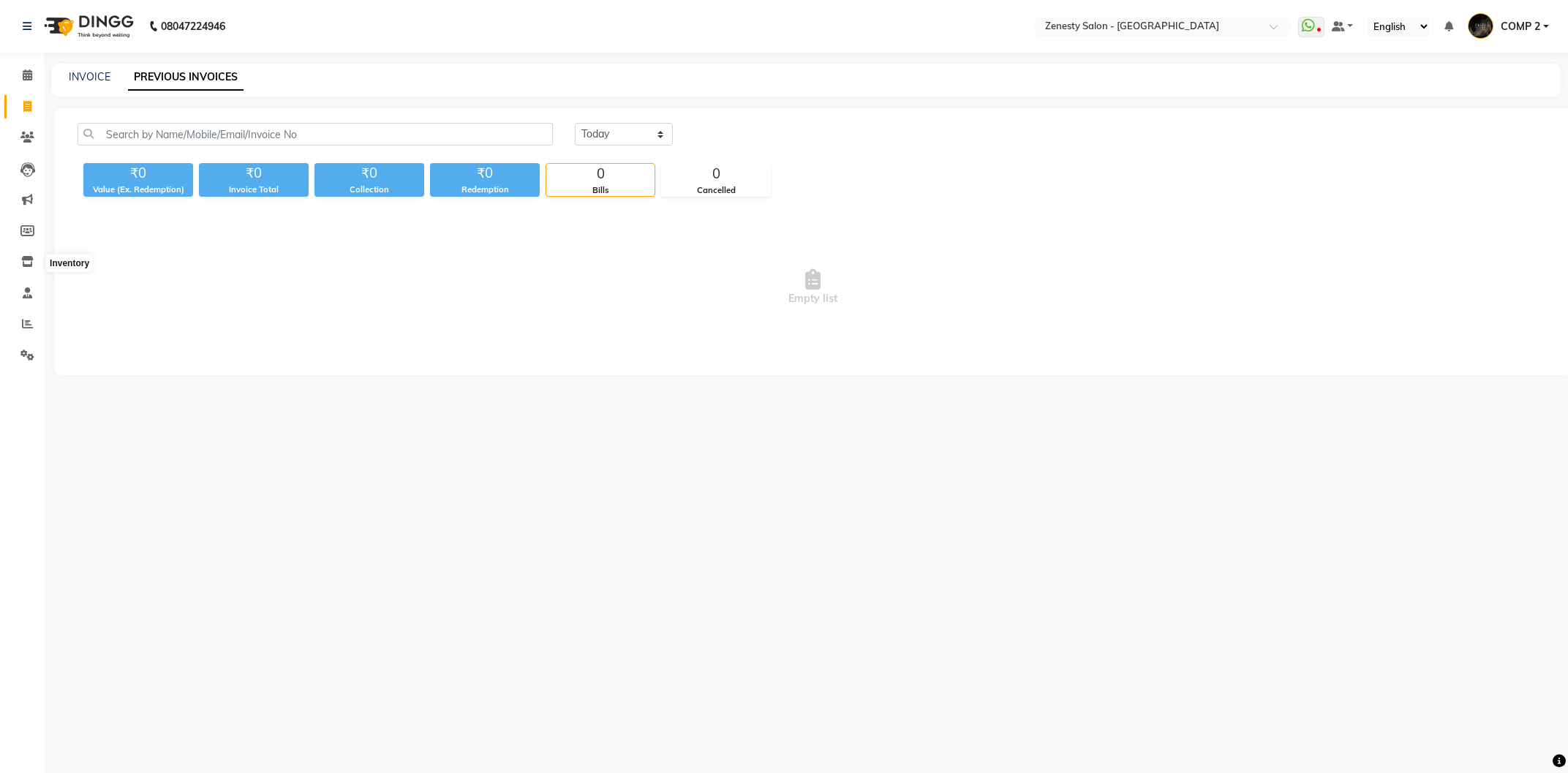
click at [30, 267] on icon at bounding box center [27, 261] width 12 height 11
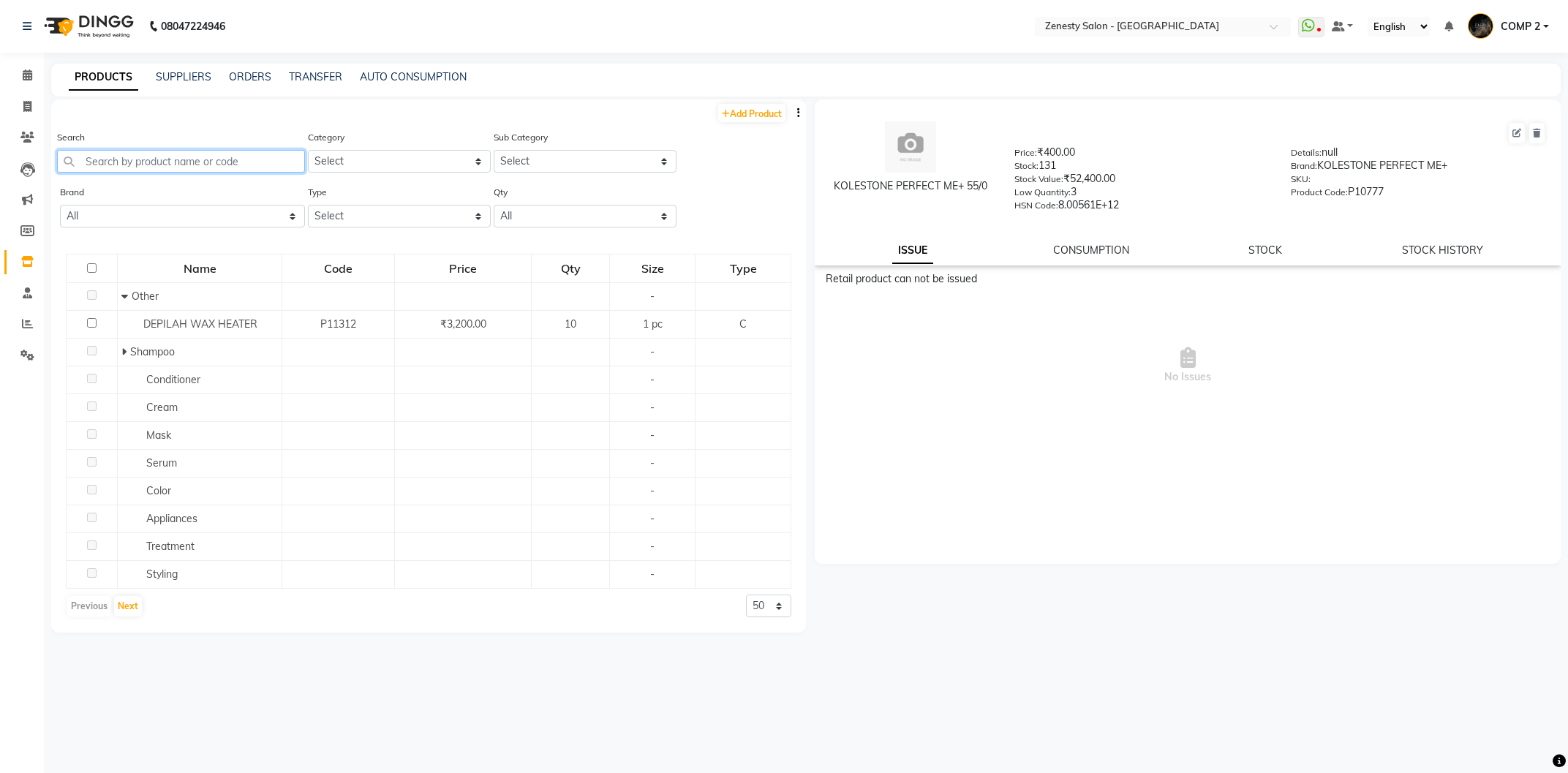
click at [246, 163] on input "text" at bounding box center [181, 162] width 248 height 23
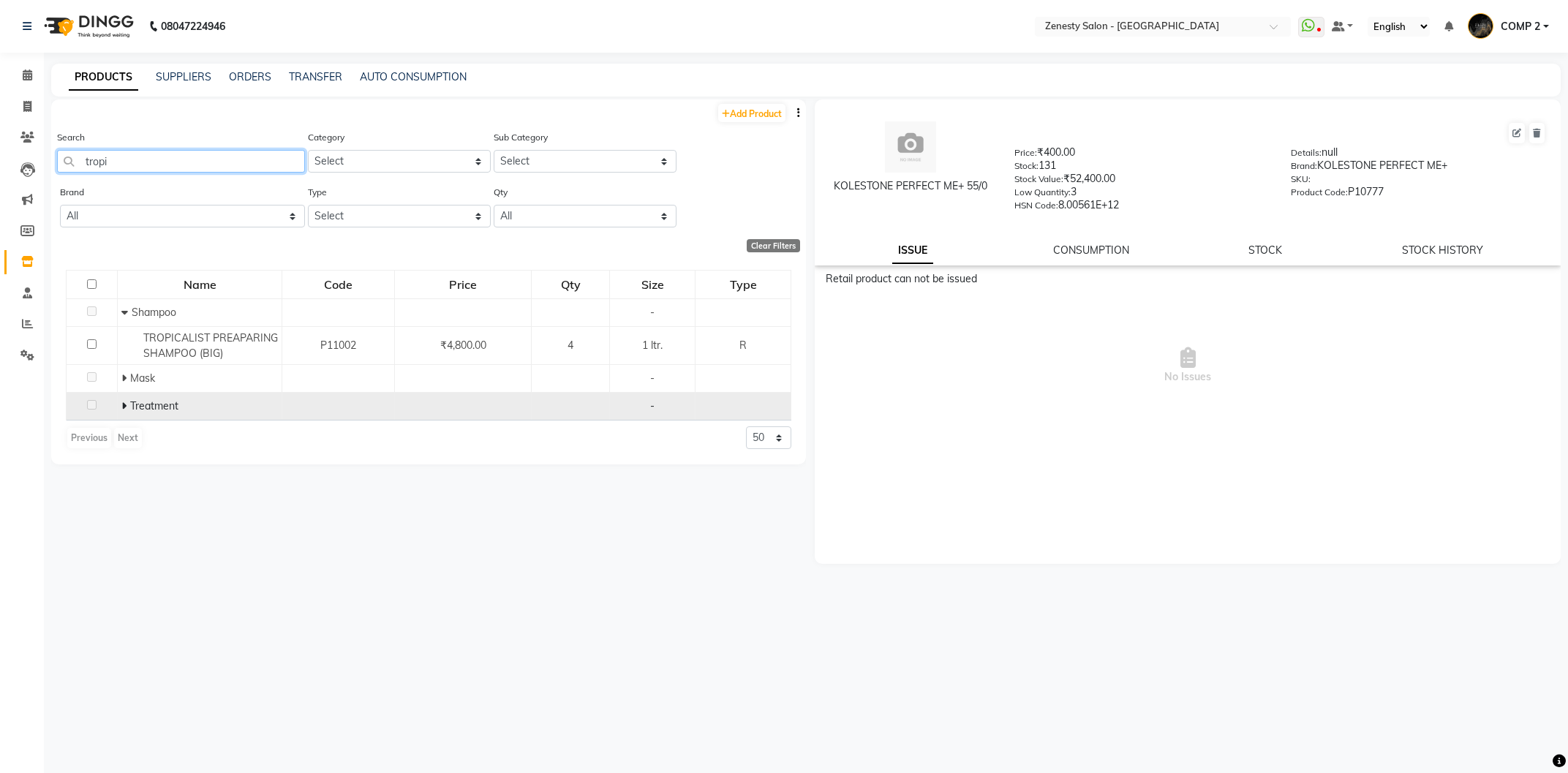
type input "tropi"
click at [123, 410] on td "Treatment" at bounding box center [200, 406] width 165 height 27
click at [123, 408] on icon at bounding box center [123, 406] width 5 height 10
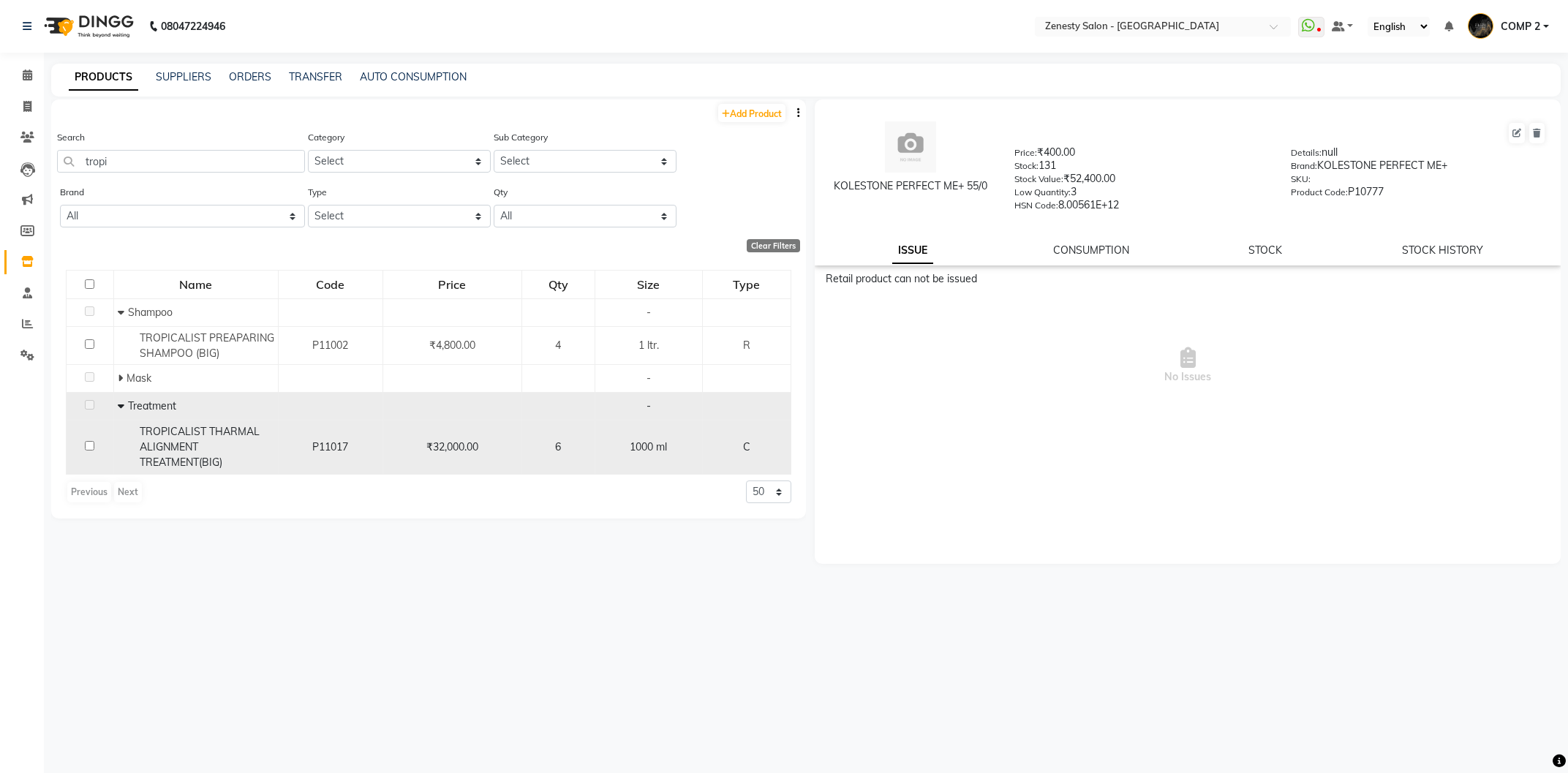
click at [575, 451] on div "6" at bounding box center [559, 447] width 61 height 15
select select
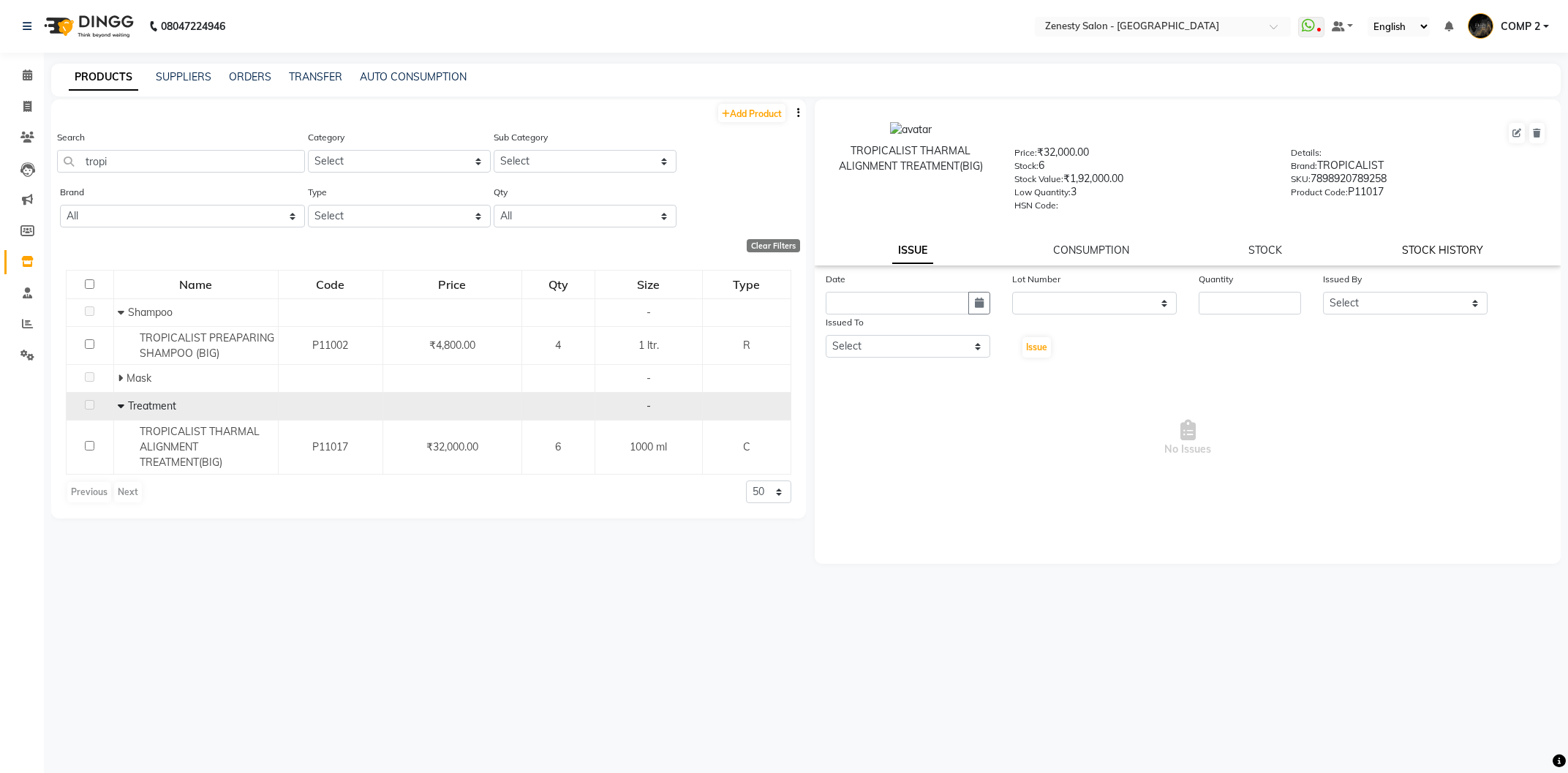
click at [1446, 252] on link "STOCK HISTORY" at bounding box center [1442, 249] width 81 height 13
select select "all"
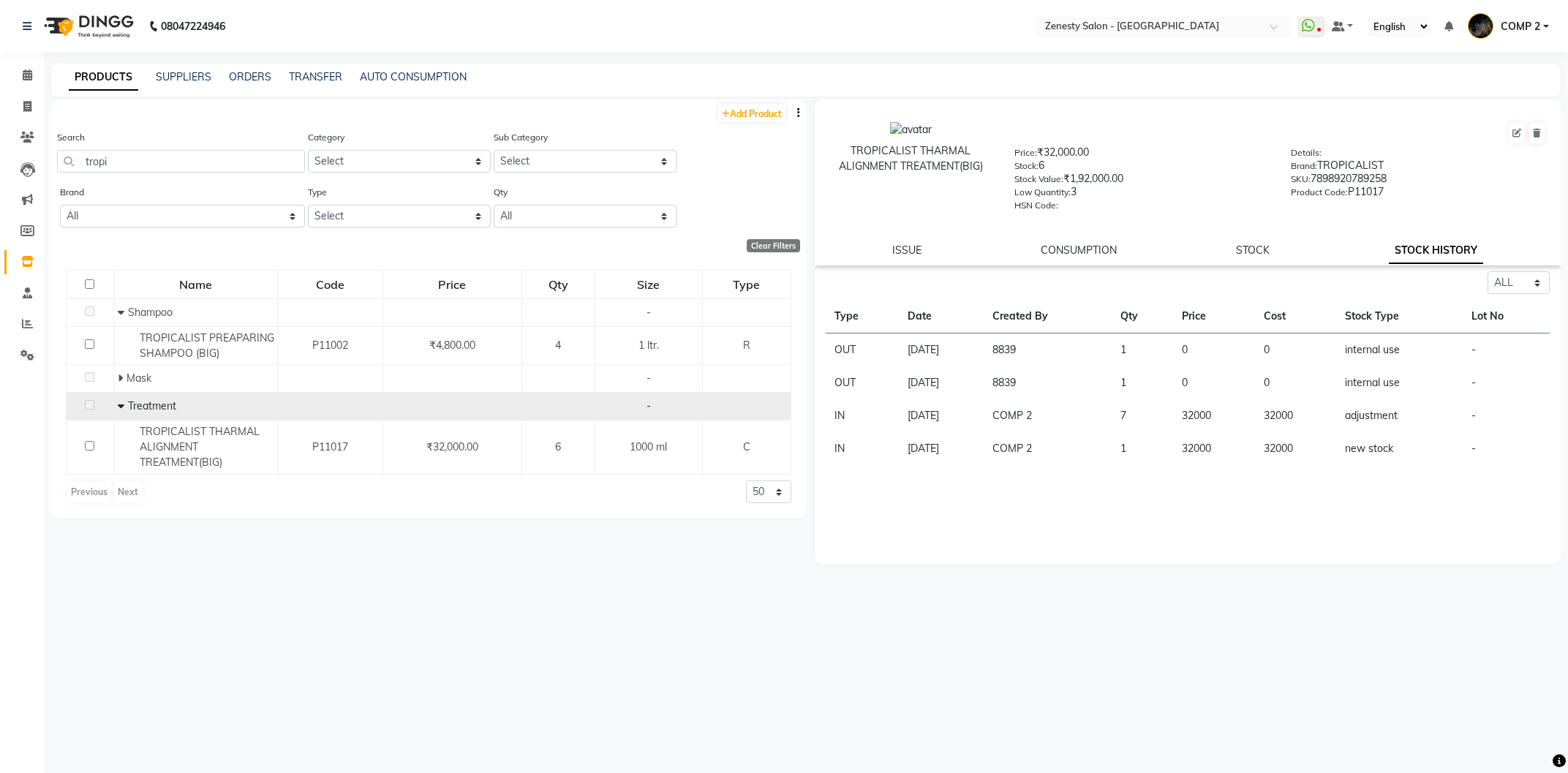
scroll to position [9, 0]
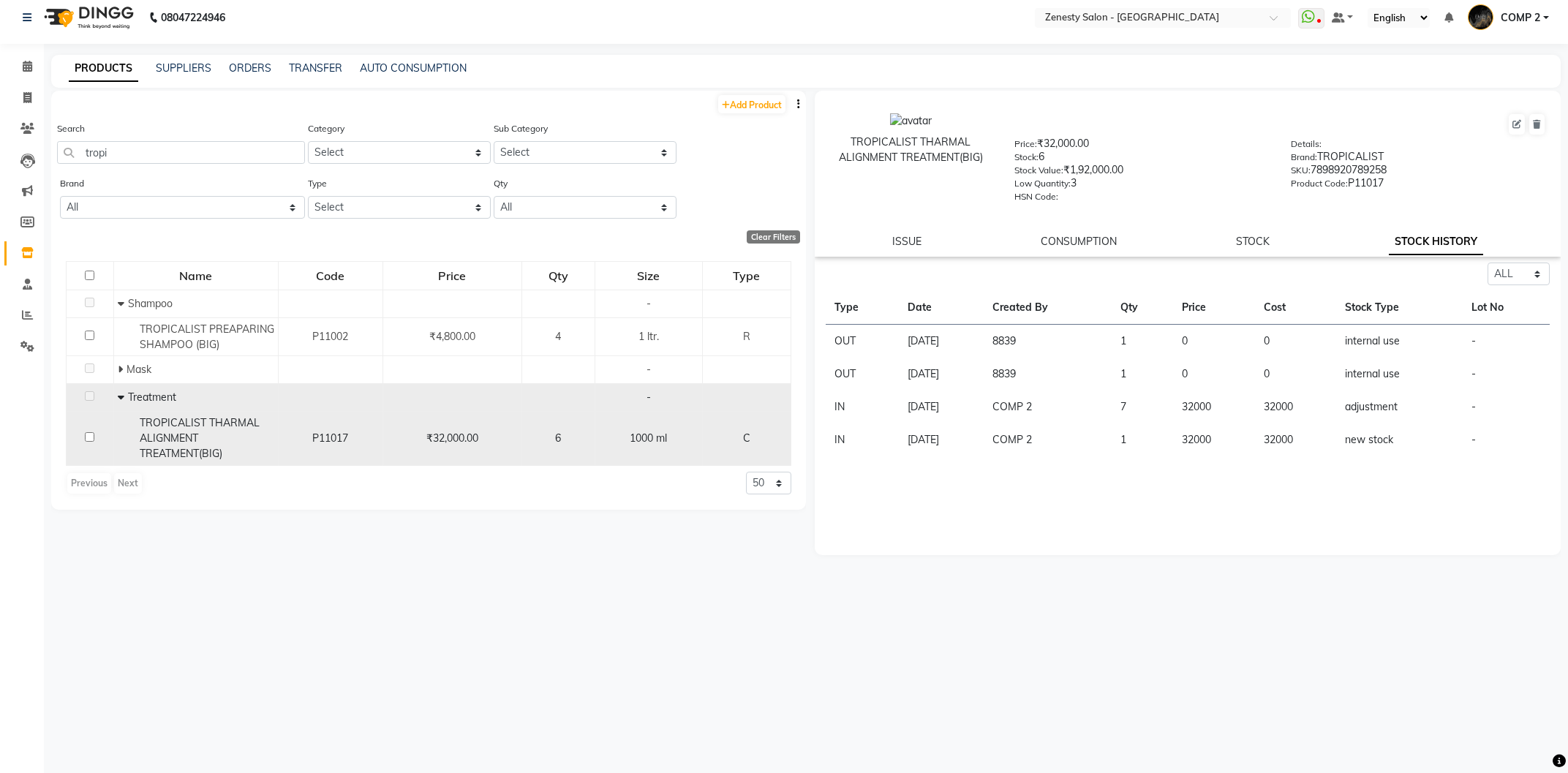
click at [90, 440] on input "checkbox" at bounding box center [89, 437] width 9 height 9
checkbox input "true"
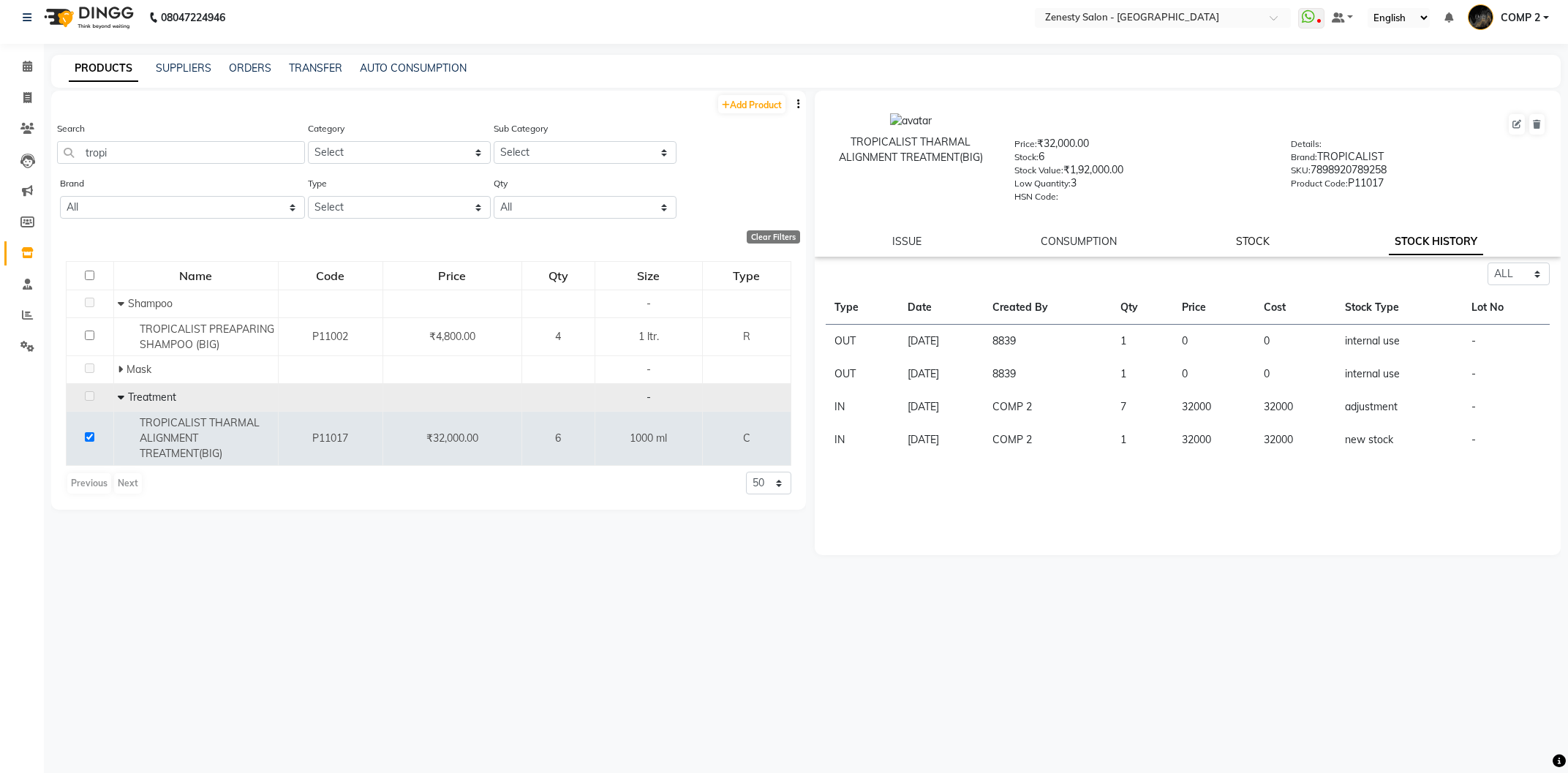
click at [1239, 244] on link "STOCK" at bounding box center [1252, 241] width 34 height 13
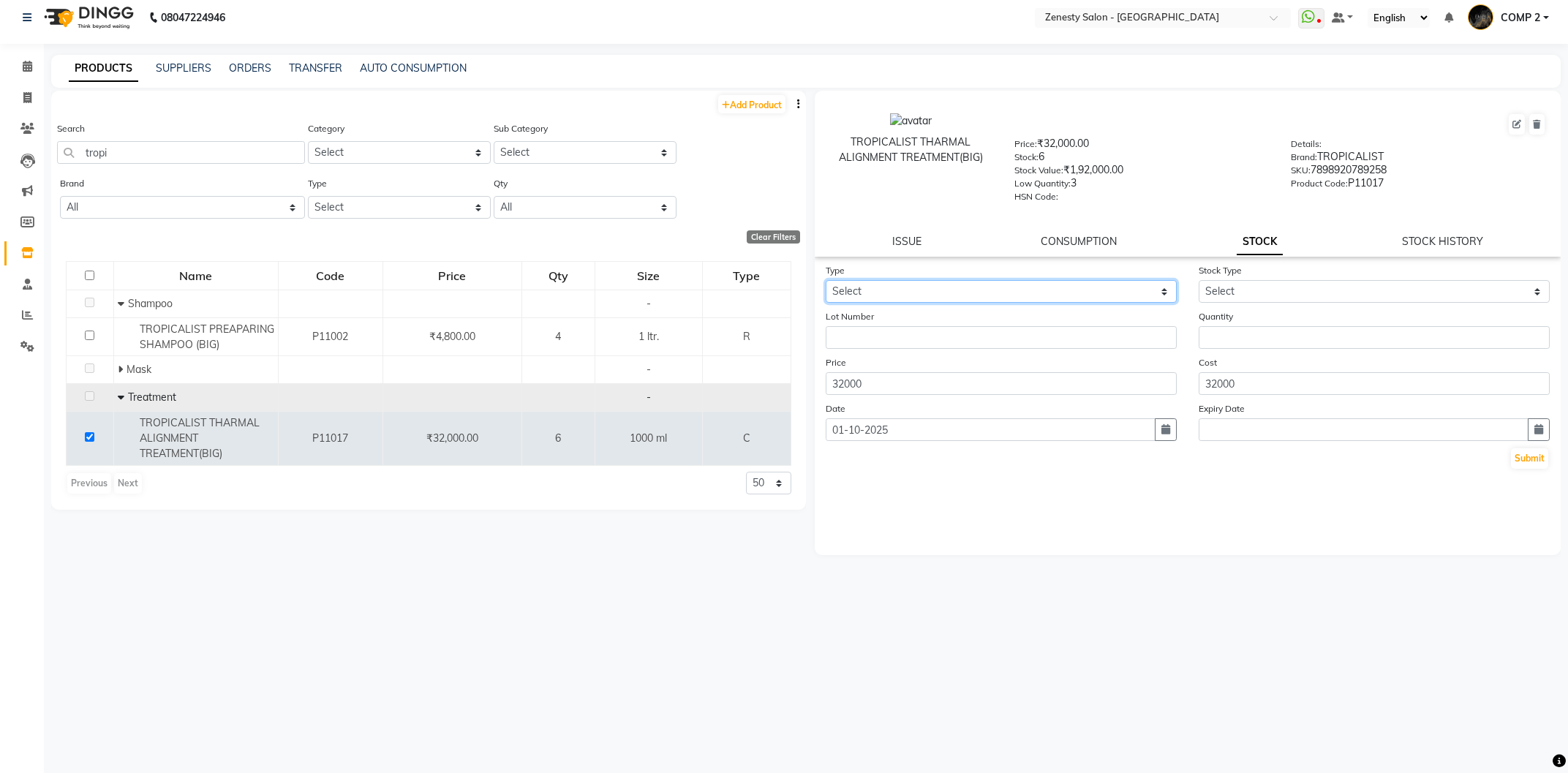
click at [826, 280] on select "Select In Out" at bounding box center [1001, 291] width 351 height 23
select select "out"
click option "Out" at bounding box center [0, 0] width 0 height 0
select select
click at [1198, 280] on select "Select Internal Use Damaged Expired Adjustment Return Other" at bounding box center [1374, 291] width 351 height 23
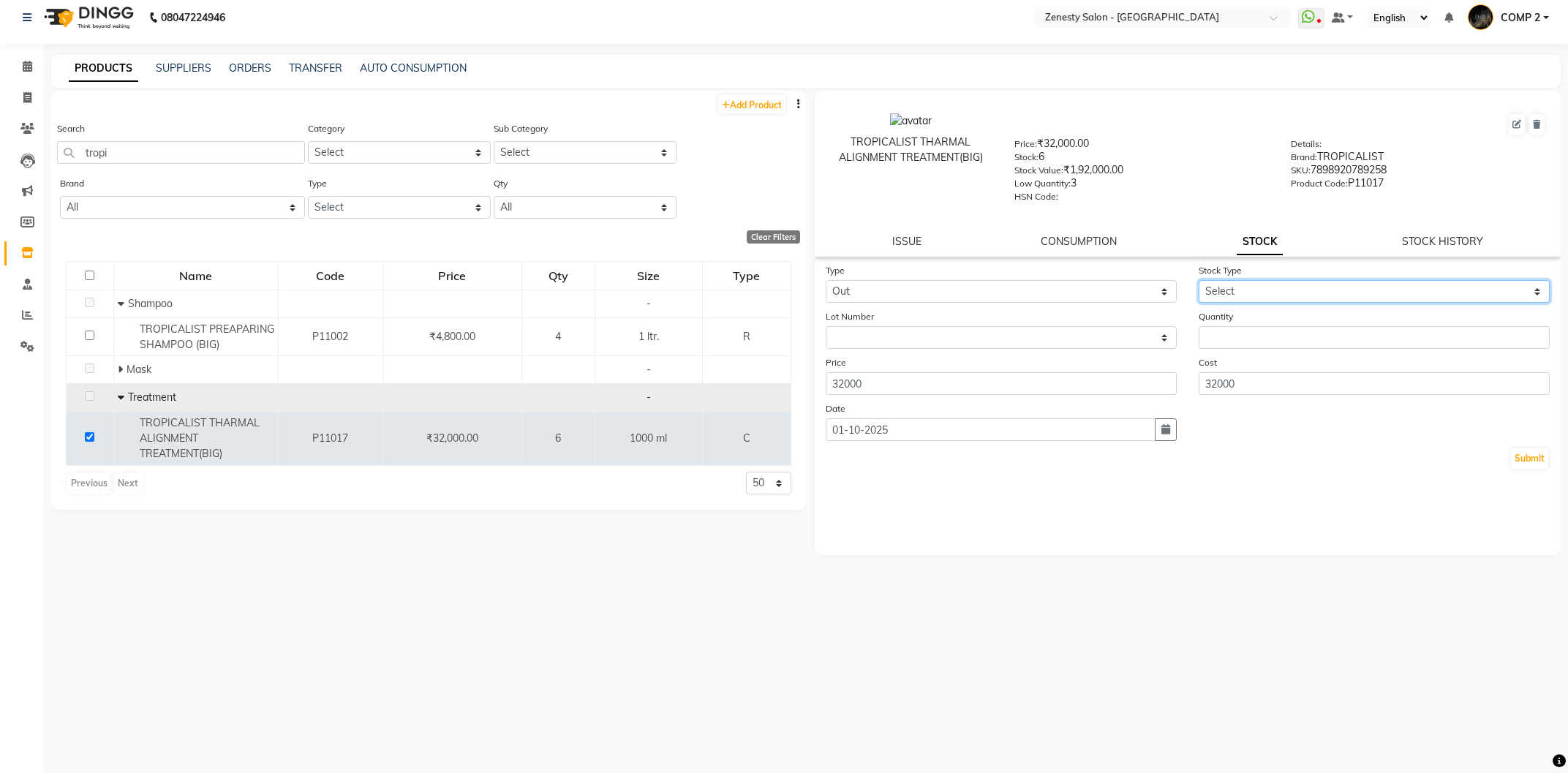
select select "internal use"
click option "Internal Use" at bounding box center [0, 0] width 0 height 0
click at [1215, 342] on input "number" at bounding box center [1374, 338] width 351 height 23
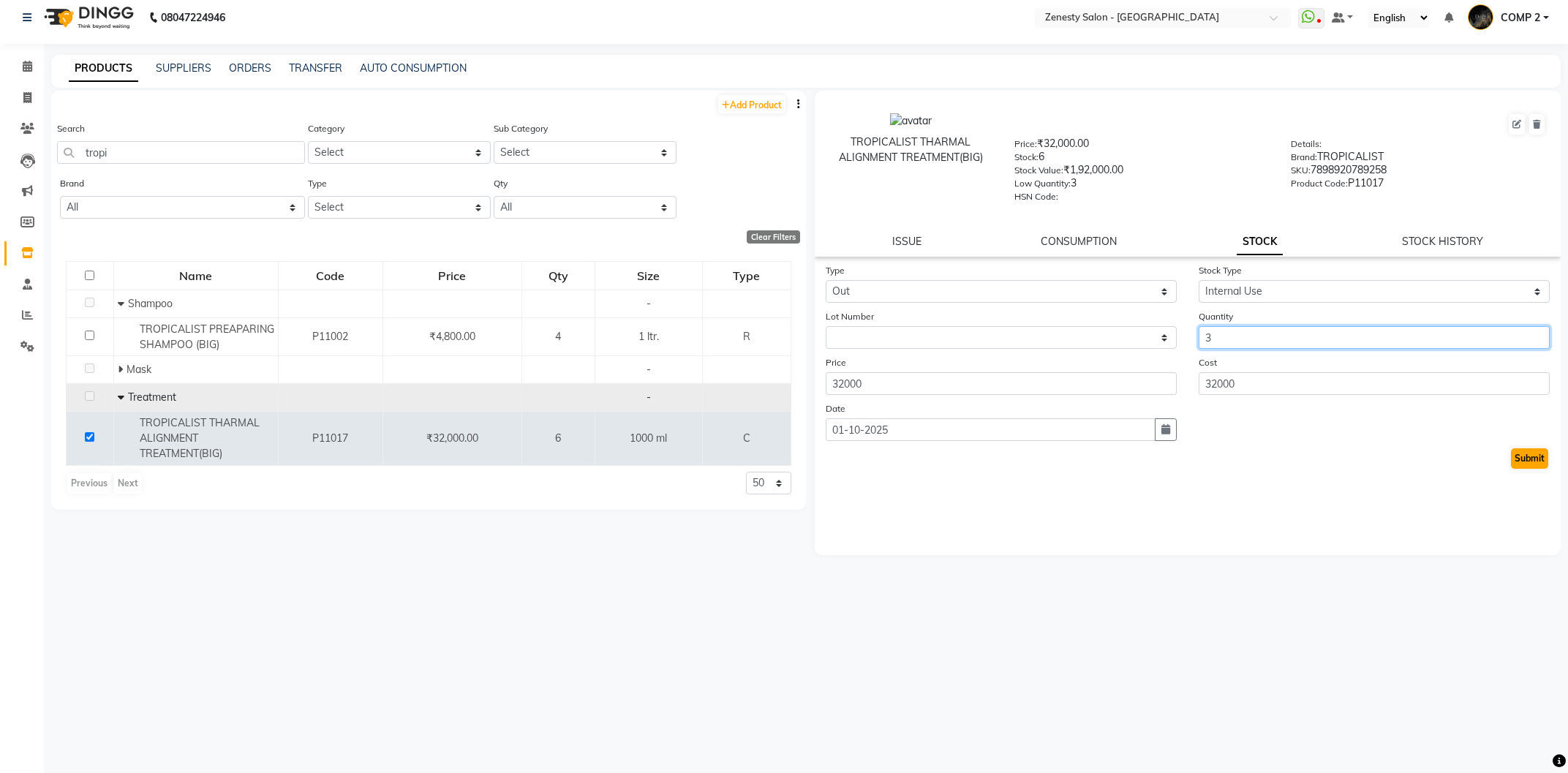
type input "3"
click at [1525, 456] on button "Submit" at bounding box center [1529, 458] width 37 height 21
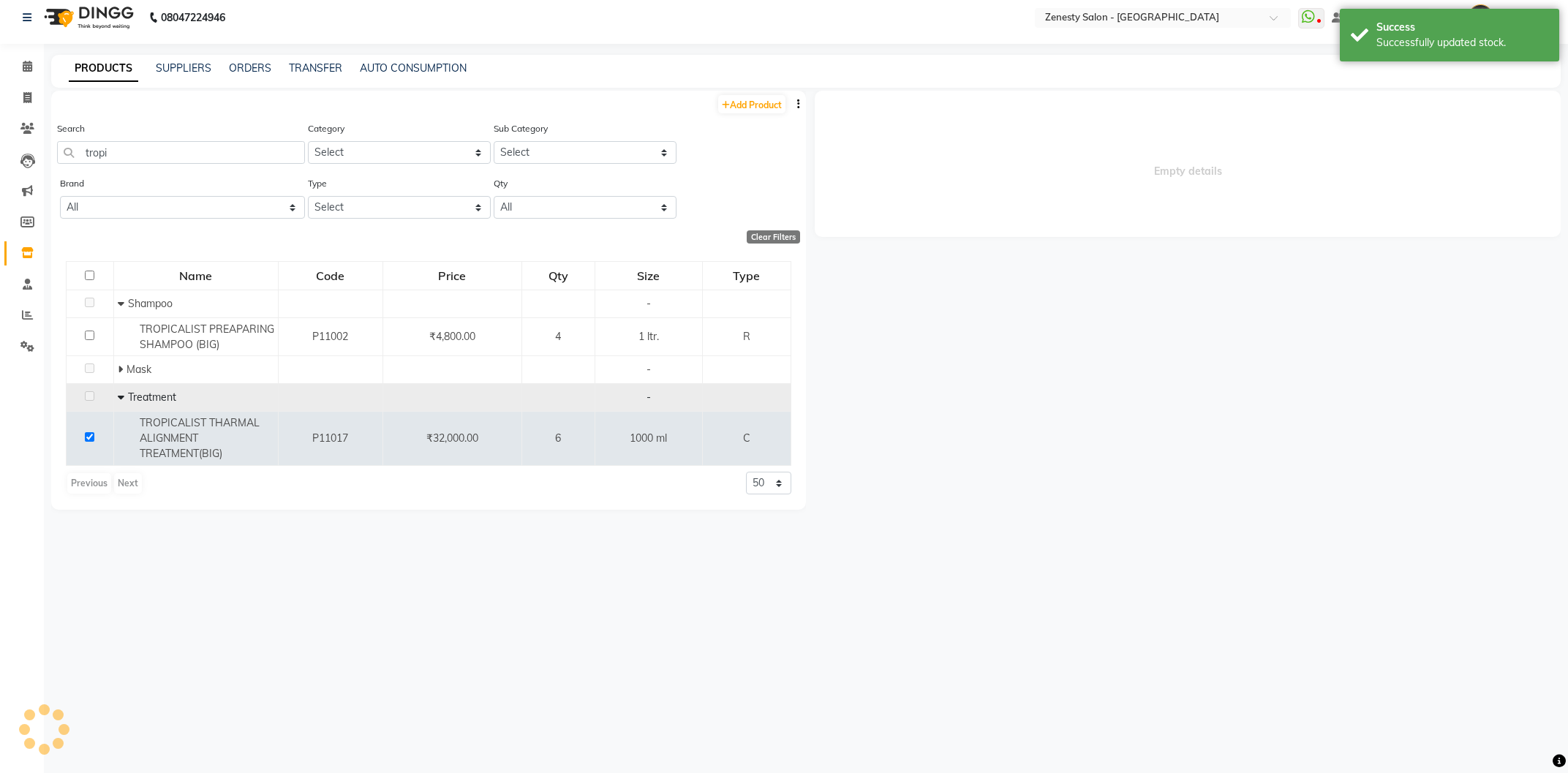
select select
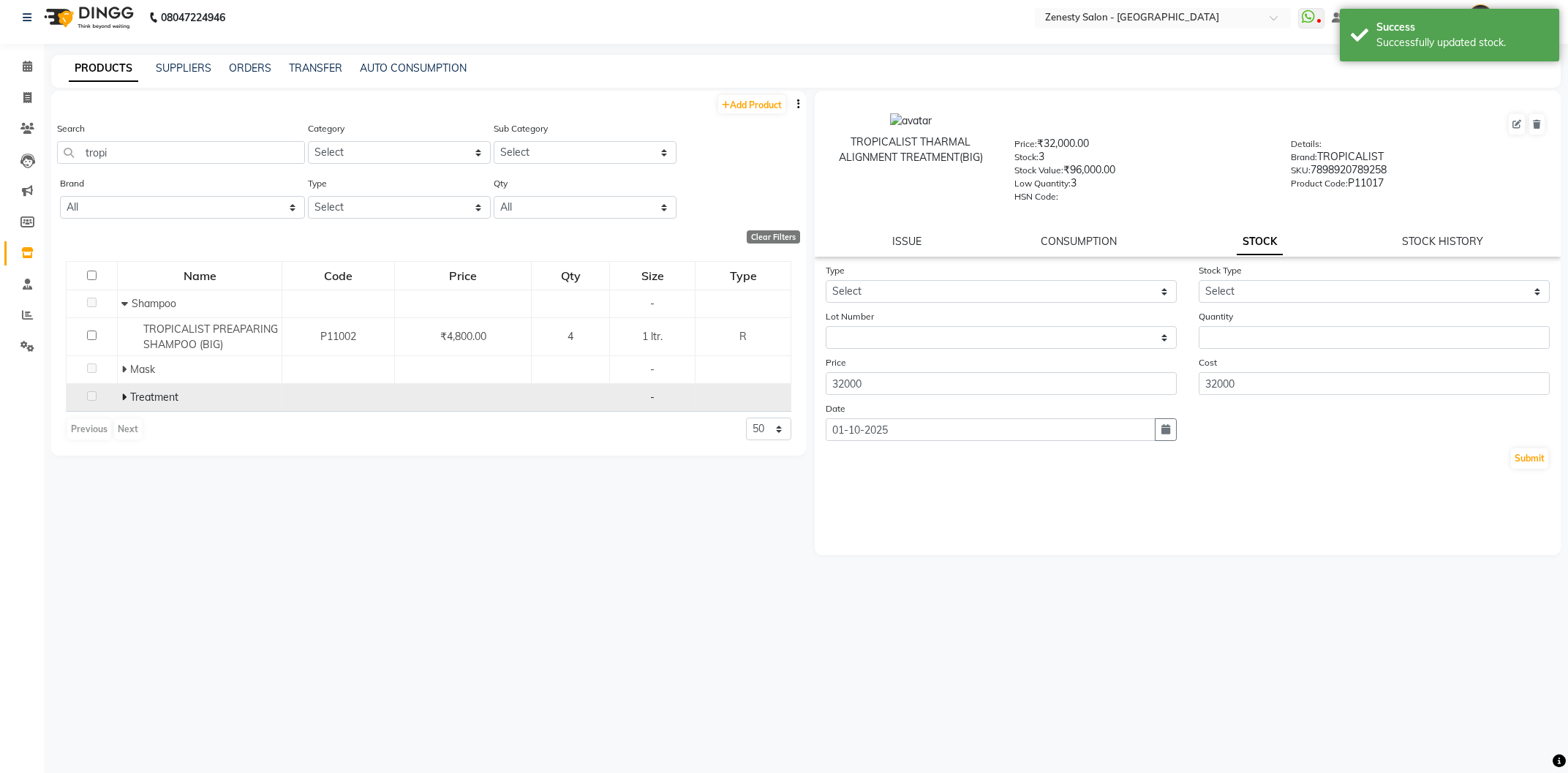
click at [124, 399] on icon at bounding box center [123, 396] width 5 height 10
click at [210, 155] on input "tropi" at bounding box center [181, 152] width 248 height 23
type input "t"
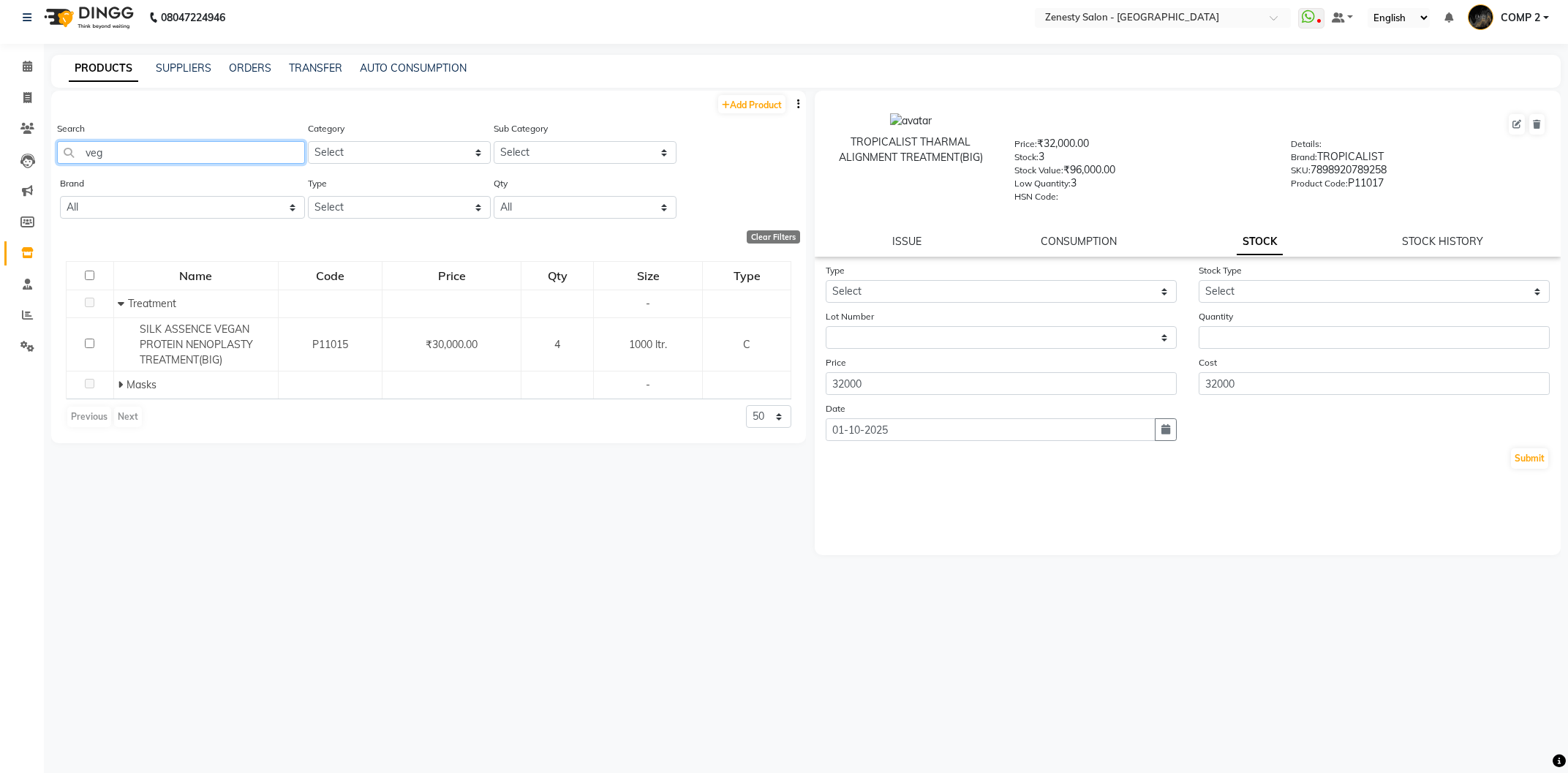
type input "veg"
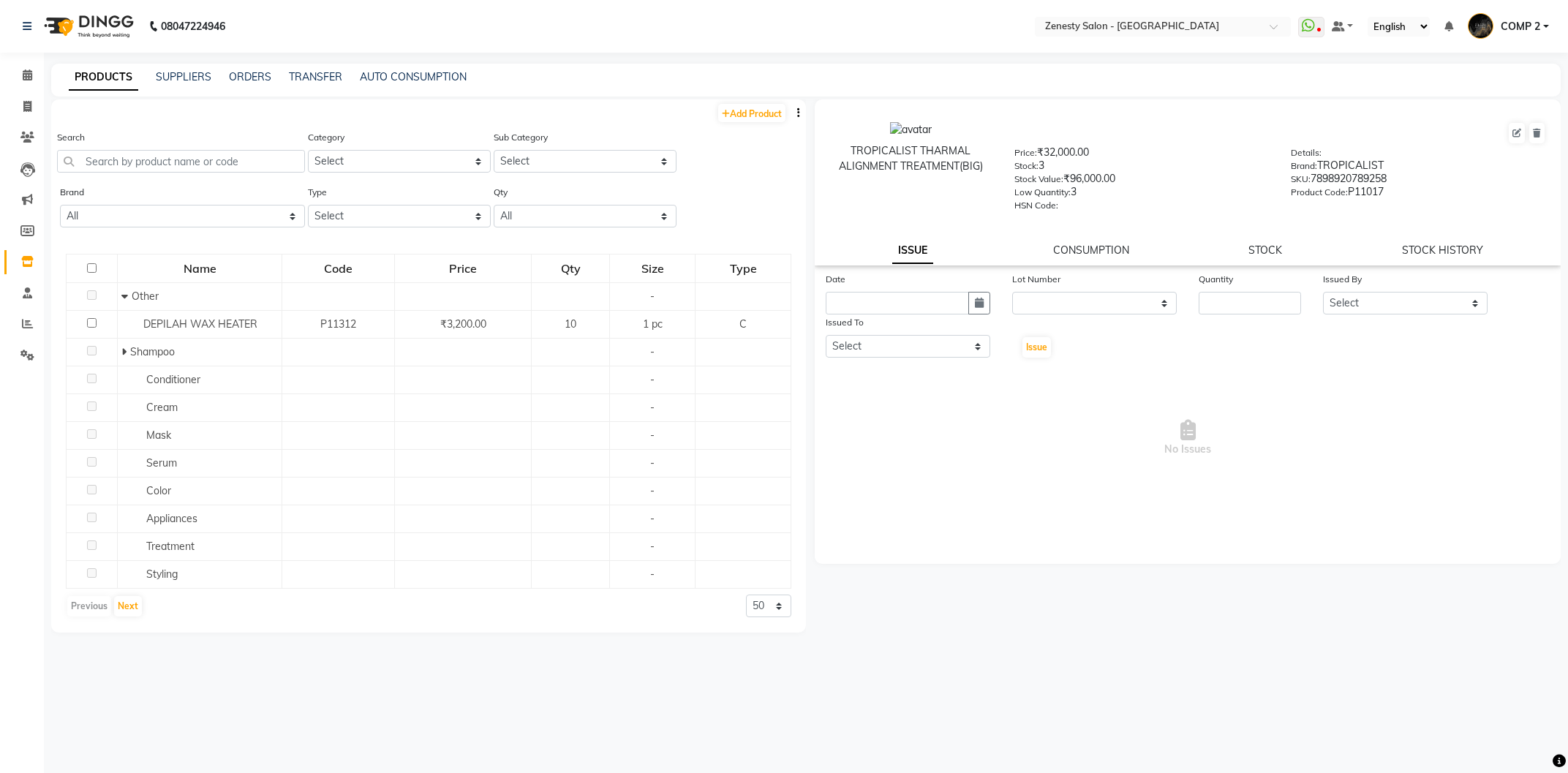
select select
click at [207, 163] on input "text" at bounding box center [181, 162] width 248 height 23
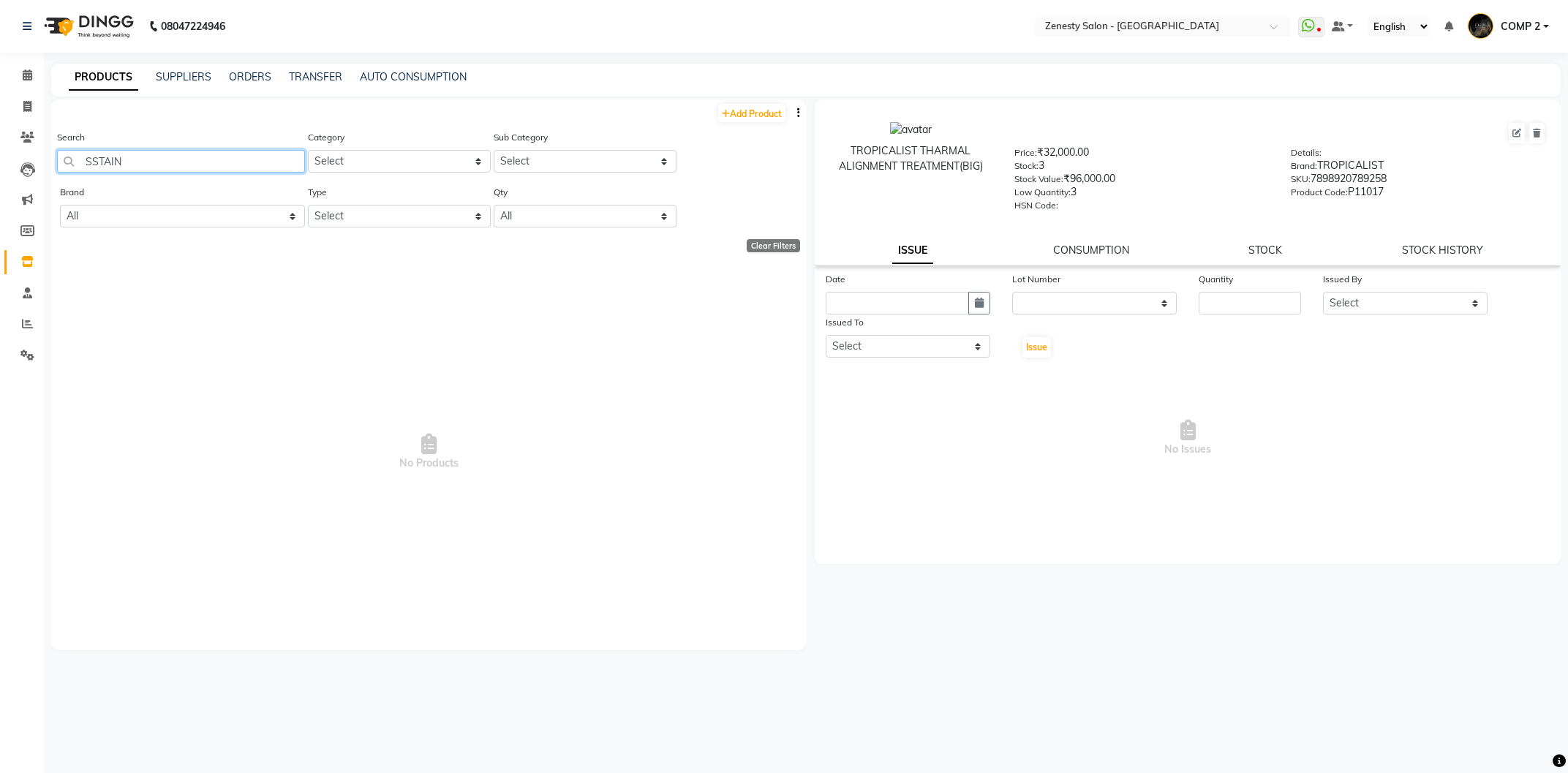
click at [93, 162] on input "SSTAIN" at bounding box center [181, 162] width 248 height 23
click at [135, 168] on input "STAIN" at bounding box center [181, 162] width 248 height 23
click at [129, 168] on input "STAIN" at bounding box center [181, 162] width 248 height 23
type input "S"
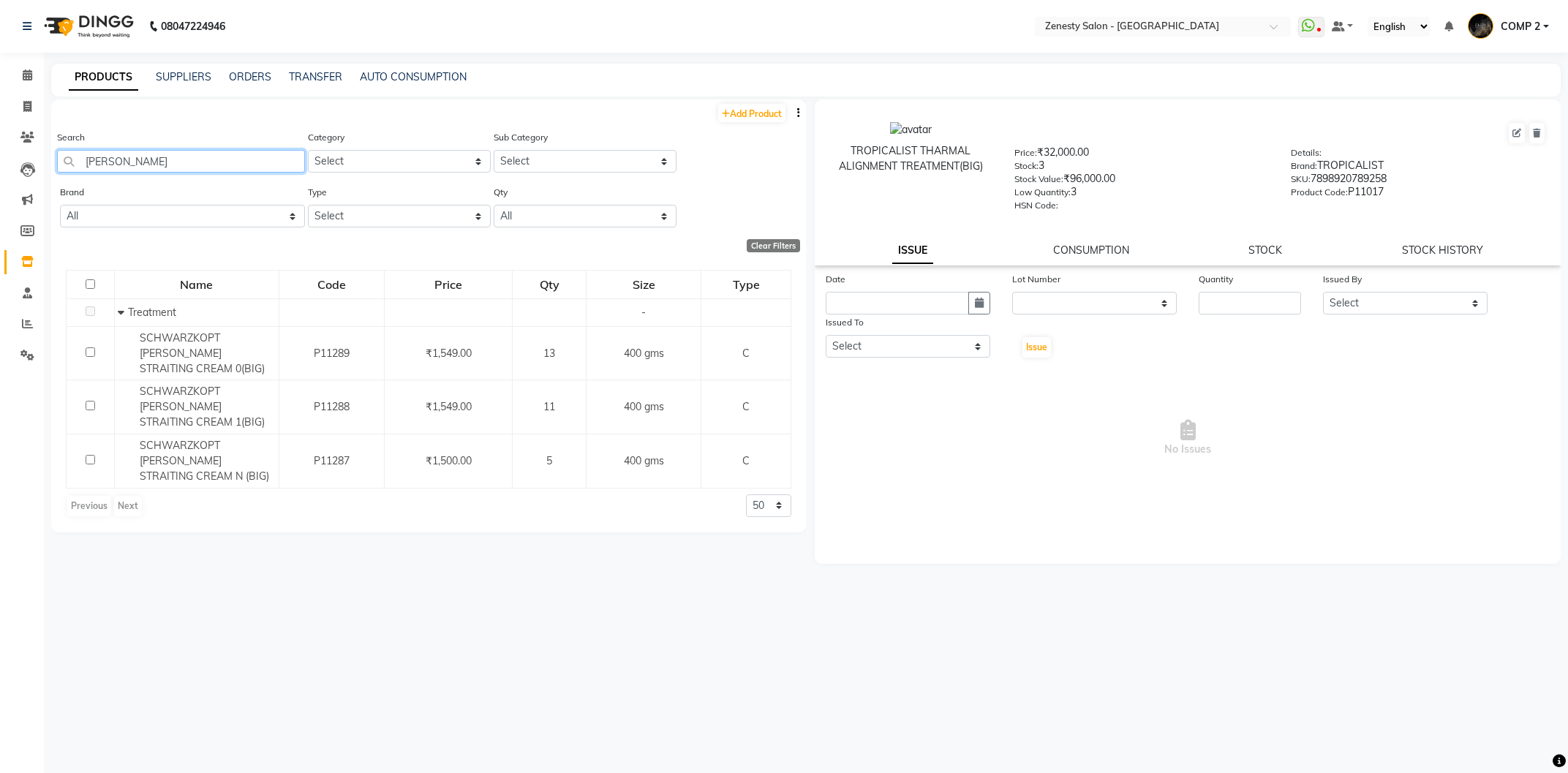
type input "[PERSON_NAME]"
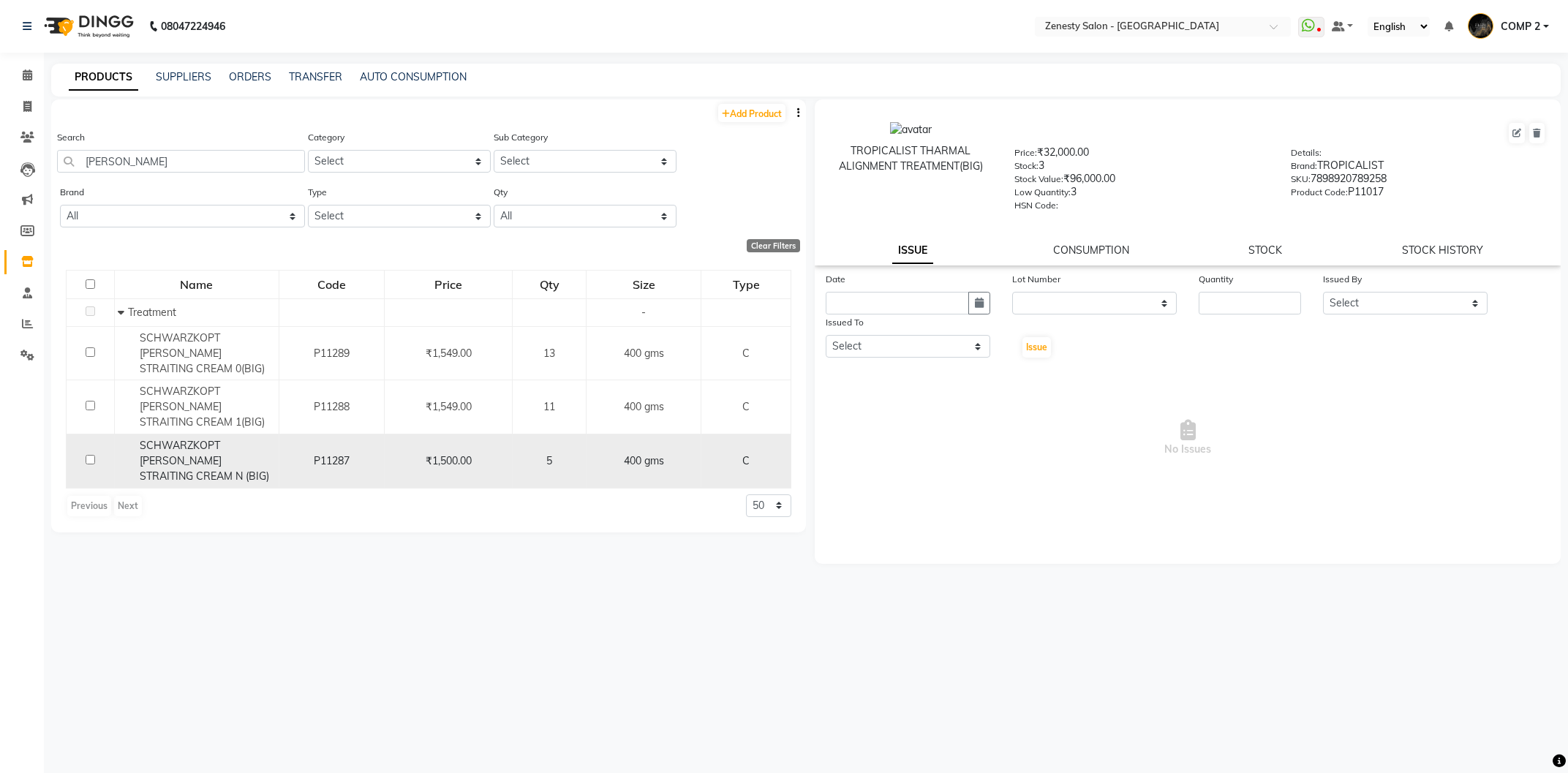
click at [224, 439] on span "SCHWARZKOPT [PERSON_NAME] STRAITING CREAM N (BIG)" at bounding box center [204, 461] width 130 height 44
select select
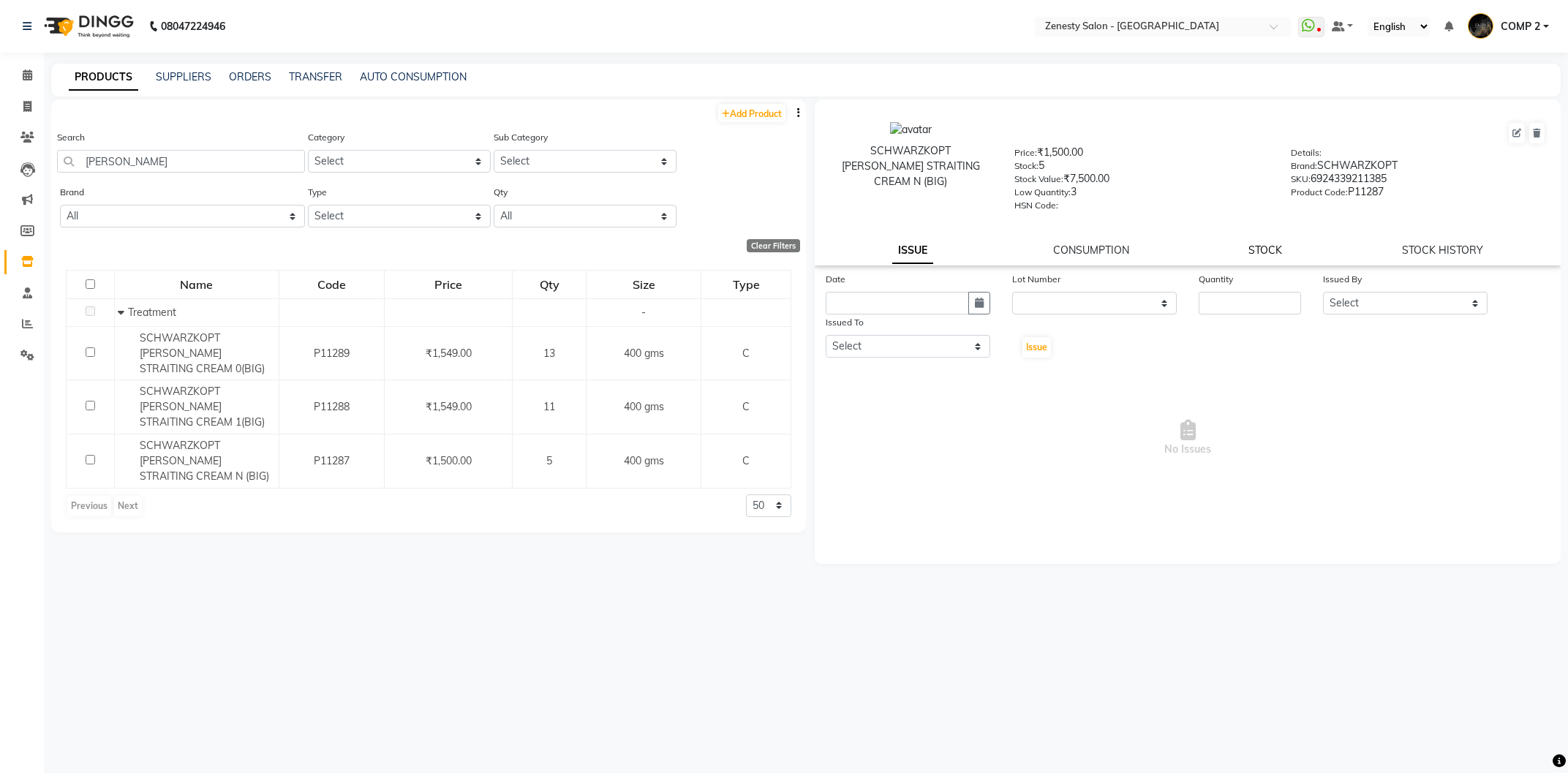
click at [1268, 250] on link "STOCK" at bounding box center [1265, 249] width 34 height 13
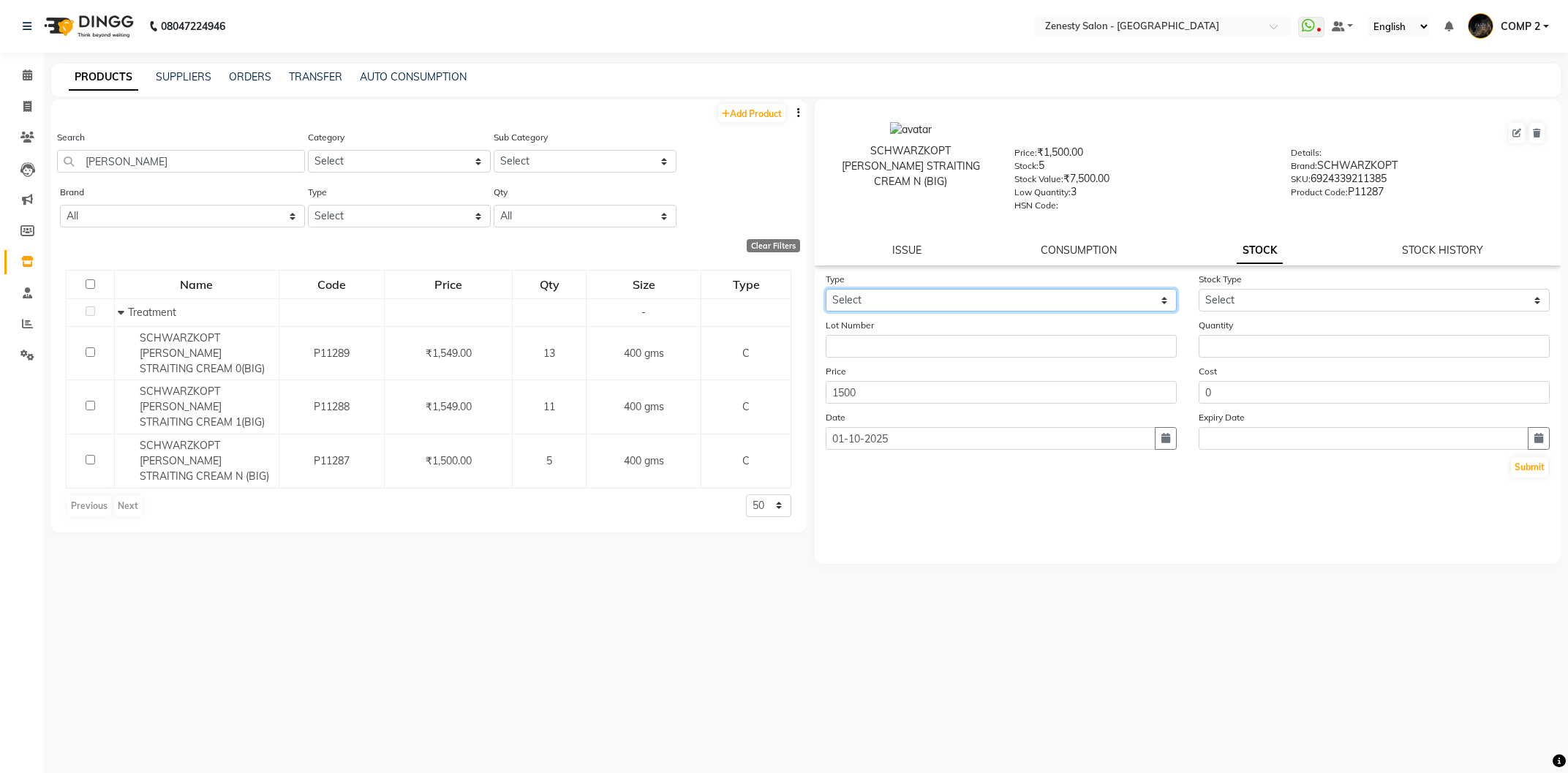
click at [826, 289] on select "Select In Out" at bounding box center [1001, 300] width 351 height 23
select select "in"
click option "In" at bounding box center [0, 0] width 0 height 0
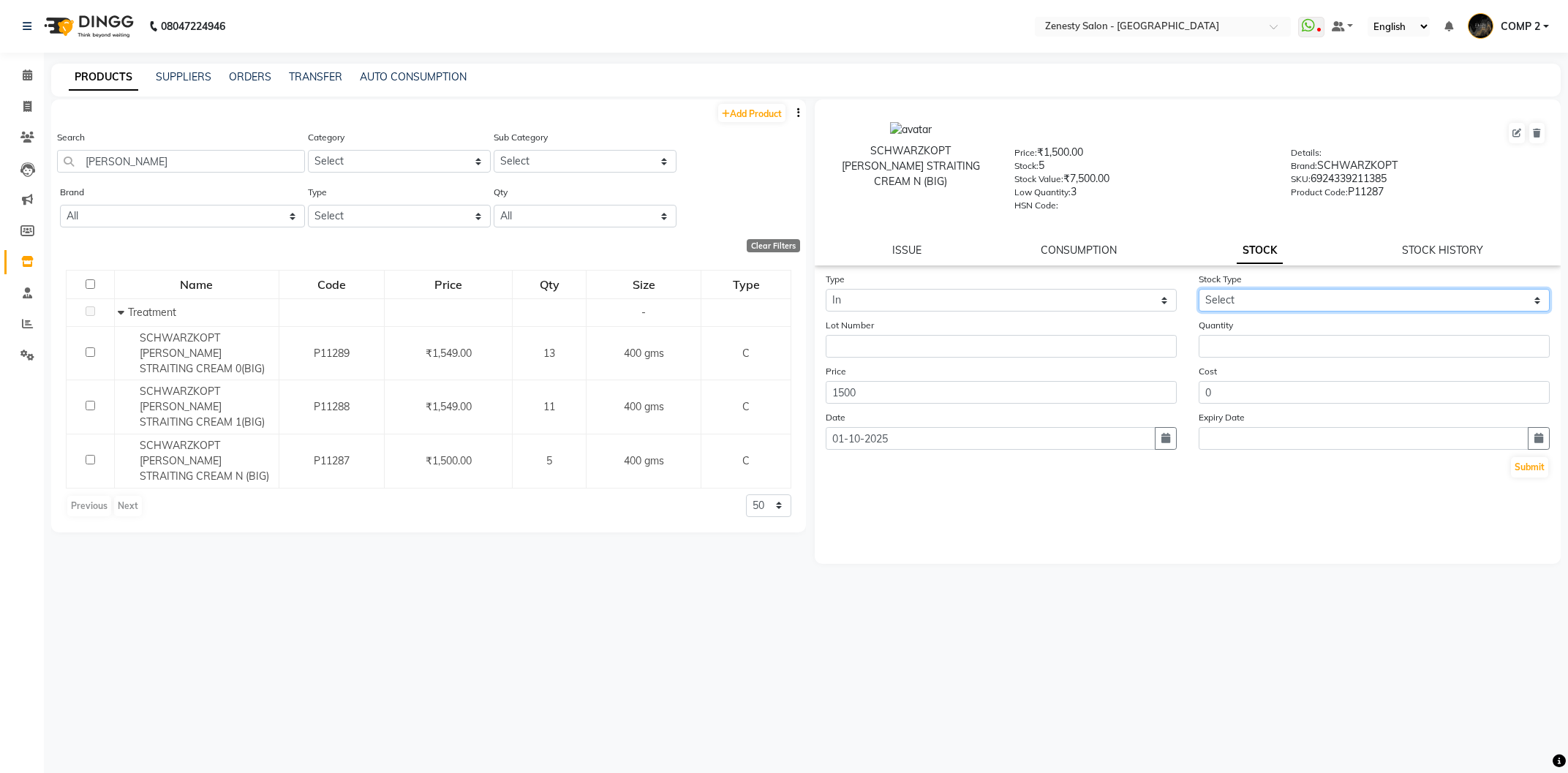
click at [1198, 289] on select "Select New Stock Adjustment Return Other" at bounding box center [1374, 300] width 351 height 23
select select "adjustment"
click option "Adjustment" at bounding box center [0, 0] width 0 height 0
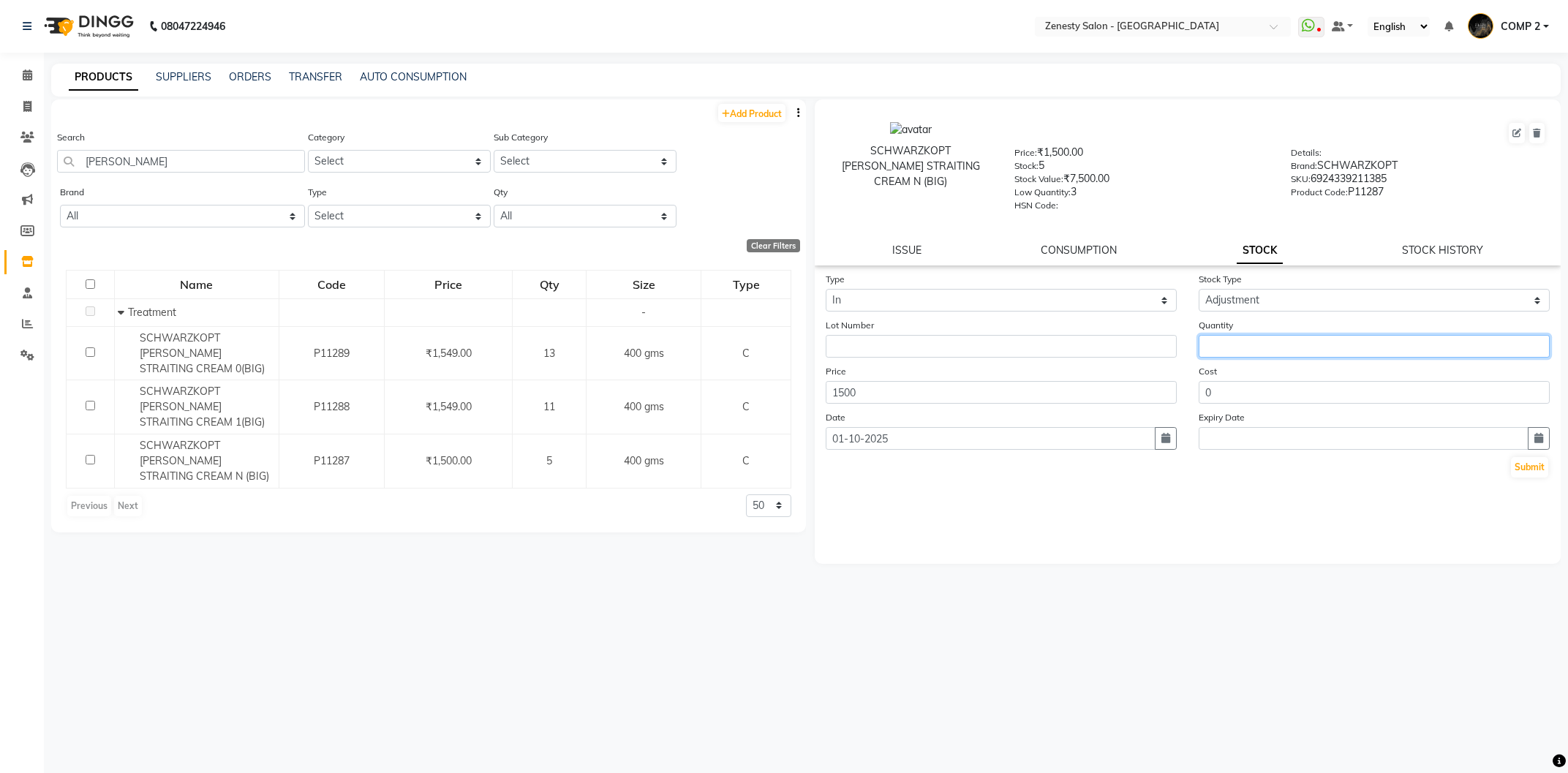
click at [1218, 345] on input "number" at bounding box center [1374, 346] width 351 height 23
type input "16"
click at [1534, 474] on button "Submit" at bounding box center [1529, 467] width 37 height 21
click at [25, 103] on icon at bounding box center [27, 106] width 8 height 11
select select "5713"
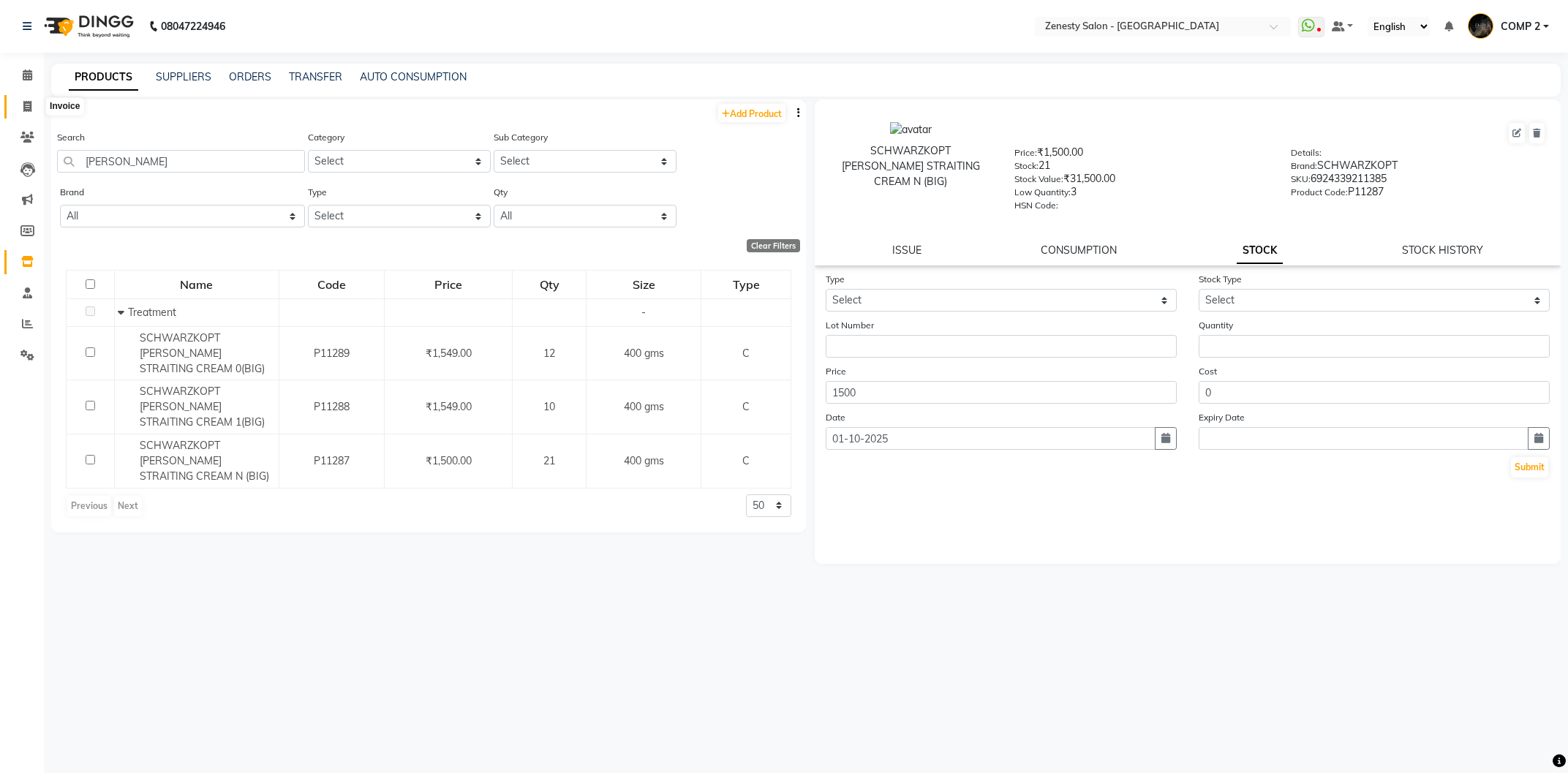
select select "service"
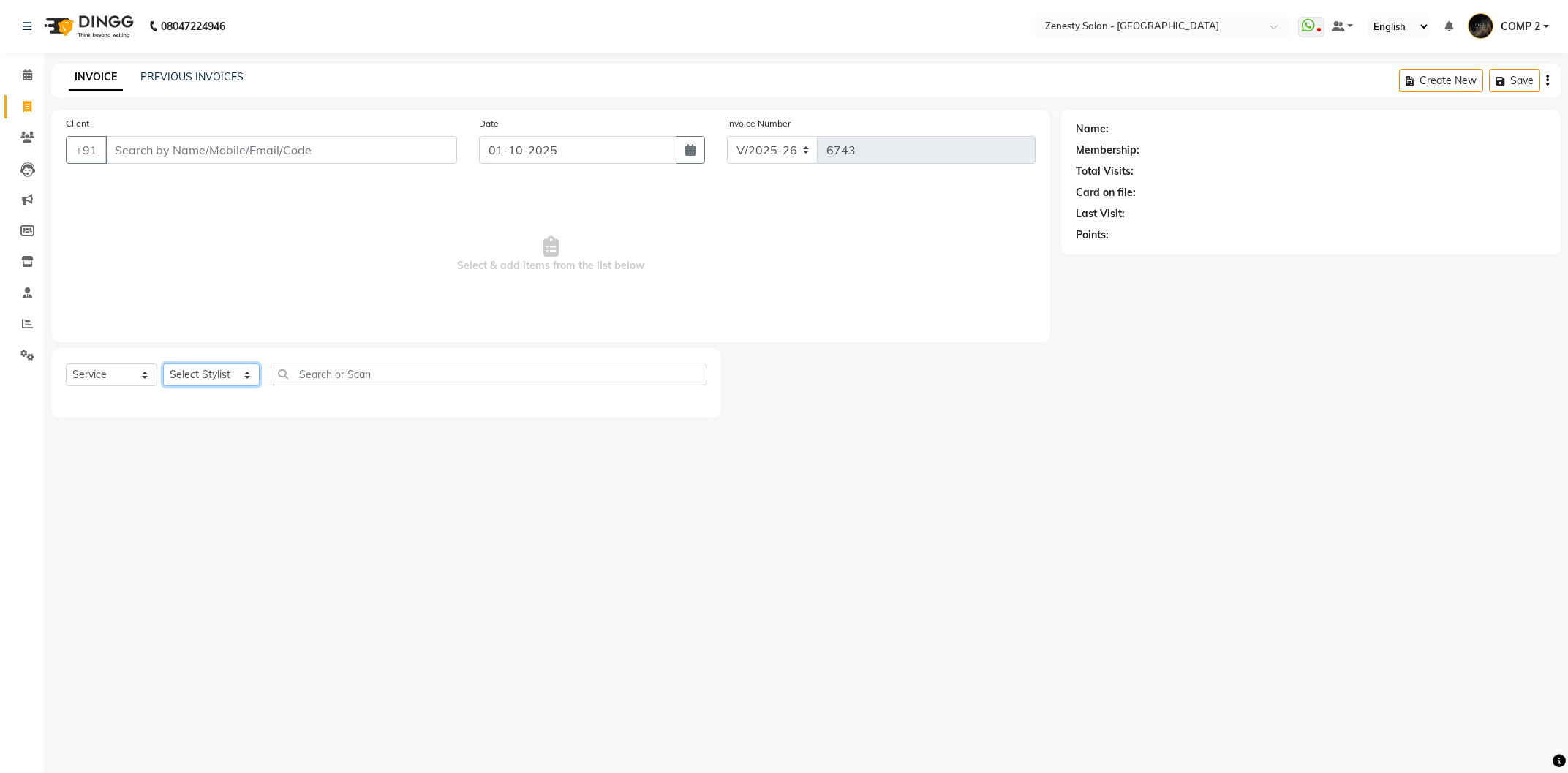
click at [163, 364] on select "Select Stylist Aanand Aarti Aashik Aesha Arsh Khalifa Ayan COMP 1 COMP 2 Darsha…" at bounding box center [211, 375] width 97 height 23
select select "40087"
click option "COMP 2" at bounding box center [0, 0] width 0 height 0
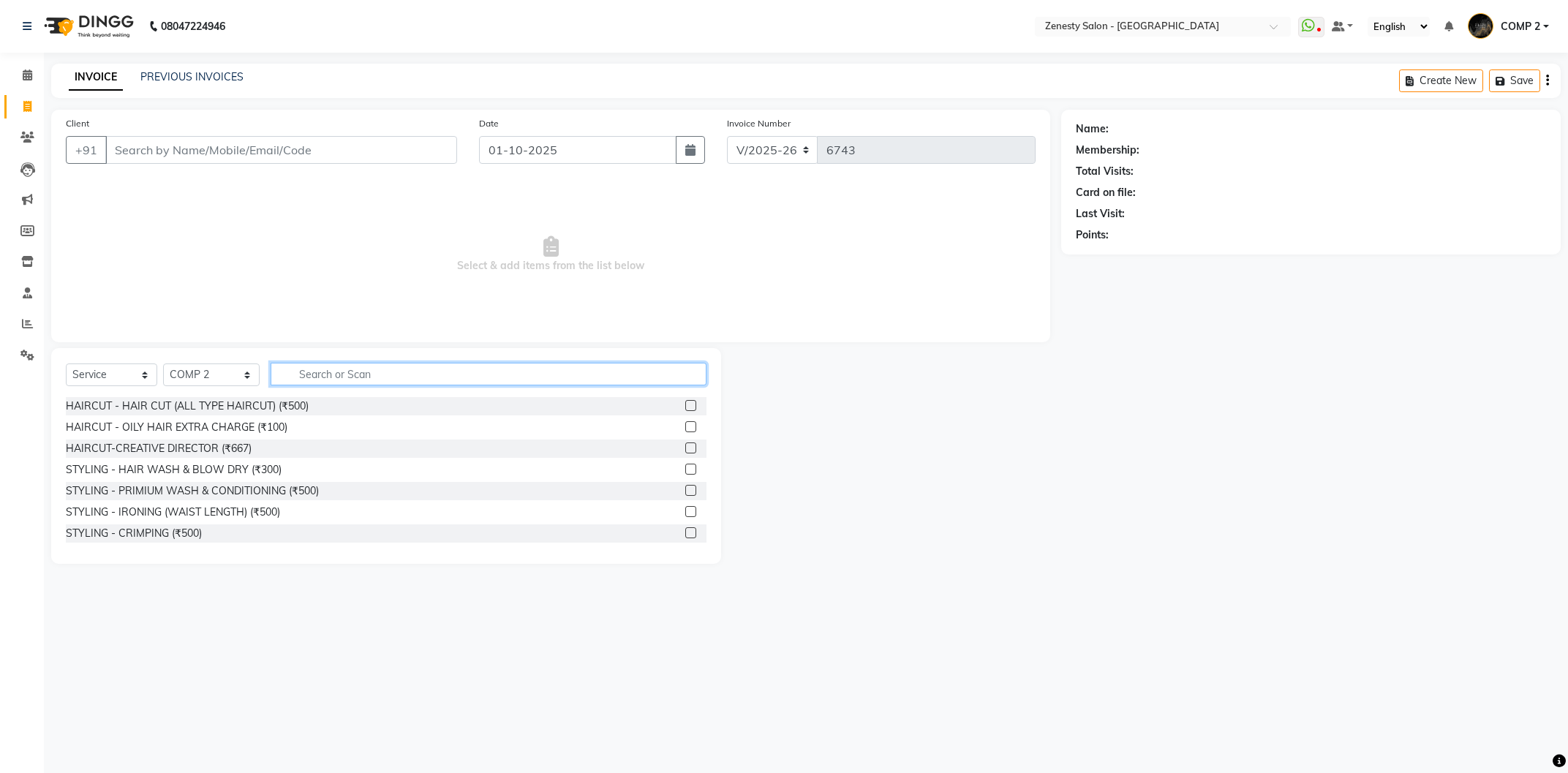
click at [372, 369] on input "text" at bounding box center [489, 374] width 436 height 23
click at [433, 375] on input "text" at bounding box center [489, 374] width 436 height 23
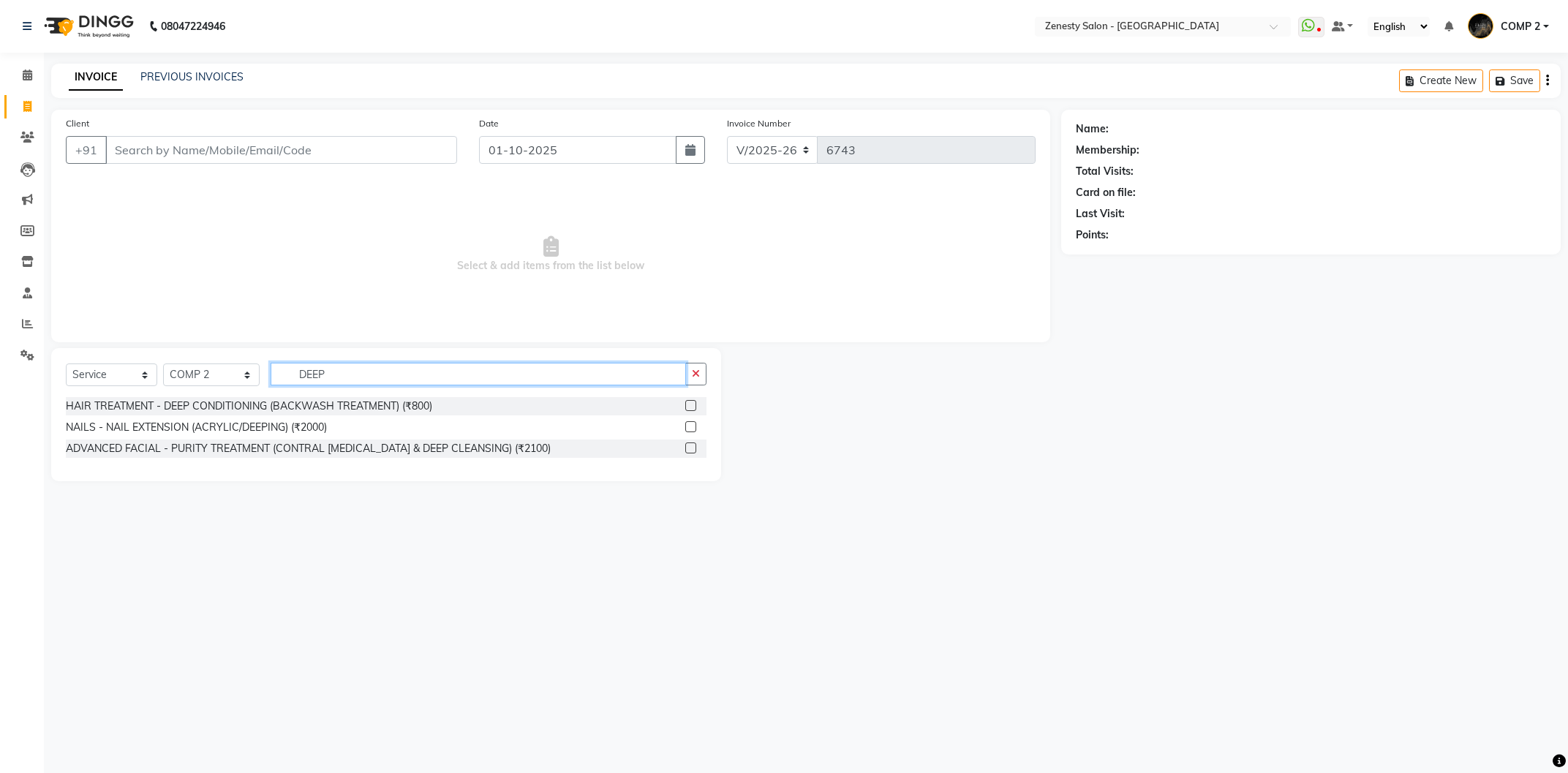
type input "DEEP"
click at [22, 72] on span at bounding box center [27, 75] width 26 height 17
click at [21, 111] on span at bounding box center [27, 107] width 26 height 17
select select "service"
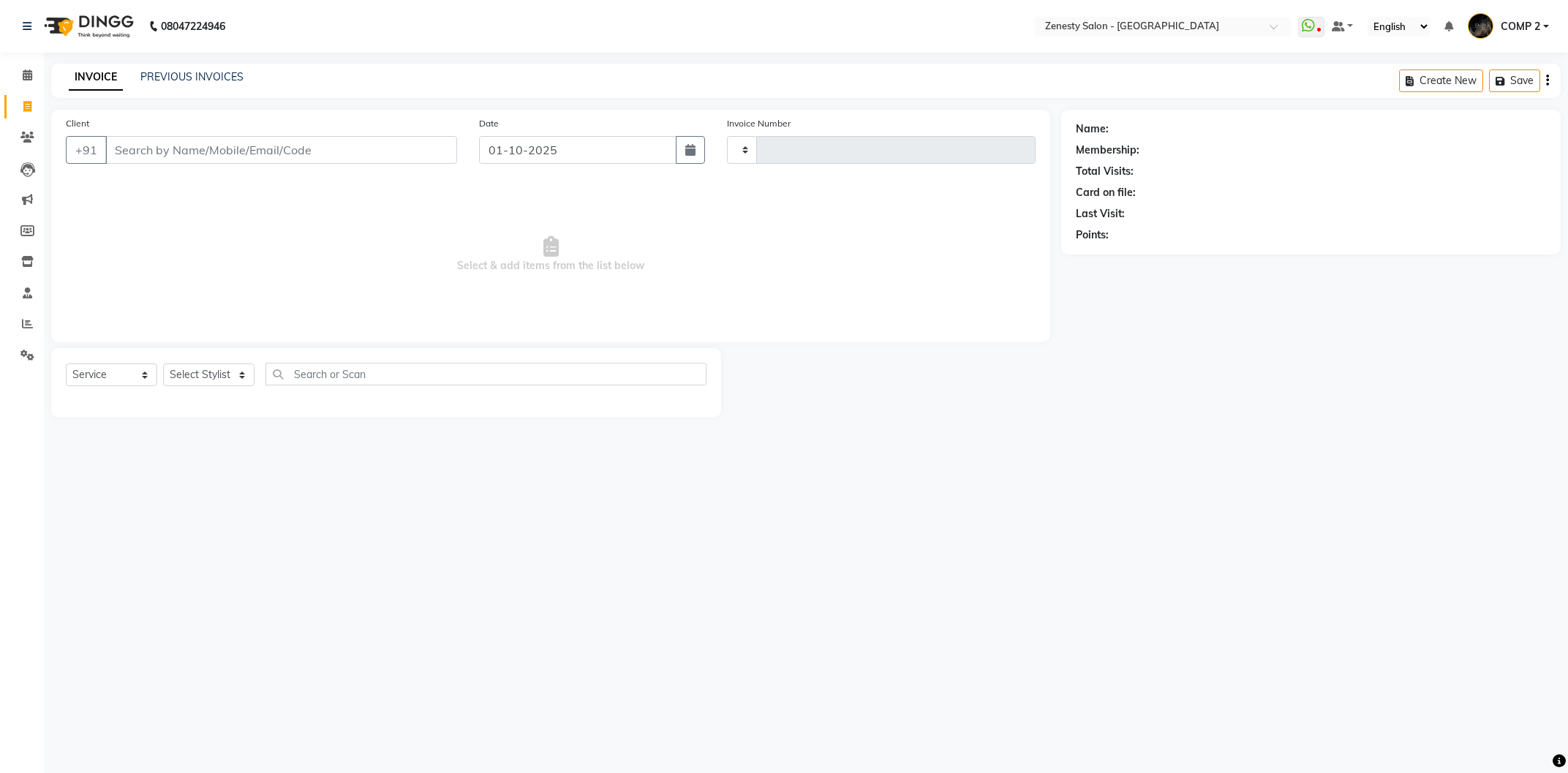
type input "6745"
select select "5713"
click at [176, 85] on div "INVOICE PREVIOUS INVOICES" at bounding box center [156, 78] width 210 height 17
click at [191, 78] on link "PREVIOUS INVOICES" at bounding box center [191, 76] width 103 height 13
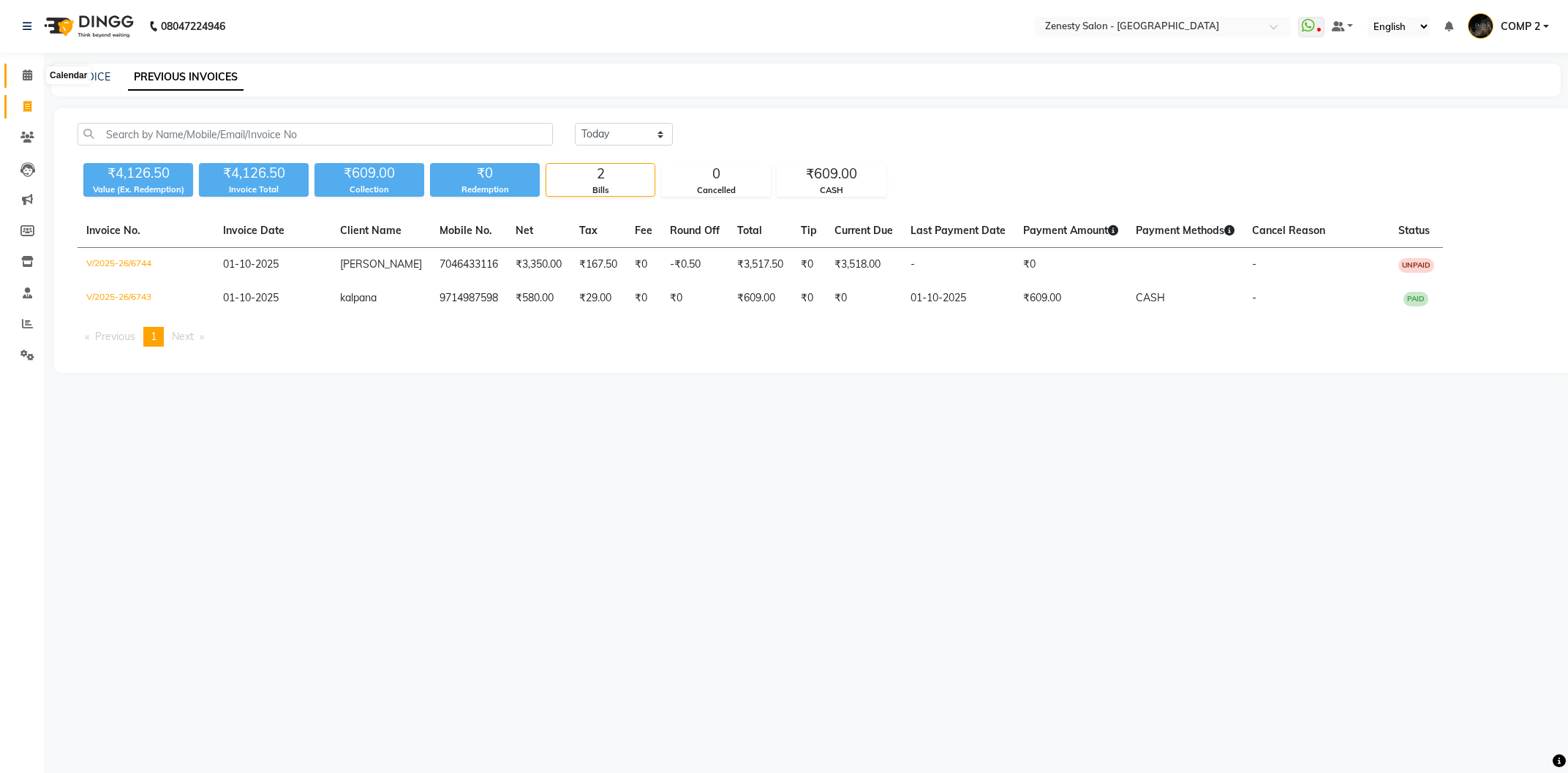
click at [37, 75] on span at bounding box center [27, 75] width 26 height 17
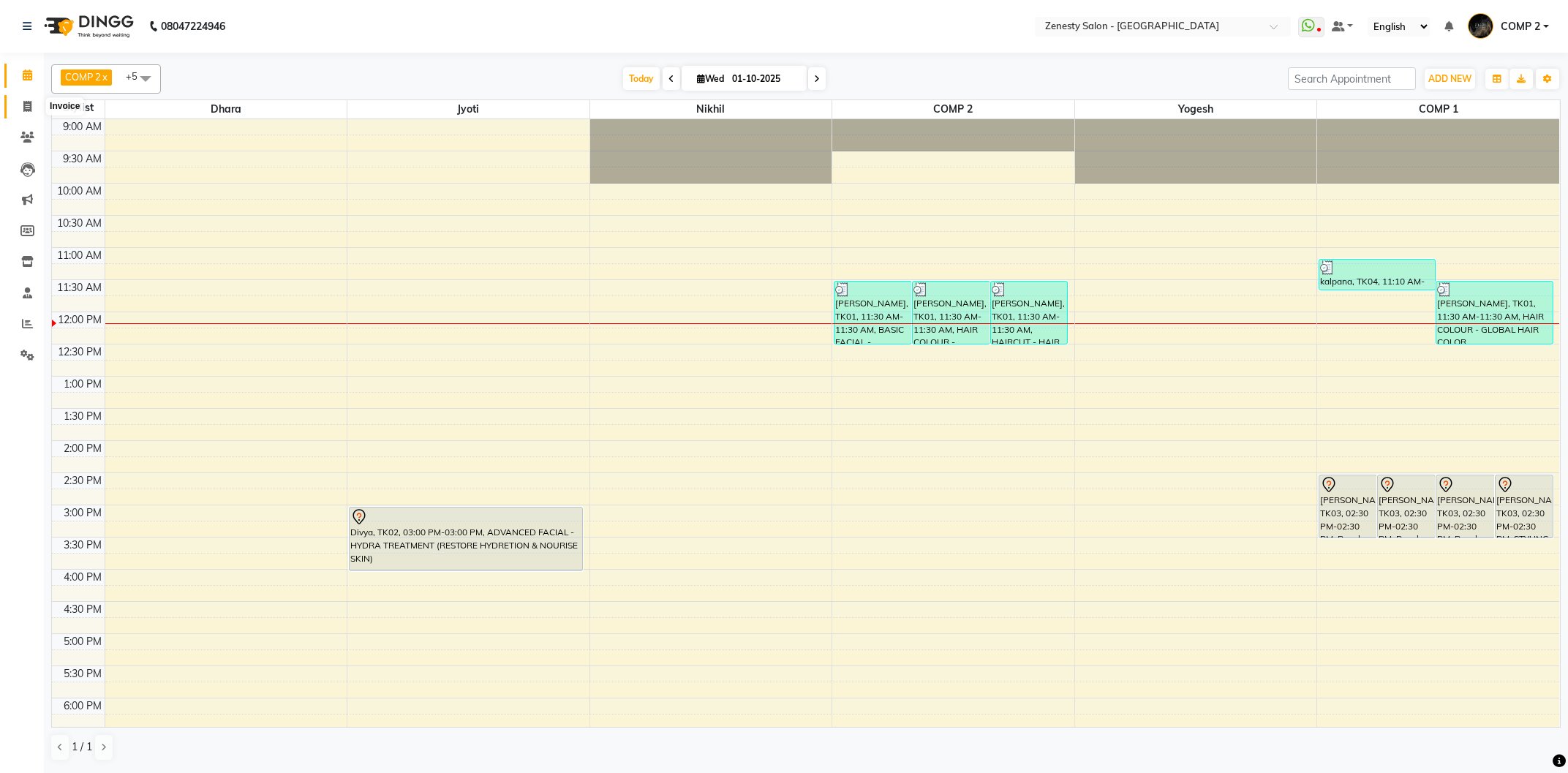
click at [30, 101] on span at bounding box center [27, 107] width 26 height 17
select select "5713"
select select "service"
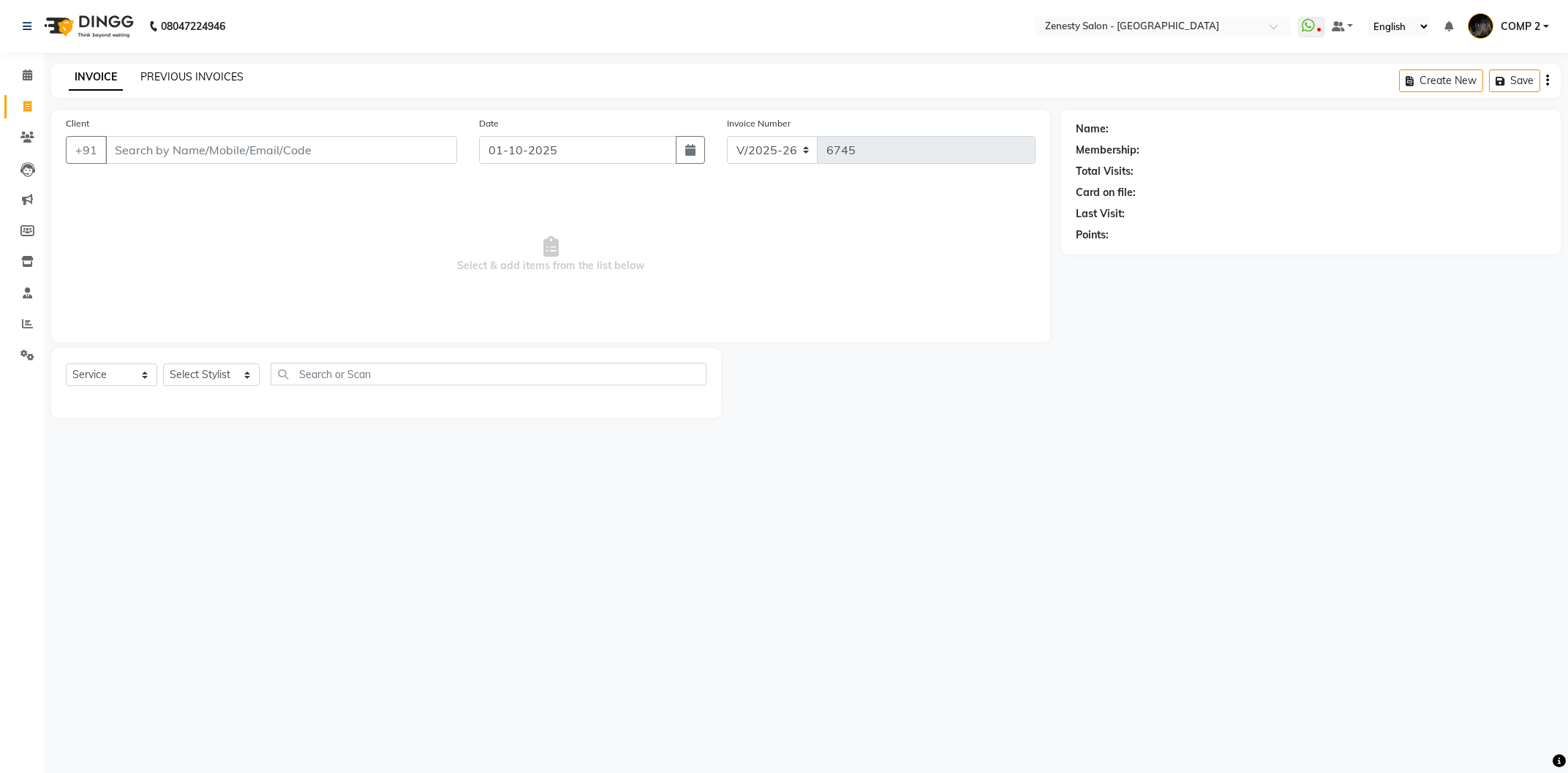
click at [175, 72] on link "PREVIOUS INVOICES" at bounding box center [191, 76] width 103 height 13
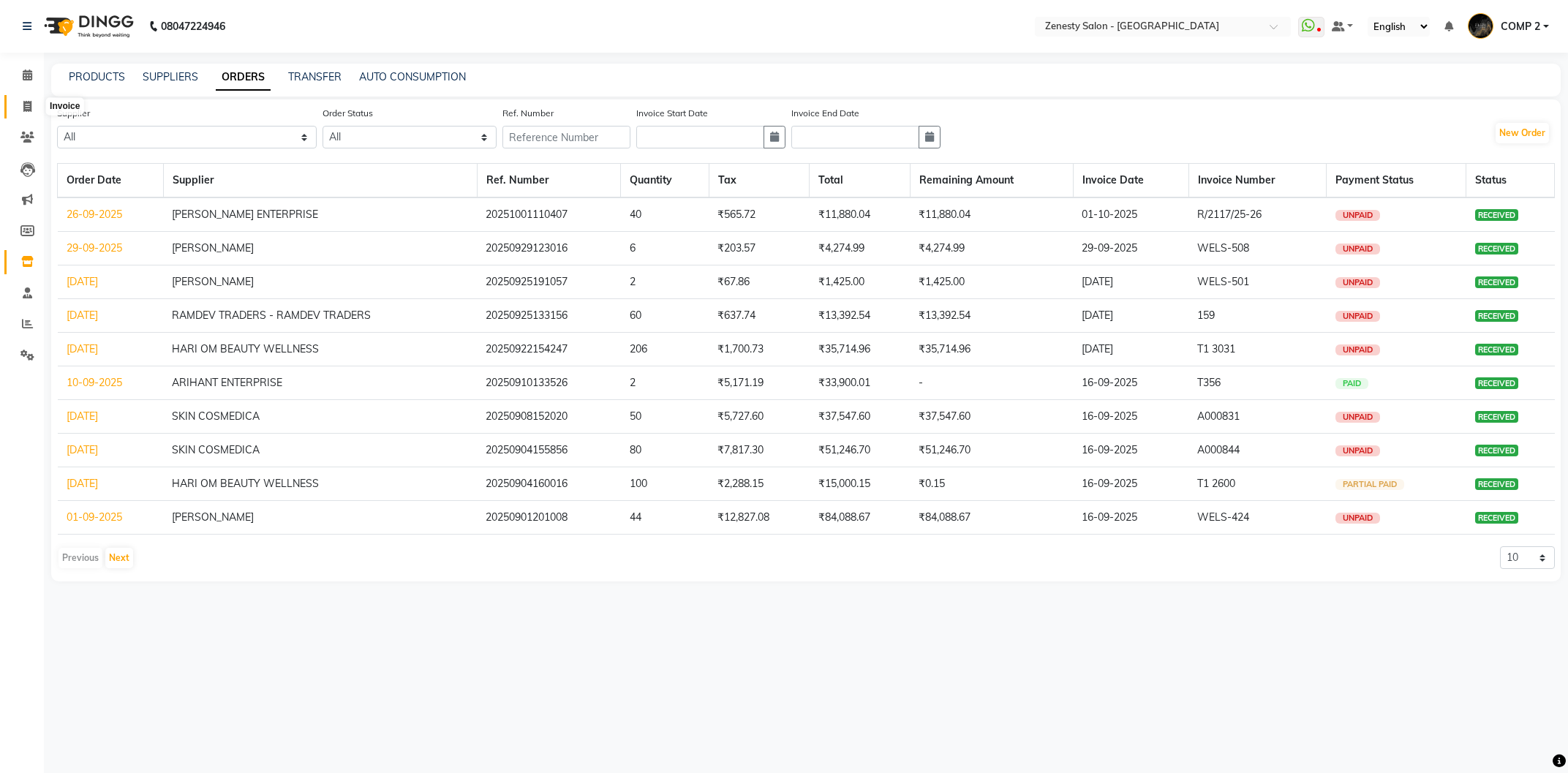
click at [25, 106] on icon at bounding box center [27, 106] width 8 height 11
select select "service"
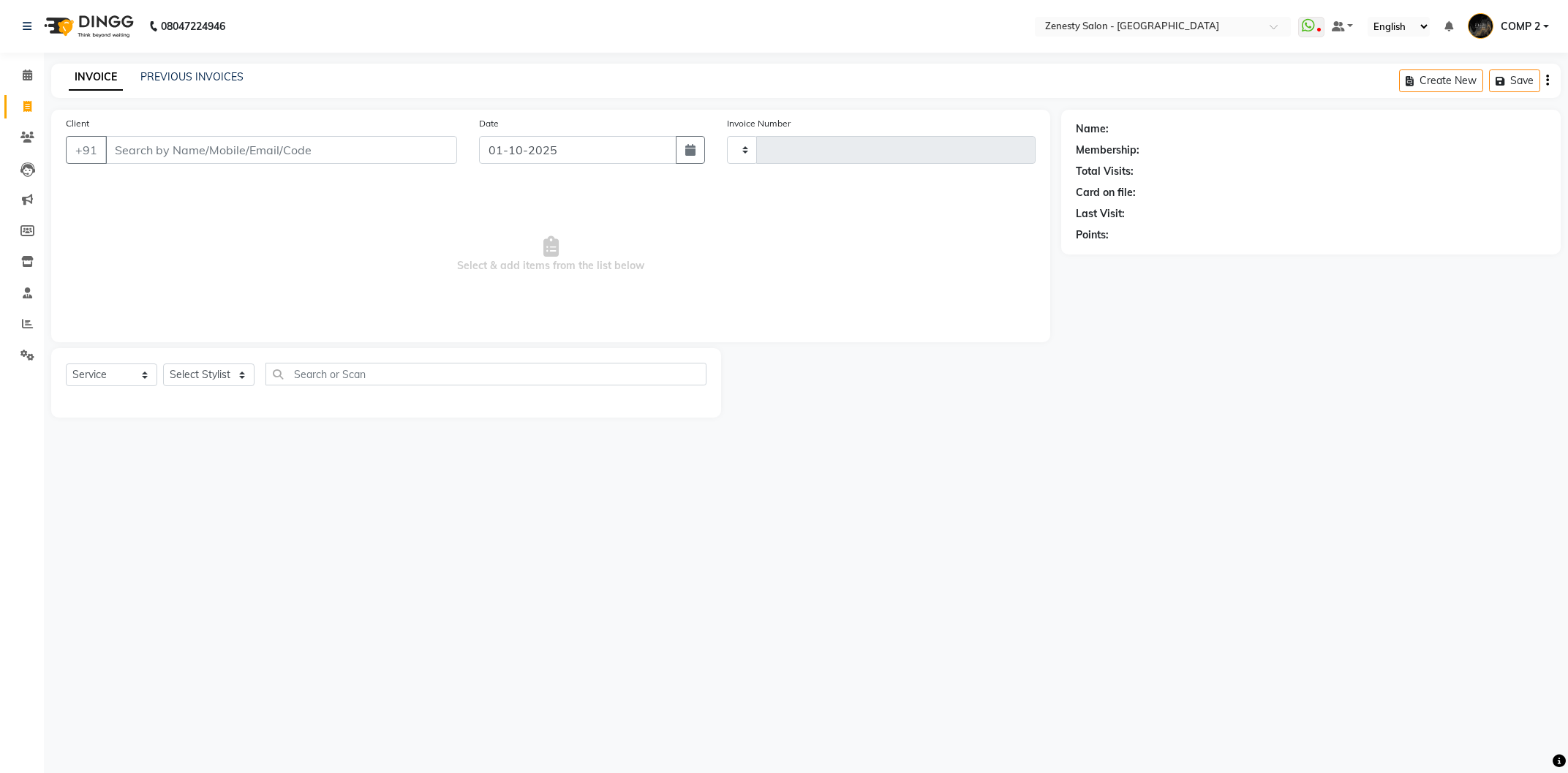
type input "6745"
select select "5713"
click at [181, 79] on link "PREVIOUS INVOICES" at bounding box center [191, 76] width 103 height 13
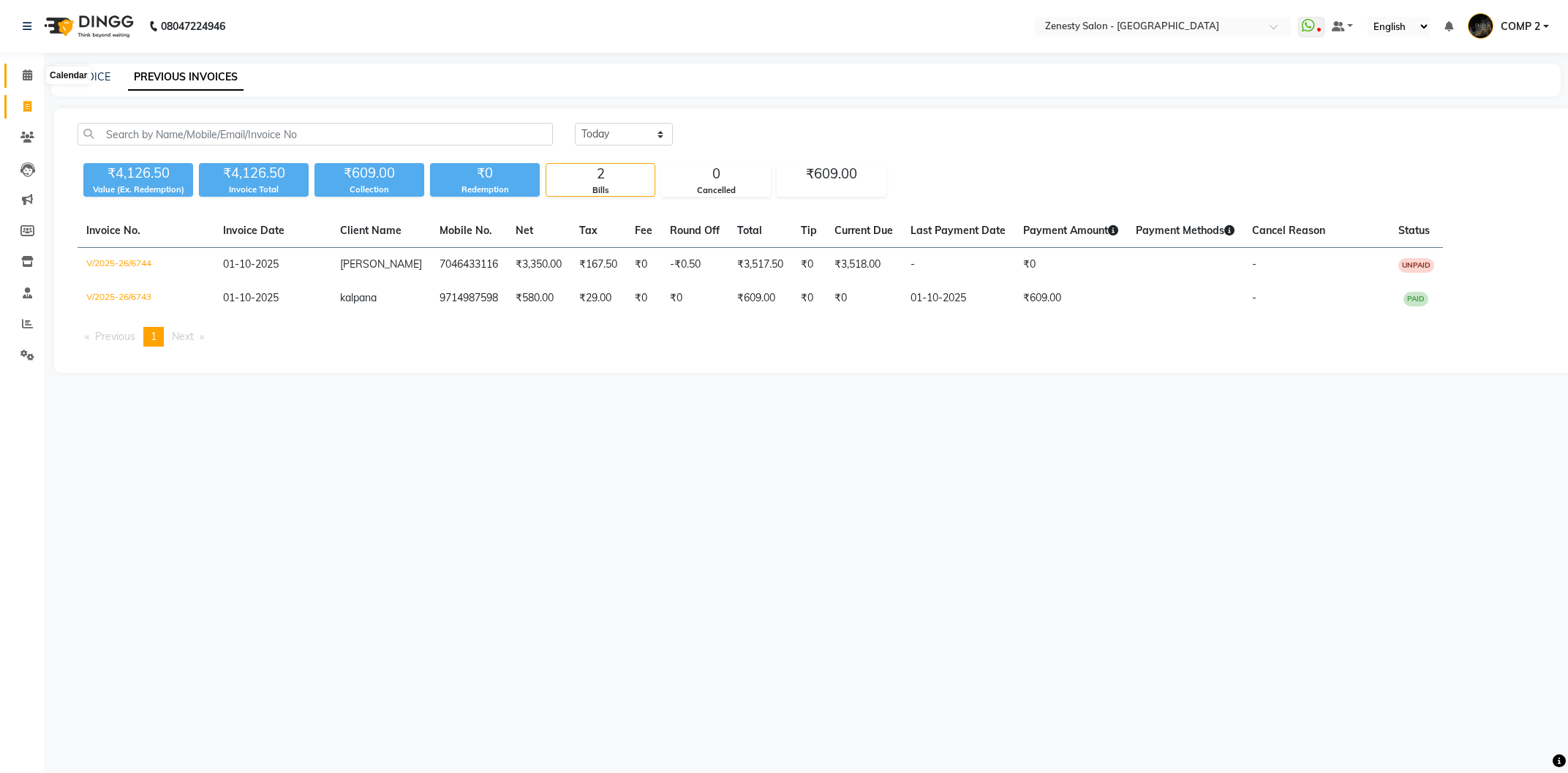
click at [34, 75] on span at bounding box center [27, 75] width 26 height 17
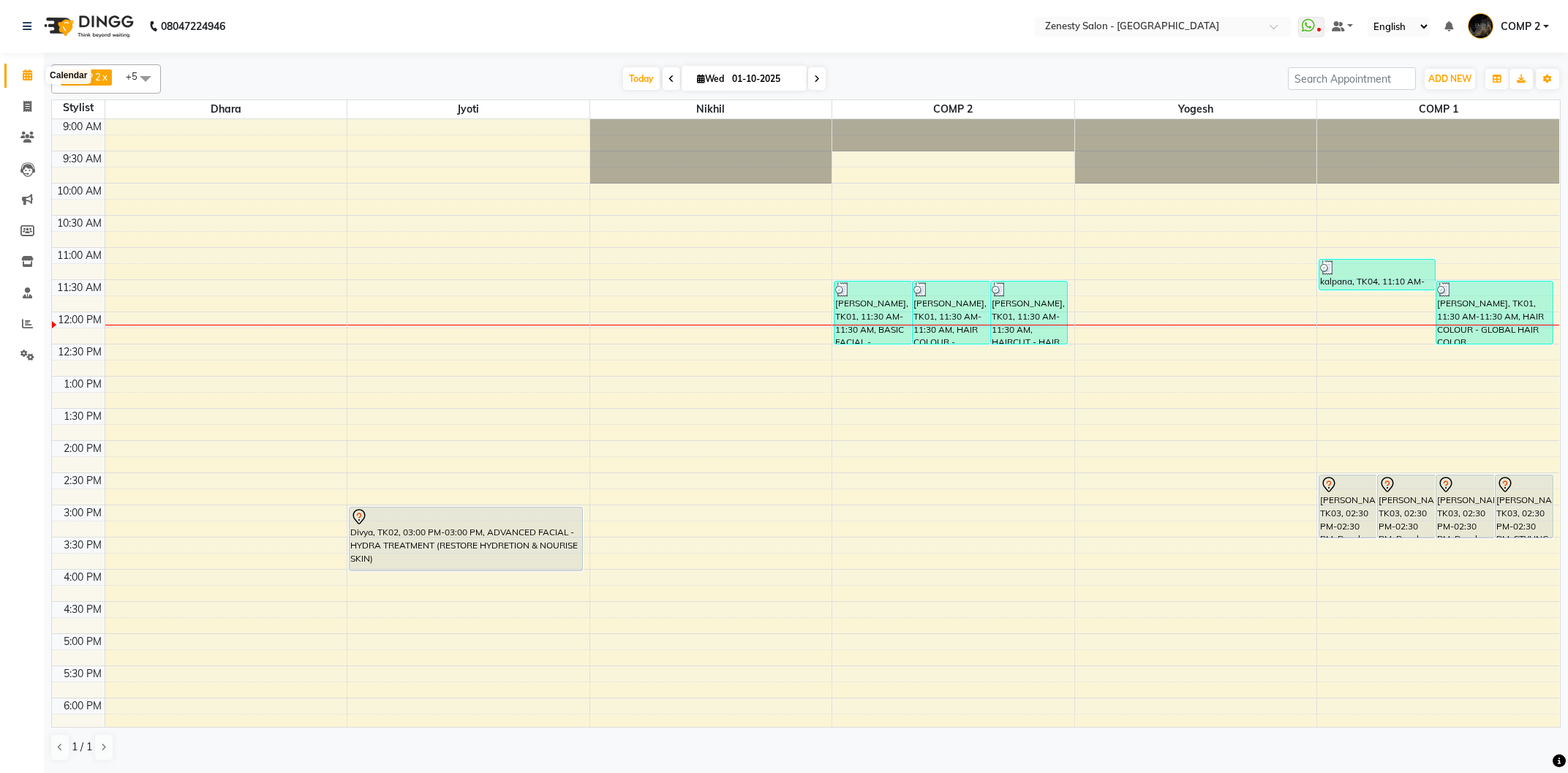
click at [22, 72] on span at bounding box center [27, 75] width 26 height 17
click at [30, 79] on icon at bounding box center [27, 75] width 9 height 11
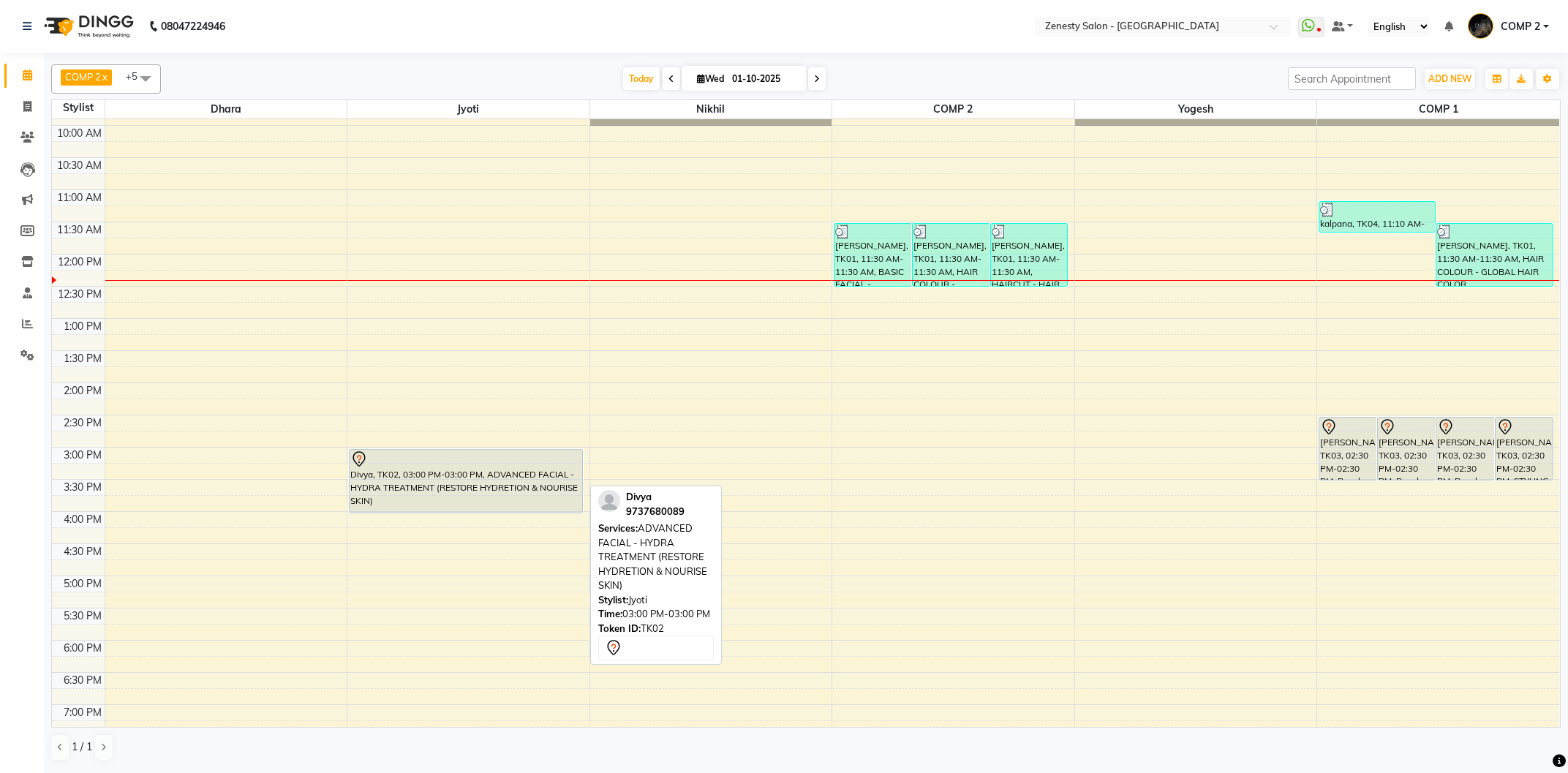
scroll to position [79, 0]
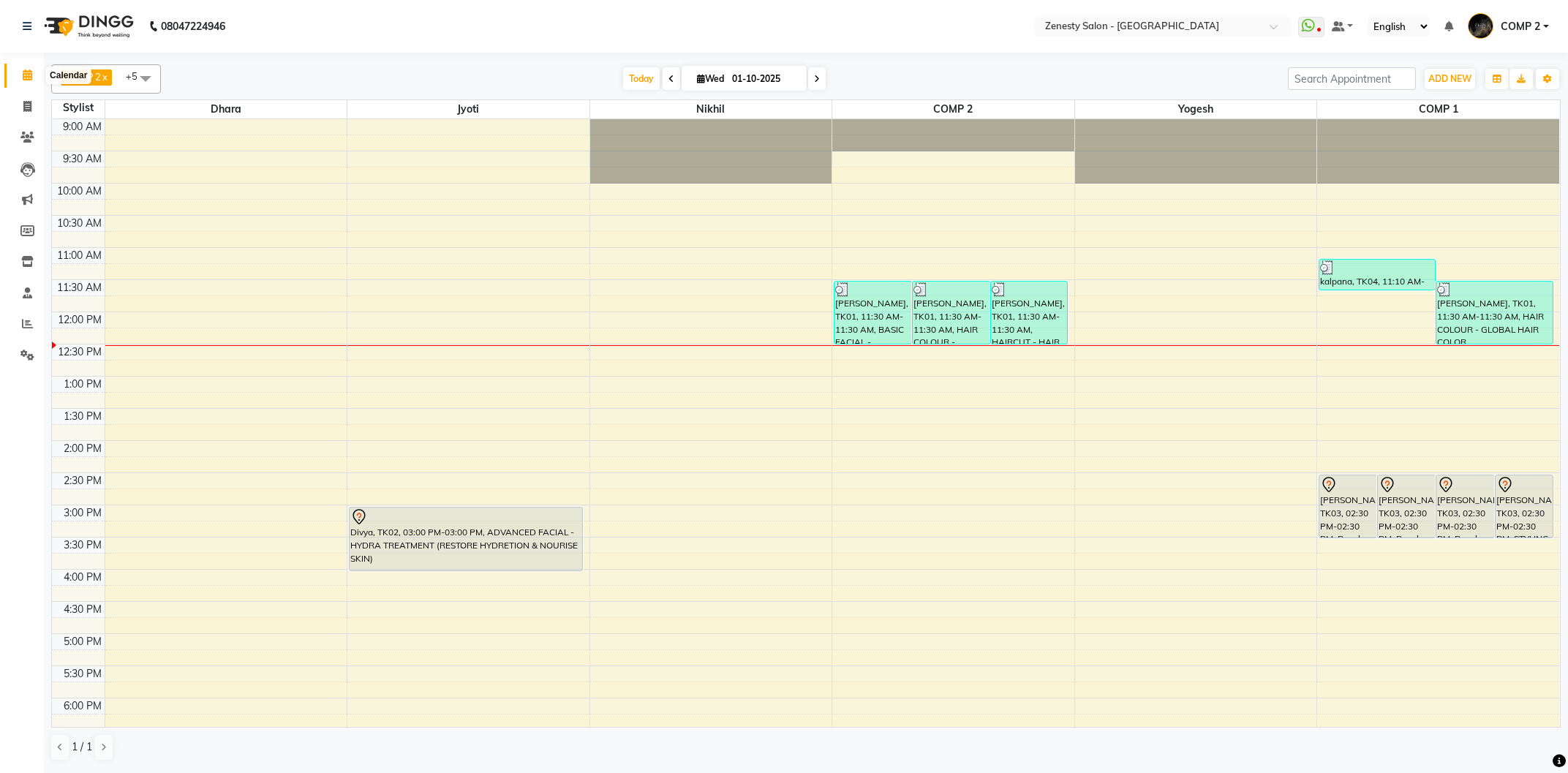
click at [28, 77] on icon at bounding box center [27, 75] width 9 height 11
click at [30, 79] on icon at bounding box center [27, 75] width 9 height 11
click at [841, 386] on div "9:00 AM 9:30 AM 10:00 AM 10:30 AM 11:00 AM 11:30 AM 12:00 PM 12:30 PM 1:00 PM 1…" at bounding box center [805, 505] width 1507 height 771
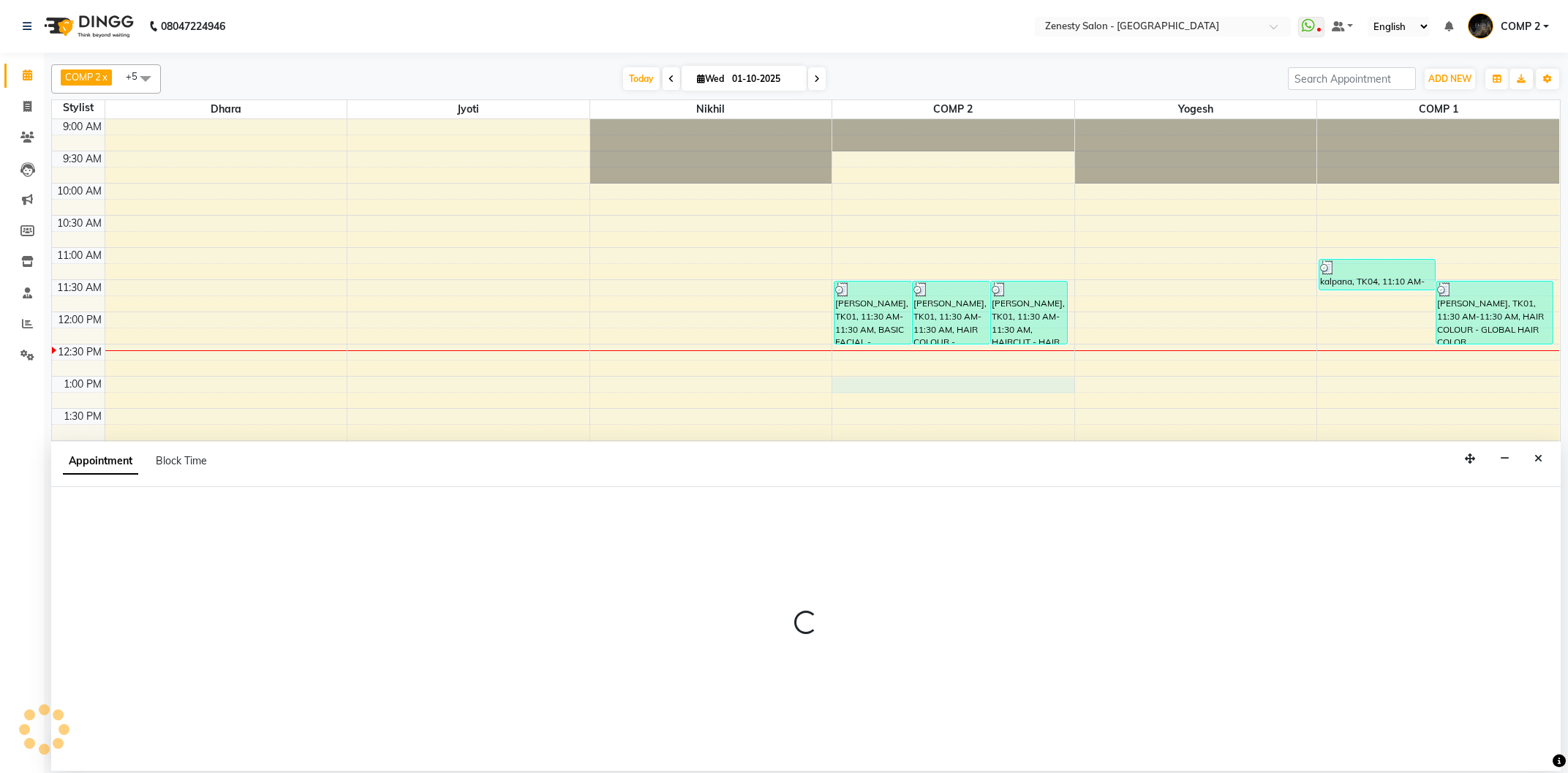
select select "40087"
select select "tentative"
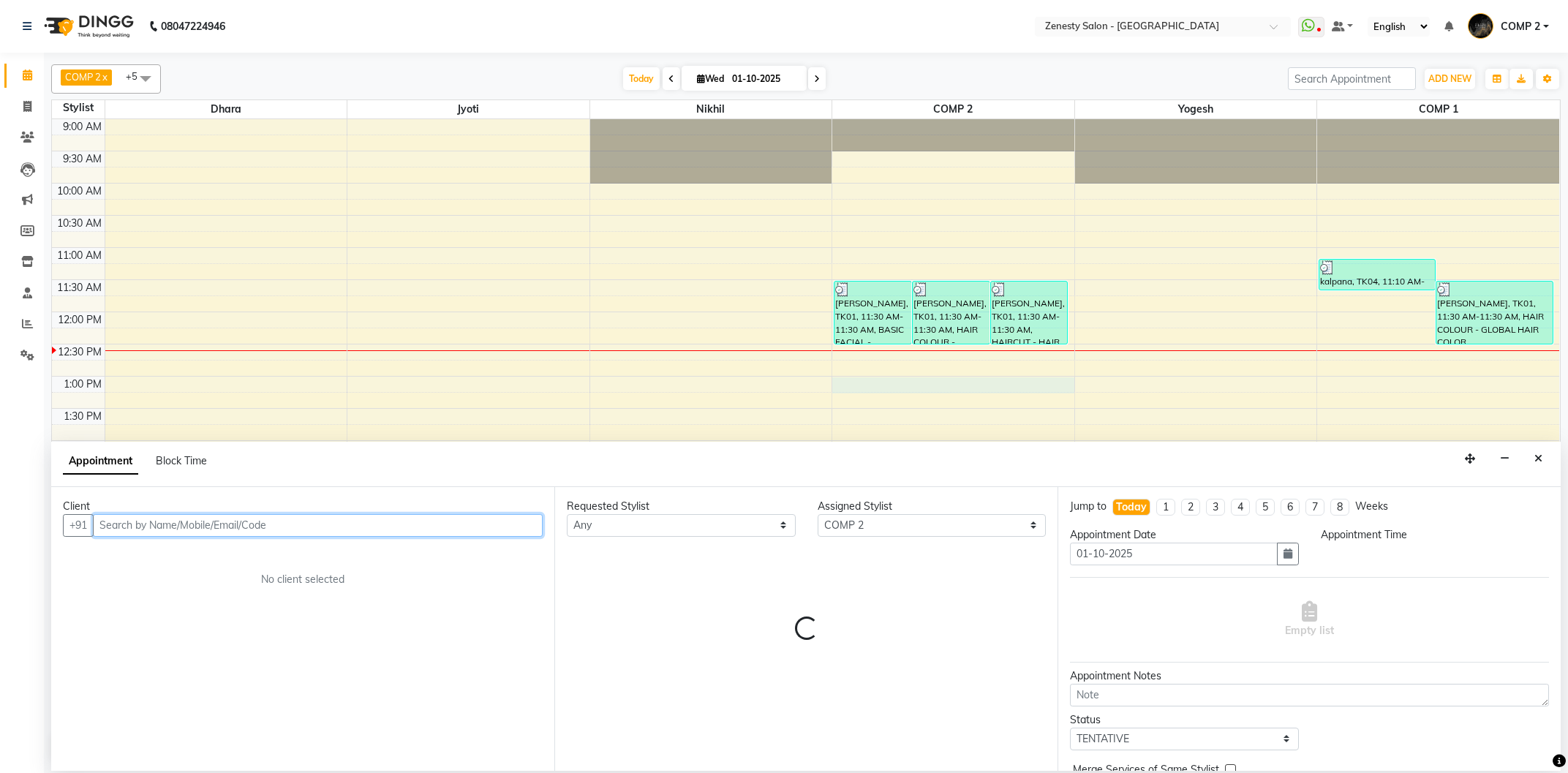
select select "780"
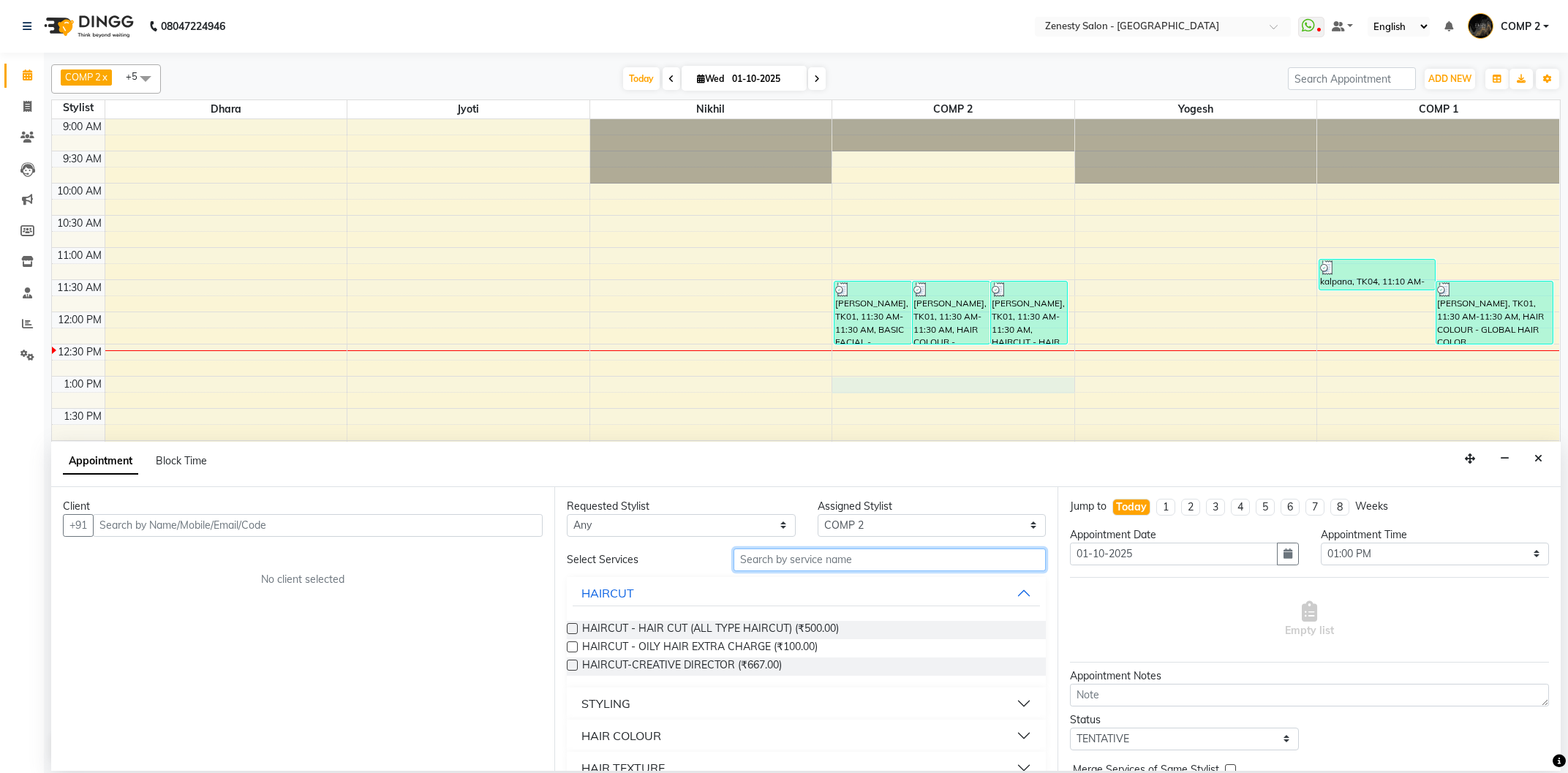
click at [804, 565] on input "text" at bounding box center [890, 560] width 313 height 23
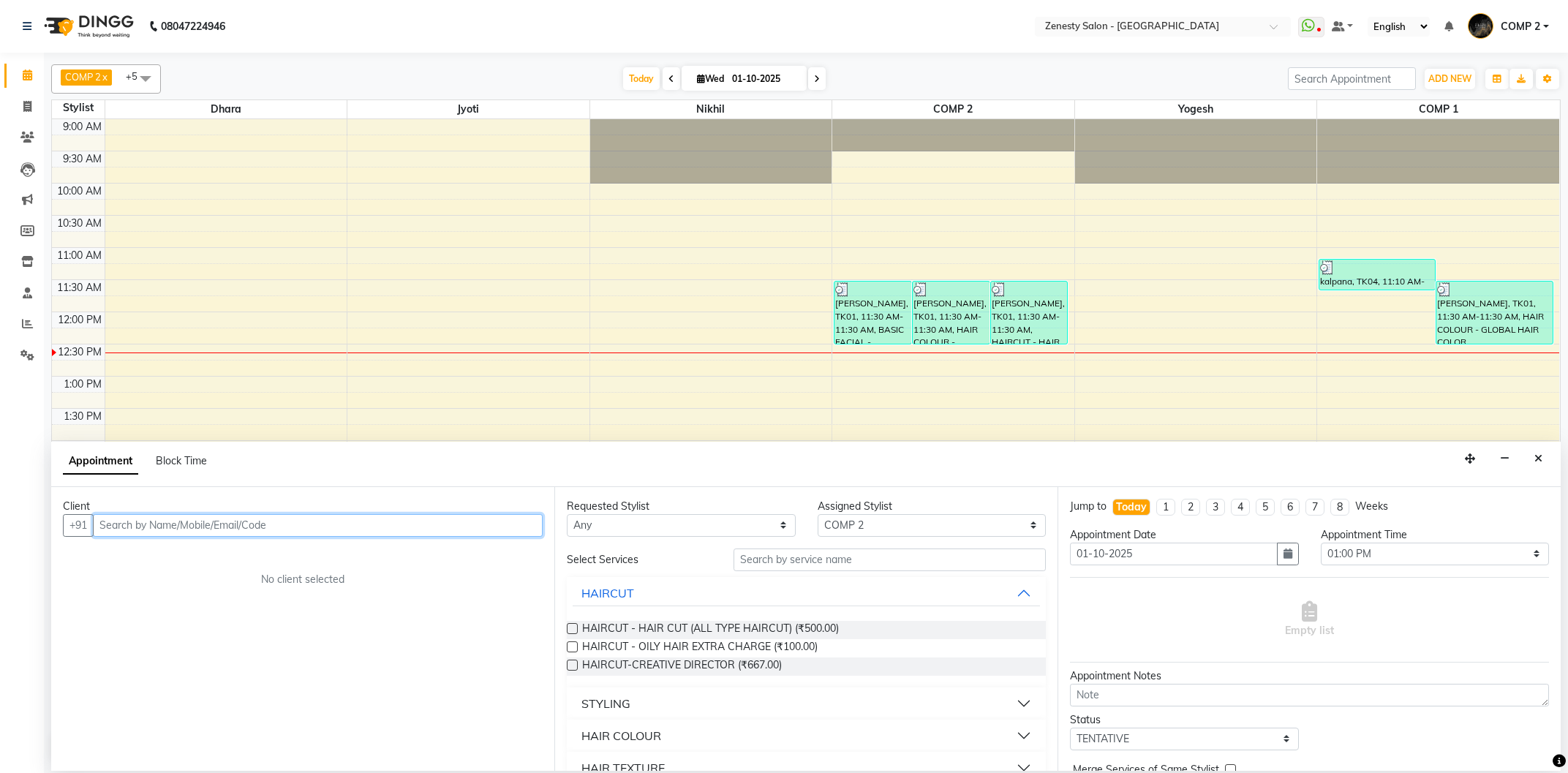
click at [348, 523] on input "text" at bounding box center [318, 525] width 450 height 23
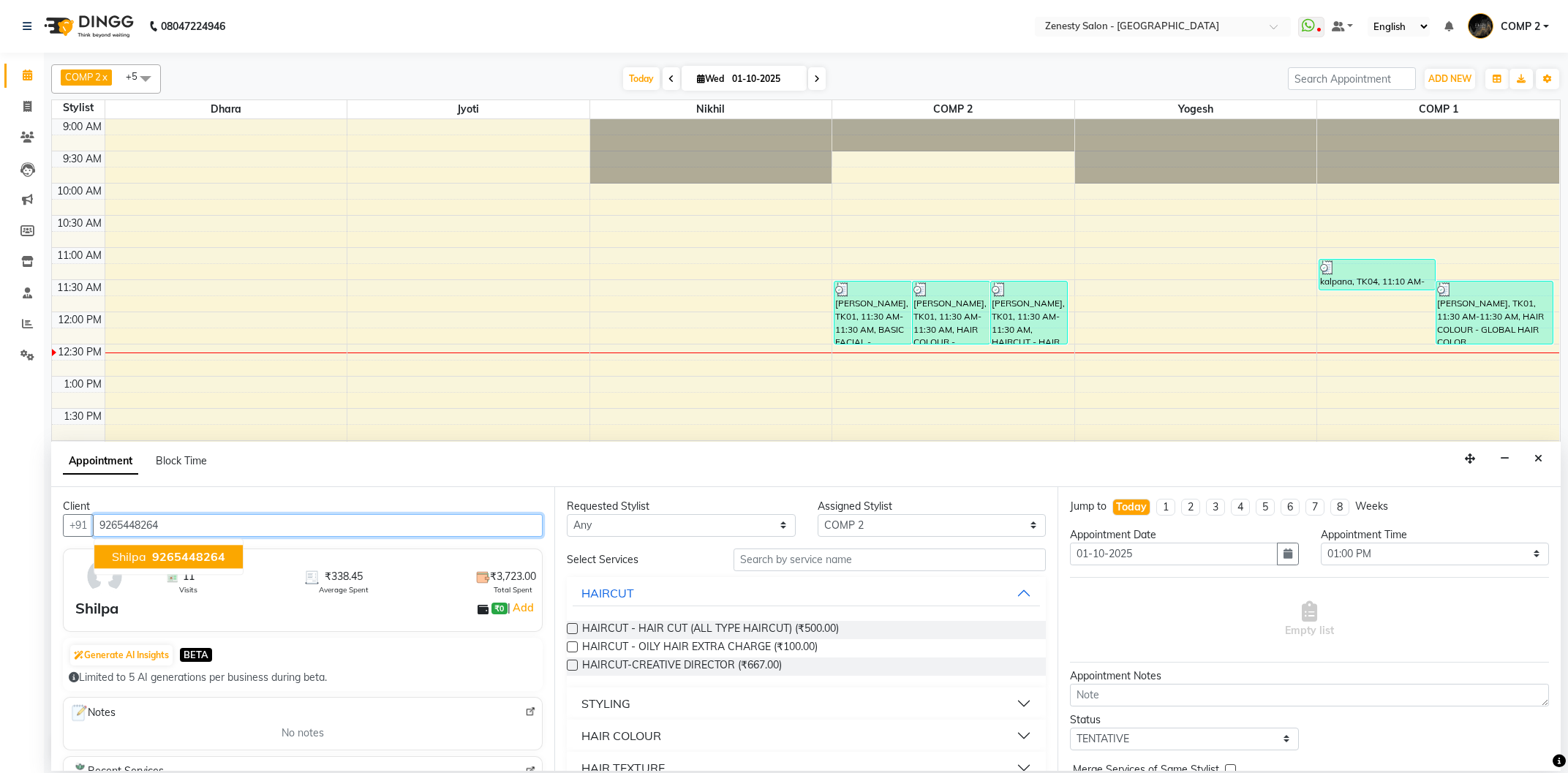
click at [229, 548] on button "Shilpa 9265448264" at bounding box center [168, 556] width 149 height 24
type input "9265448264"
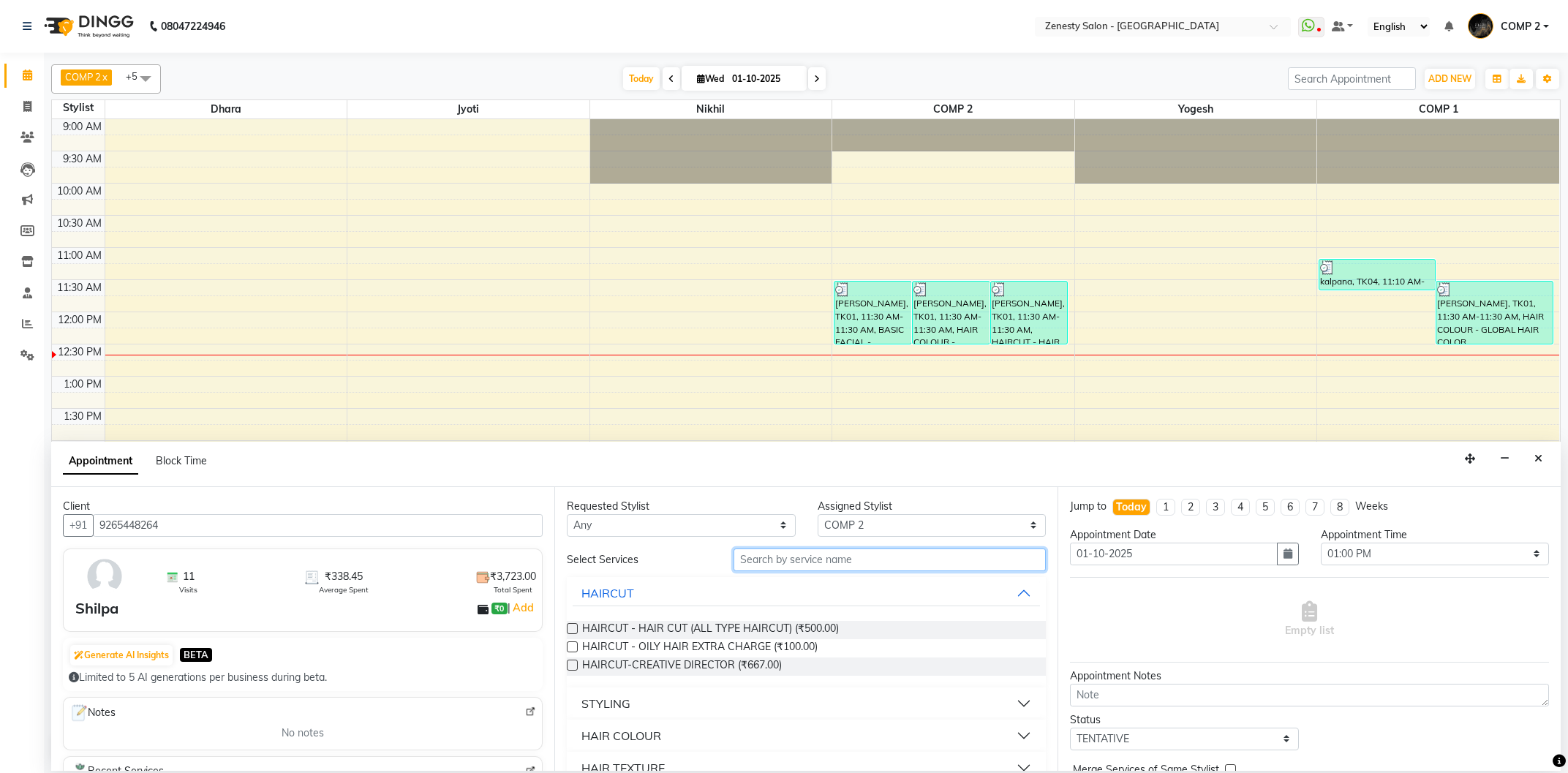
click at [850, 562] on input "text" at bounding box center [890, 560] width 313 height 23
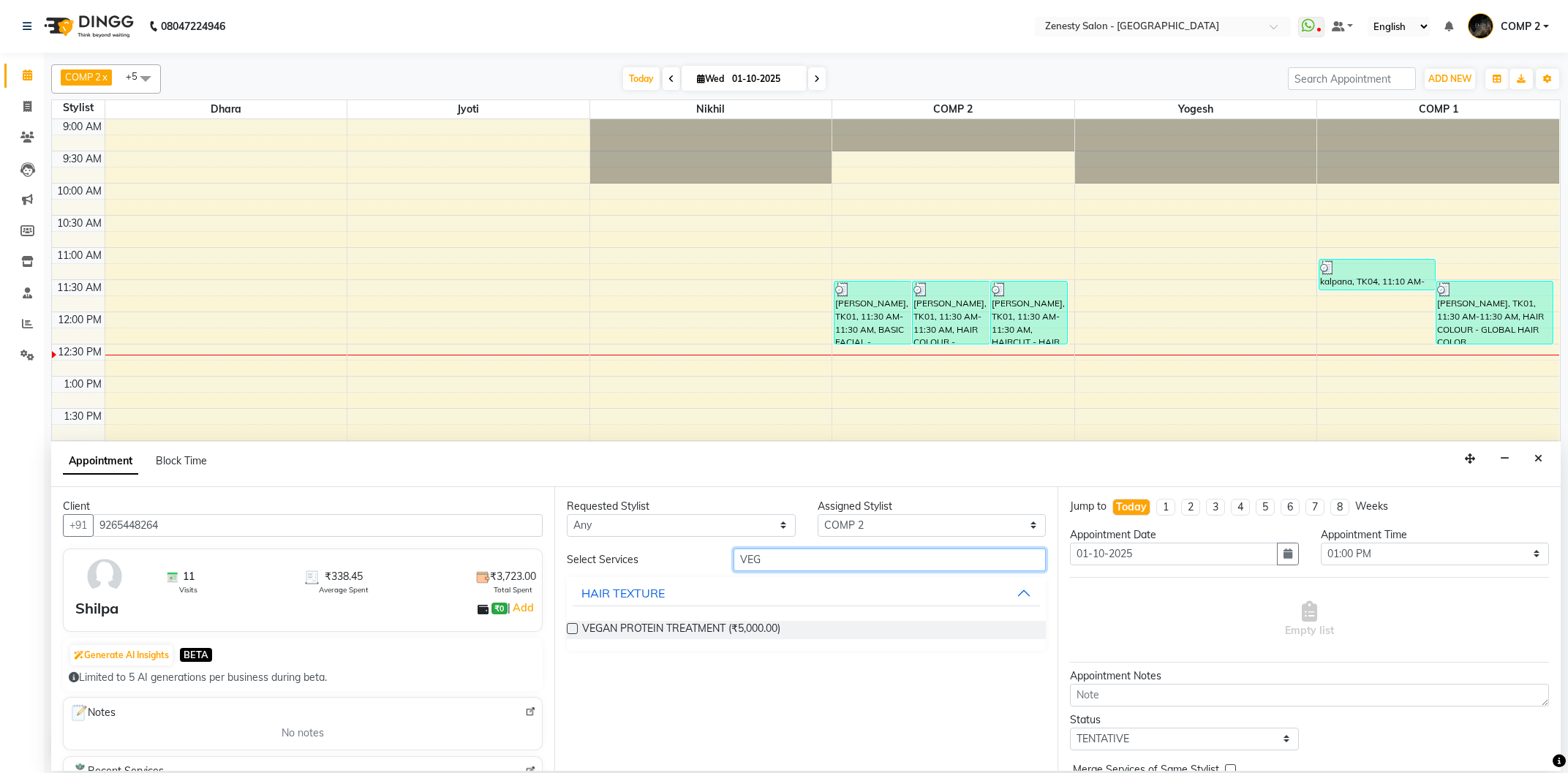
type input "VEG"
click at [569, 624] on label at bounding box center [572, 628] width 11 height 11
click at [569, 625] on input "checkbox" at bounding box center [571, 630] width 9 height 9
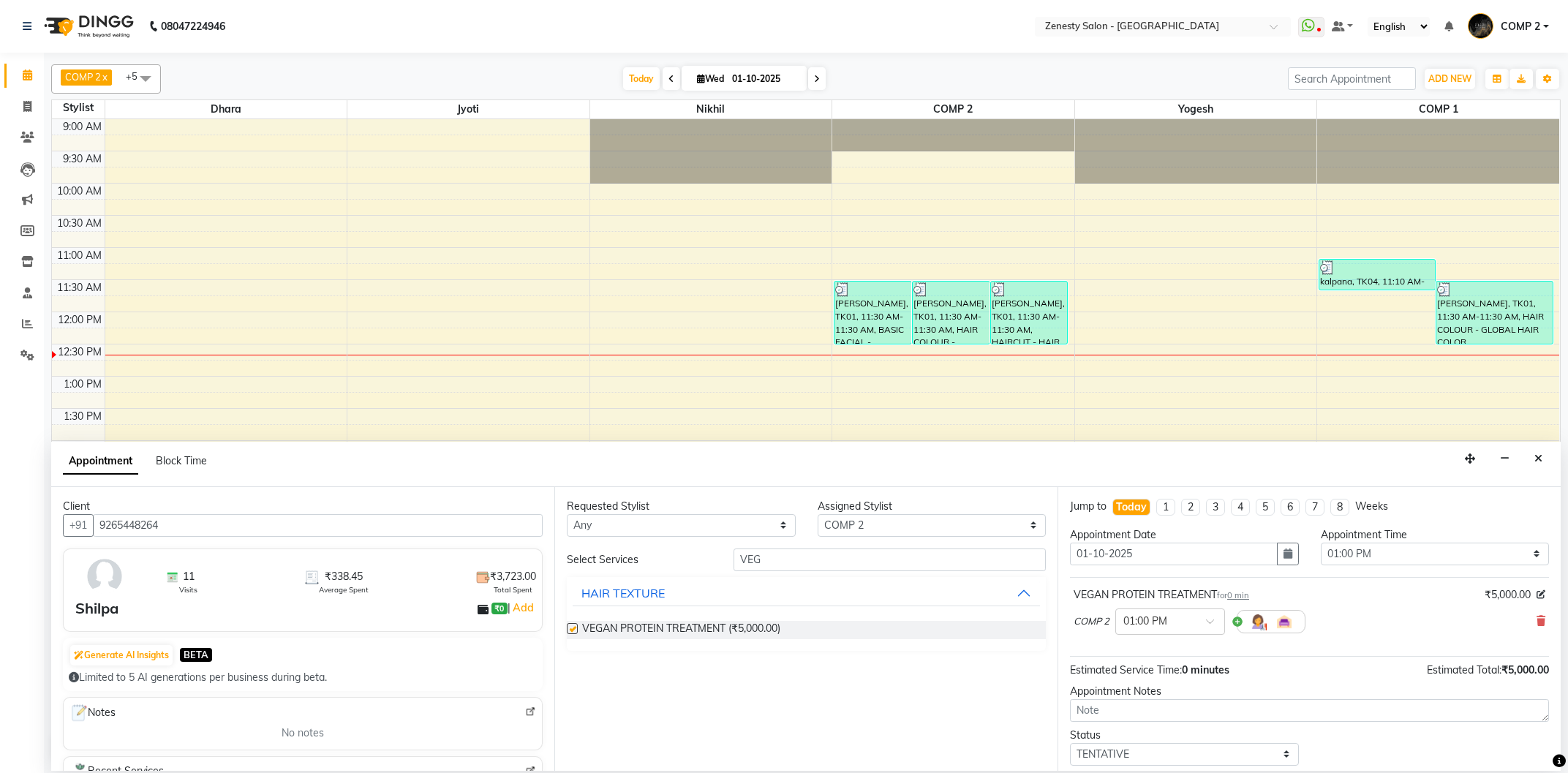
checkbox input "false"
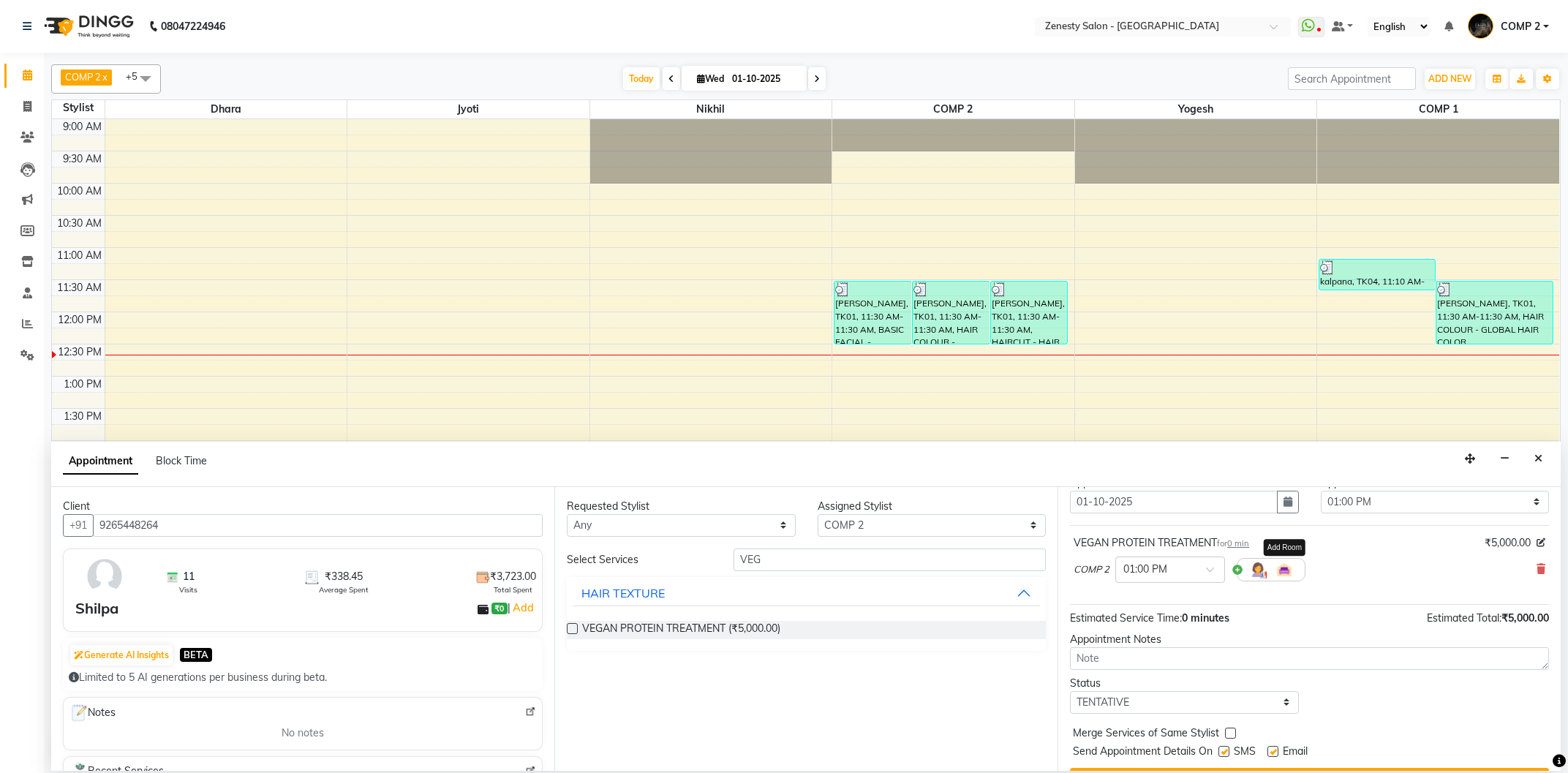
scroll to position [79, 0]
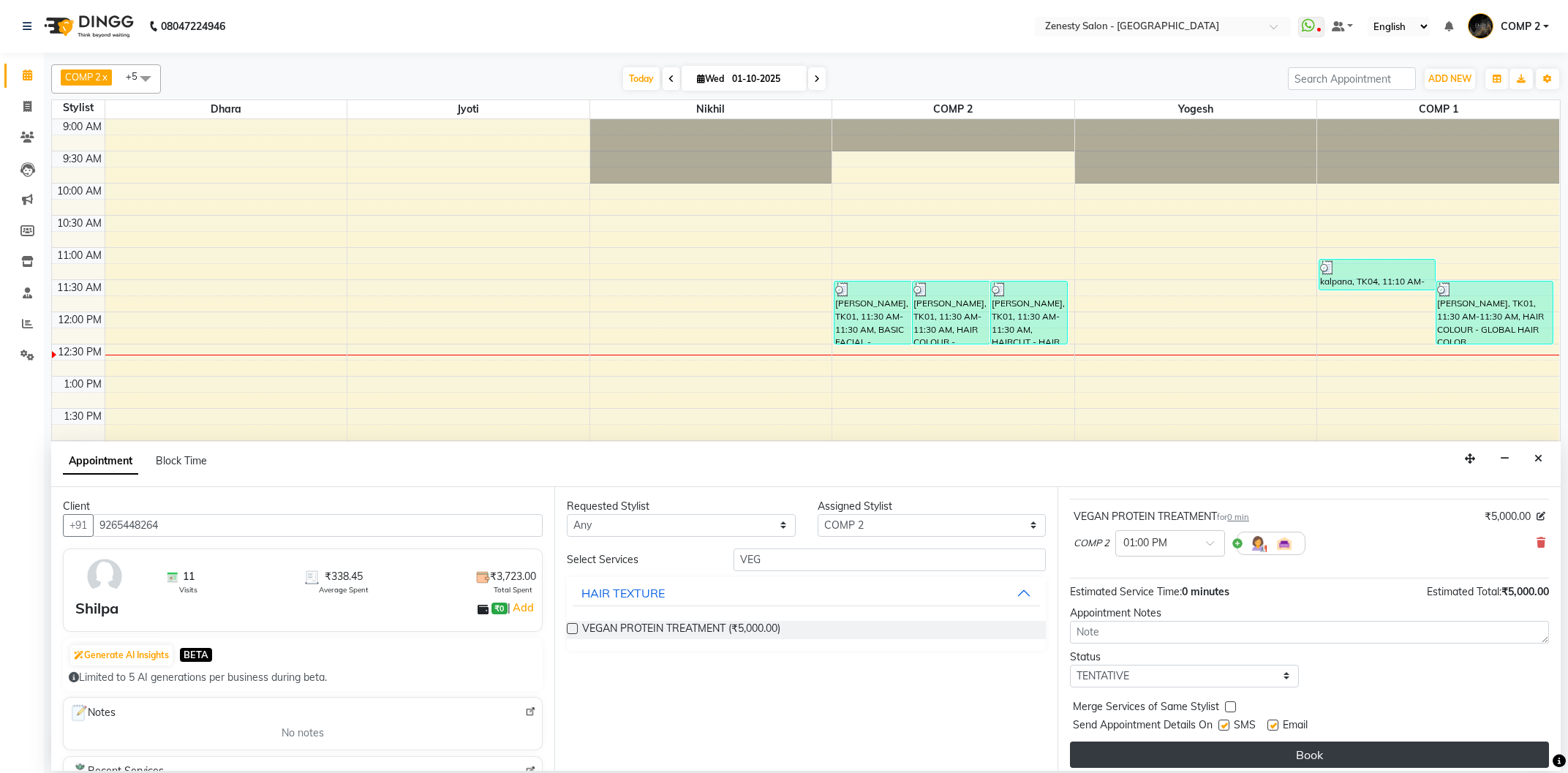
click at [1217, 746] on button "Book" at bounding box center [1310, 755] width 479 height 27
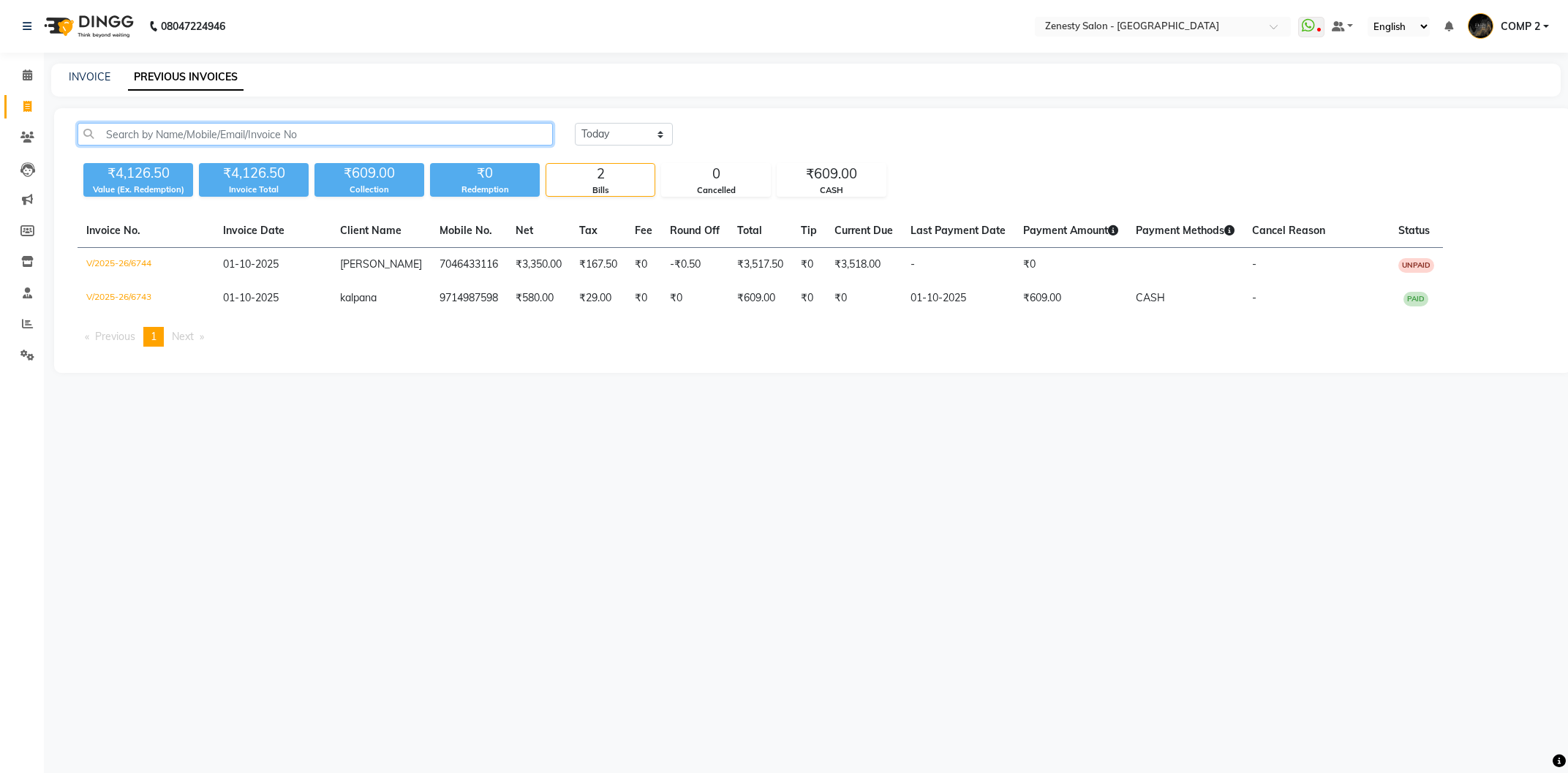
click at [251, 133] on input "text" at bounding box center [316, 134] width 476 height 23
click at [88, 85] on div "INVOICE PREVIOUS INVOICES" at bounding box center [806, 79] width 1509 height 33
click at [93, 80] on link "INVOICE" at bounding box center [89, 76] width 42 height 13
select select "service"
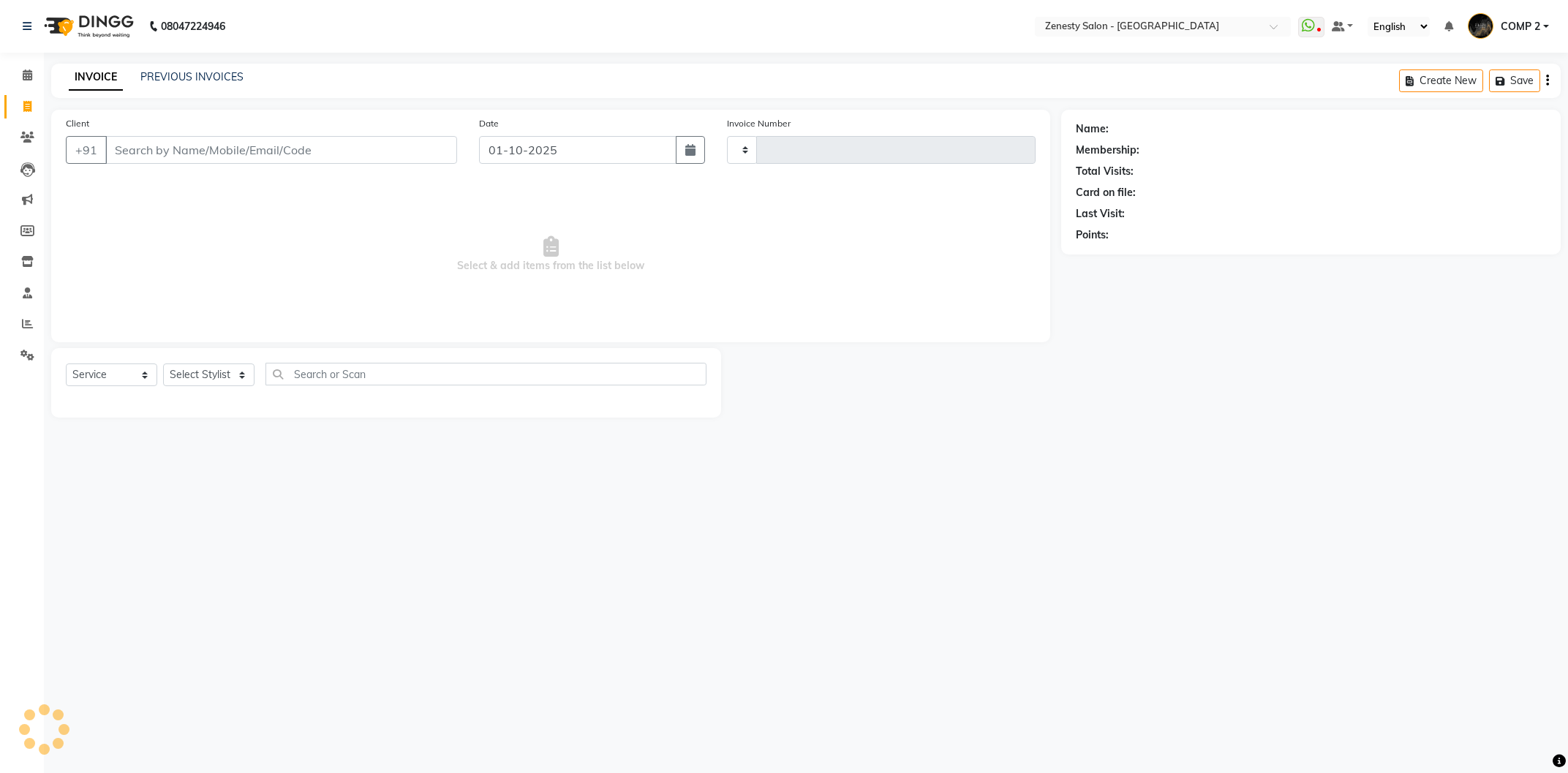
type input "6745"
select select "5713"
click at [285, 379] on input "text" at bounding box center [489, 374] width 436 height 23
type input "M"
type input "H"
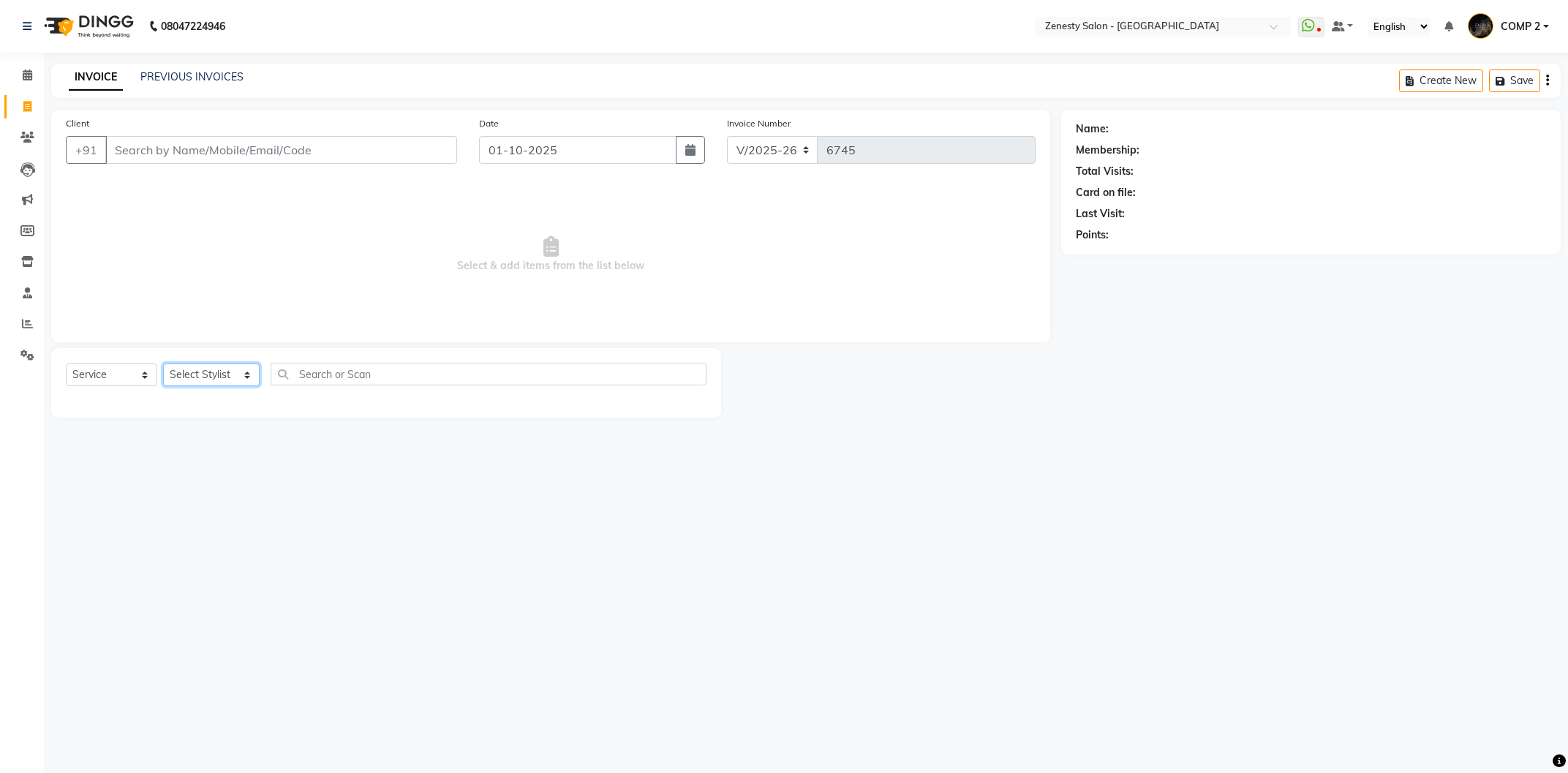
click at [163, 364] on select "Select Stylist Aanand Aarti Aashik Aesha Arsh Khalifa Ayan COMP 1 COMP 2 Darsha…" at bounding box center [211, 375] width 97 height 23
select select "81093"
click option "COMP 1" at bounding box center [0, 0] width 0 height 0
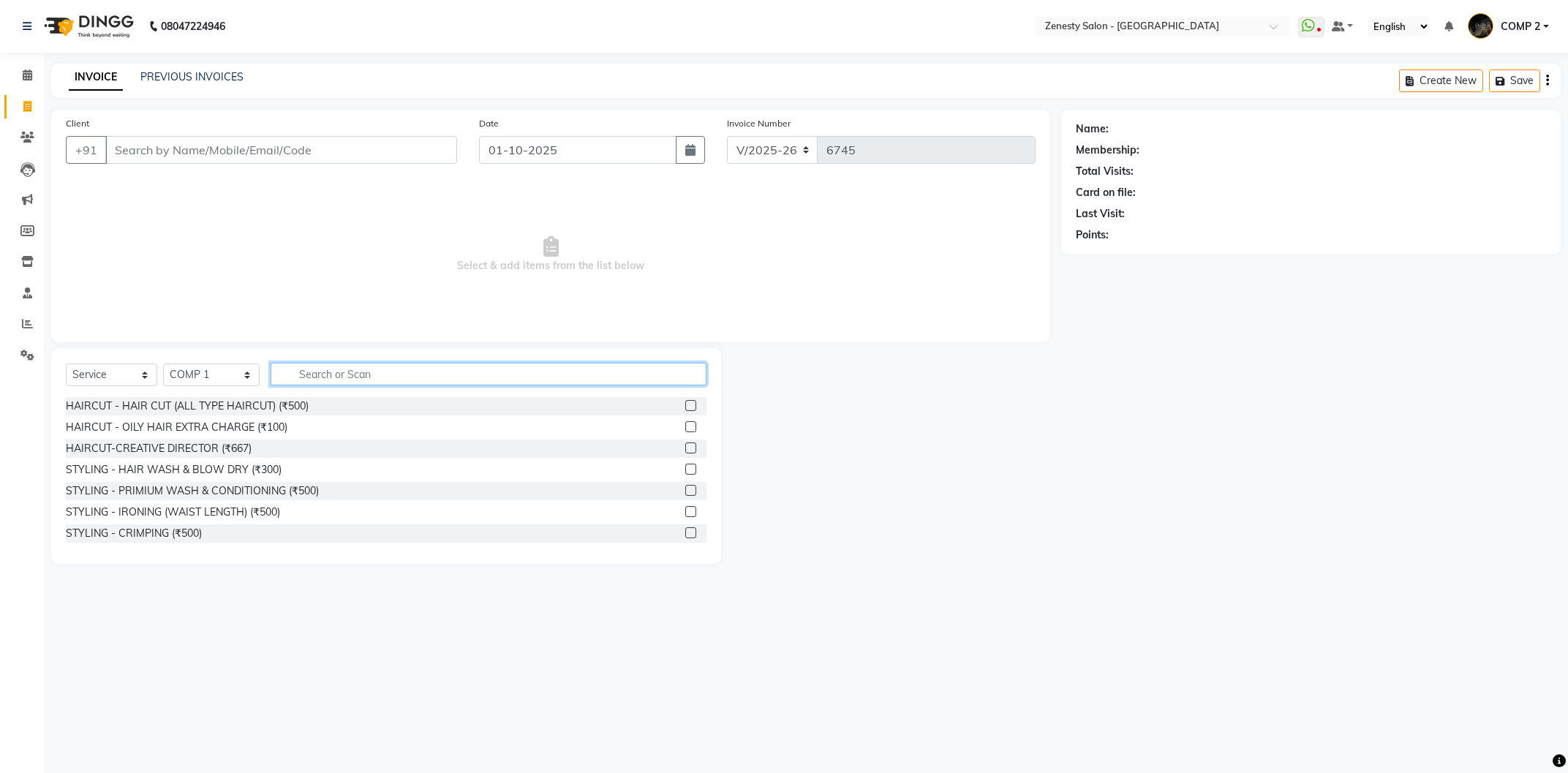
click at [403, 371] on input "text" at bounding box center [489, 374] width 436 height 23
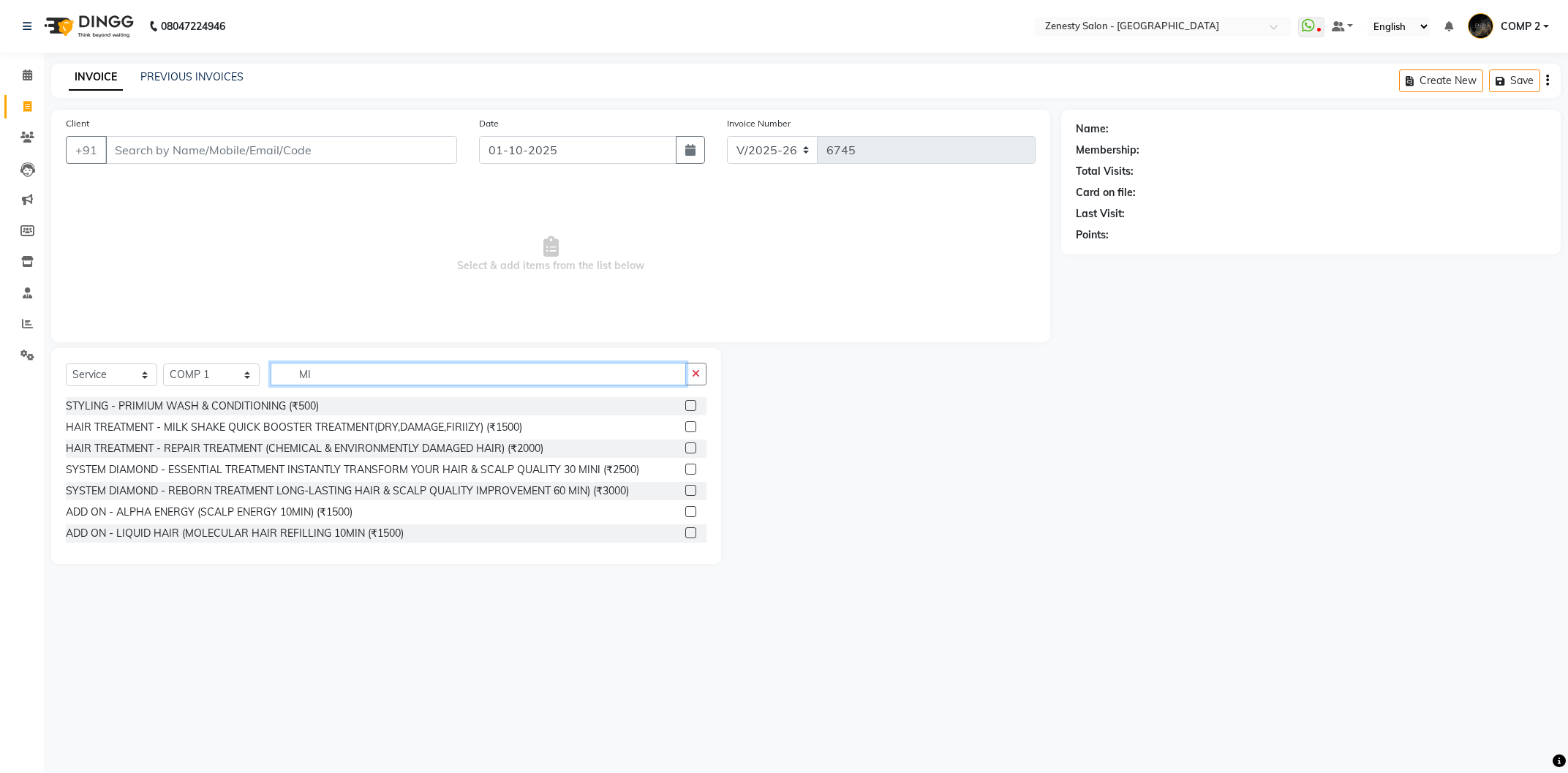
type input "M"
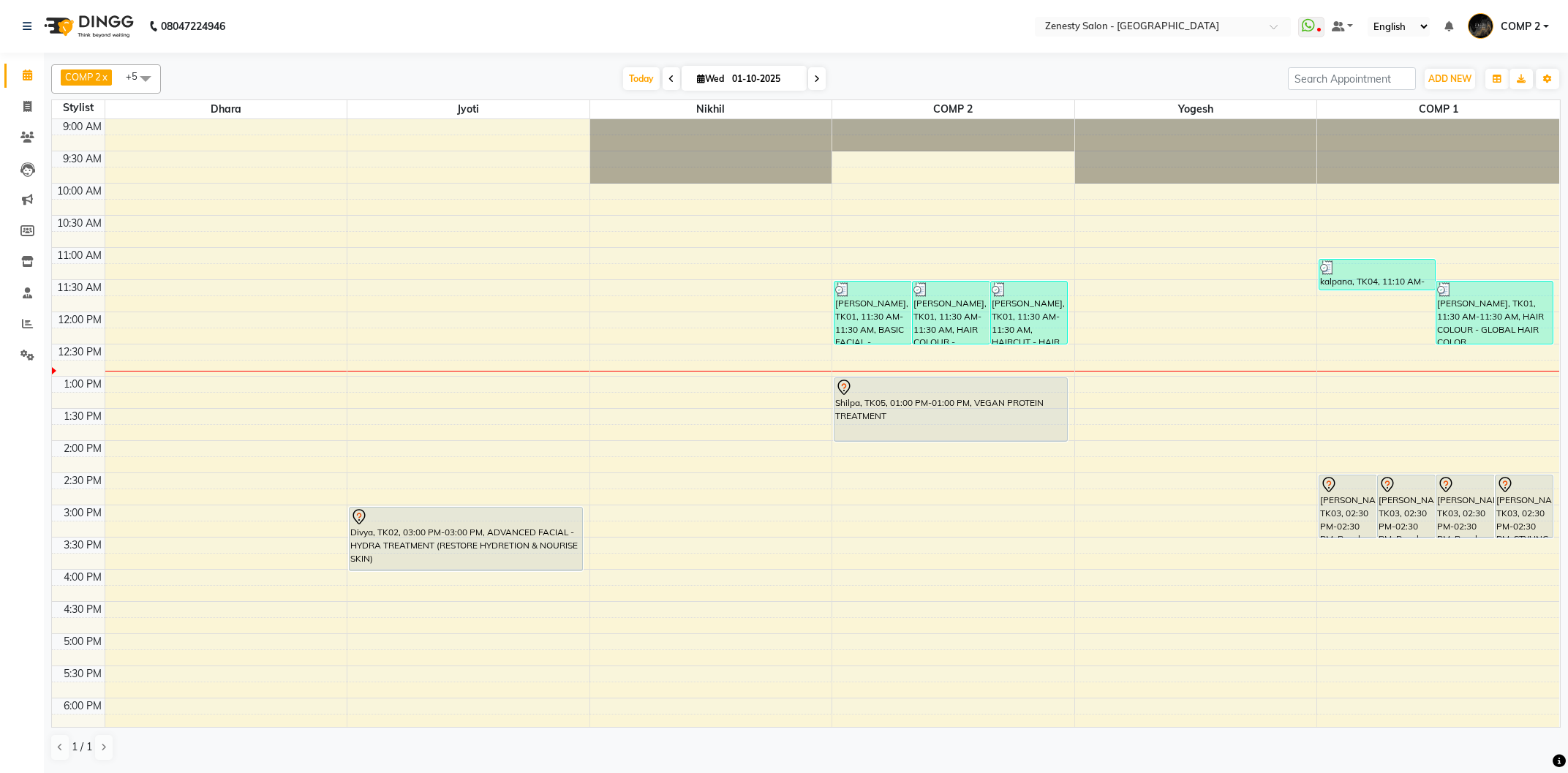
click at [813, 87] on span at bounding box center [816, 79] width 18 height 23
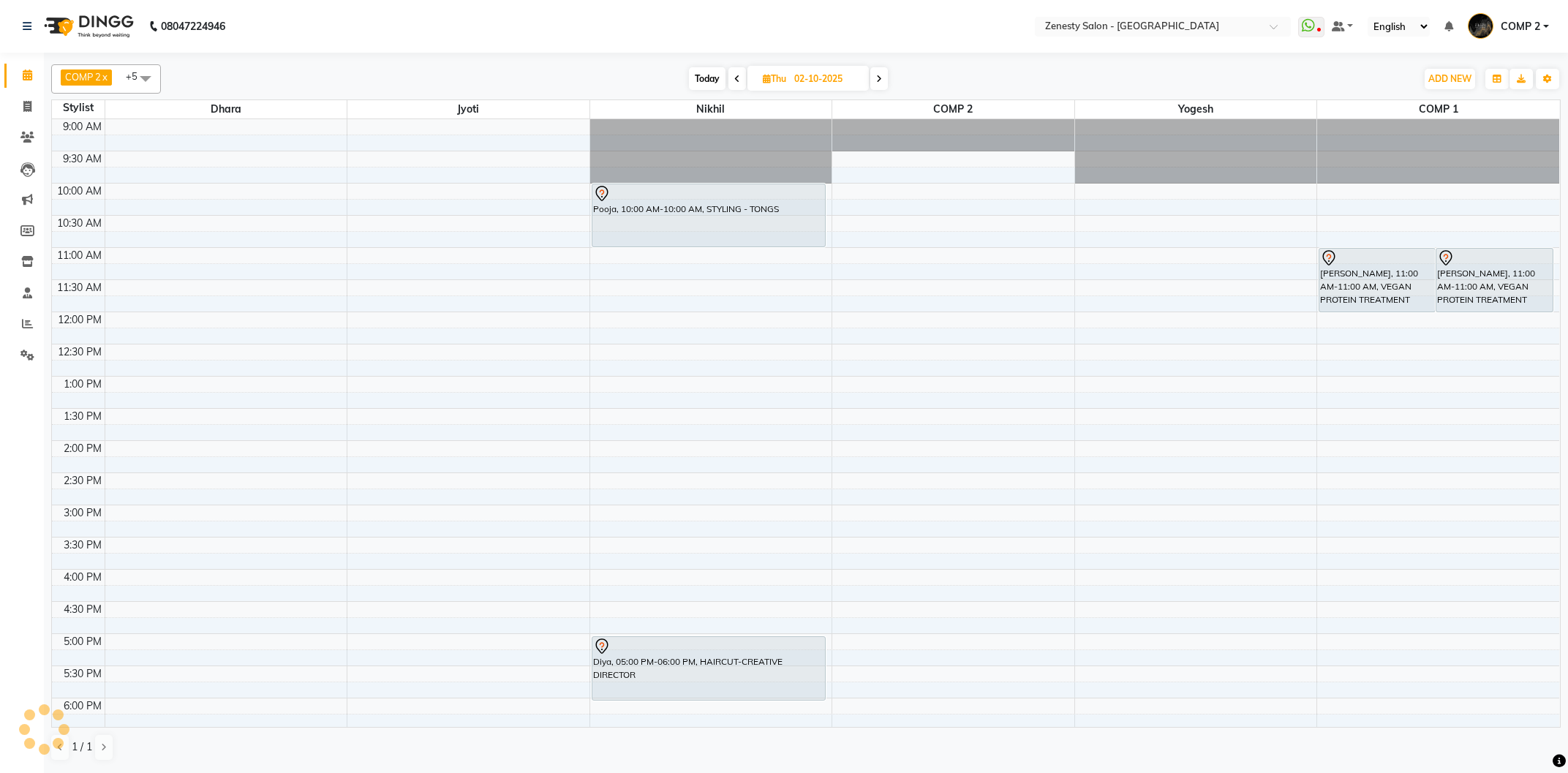
click at [876, 81] on span at bounding box center [879, 79] width 18 height 23
type input "03-10-2025"
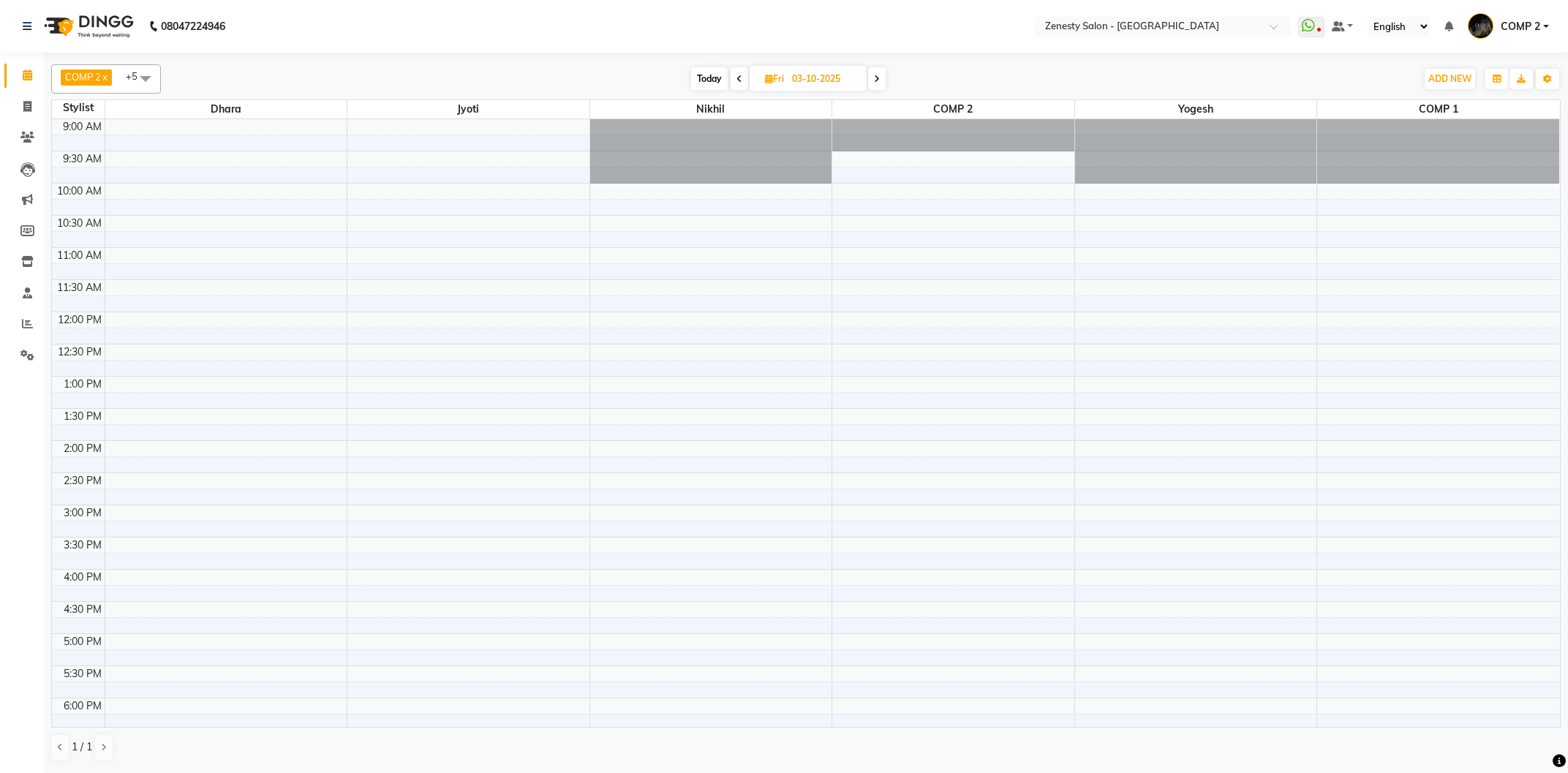
click at [705, 77] on span "Today" at bounding box center [710, 79] width 37 height 23
type input "01-10-2025"
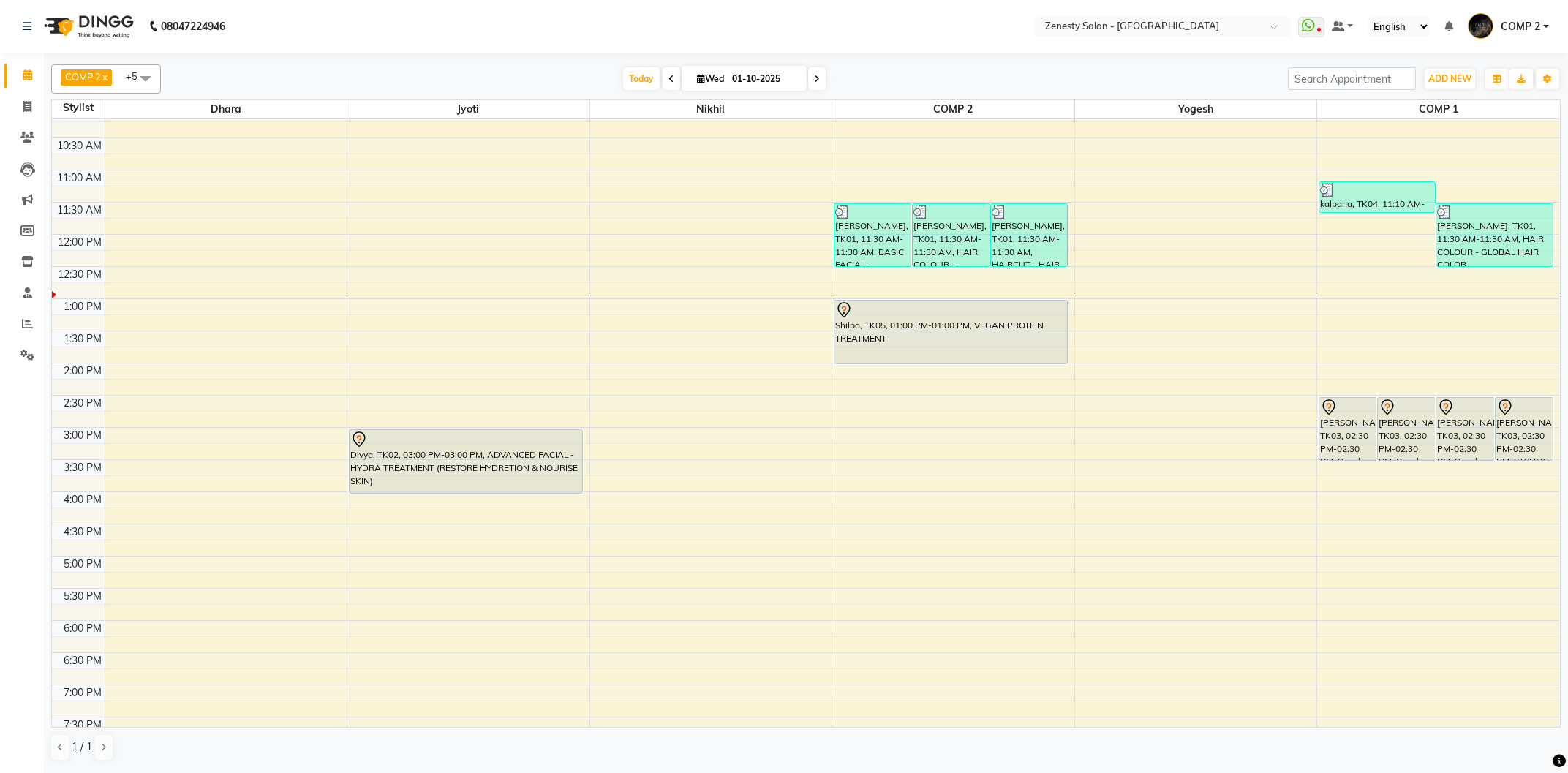
scroll to position [79, 0]
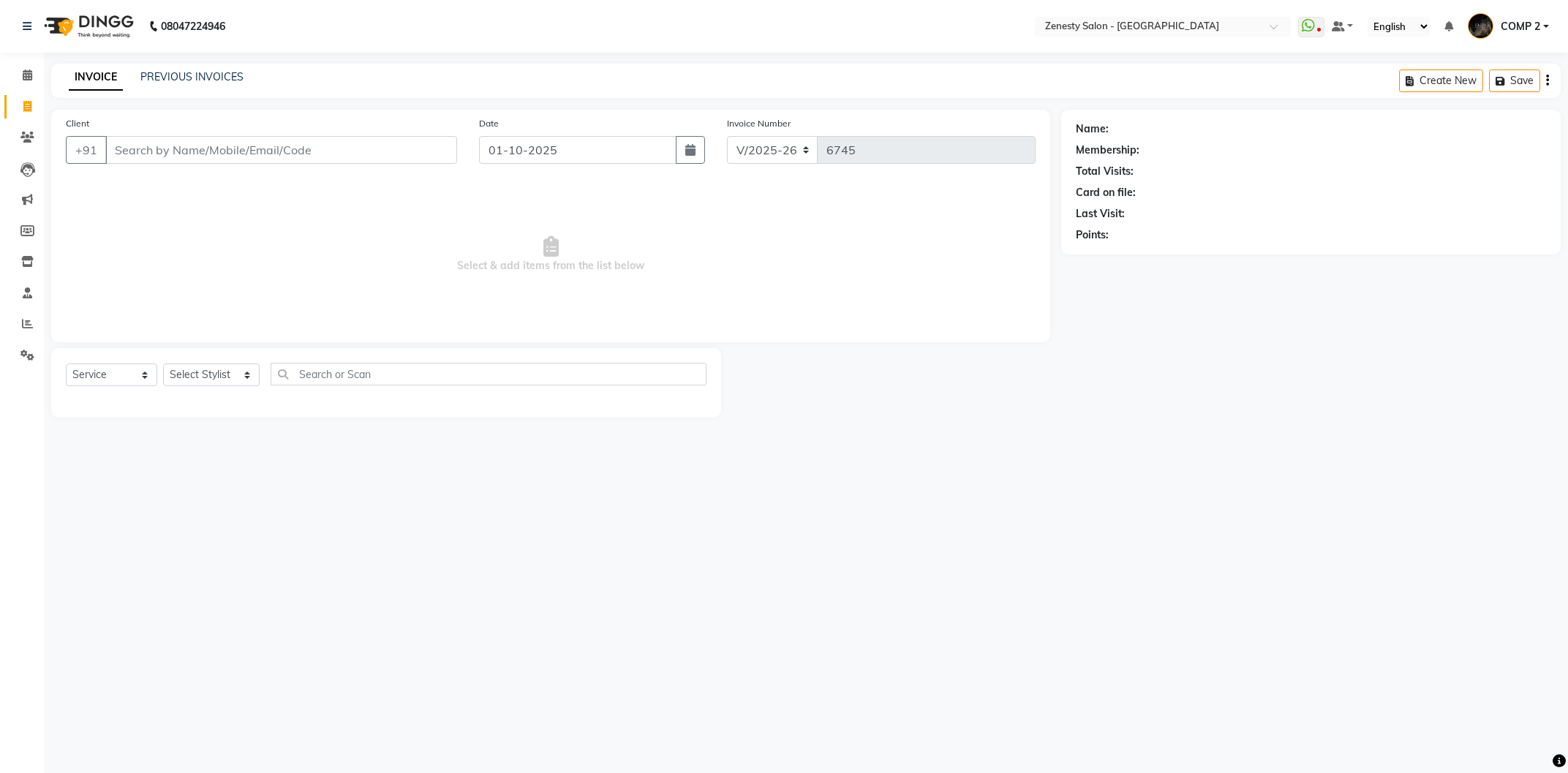
select select "5713"
select select "service"
click at [163, 364] on select "Select Stylist Aanand Aarti Aashik Aesha Arsh Khalifa Ayan COMP 1 COMP 2 Darsha…" at bounding box center [211, 375] width 97 height 23
select select "40087"
click option "COMP 2" at bounding box center [0, 0] width 0 height 0
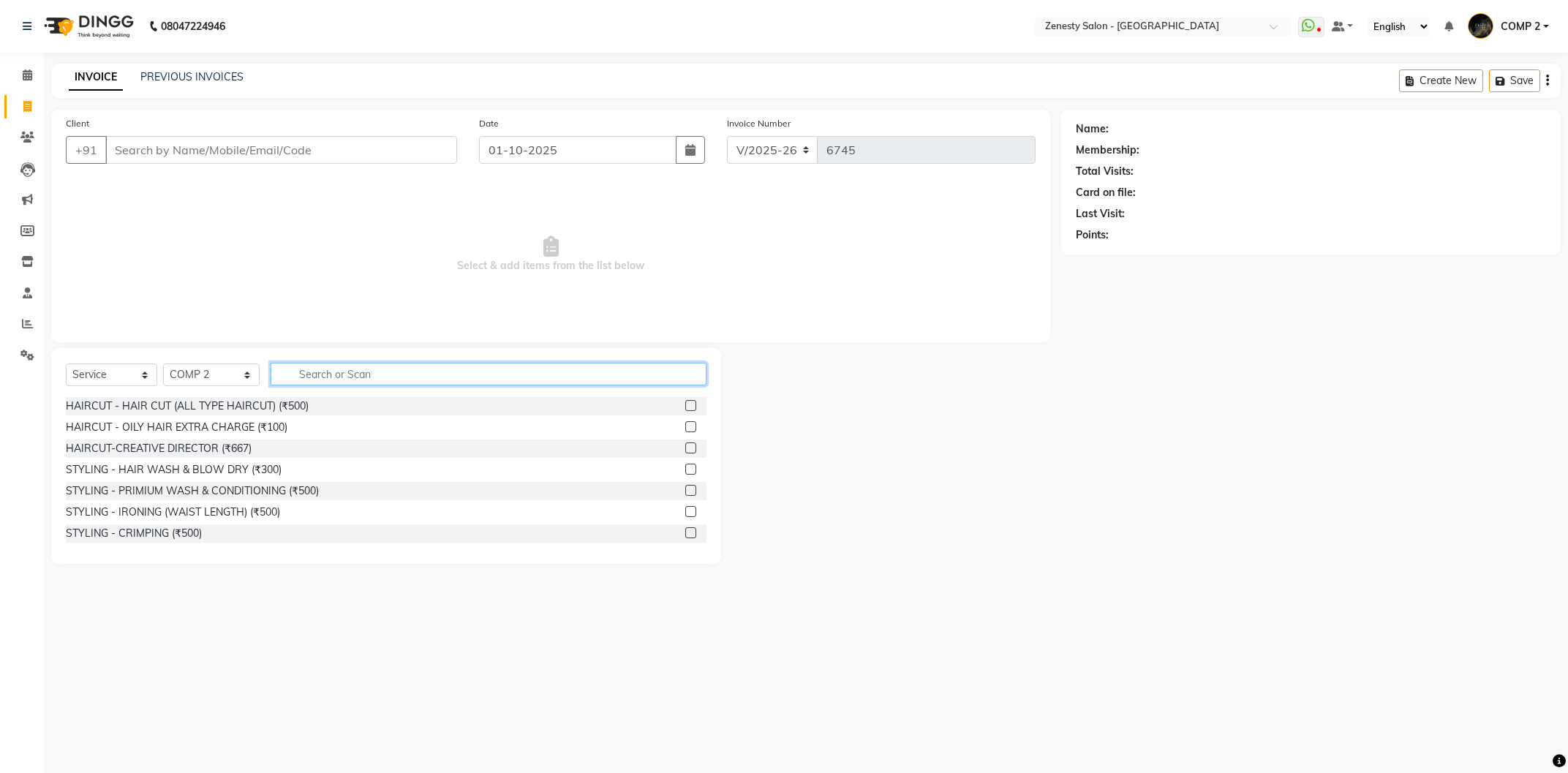
click at [381, 377] on input "text" at bounding box center [489, 374] width 436 height 23
click at [66, 364] on select "Select Service Product Membership Package Voucher Prepaid Gift Card" at bounding box center [111, 375] width 91 height 23
click option "Membership" at bounding box center [0, 0] width 0 height 0
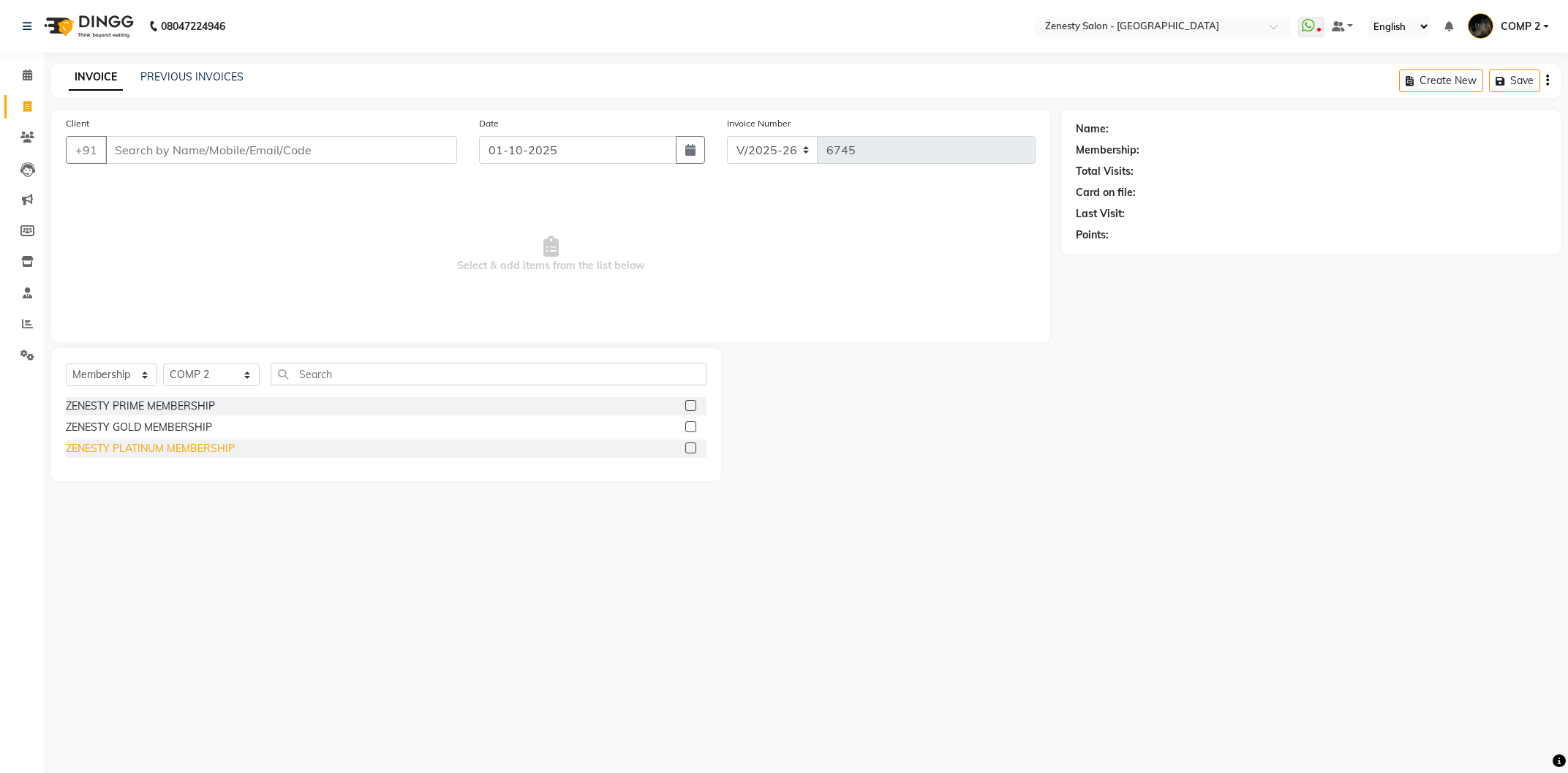
click at [172, 447] on div "ZENESTY PLATINUM MEMBERSHIP" at bounding box center [150, 448] width 169 height 15
select select "select"
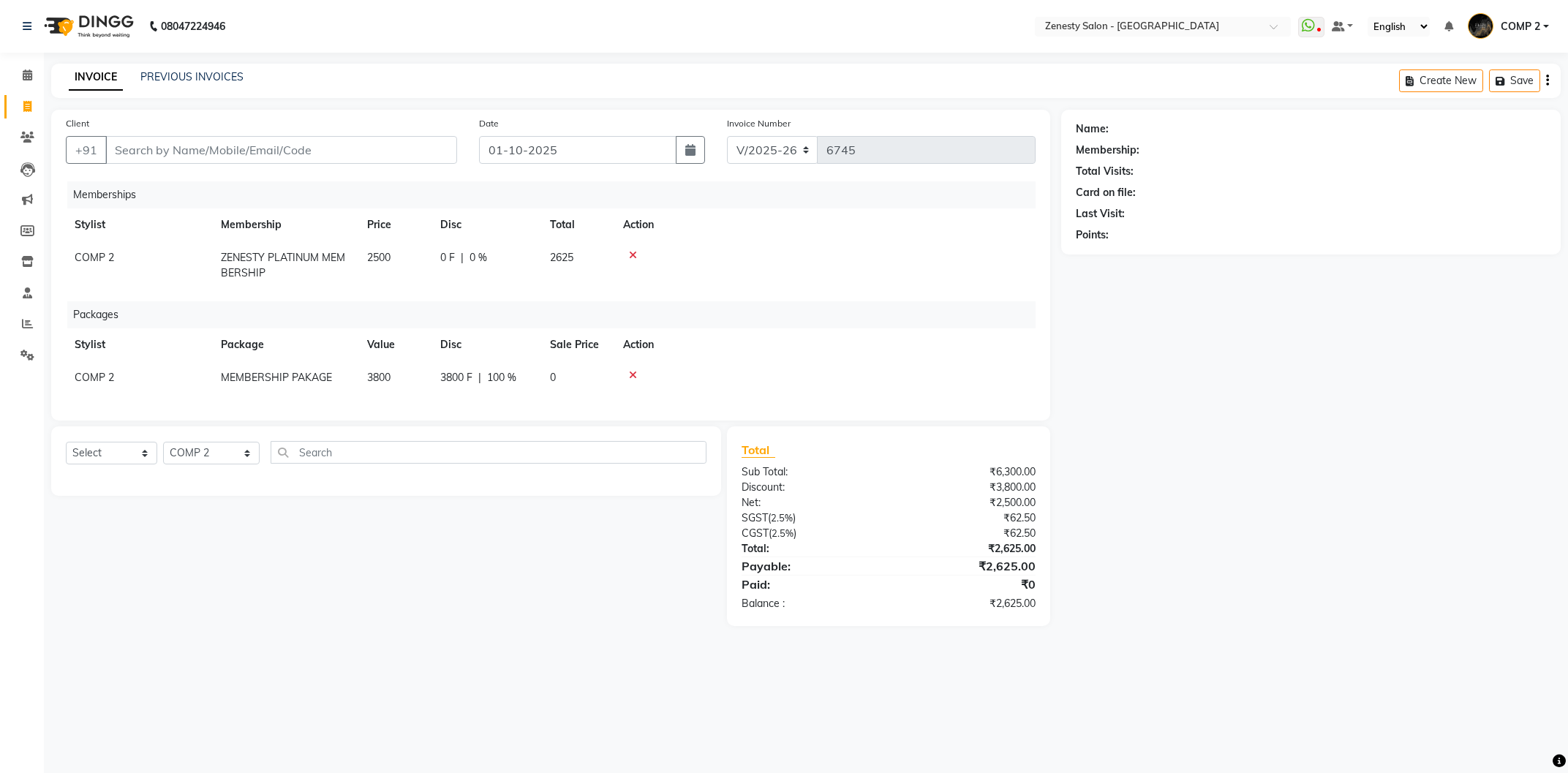
click at [104, 85] on link "INVOICE" at bounding box center [95, 77] width 54 height 27
click at [95, 63] on div "08047224946 Select Location × Zenesty Salon - Nadiad, Petlad Road WhatsApp Stat…" at bounding box center [784, 386] width 1568 height 773
click at [95, 75] on link "INVOICE" at bounding box center [95, 77] width 54 height 27
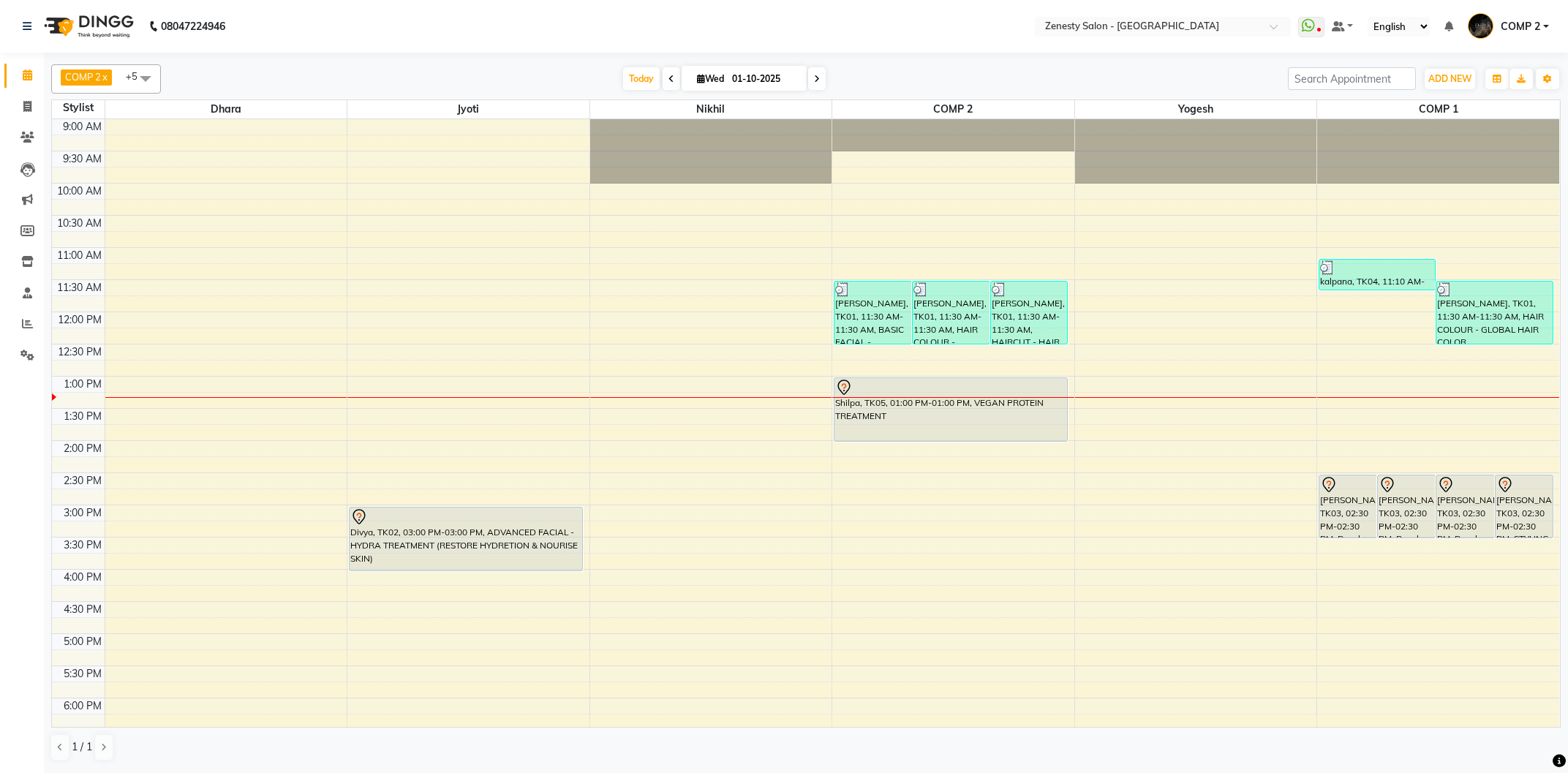
click at [662, 84] on span at bounding box center [671, 79] width 18 height 23
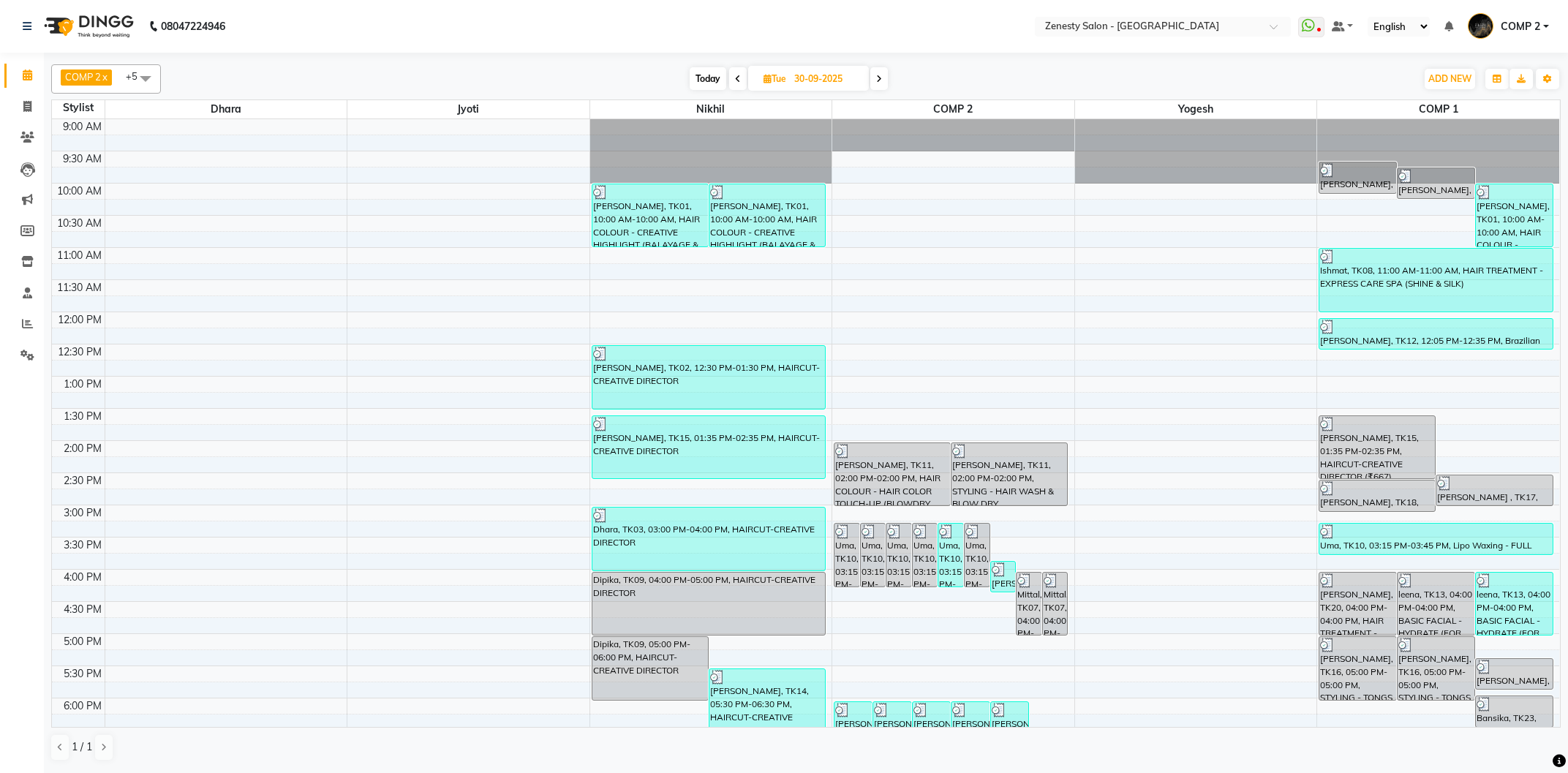
click at [877, 84] on span at bounding box center [879, 79] width 18 height 23
type input "01-10-2025"
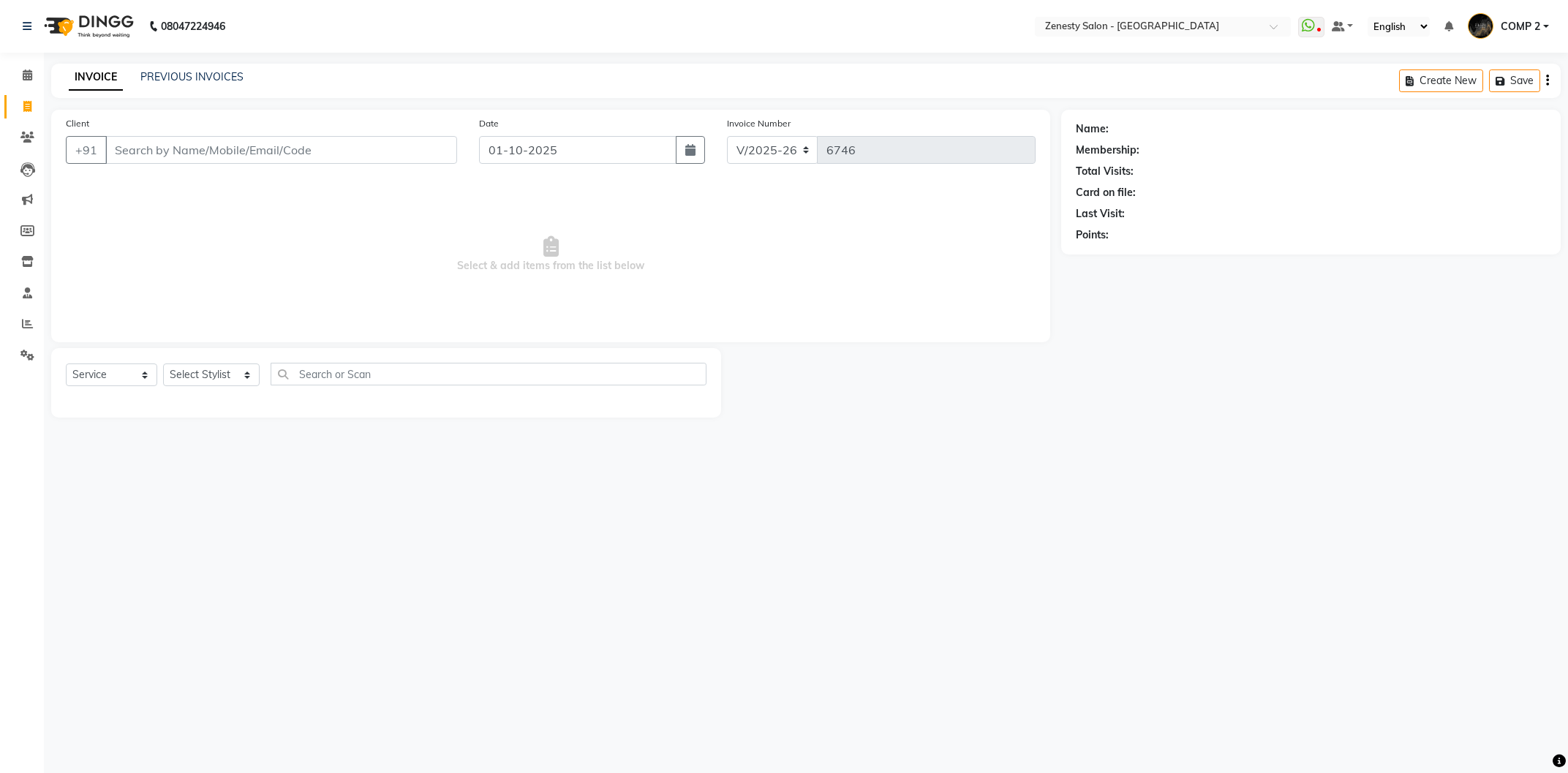
select select "5713"
click option "Package" at bounding box center [0, 0] width 0 height 0
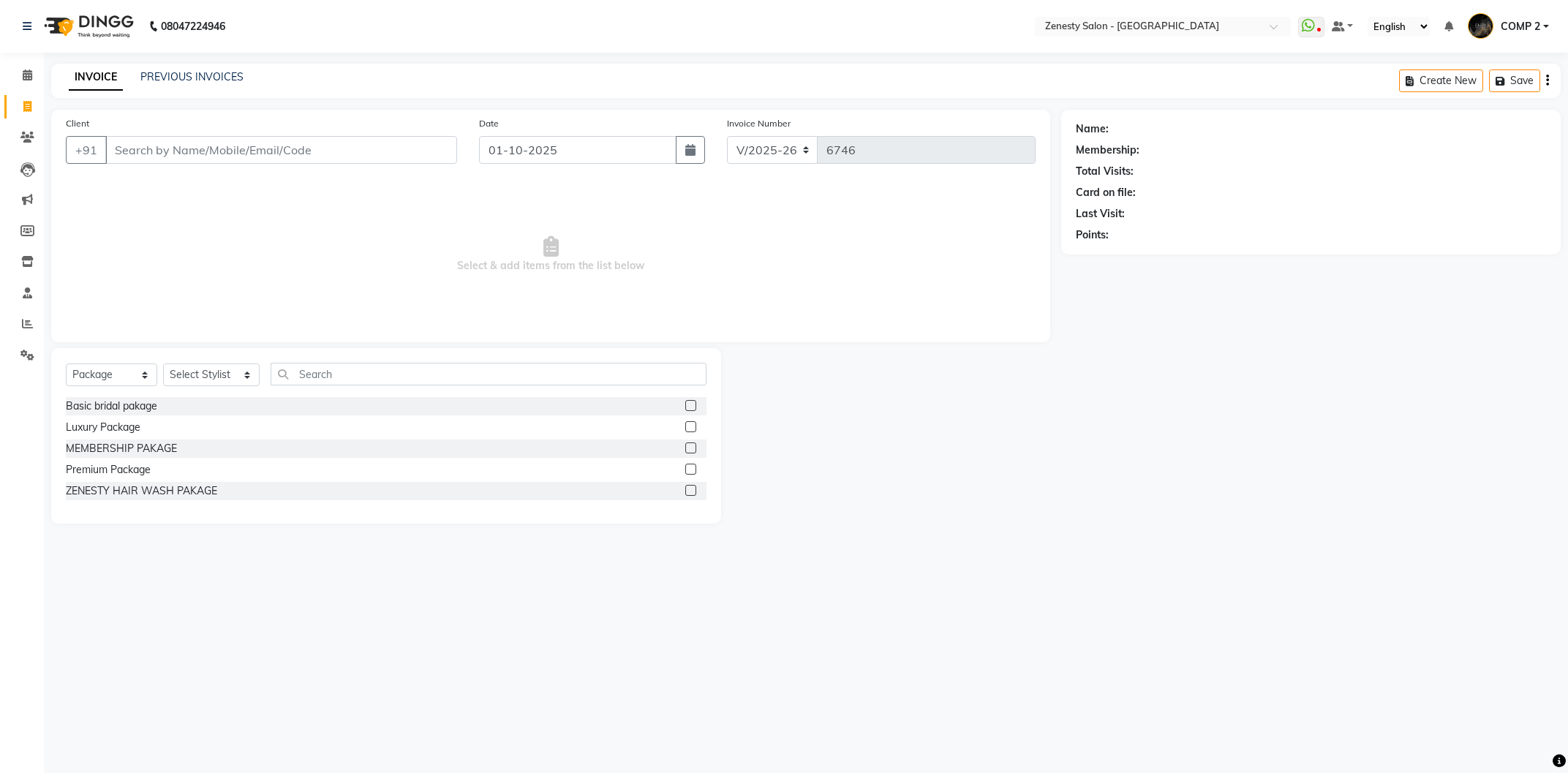
click at [66, 364] on select "Select Service Product Membership Package Voucher Prepaid Gift Card" at bounding box center [111, 375] width 91 height 23
click at [230, 330] on div "Client +91 Date [DATE] Invoice Number V/2025 V/[PHONE_NUMBER] Select & add item…" at bounding box center [550, 226] width 999 height 233
click at [66, 364] on select "Select Service Product Membership Package Voucher Prepaid Gift Card" at bounding box center [111, 375] width 91 height 23
select select "select"
click option "Select" at bounding box center [0, 0] width 0 height 0
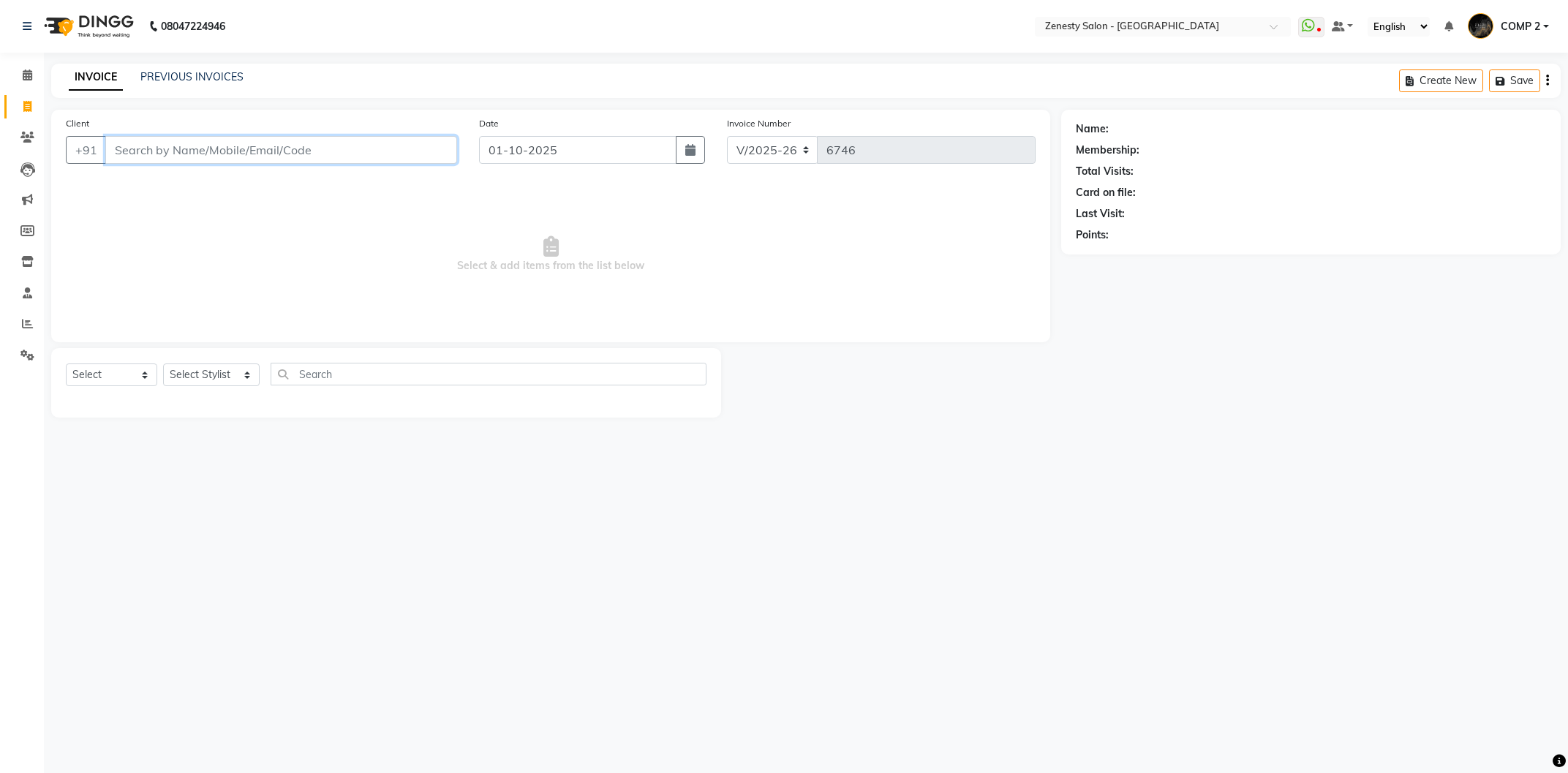
click at [341, 155] on input "Client" at bounding box center [281, 149] width 351 height 27
click at [644, 405] on div "Select Service Product Membership Package Voucher Prepaid Gift Card Select Styl…" at bounding box center [386, 383] width 670 height 69
click at [170, 85] on div "INVOICE PREVIOUS INVOICES" at bounding box center [156, 78] width 210 height 17
click at [177, 81] on link "PREVIOUS INVOICES" at bounding box center [191, 76] width 103 height 13
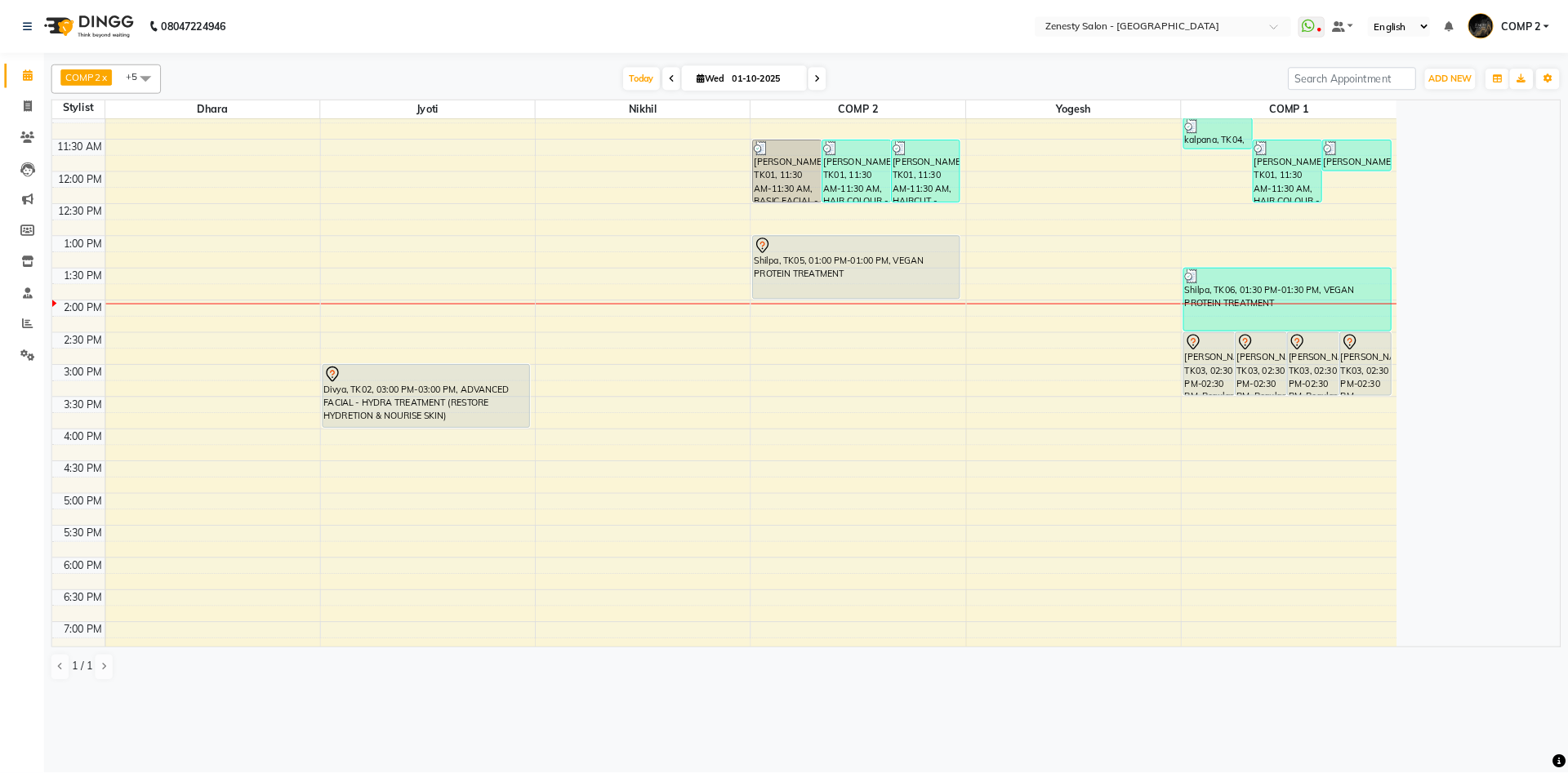
scroll to position [156, 0]
